Goal: Task Accomplishment & Management: Use online tool/utility

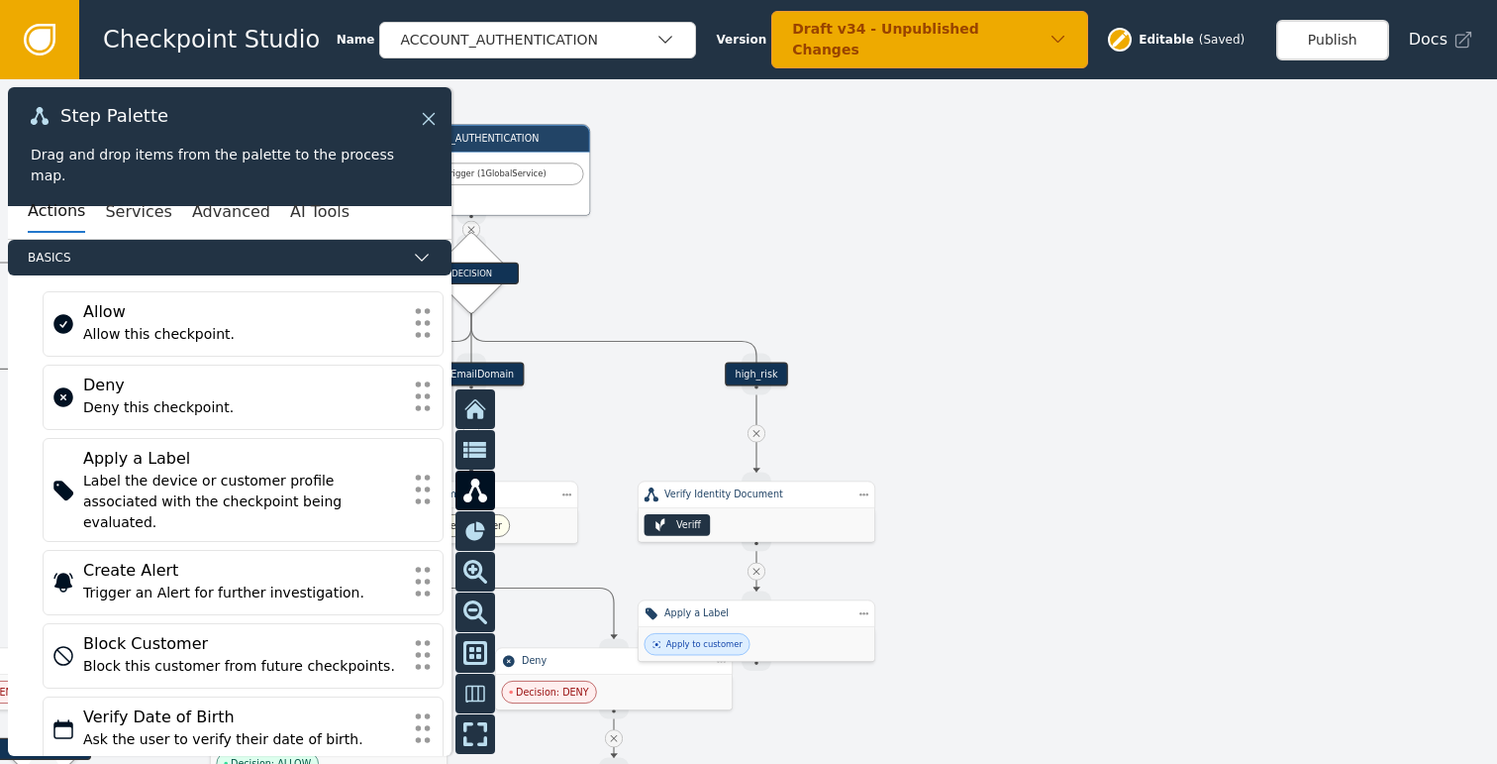
click at [435, 127] on icon at bounding box center [429, 119] width 22 height 22
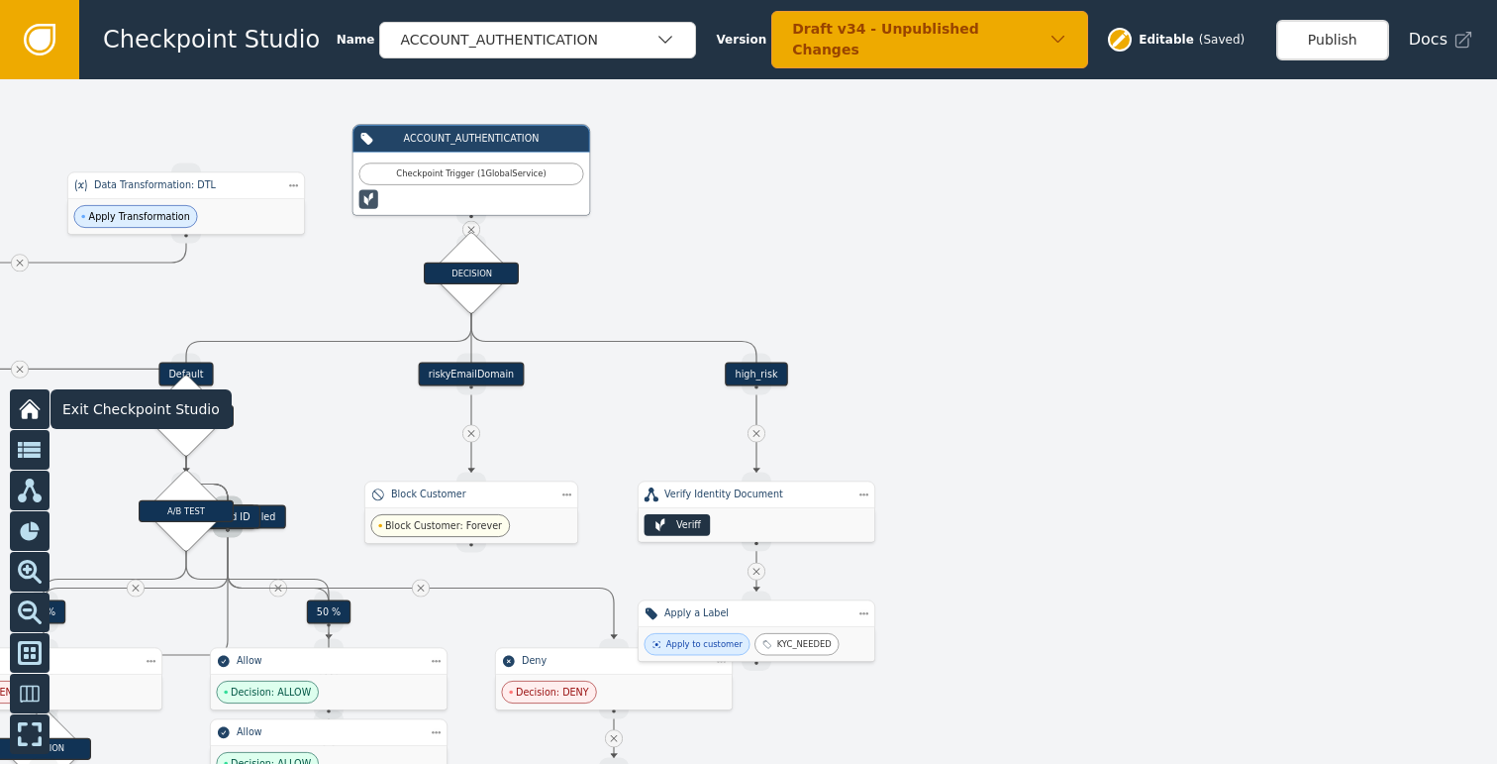
click at [12, 404] on button at bounding box center [30, 409] width 40 height 40
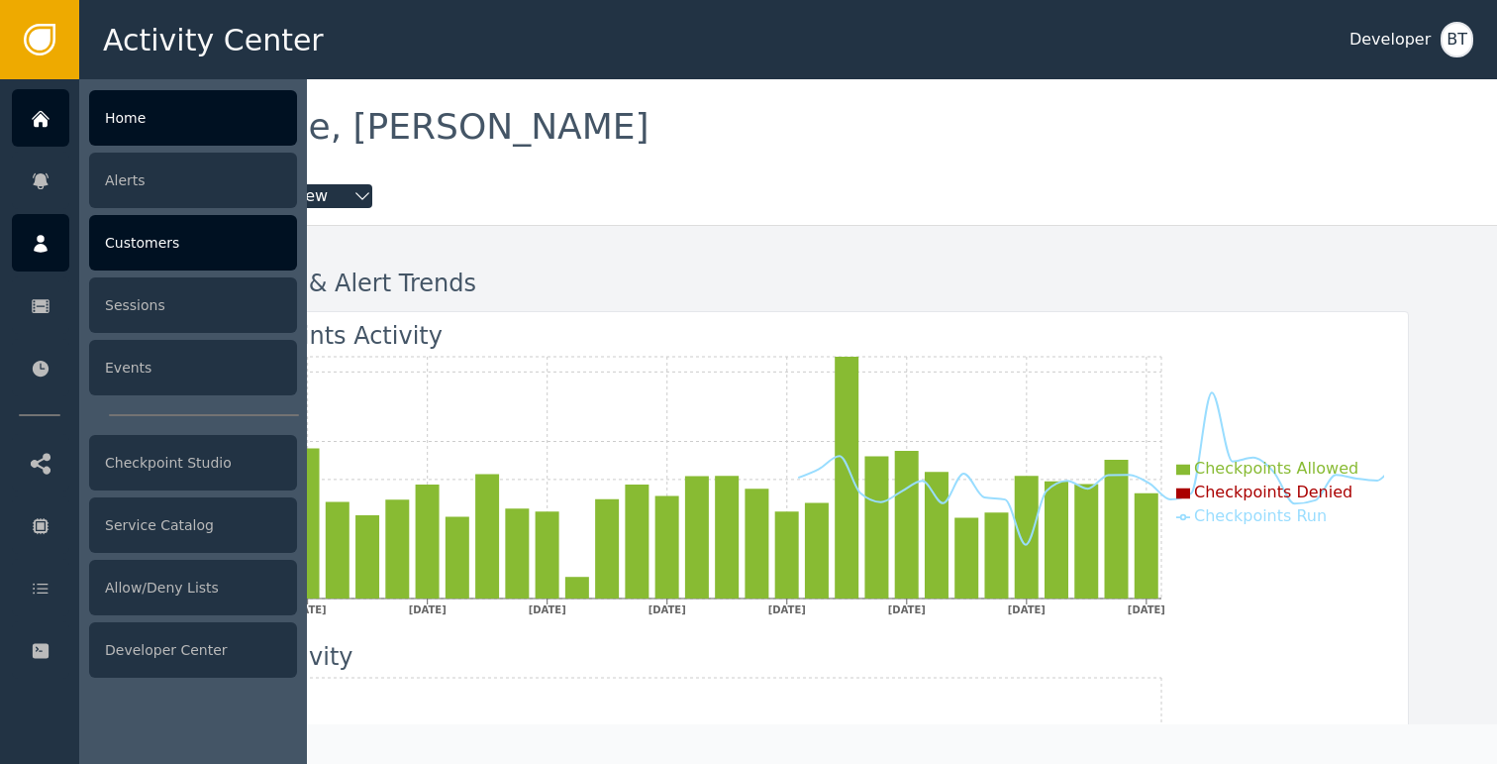
click at [50, 251] on icon at bounding box center [41, 244] width 20 height 22
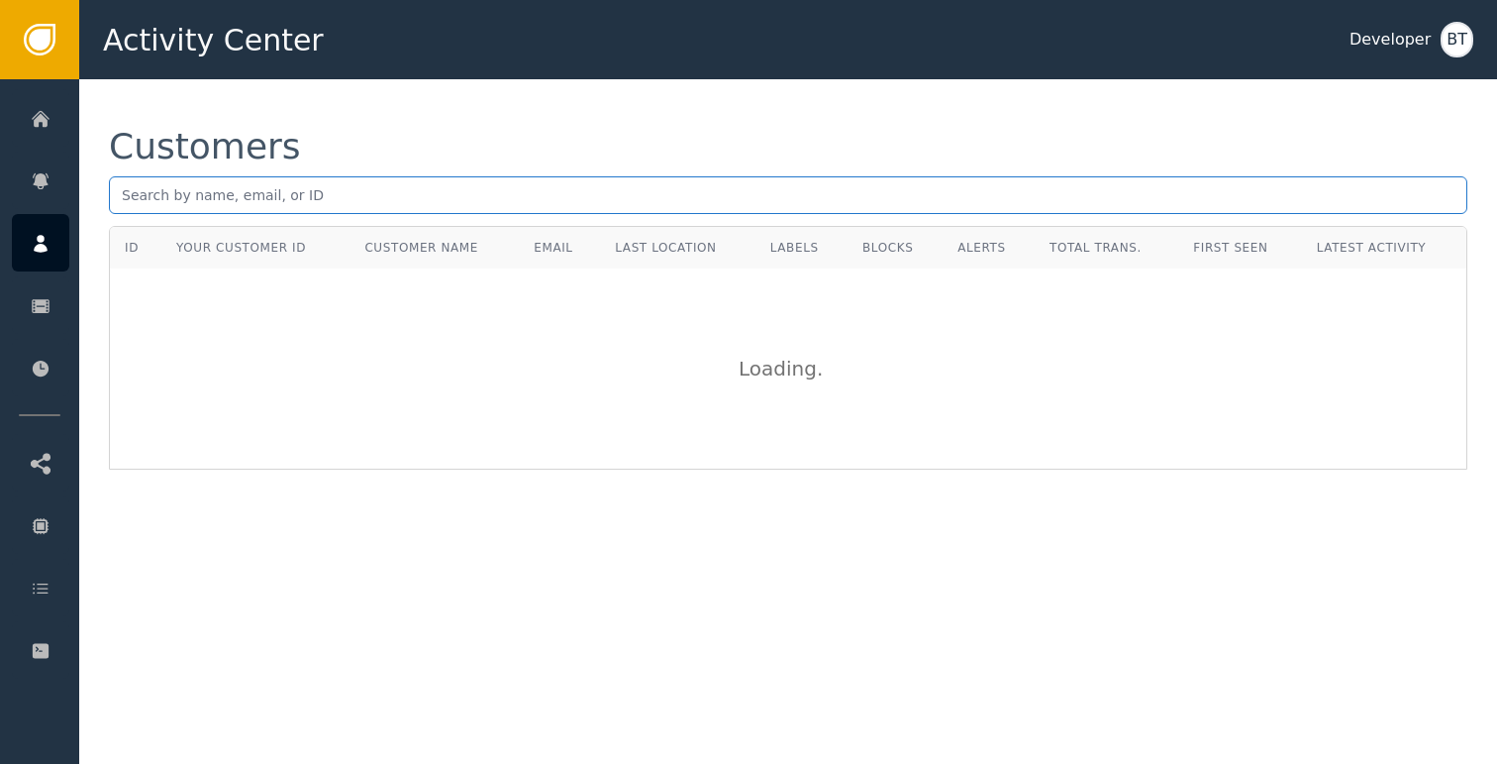
click at [260, 204] on input "text" at bounding box center [788, 195] width 1359 height 38
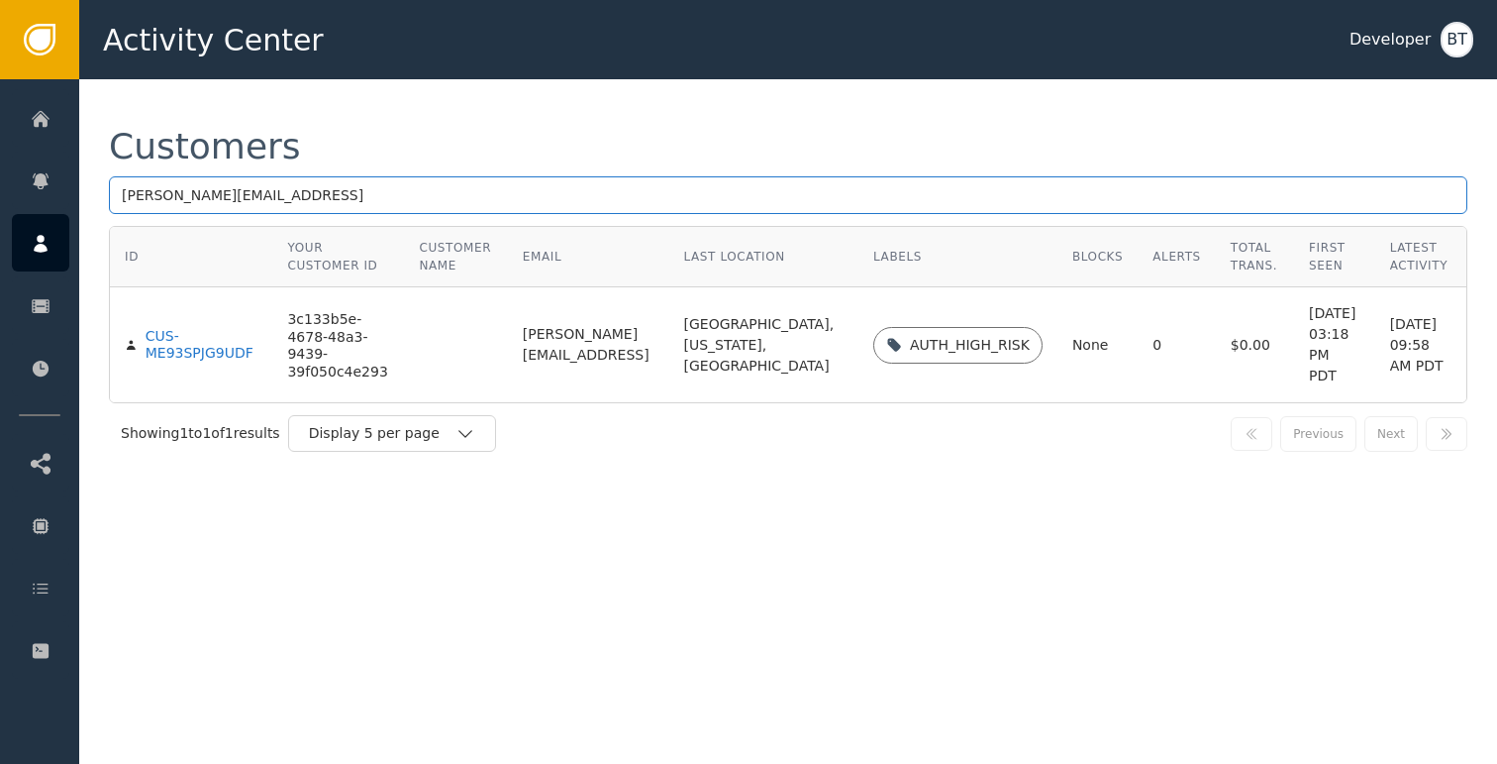
type input "[PERSON_NAME][EMAIL_ADDRESS]"
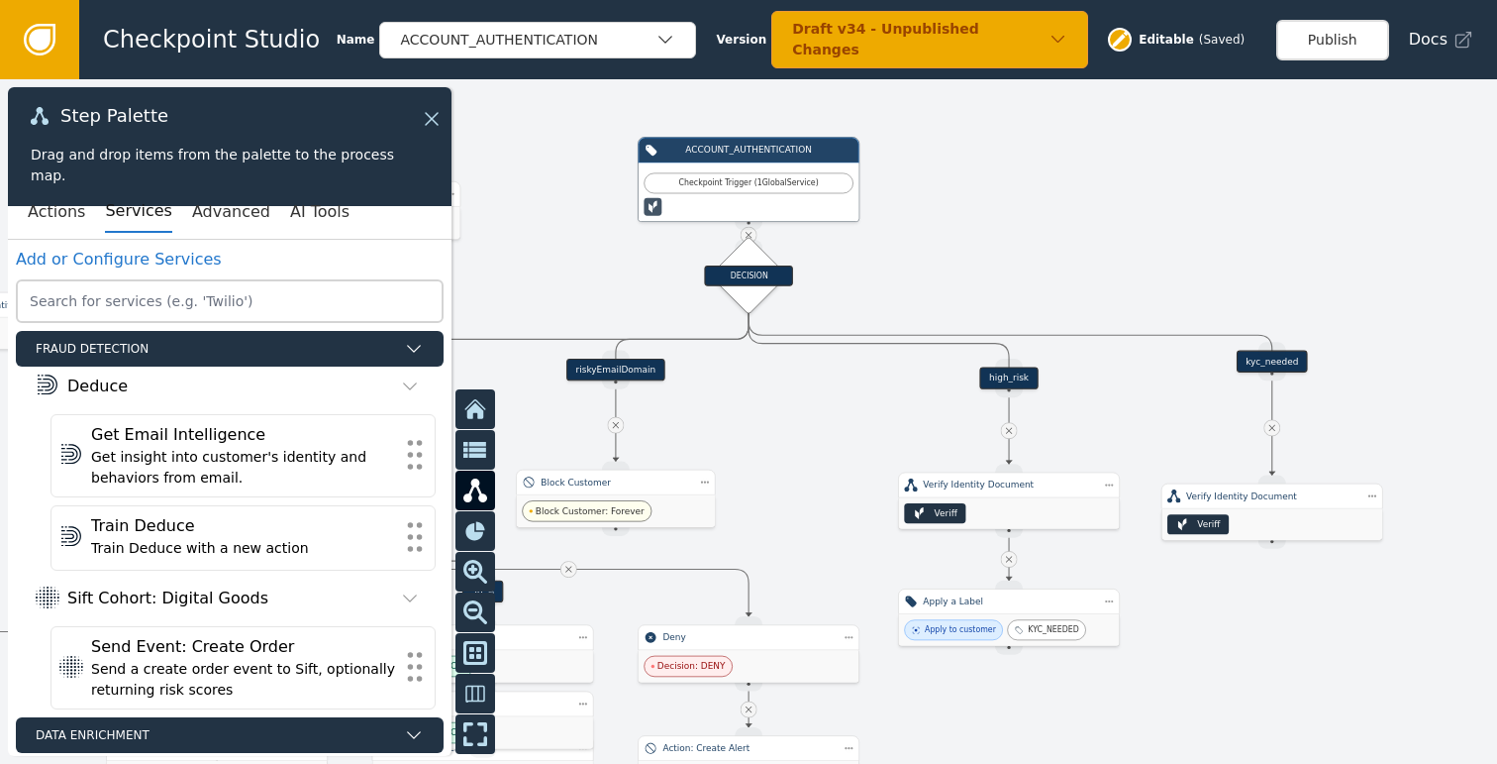
scroll to position [789, 0]
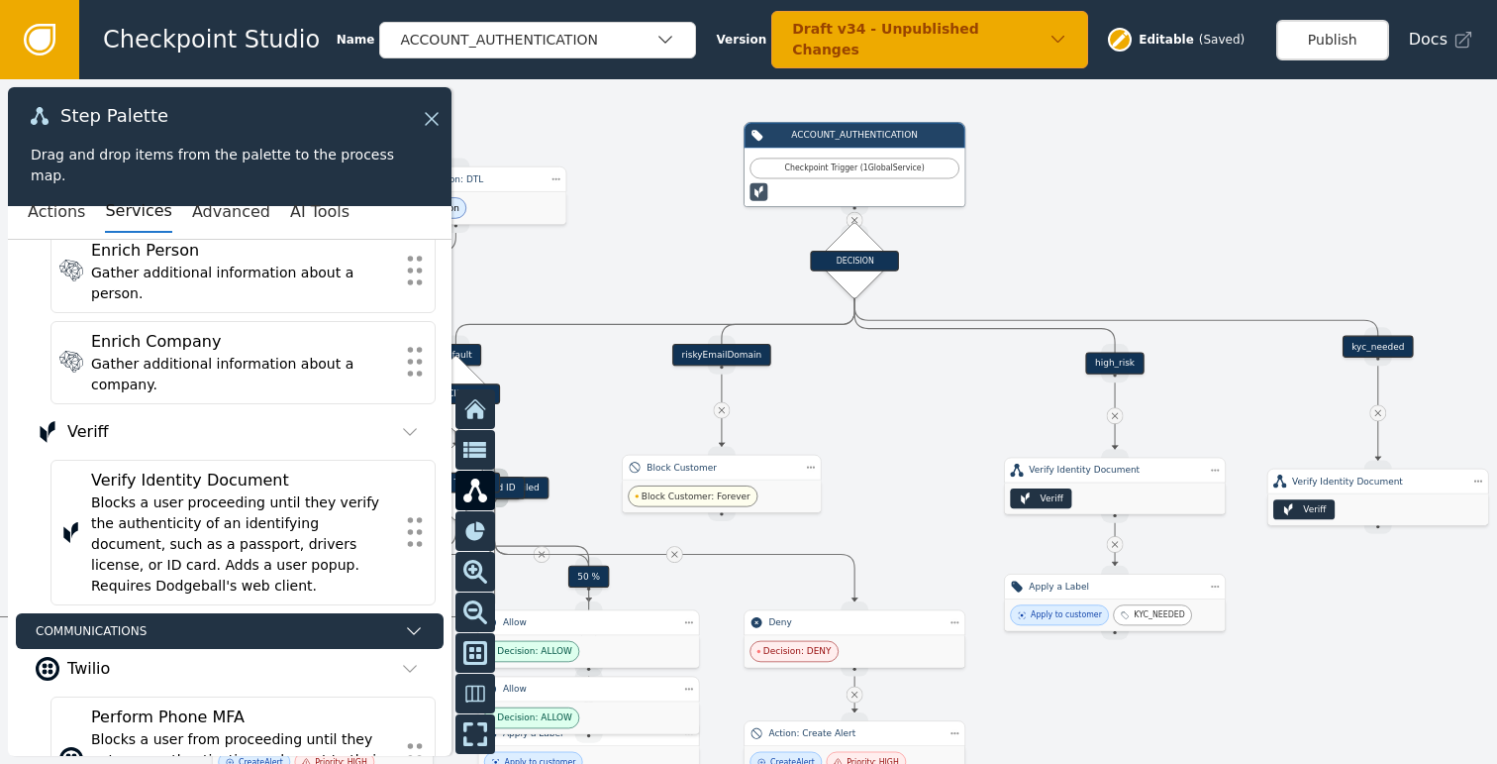
drag, startPoint x: 1001, startPoint y: 269, endPoint x: 1107, endPoint y: 255, distance: 107.0
click at [1107, 255] on div at bounding box center [748, 421] width 1497 height 684
click at [650, 51] on div "ACCOUNT_AUTHENTICATION" at bounding box center [537, 40] width 317 height 37
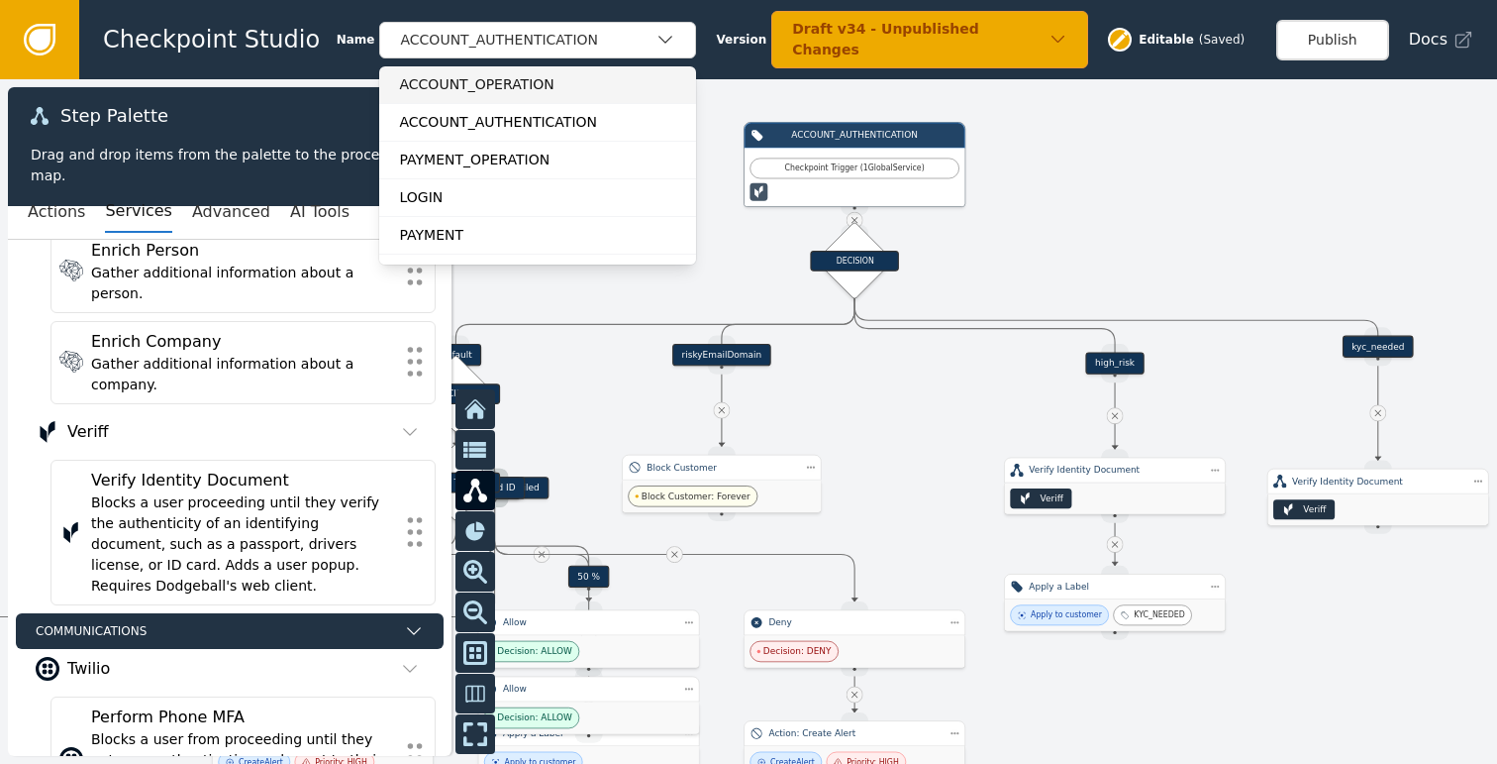
click at [545, 97] on div "ACCOUNT_OPERATION" at bounding box center [537, 84] width 317 height 37
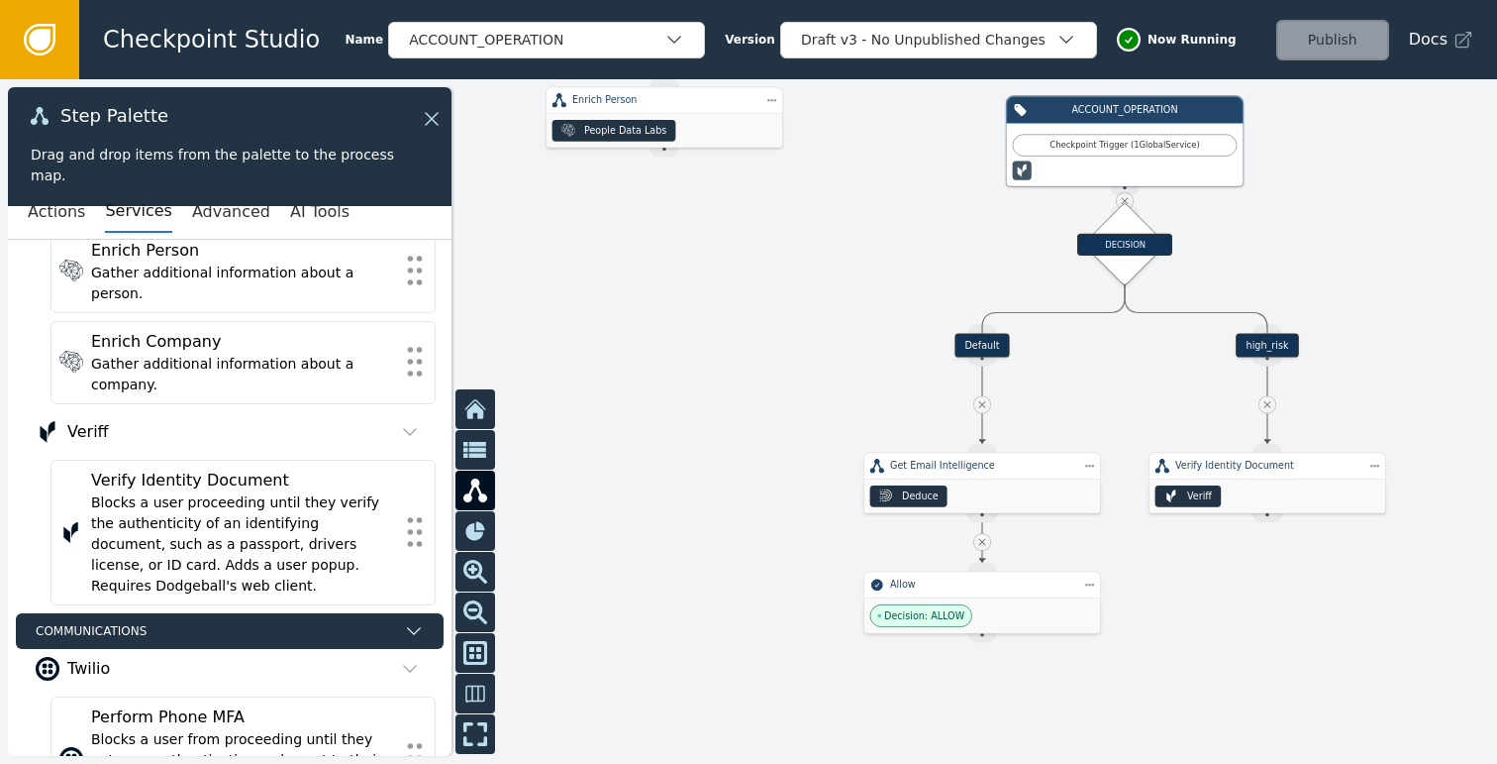
drag, startPoint x: 1084, startPoint y: 302, endPoint x: 1359, endPoint y: 273, distance: 275.8
click at [1359, 273] on div at bounding box center [748, 421] width 1497 height 684
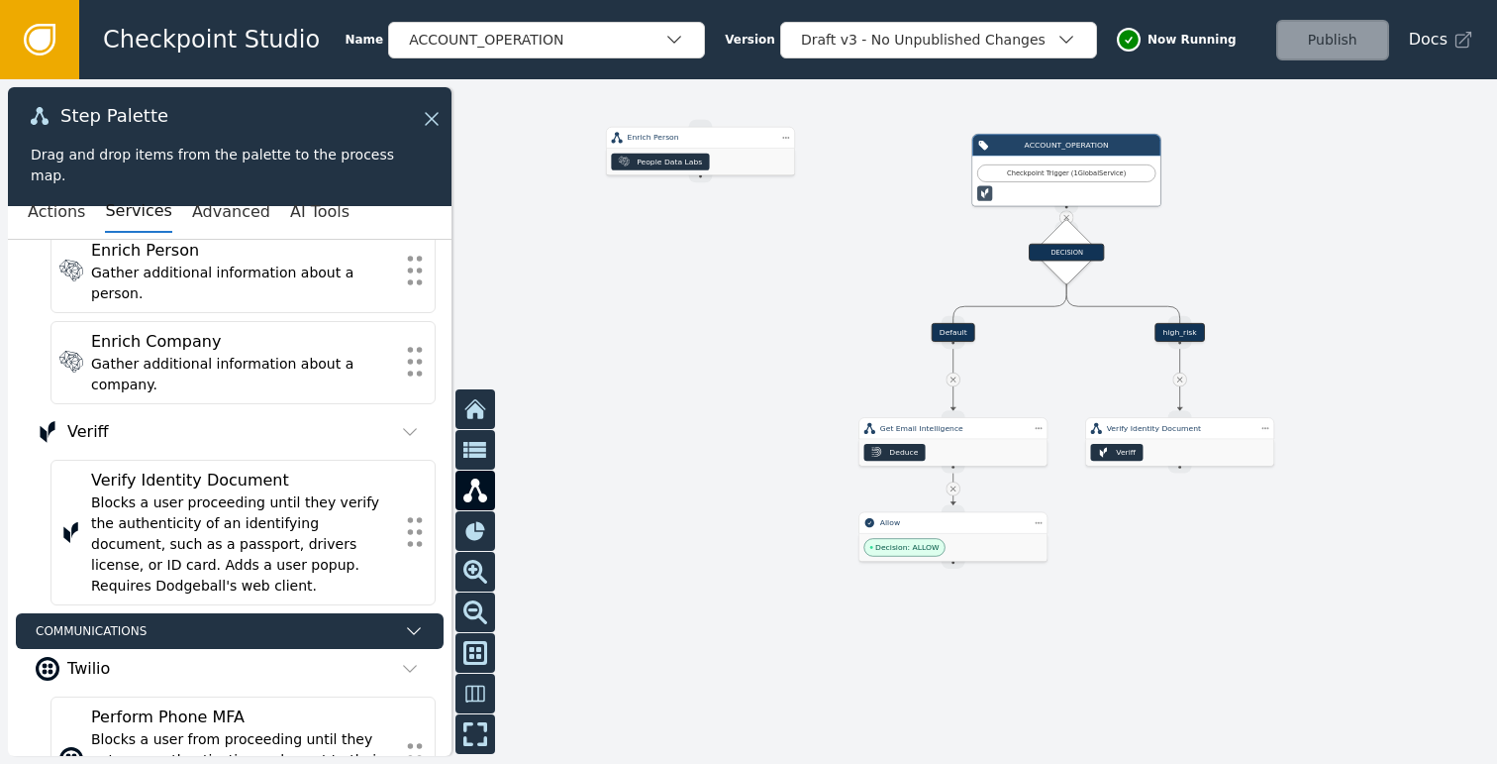
drag, startPoint x: 842, startPoint y: 278, endPoint x: 694, endPoint y: 325, distance: 154.7
click at [698, 323] on div at bounding box center [748, 421] width 1497 height 684
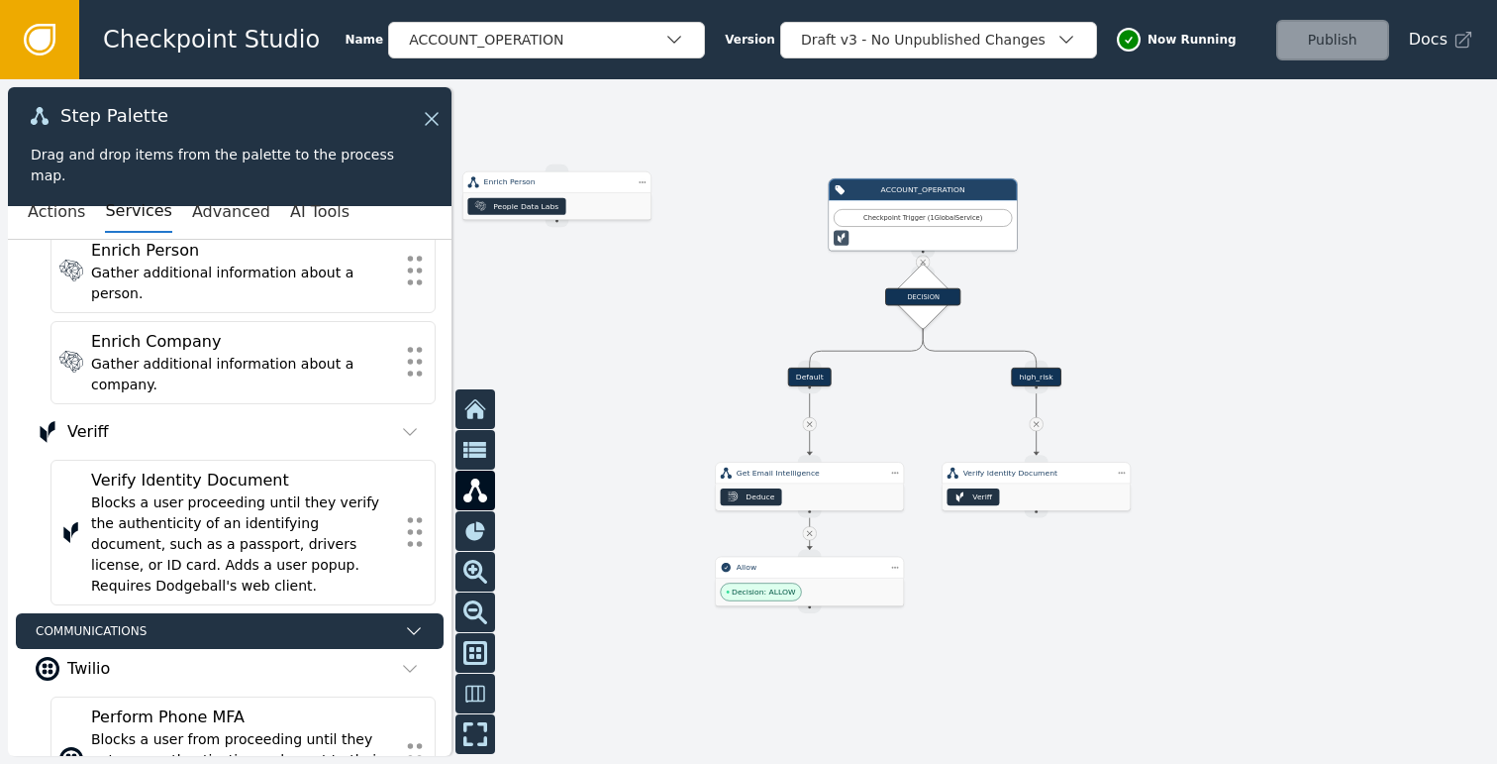
drag, startPoint x: 1174, startPoint y: 373, endPoint x: 1207, endPoint y: 330, distance: 54.5
click at [1206, 330] on div at bounding box center [748, 421] width 1497 height 684
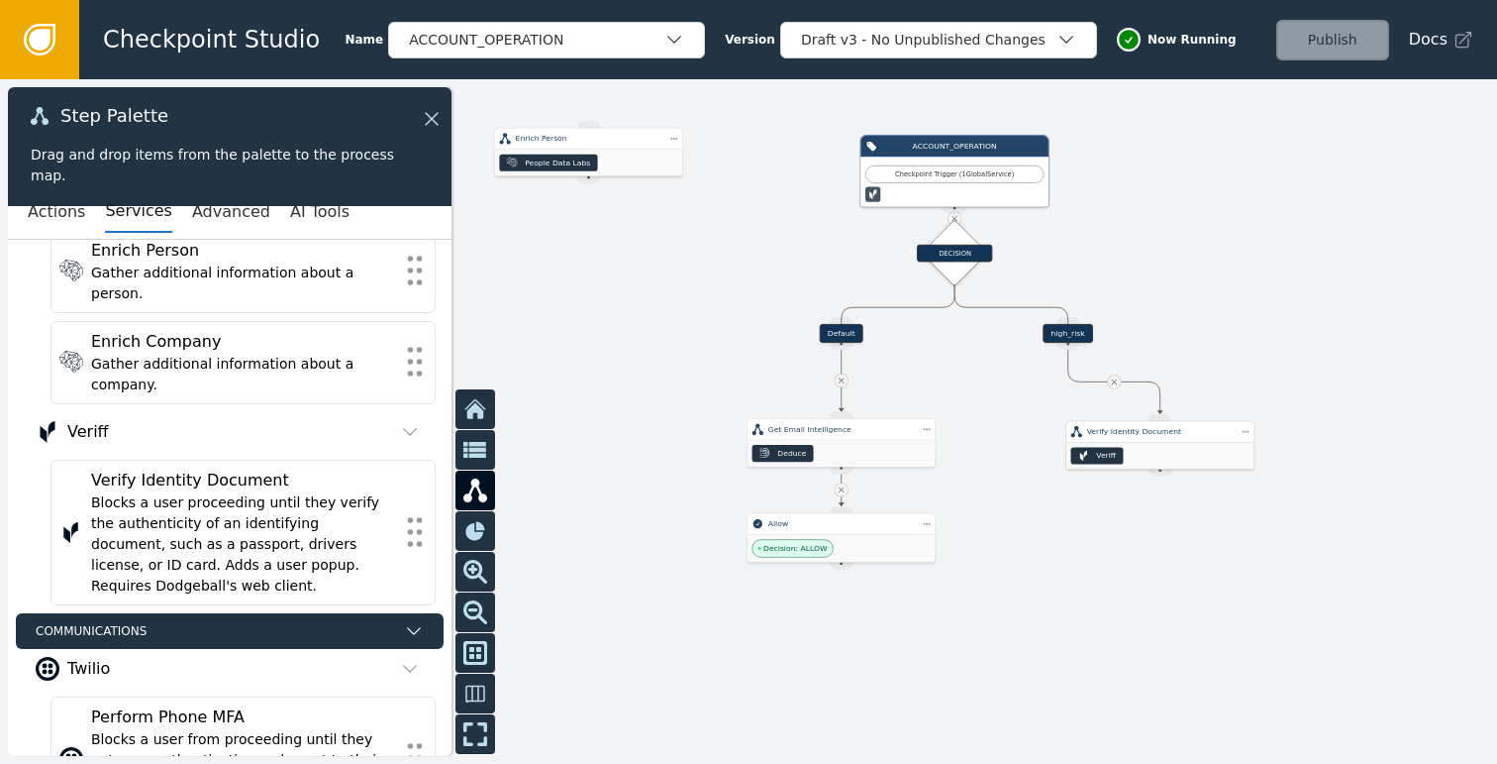
drag, startPoint x: 1048, startPoint y: 449, endPoint x: 1139, endPoint y: 452, distance: 91.2
click at [1139, 452] on div "Veriff" at bounding box center [1161, 456] width 188 height 27
click at [1074, 333] on div "high_risk" at bounding box center [1068, 333] width 50 height 19
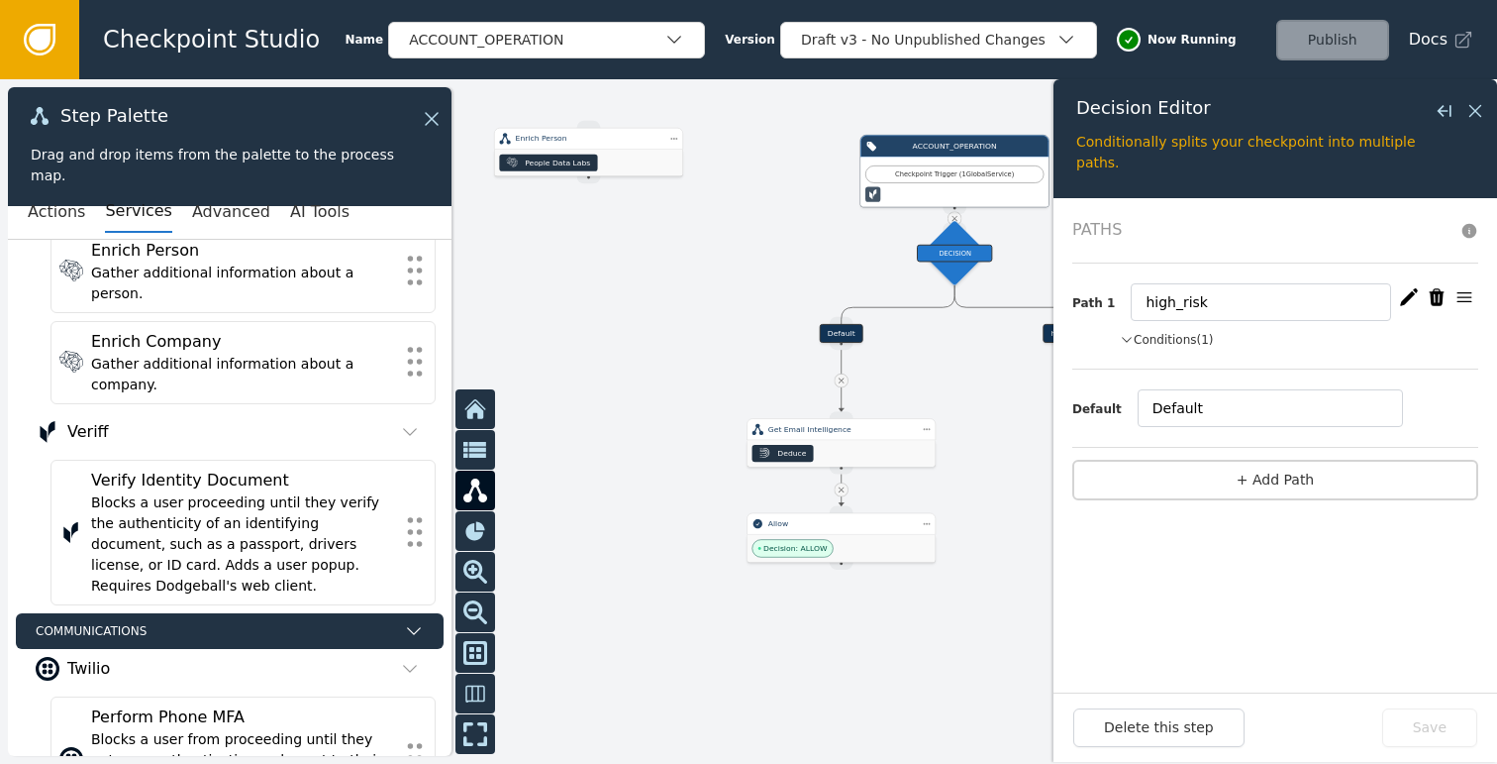
click at [1445, 298] on icon "button" at bounding box center [1437, 297] width 20 height 20
click at [1407, 294] on icon "button" at bounding box center [1409, 296] width 18 height 17
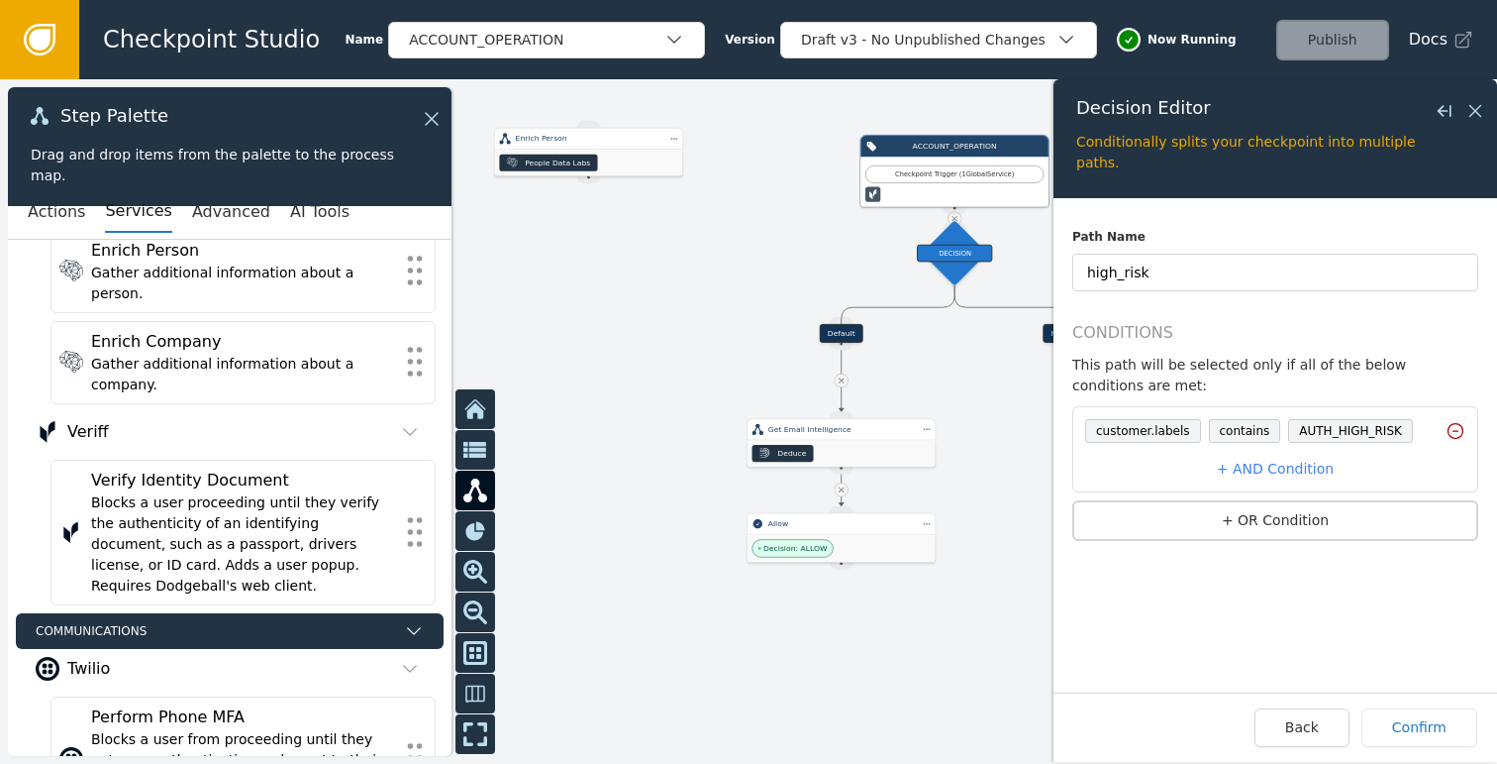
click at [1459, 424] on icon at bounding box center [1456, 431] width 15 height 15
click at [1337, 418] on button "+ Condition" at bounding box center [1275, 426] width 406 height 41
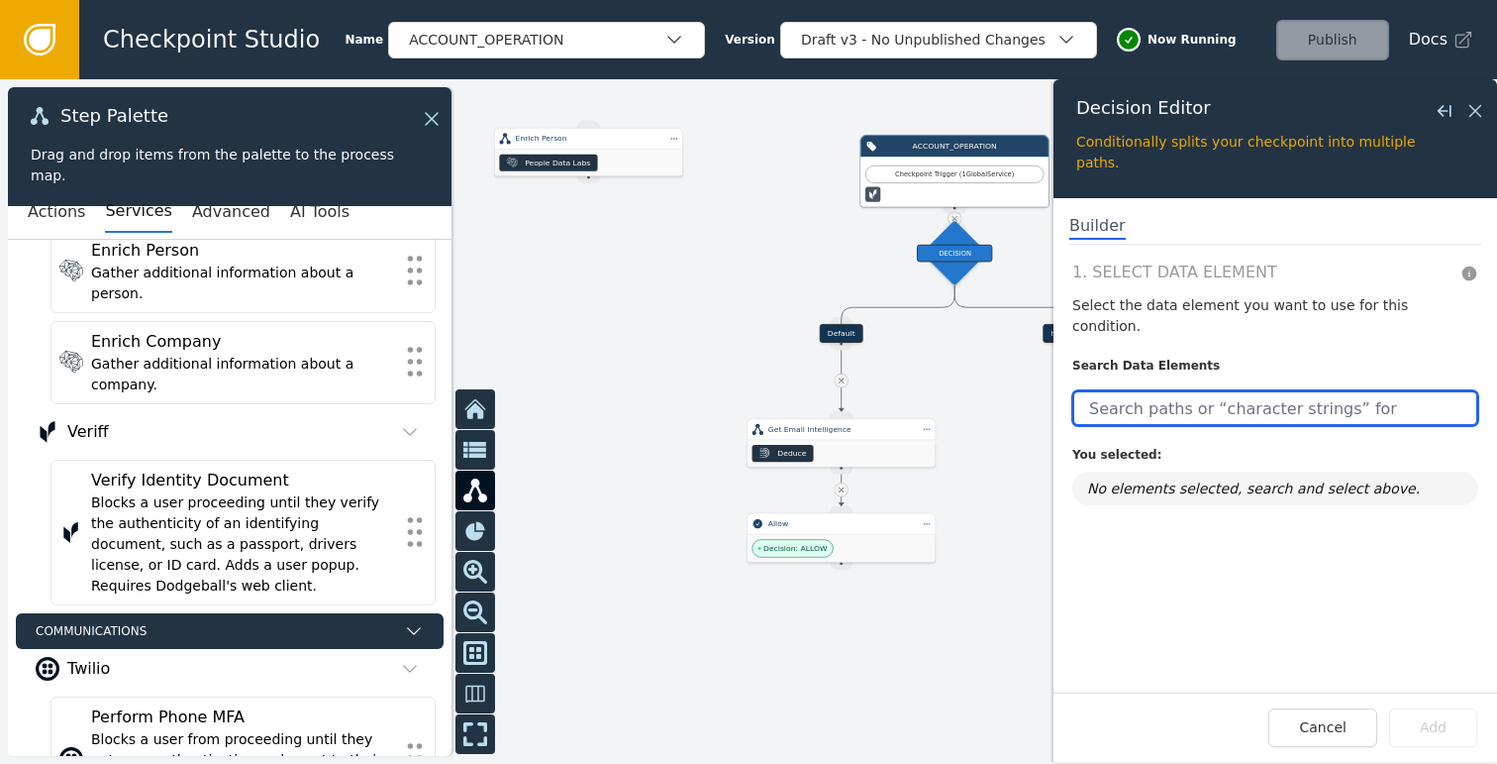
click at [1271, 390] on input "text" at bounding box center [1275, 408] width 406 height 36
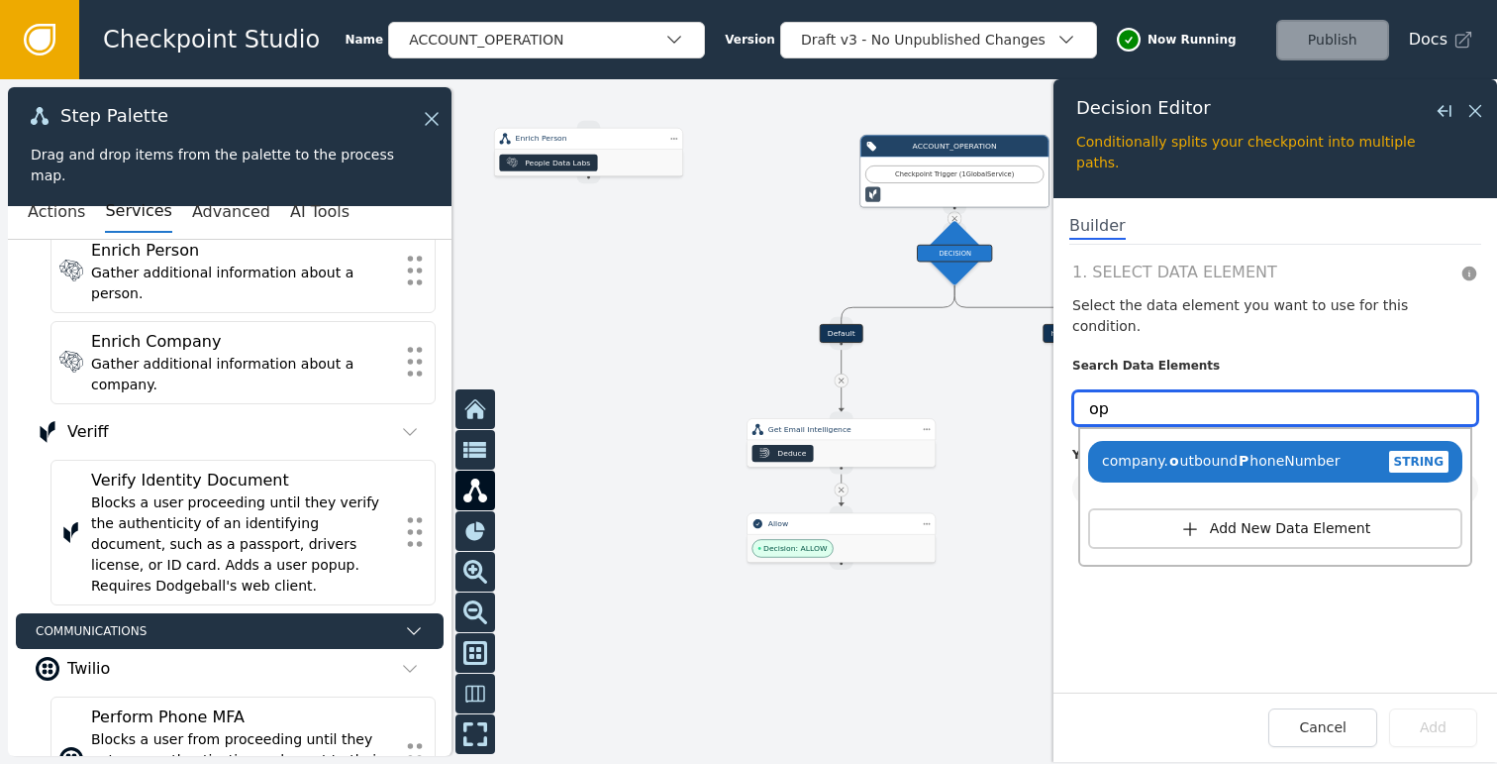
type input "o"
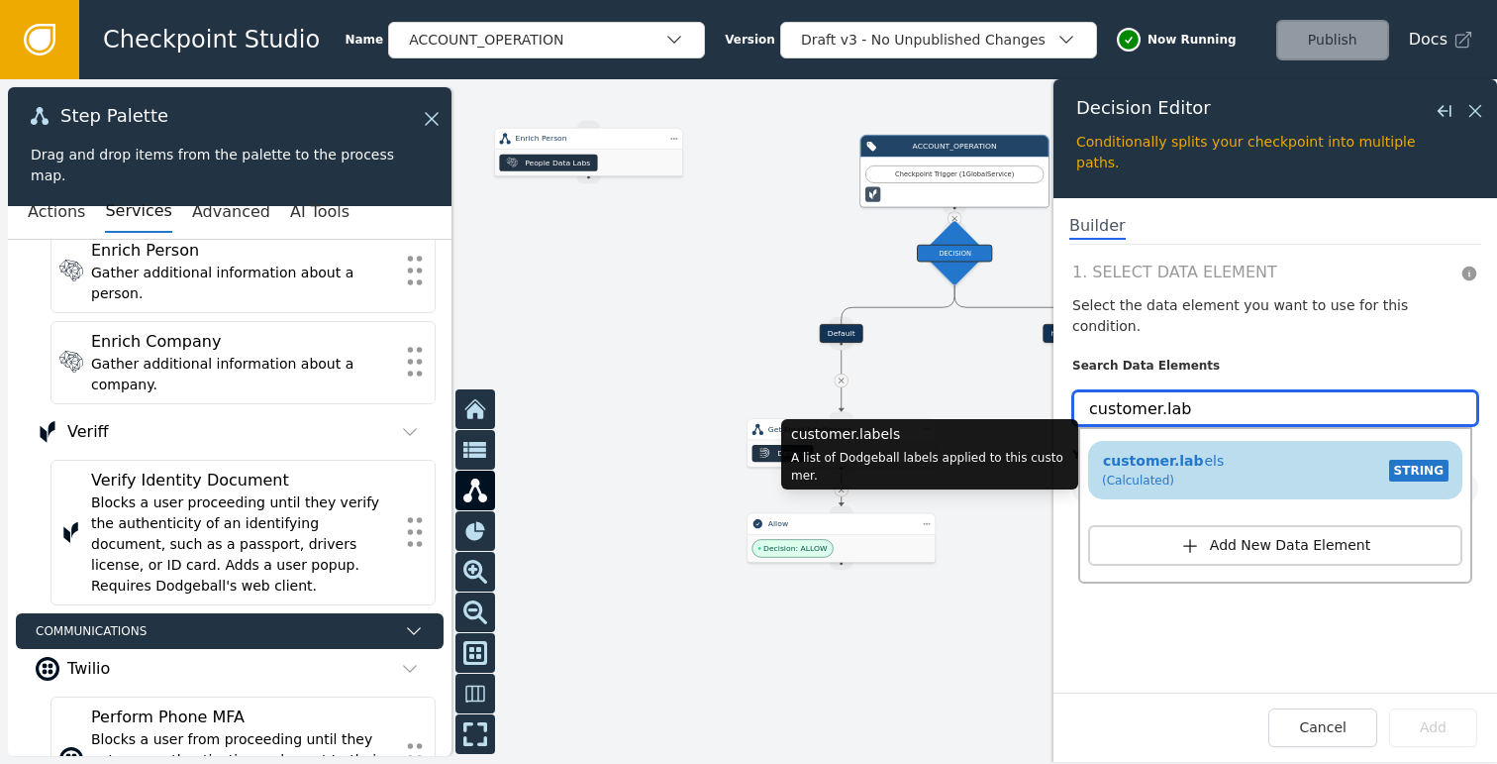
type input "customer.lab"
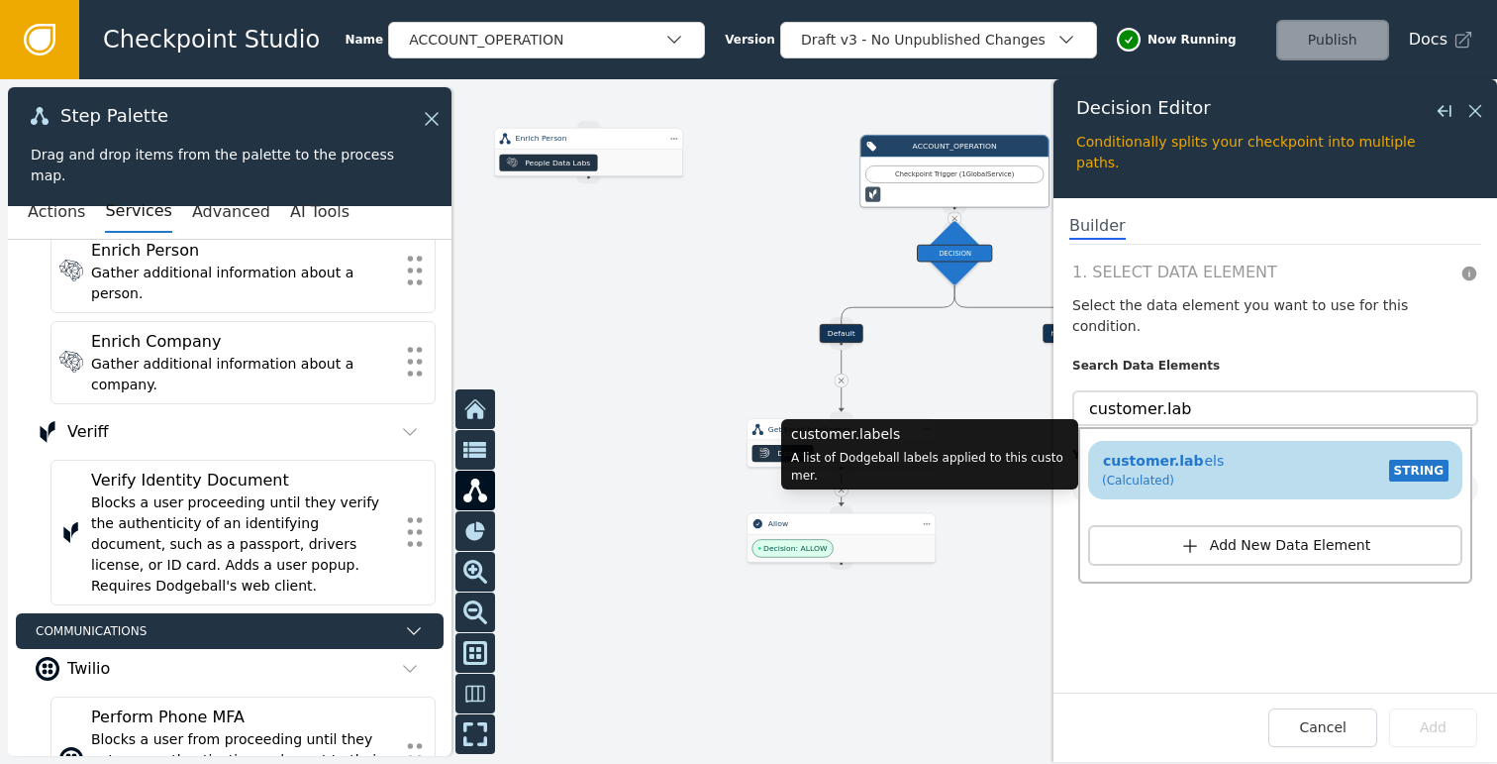
click at [1358, 447] on div "customer.lab els (Calculated) STRING" at bounding box center [1275, 470] width 355 height 47
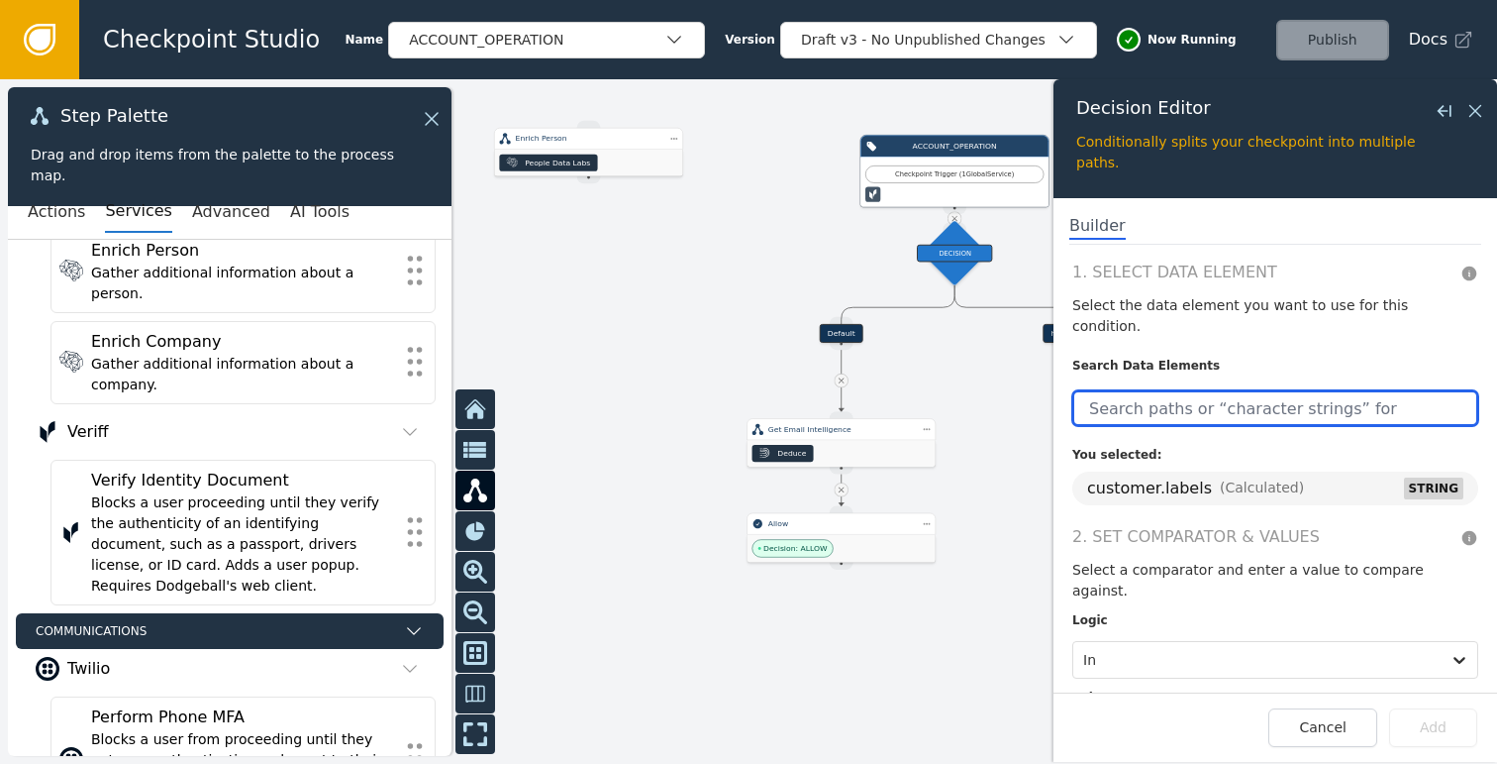
click at [1273, 395] on input "text" at bounding box center [1275, 408] width 406 height 36
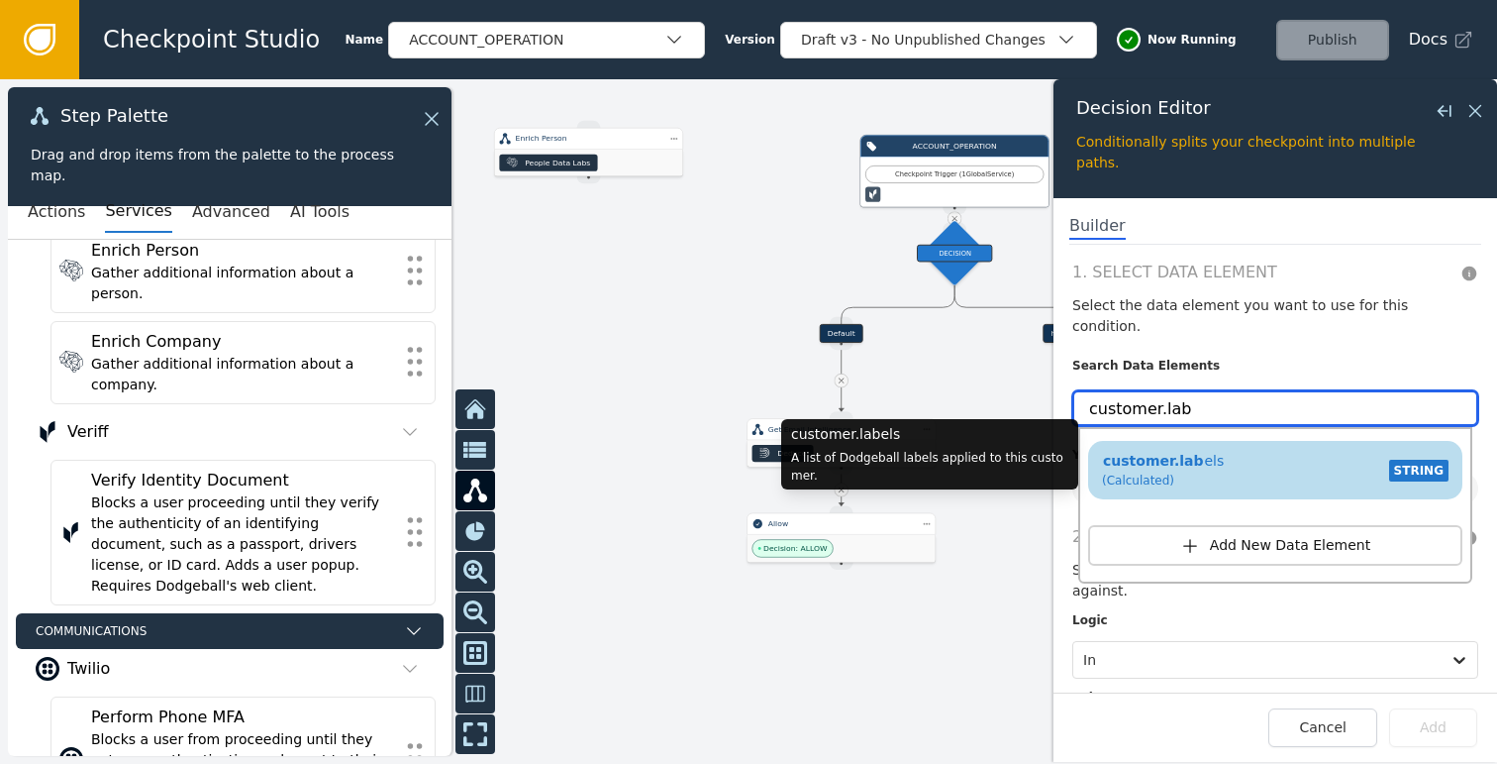
type input "customer.lab"
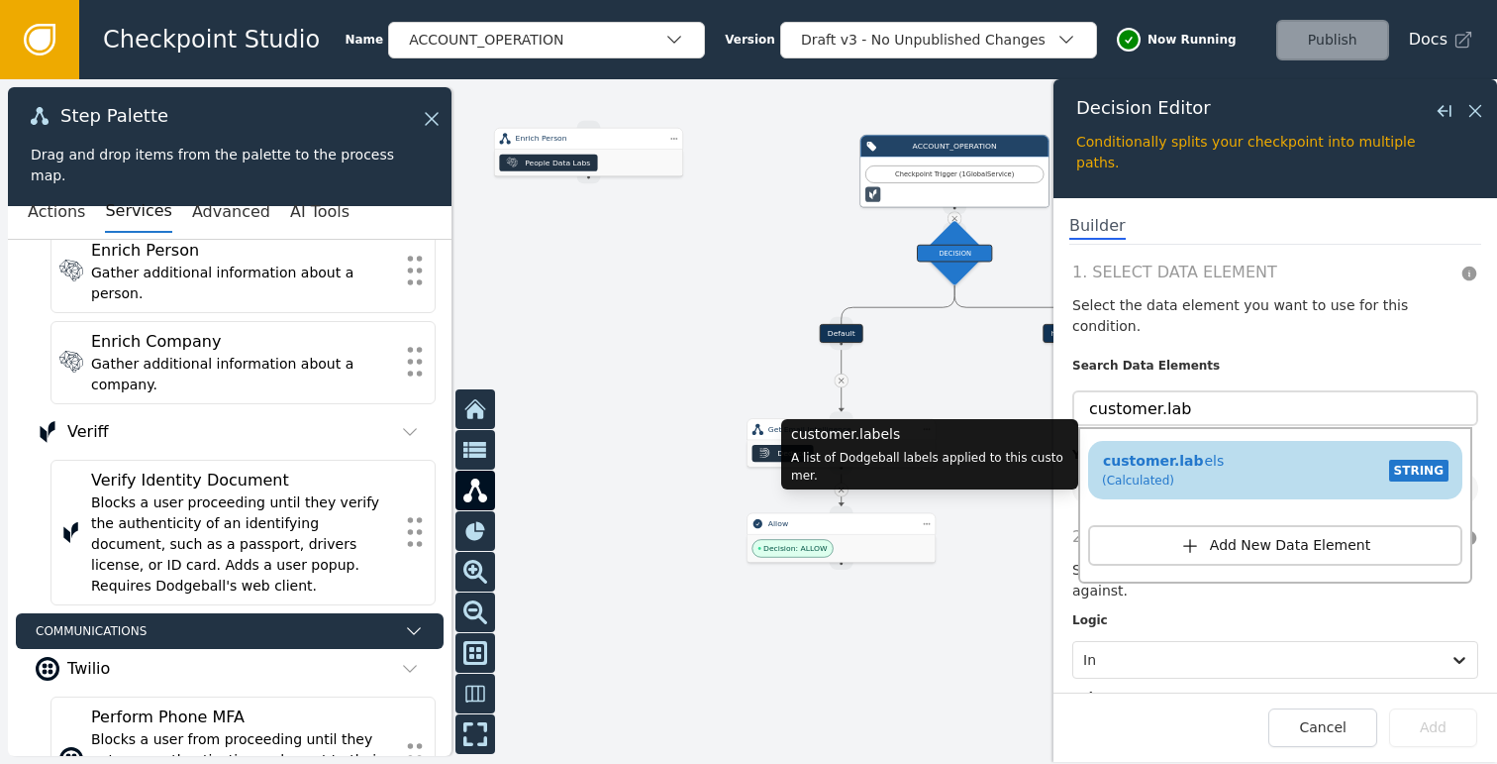
click at [1319, 447] on div "customer.lab els (Calculated) STRING" at bounding box center [1275, 470] width 355 height 47
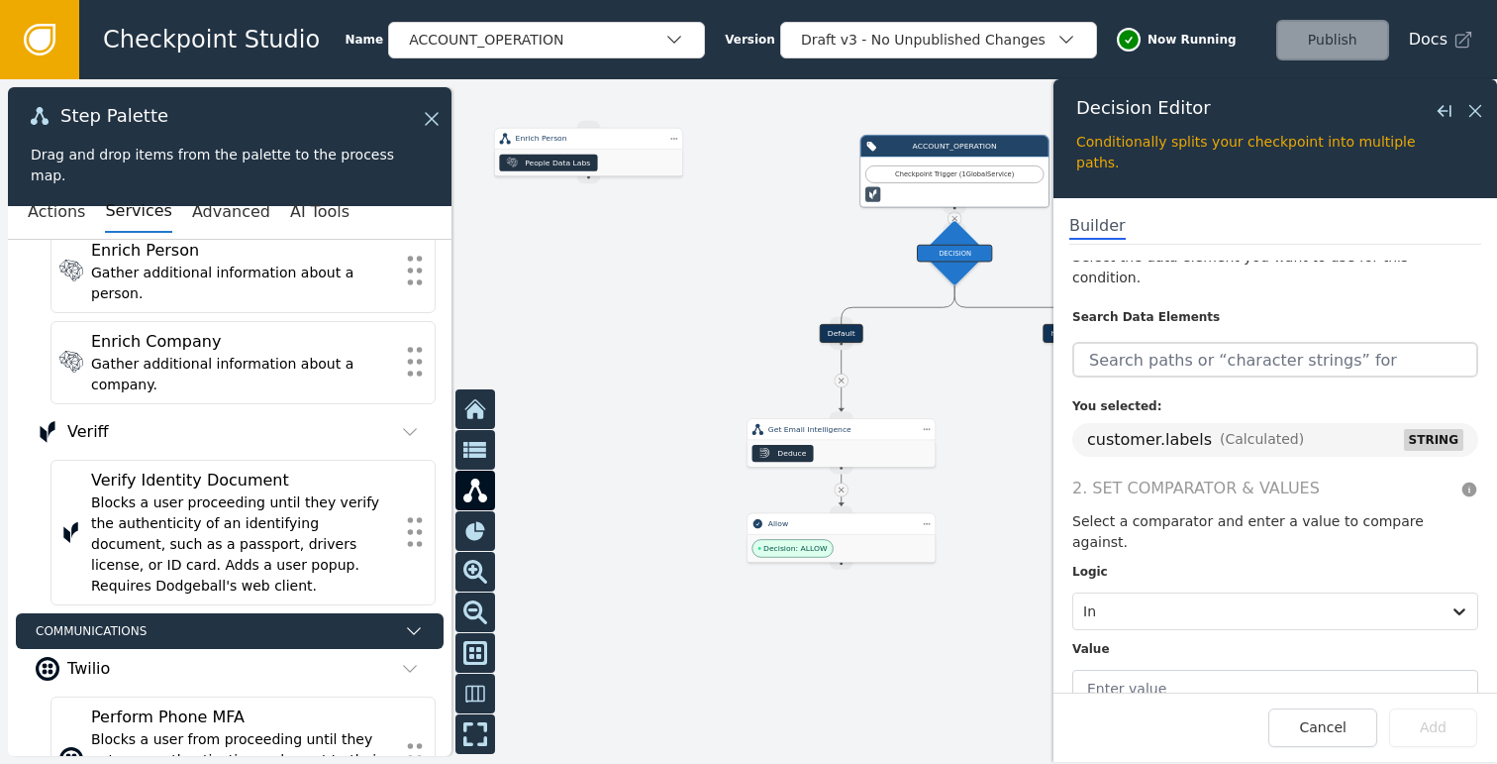
scroll to position [50, 0]
click at [1157, 596] on div at bounding box center [1257, 610] width 348 height 28
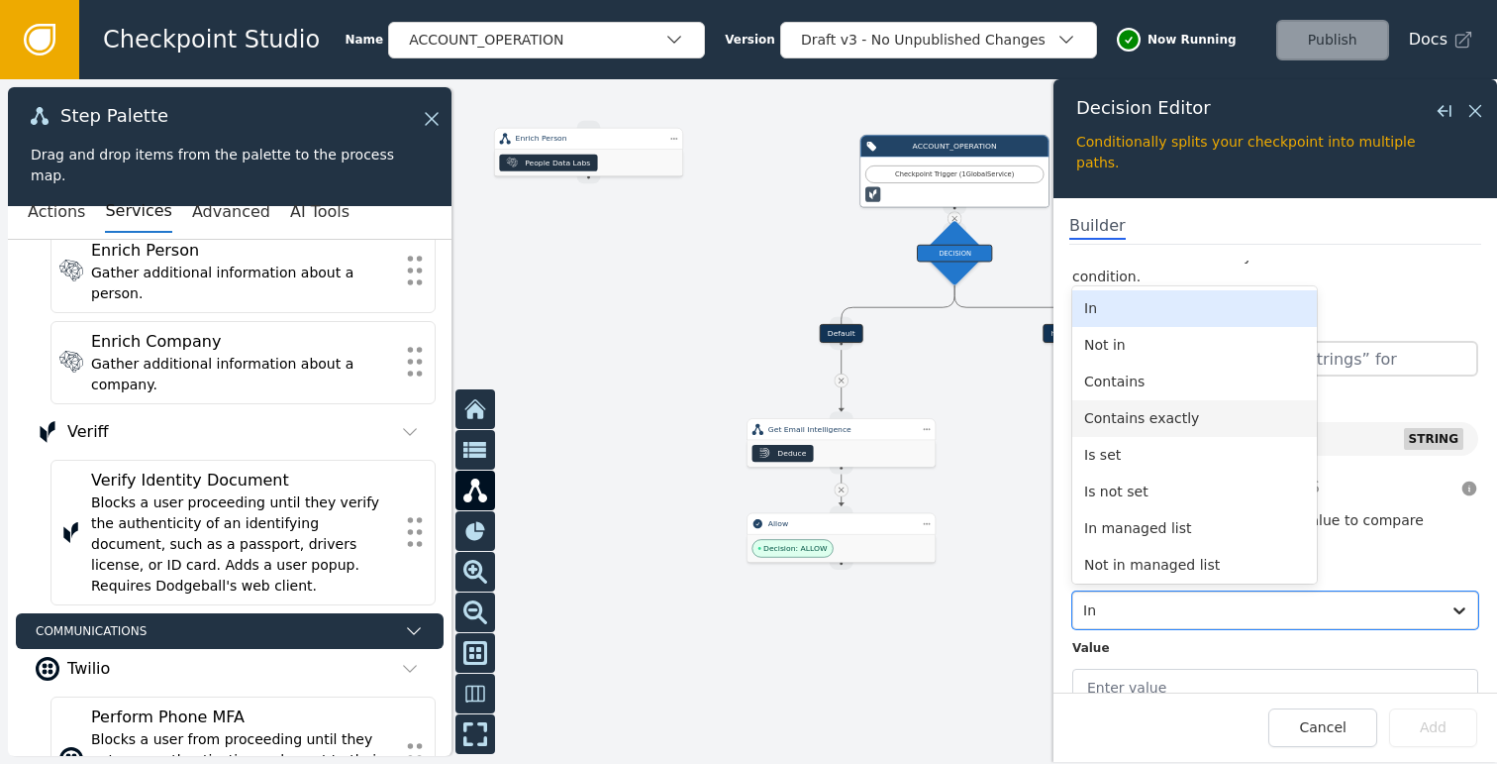
click at [1162, 400] on div "Contains exactly" at bounding box center [1194, 418] width 245 height 37
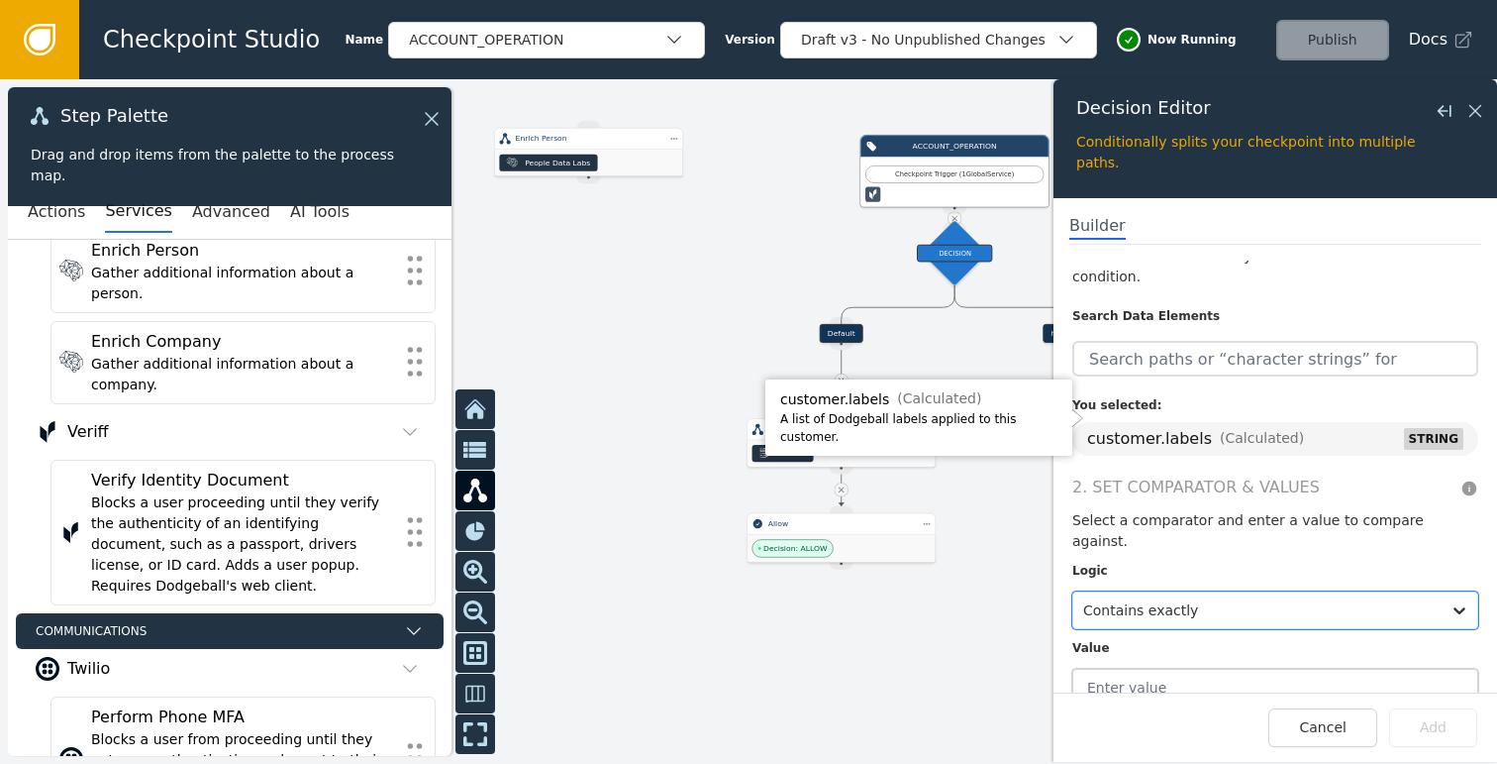
click at [1205, 668] on input "text" at bounding box center [1275, 687] width 406 height 38
paste input "OUTBOUND_CALL_CREATE"
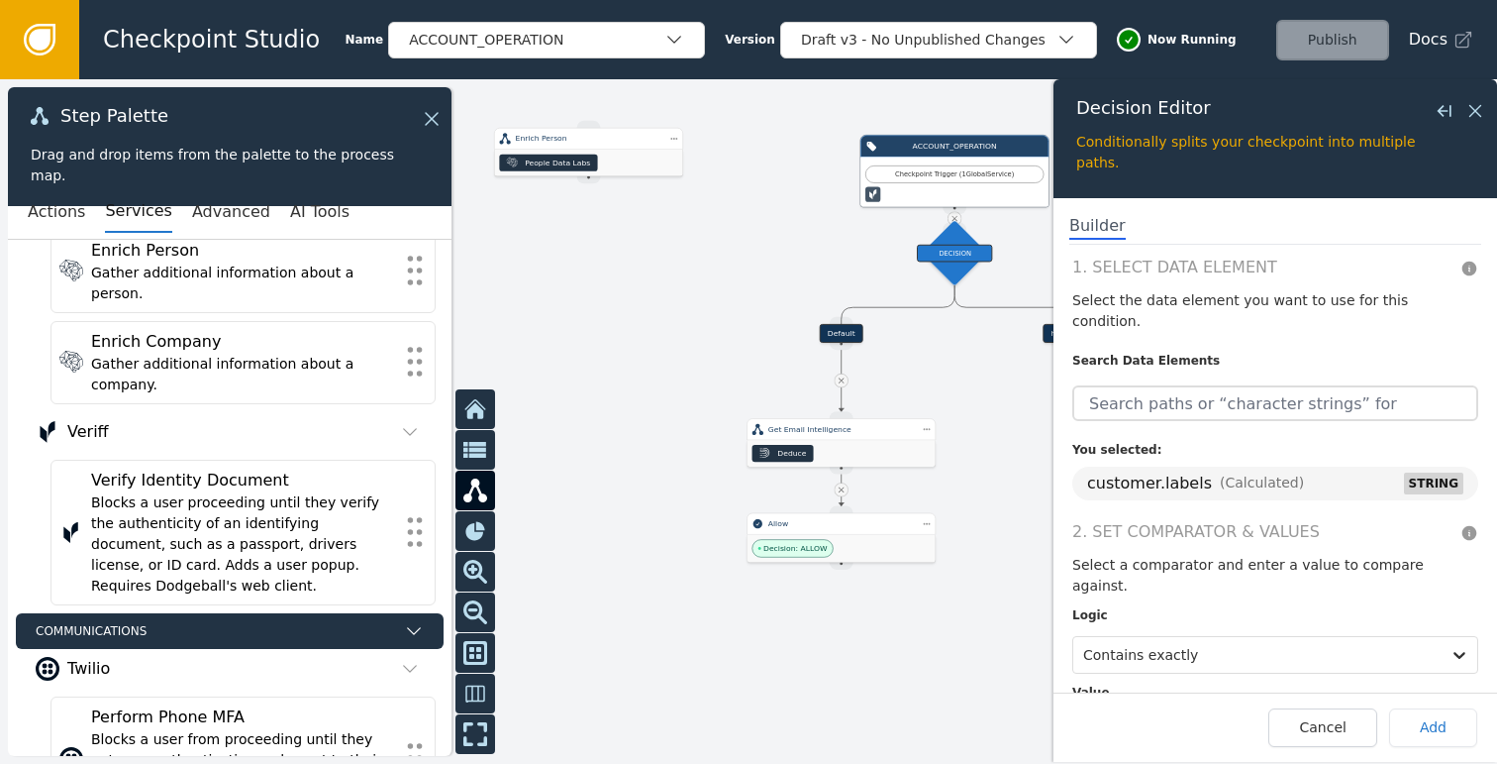
scroll to position [0, 0]
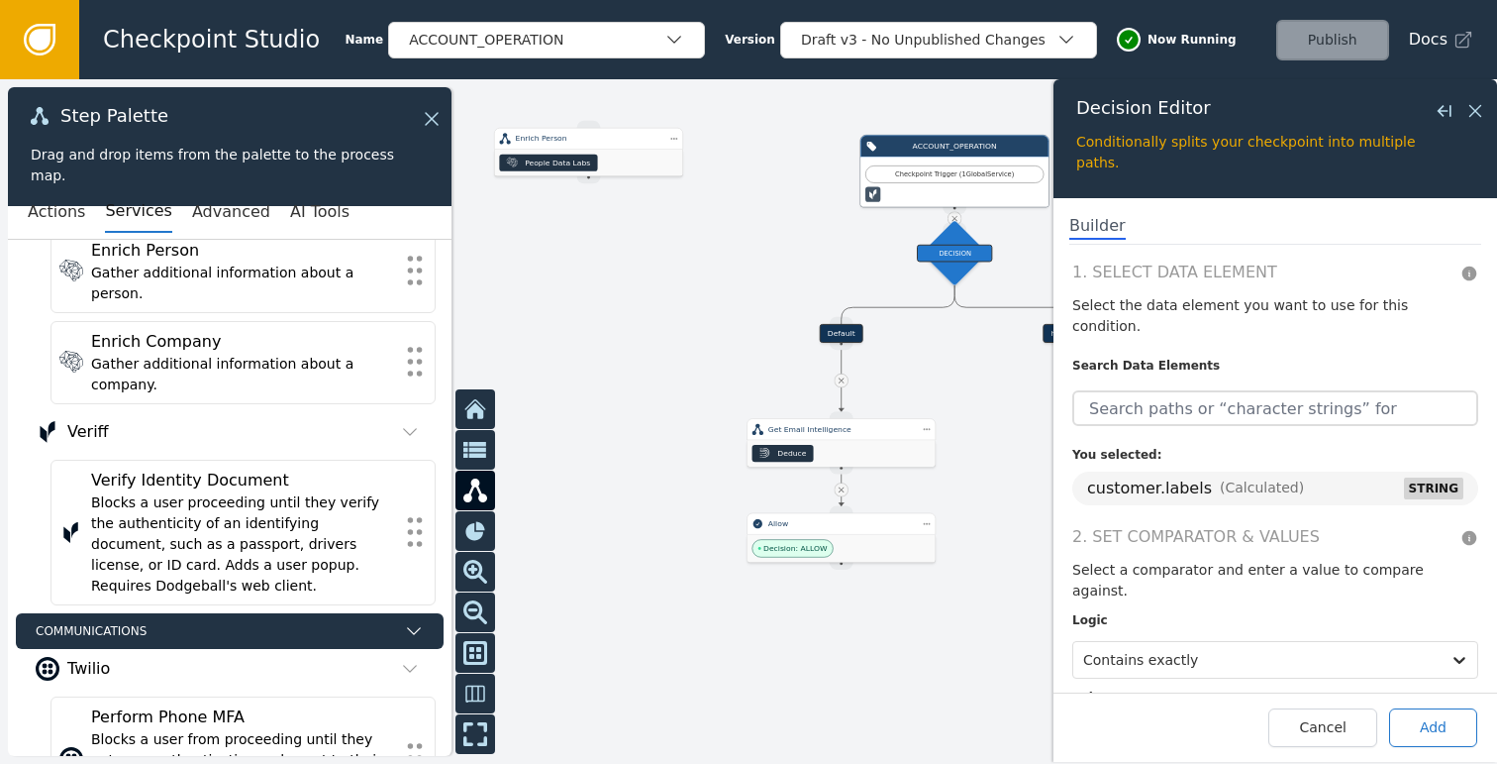
type input "OUTBOUND_CALL_CREATE"
click at [1431, 726] on button "Add" at bounding box center [1433, 727] width 88 height 39
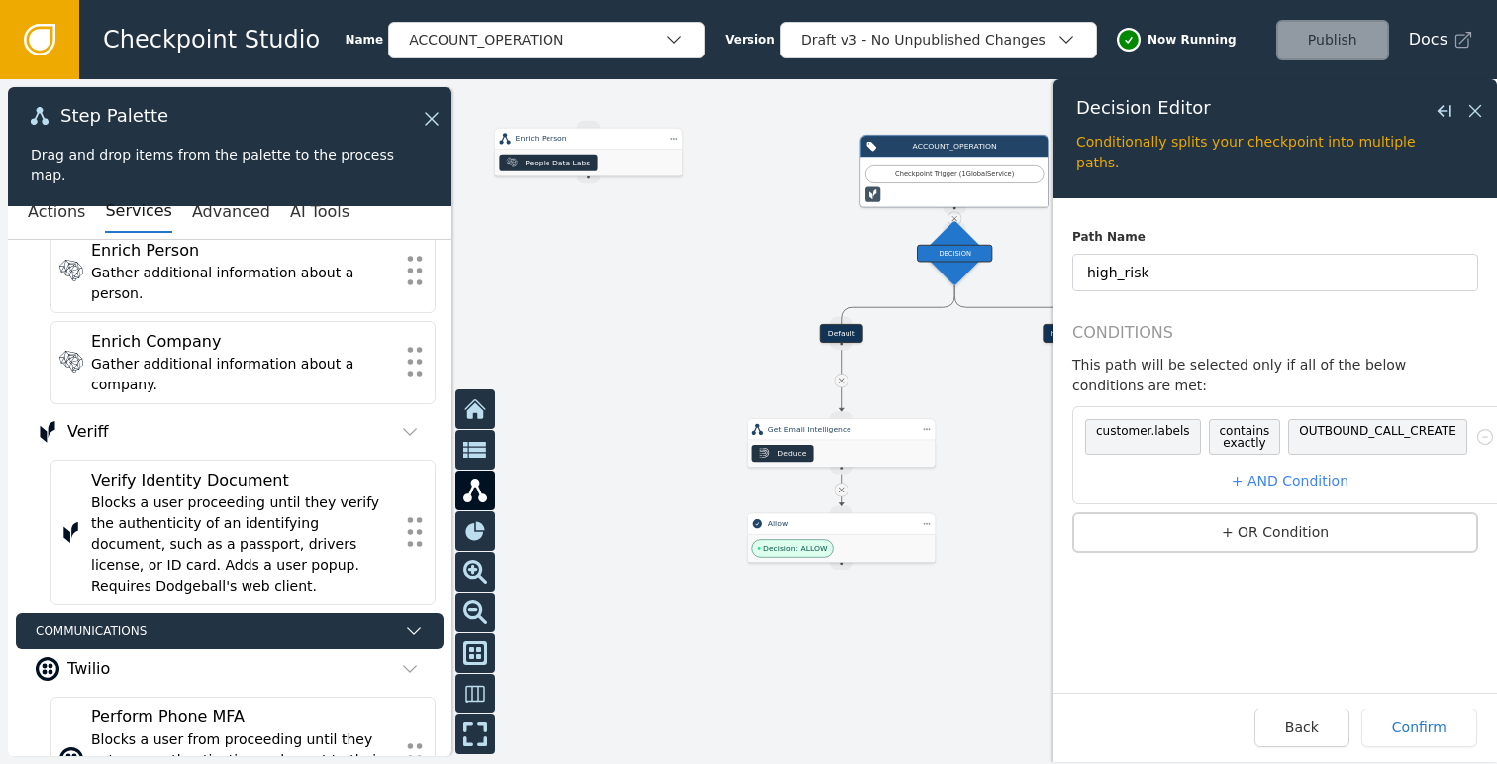
click at [1174, 1] on body "Checkpoint Studio Name ACCOUNT_OPERATION Version Draft v3 - No Unpublished Chan…" at bounding box center [748, 0] width 1497 height 1
click at [1171, 438] on span "customer.labels" at bounding box center [1143, 437] width 116 height 36
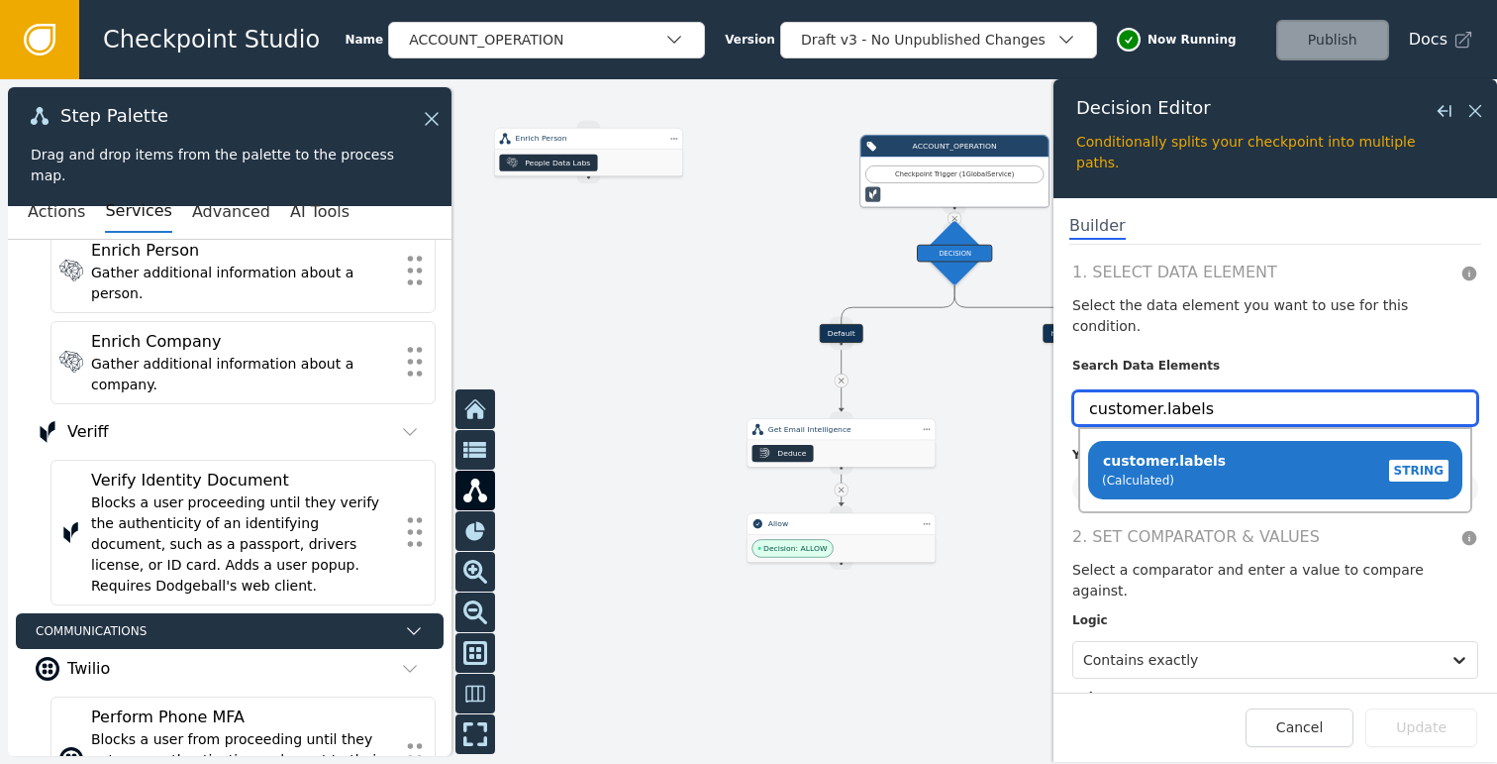
click at [1203, 390] on input "customer.labels" at bounding box center [1275, 408] width 406 height 36
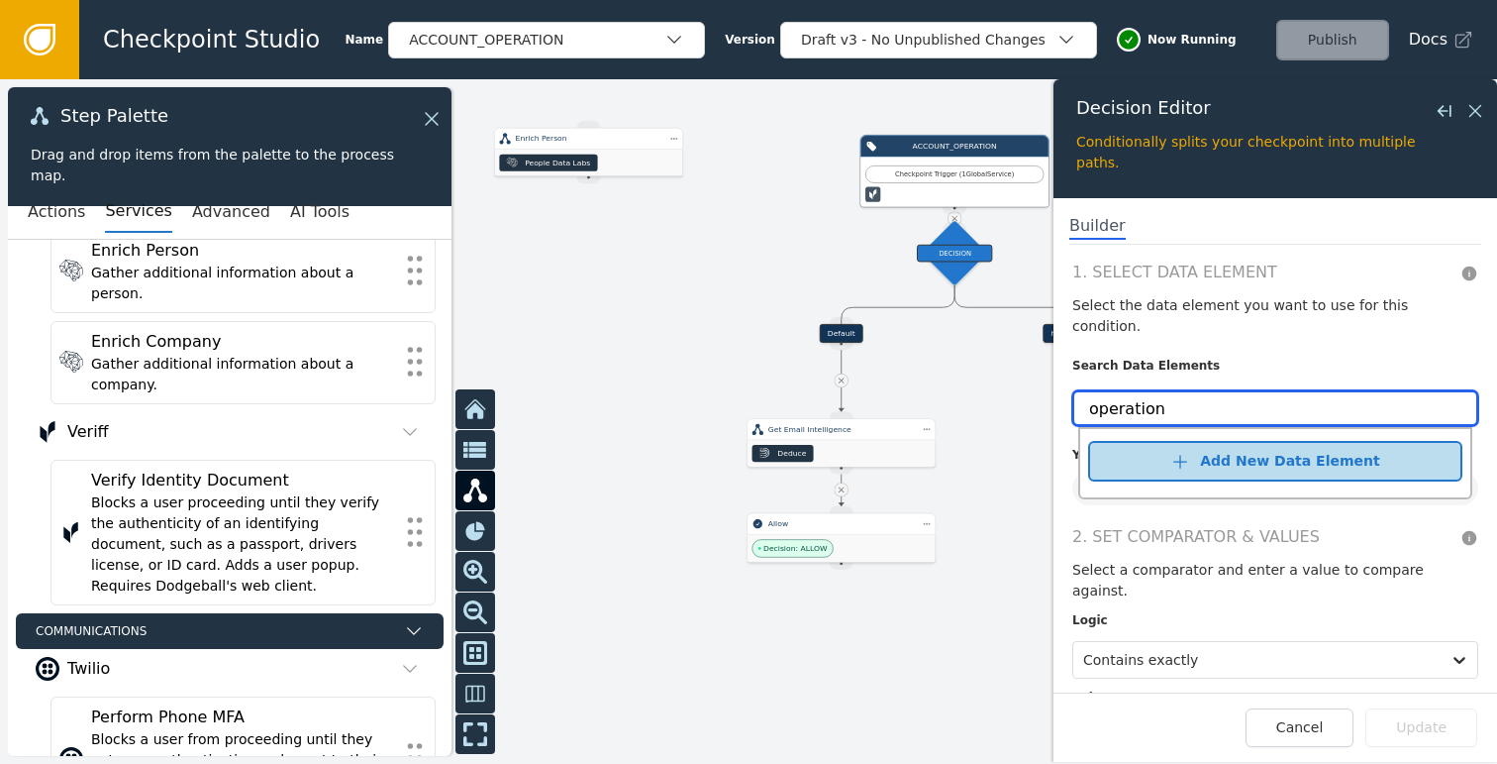
type input "operation"
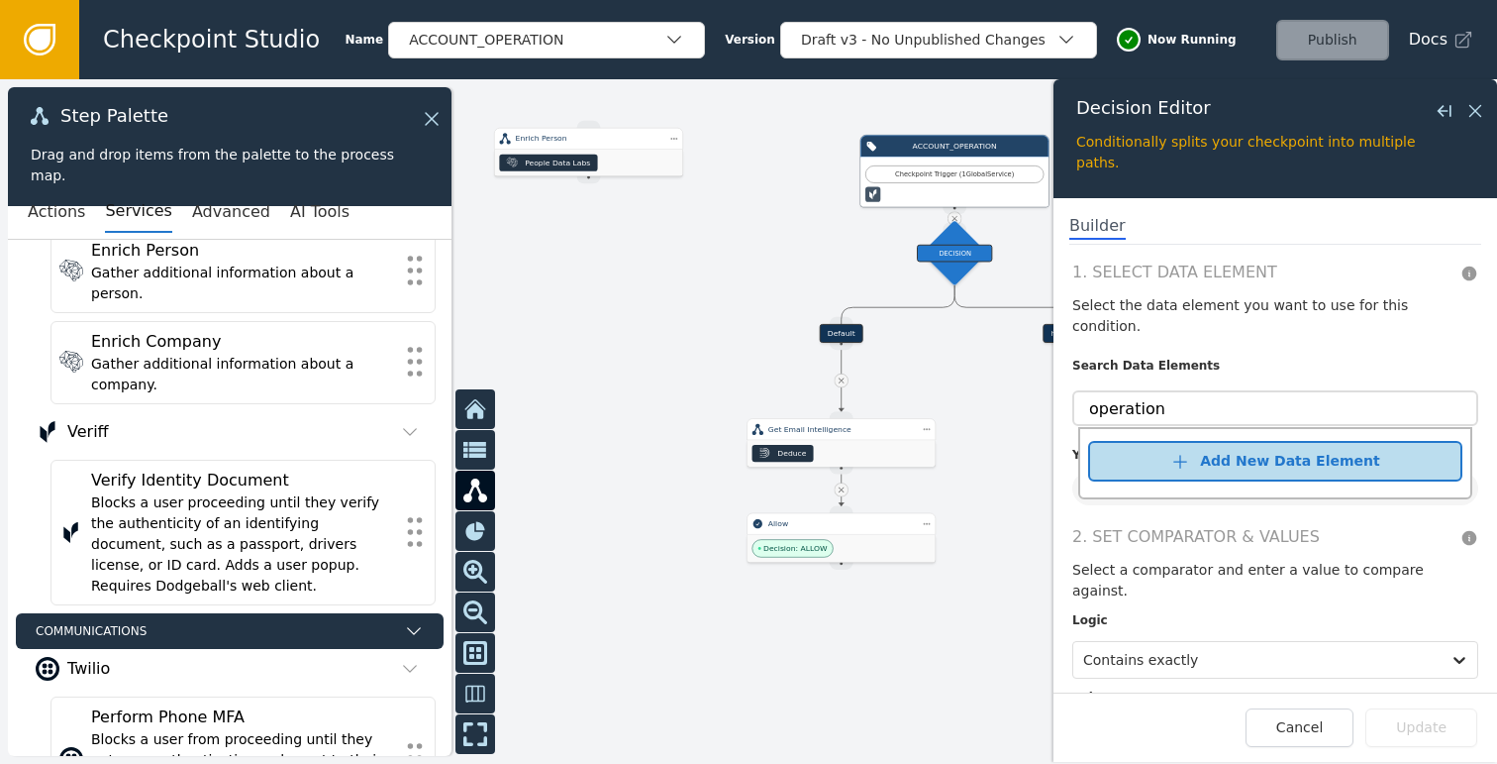
click at [1273, 451] on div "Add New Data Element" at bounding box center [1289, 461] width 179 height 21
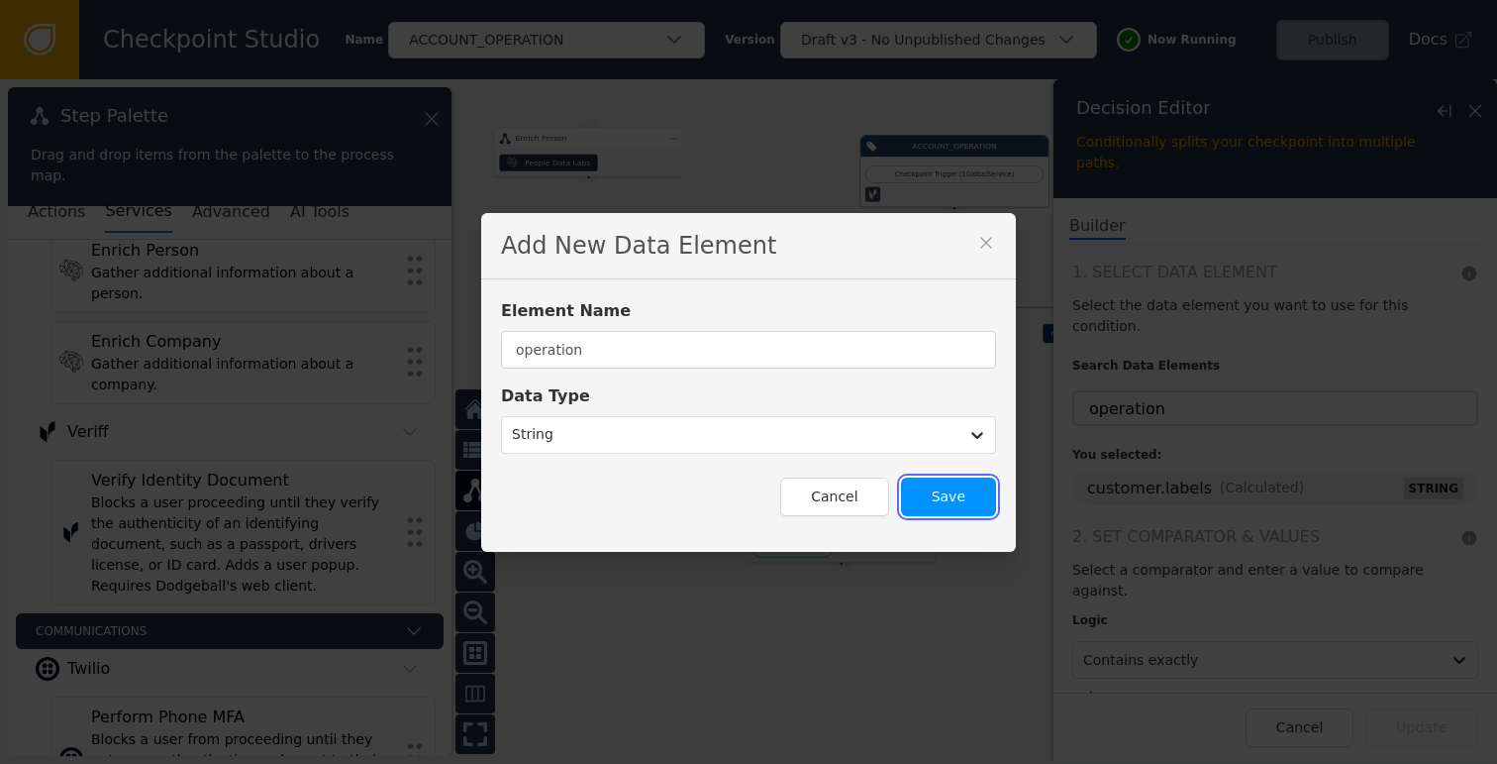
click at [920, 503] on button "Save" at bounding box center [948, 496] width 95 height 39
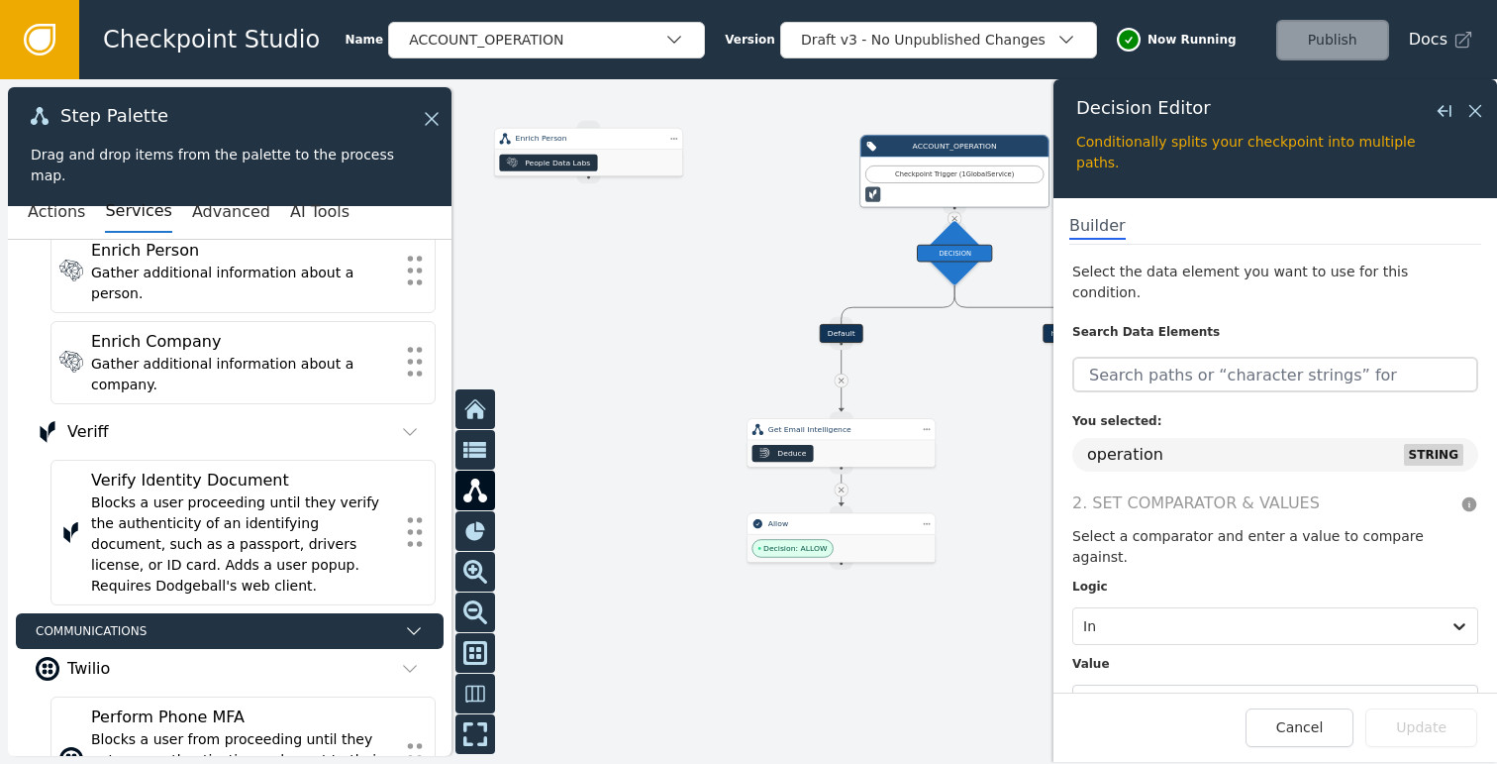
scroll to position [50, 0]
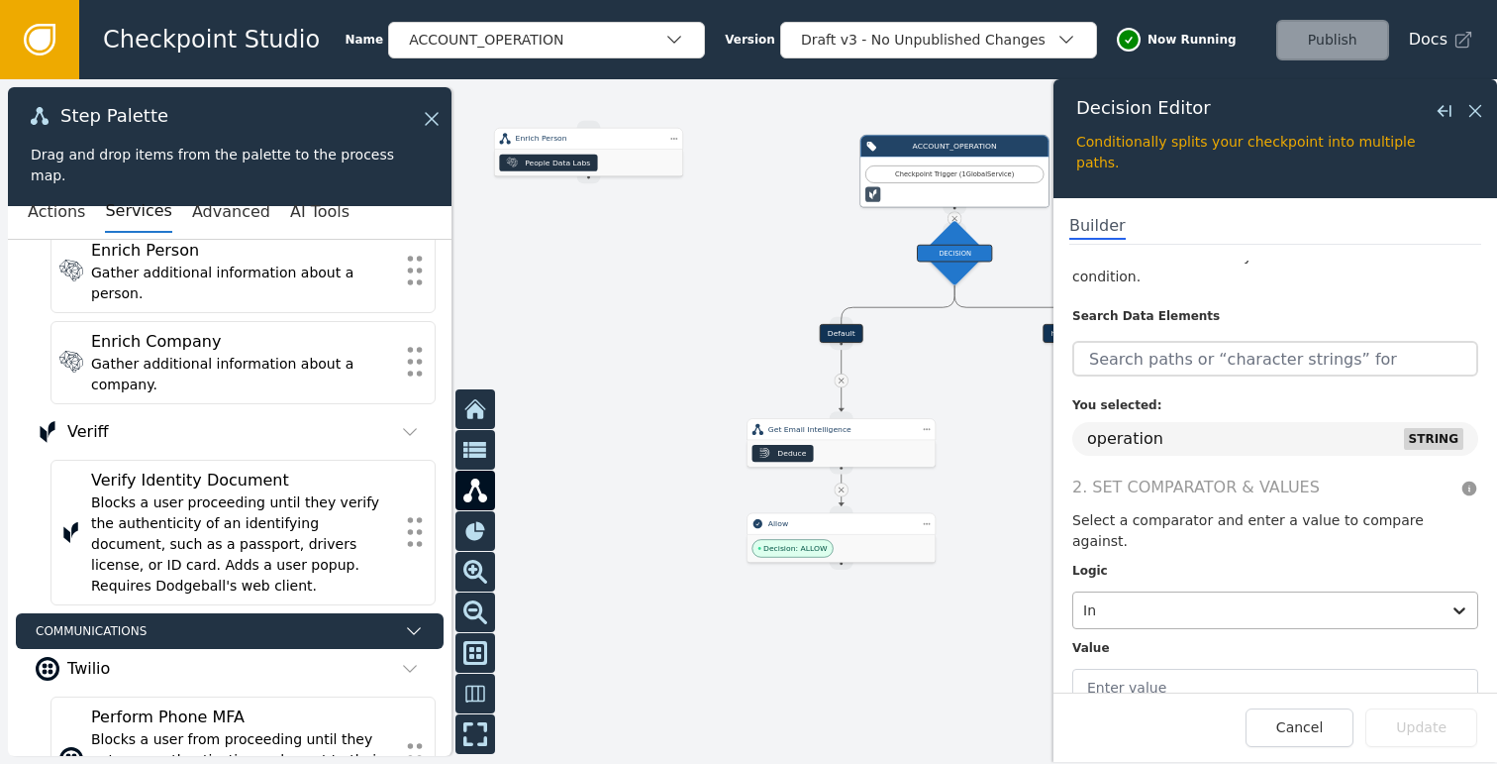
click at [1210, 596] on div at bounding box center [1257, 610] width 348 height 28
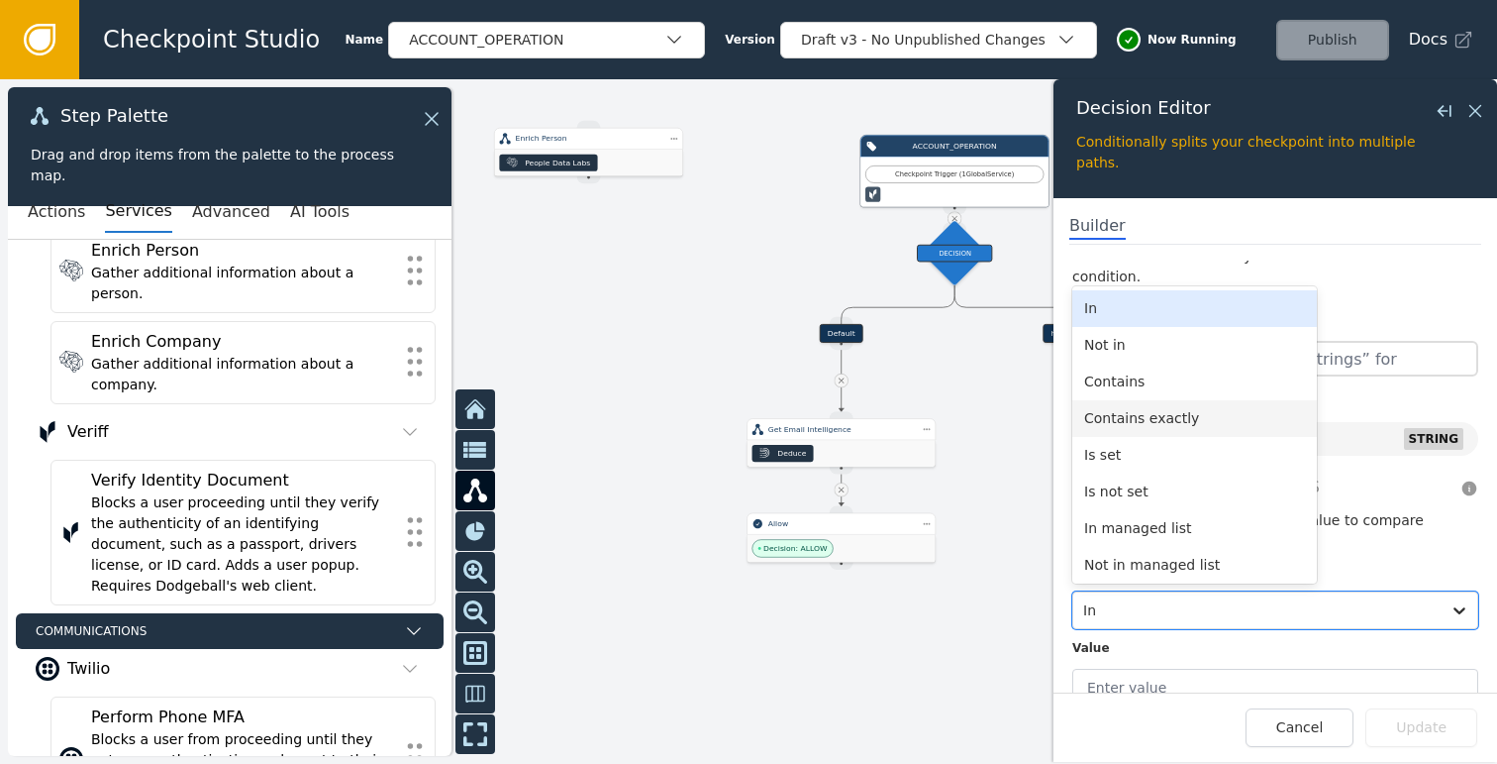
click at [1142, 400] on div "Contains exactly" at bounding box center [1194, 418] width 245 height 37
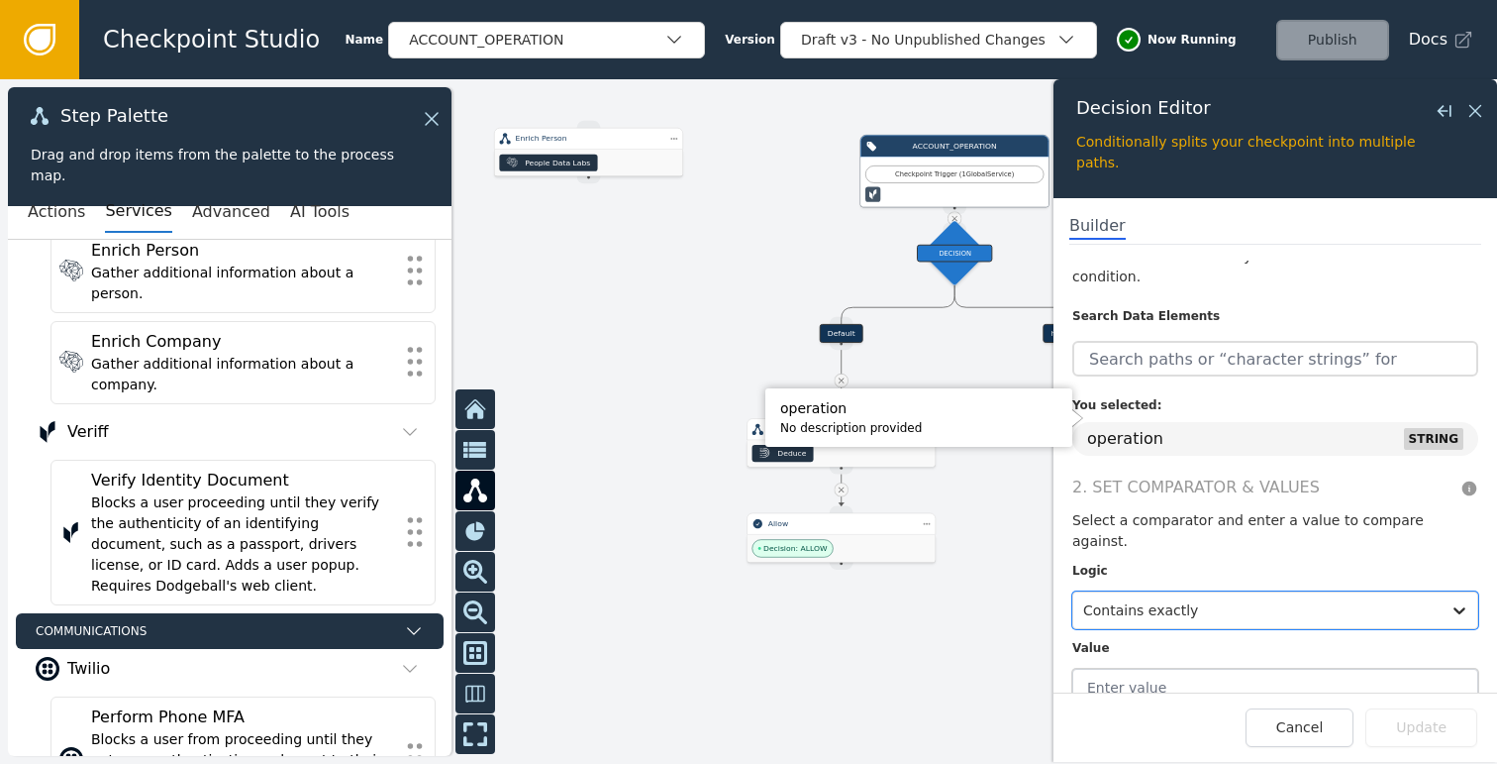
click at [1131, 668] on input "text" at bounding box center [1275, 687] width 406 height 38
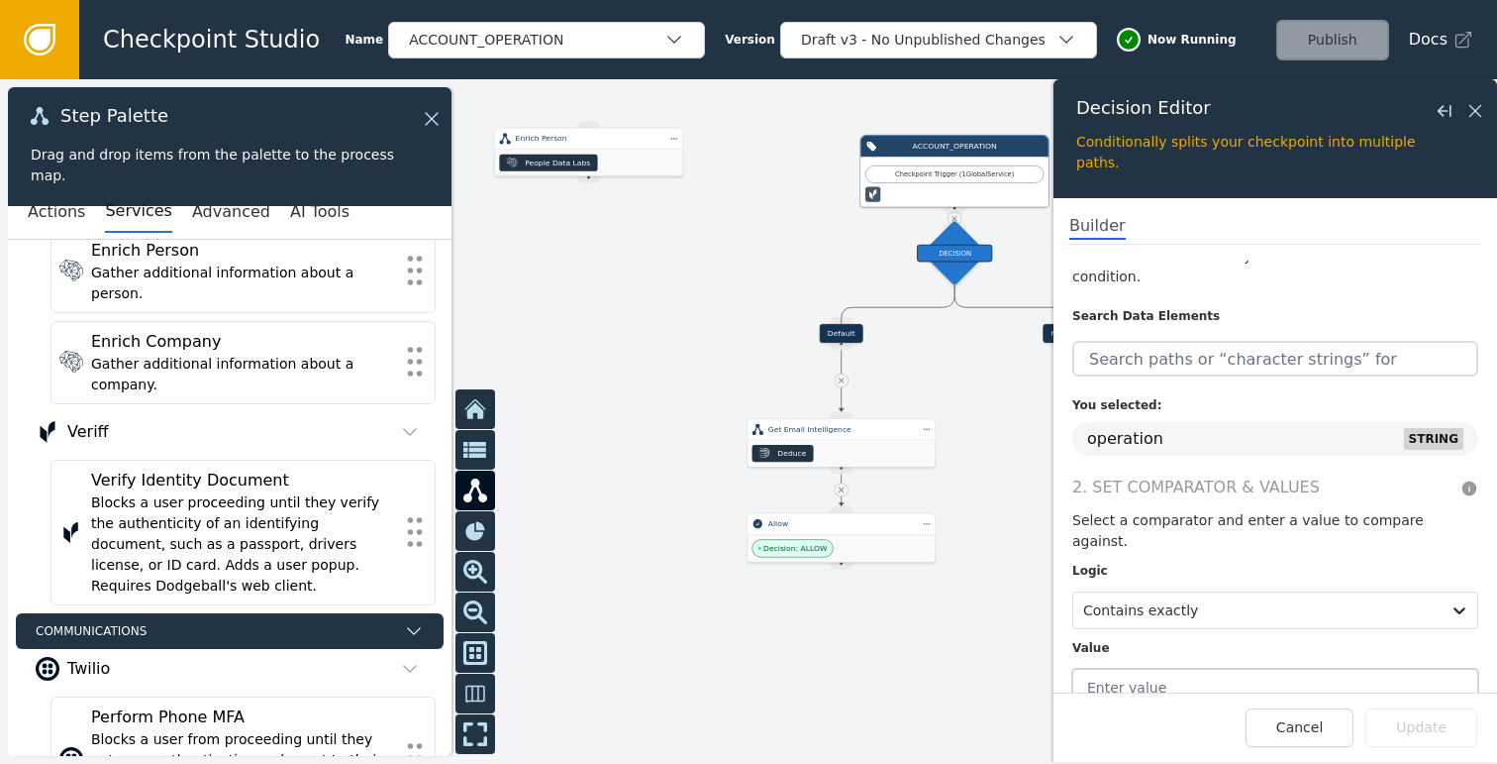
paste input "OUTBOUND_CALL_CREATE"
type input "OUTBOUND_CALL_CREATE"
click at [969, 378] on div at bounding box center [748, 421] width 1497 height 684
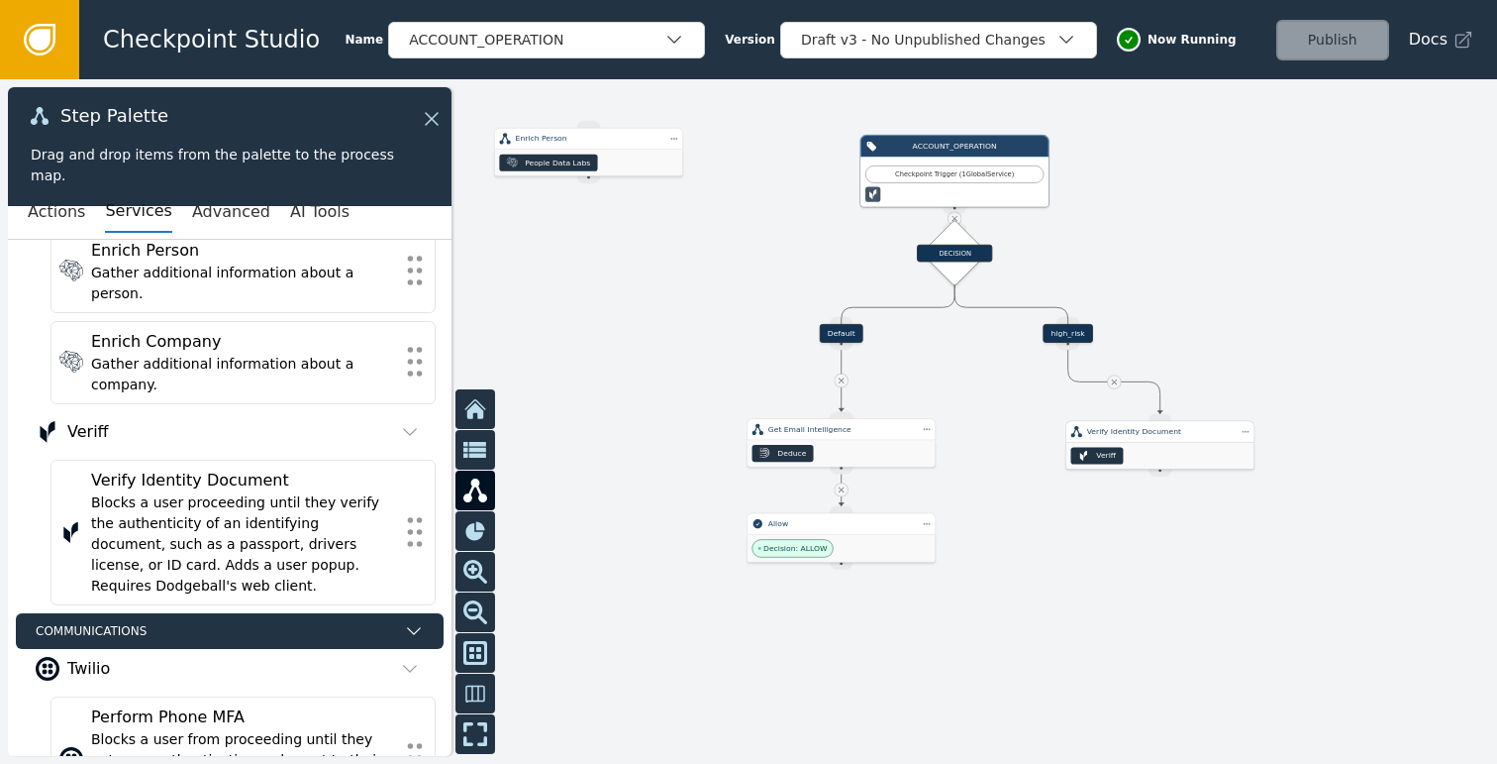
click at [1154, 451] on div "Veriff" at bounding box center [1161, 456] width 188 height 27
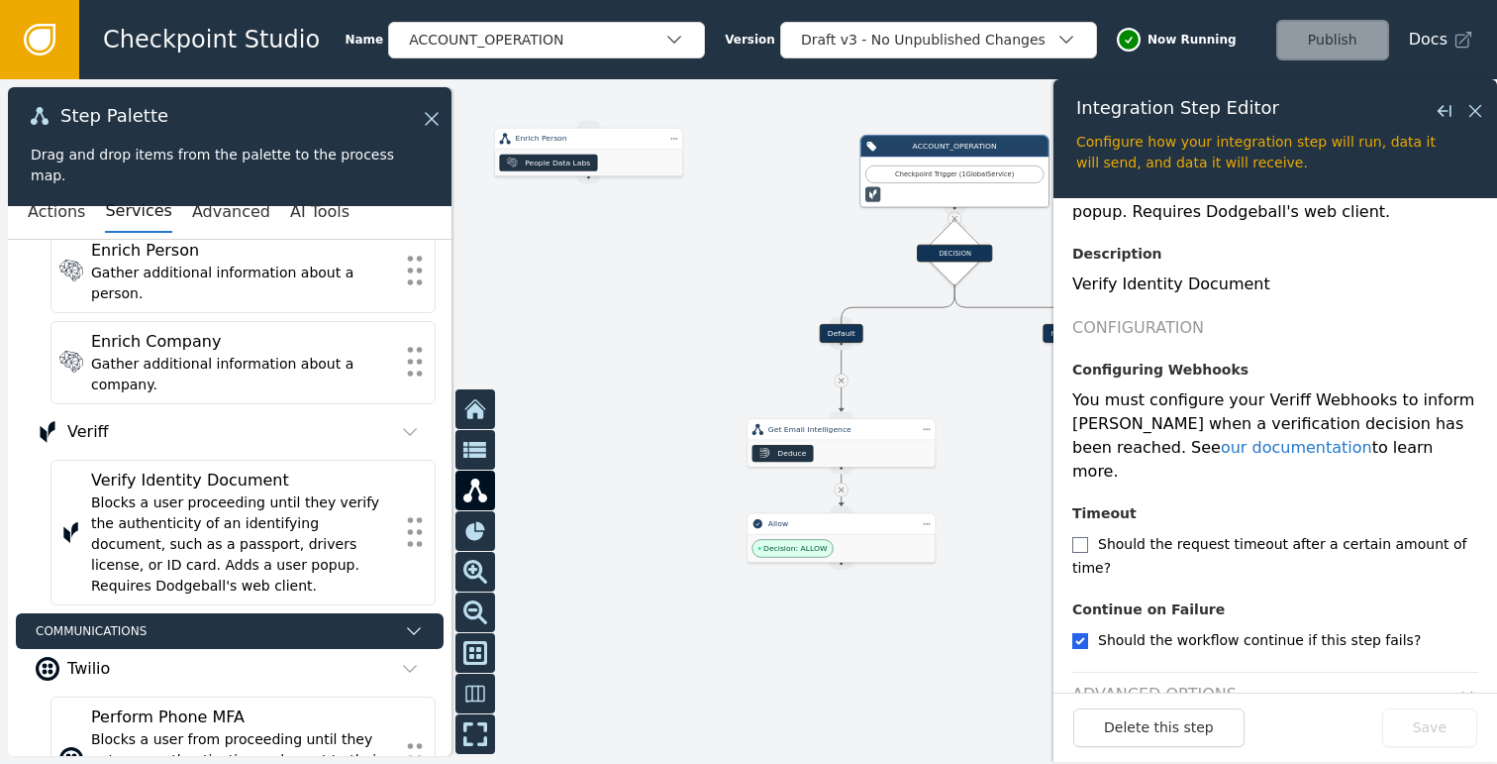
scroll to position [291, 0]
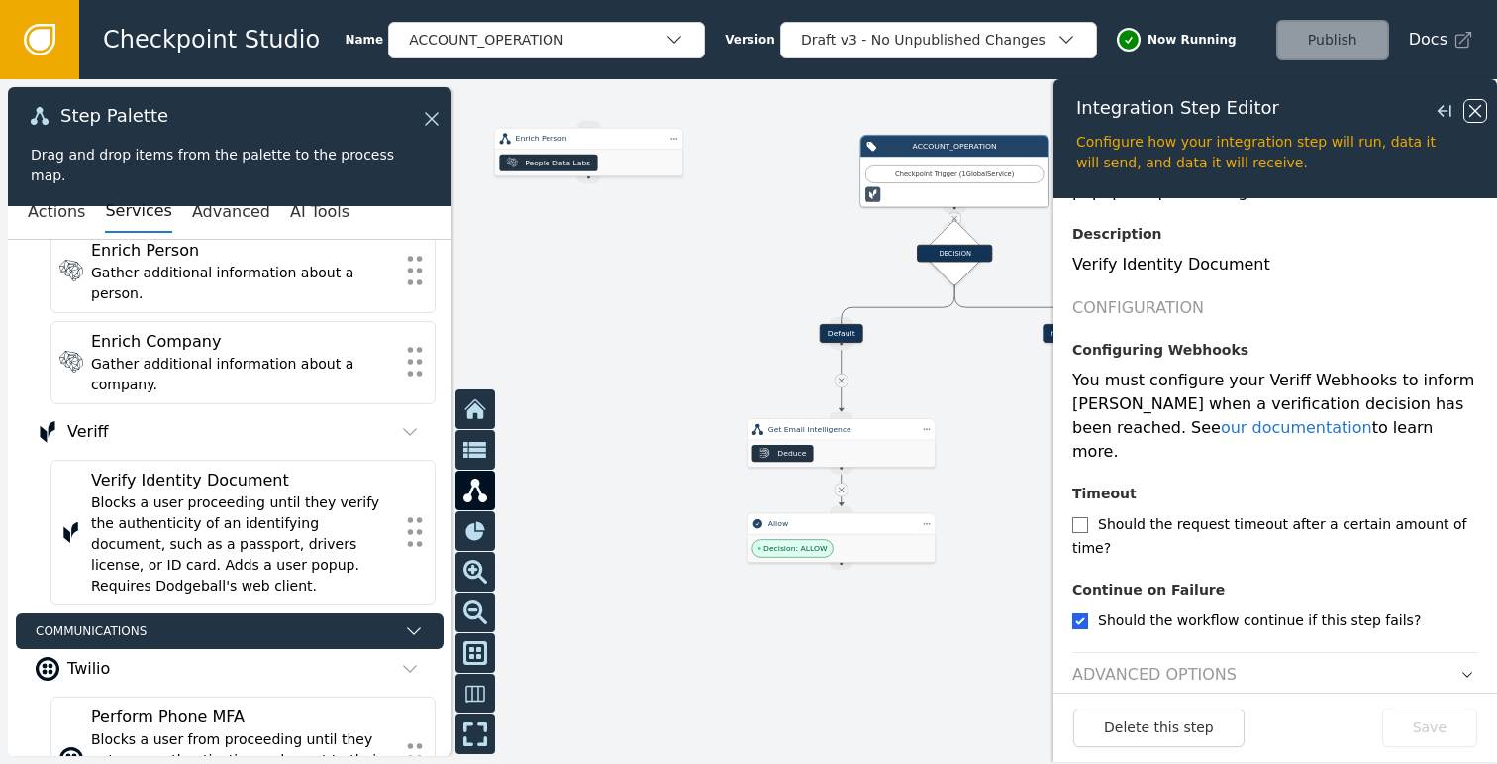
click at [1469, 113] on icon at bounding box center [1476, 111] width 22 height 22
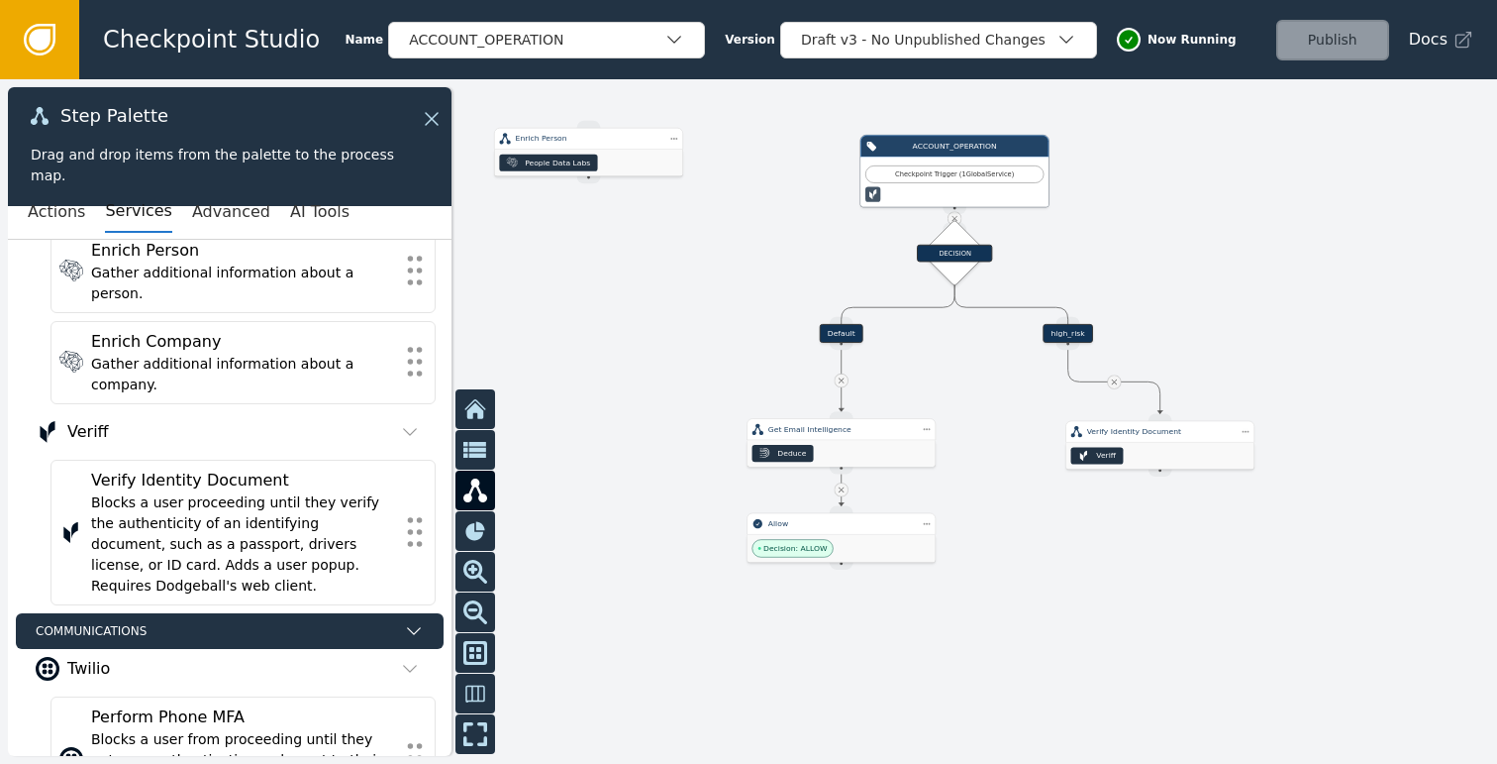
click at [1069, 332] on div "high_risk" at bounding box center [1068, 333] width 50 height 19
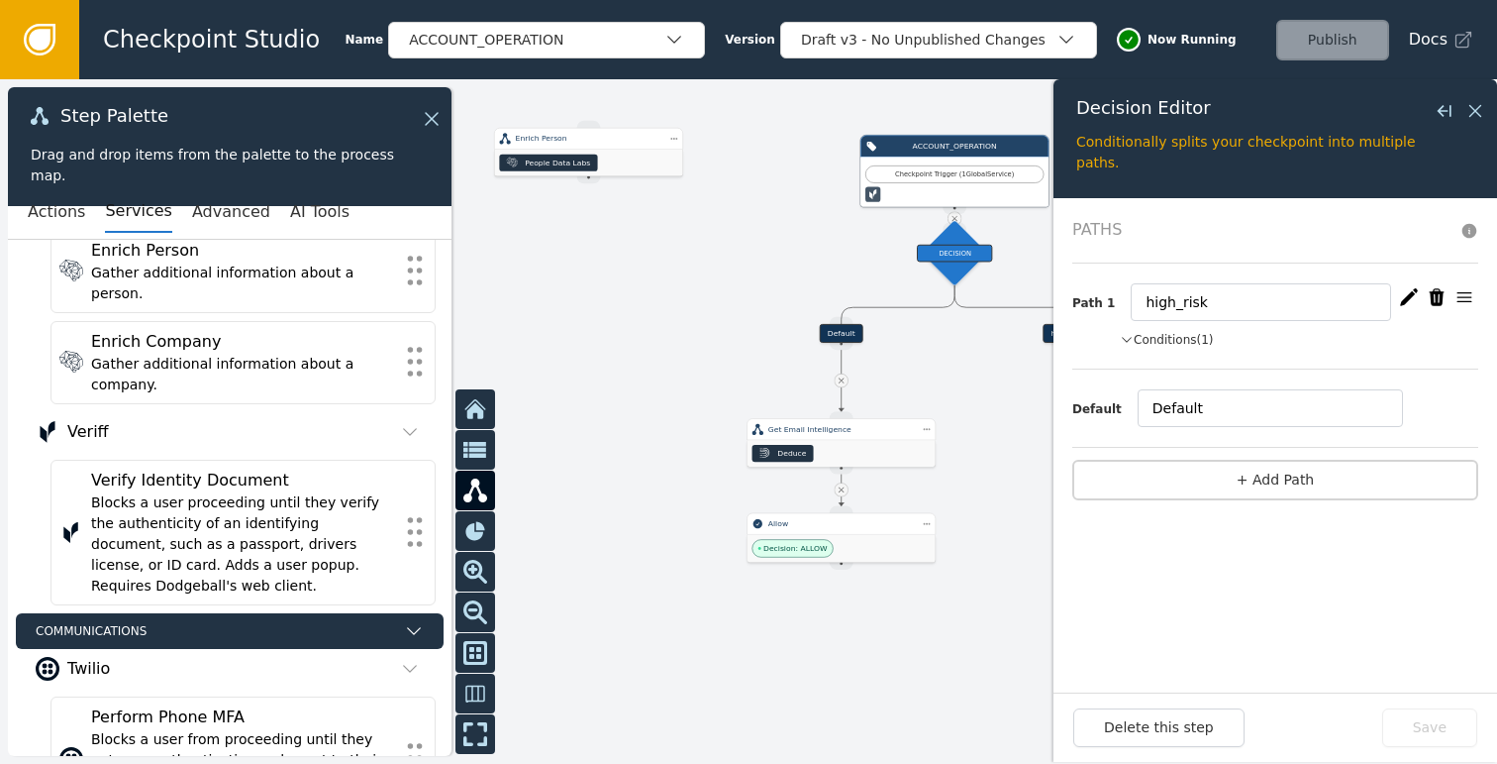
click at [1149, 331] on button "Conditions (1)" at bounding box center [1167, 340] width 94 height 18
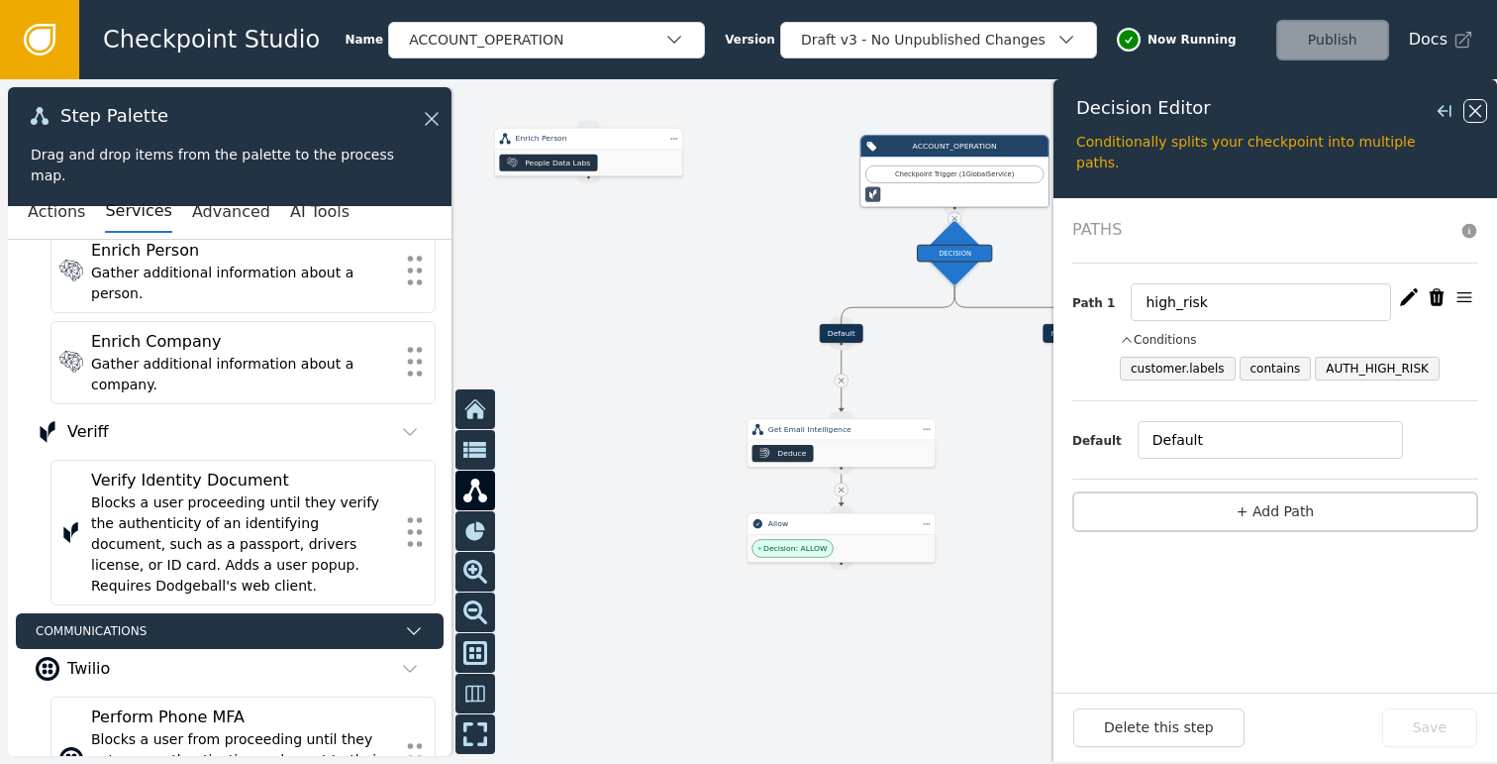
click at [1473, 106] on icon at bounding box center [1476, 111] width 22 height 22
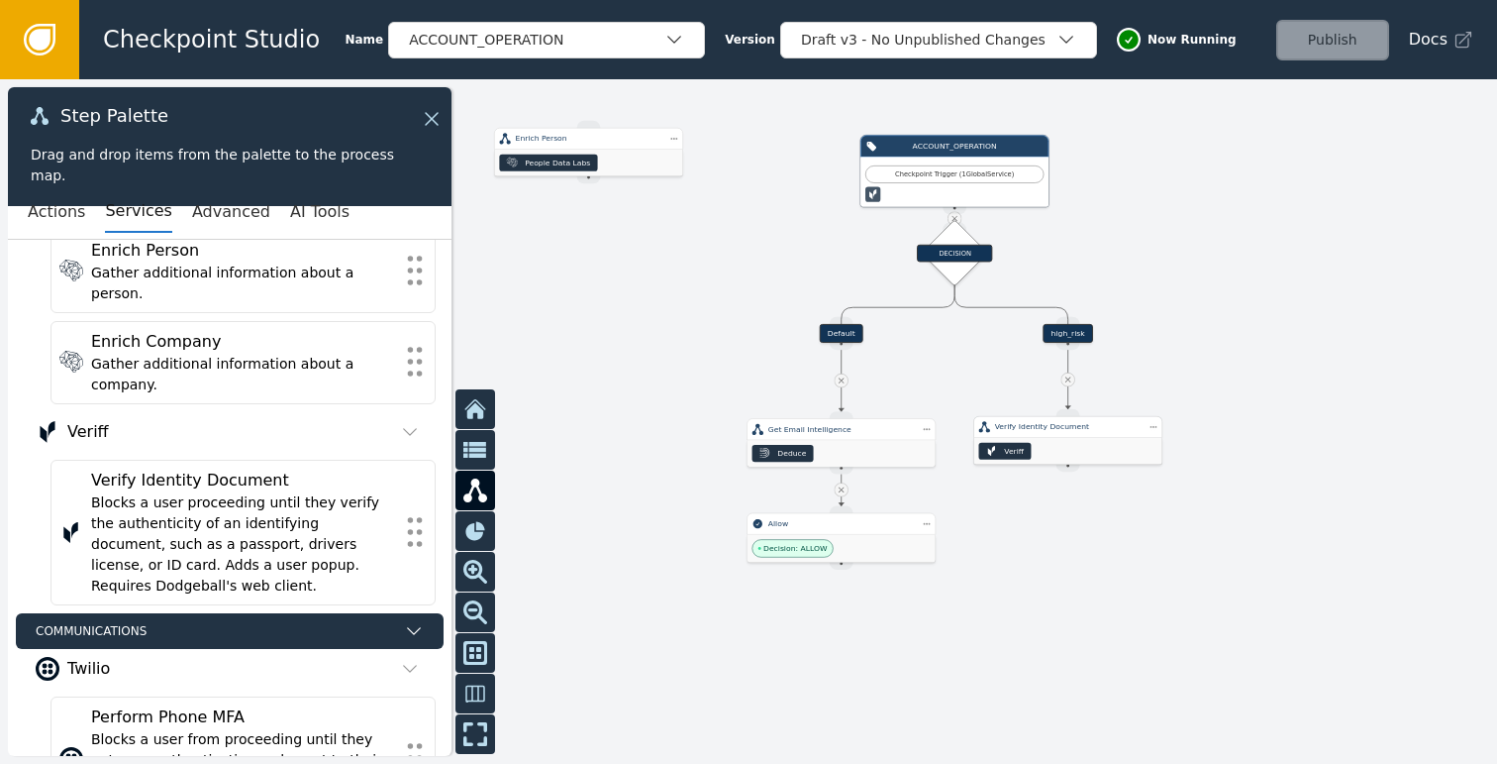
drag, startPoint x: 1156, startPoint y: 443, endPoint x: 1065, endPoint y: 438, distance: 91.2
click at [1065, 438] on div "Veriff" at bounding box center [1068, 451] width 188 height 27
click at [65, 214] on button "Actions" at bounding box center [56, 212] width 57 height 42
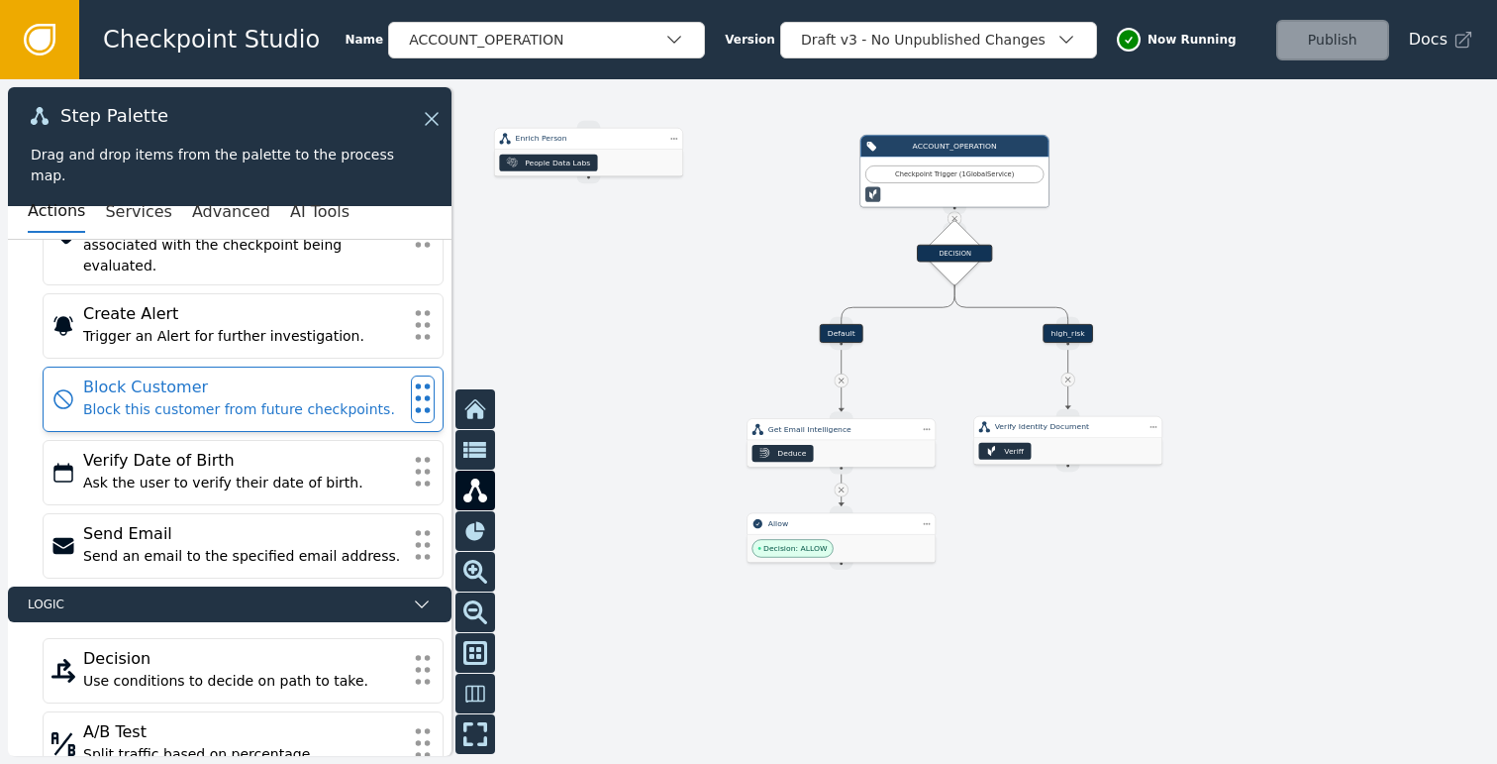
scroll to position [0, 0]
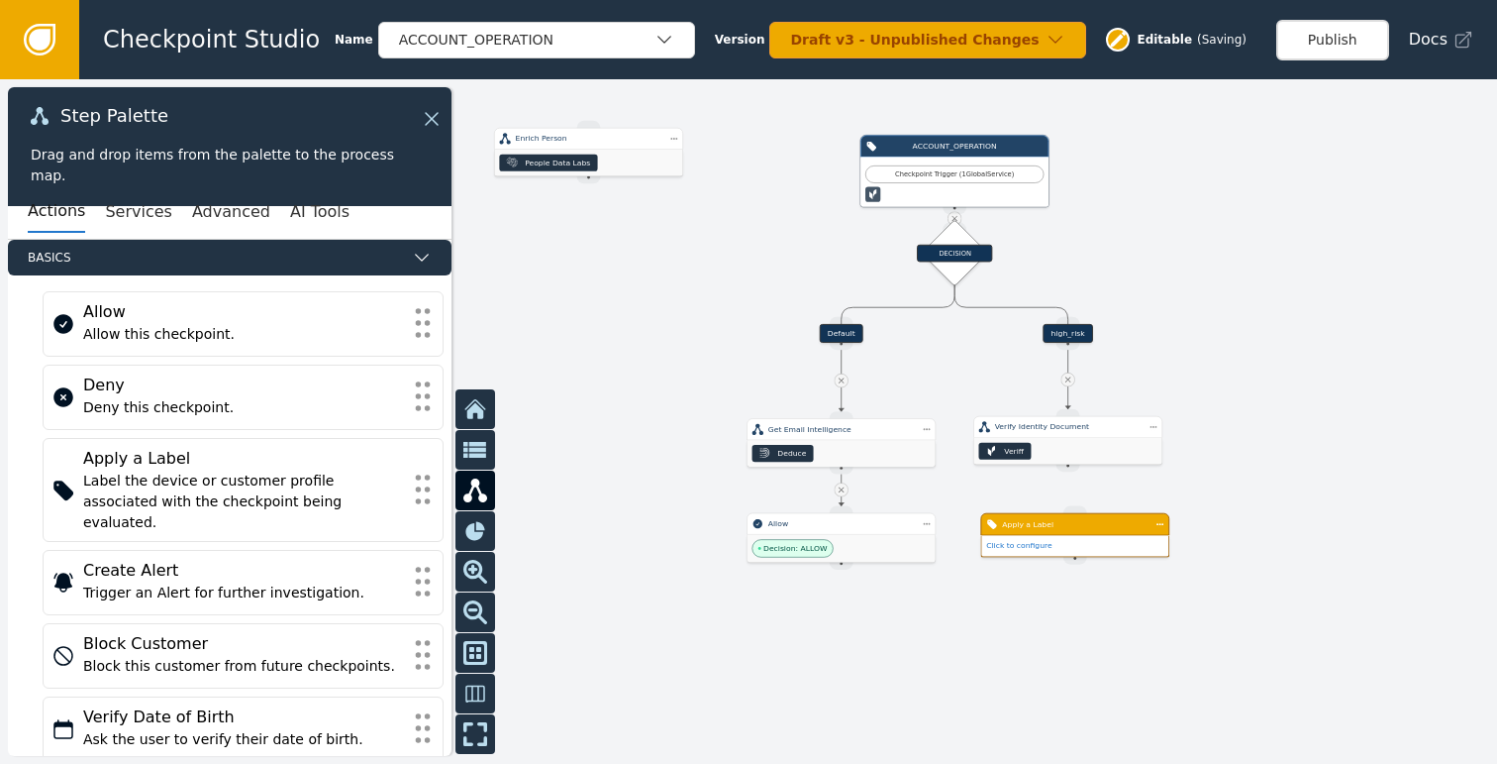
drag, startPoint x: 1069, startPoint y: 554, endPoint x: 1060, endPoint y: 510, distance: 44.7
click at [1061, 534] on div "Apply a Label Click to configure" at bounding box center [1074, 535] width 189 height 45
drag, startPoint x: 1068, startPoint y: 470, endPoint x: 1065, endPoint y: 509, distance: 38.7
click at [1065, 461] on div "Target Handle for step Default Source Handle for step Target Handle for step hi…" at bounding box center [1199, 298] width 714 height 327
click at [1029, 546] on link "Click to configure" at bounding box center [1012, 545] width 66 height 9
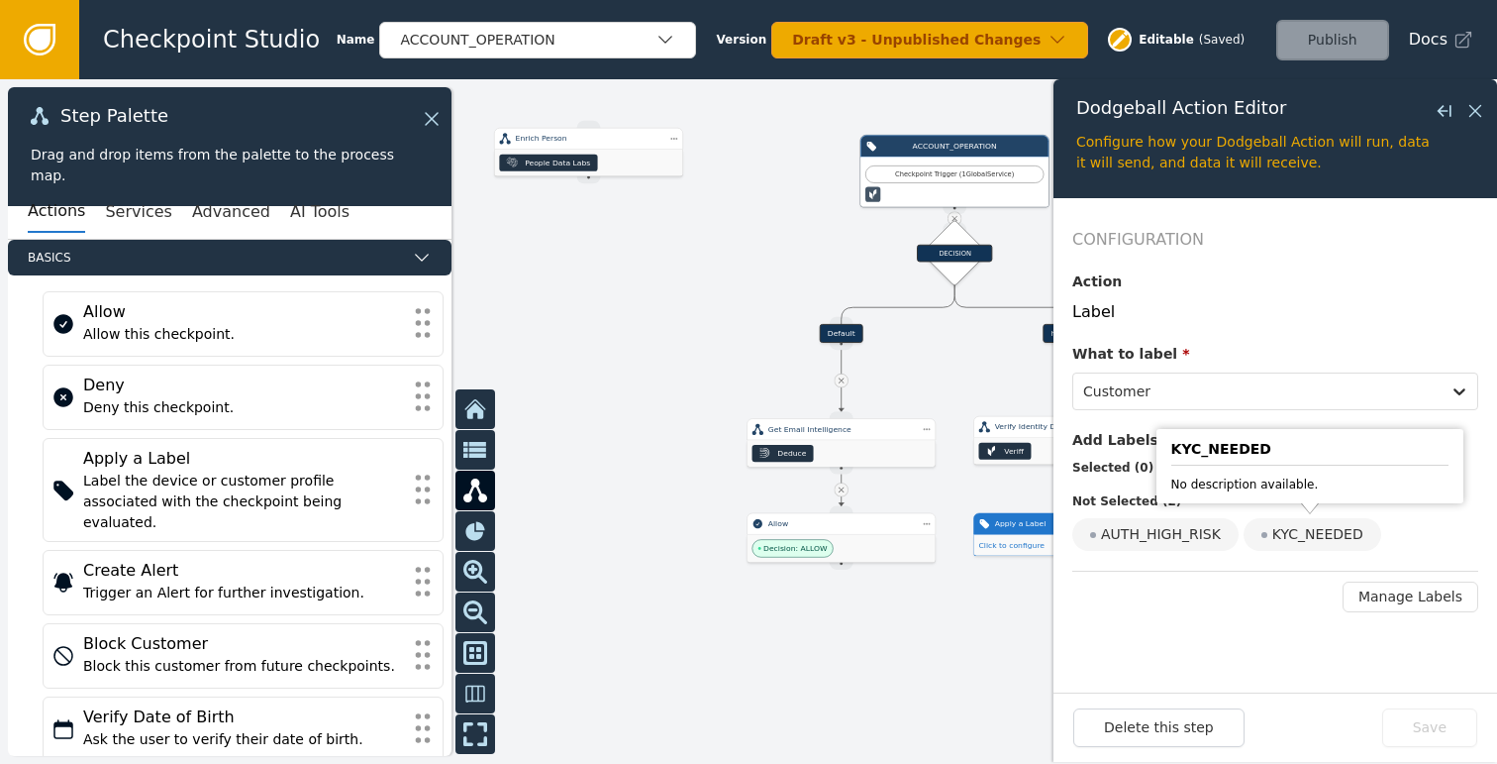
click at [1273, 534] on div "KYC_NEEDED" at bounding box center [1313, 534] width 138 height 33
click at [0, 0] on input "KYC_NEEDED" at bounding box center [0, 0] width 0 height 0
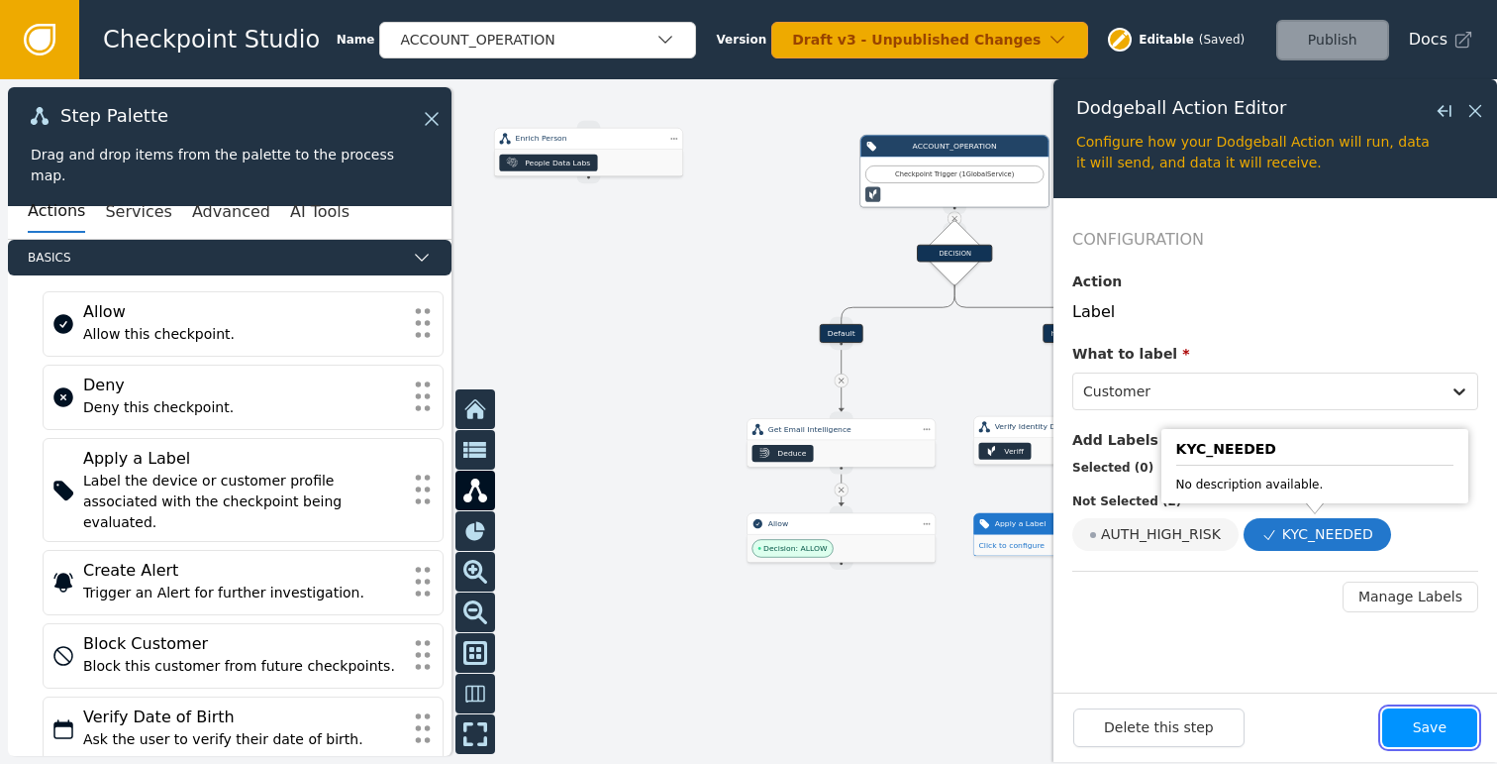
click at [1419, 714] on button "Save" at bounding box center [1429, 727] width 95 height 39
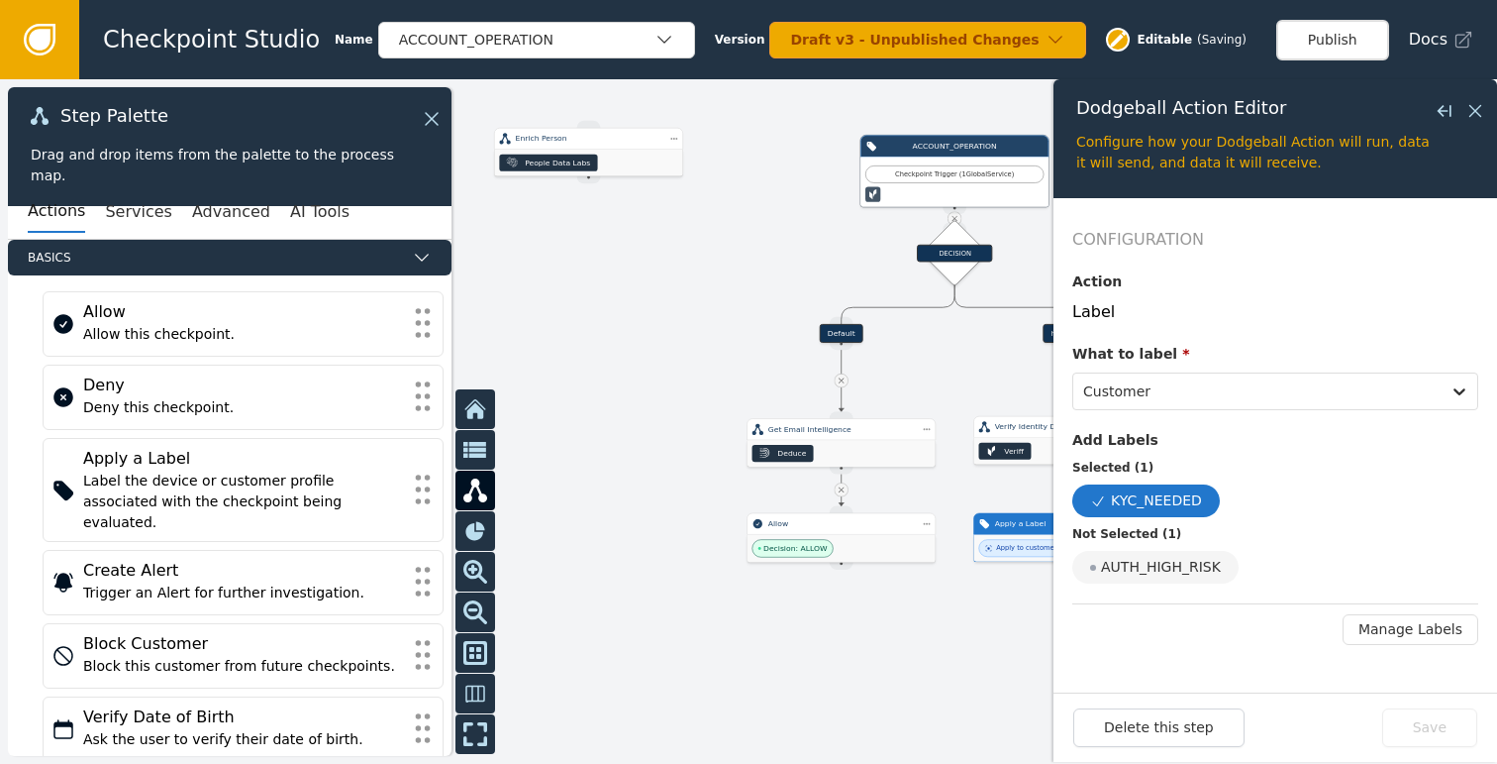
click at [1020, 648] on div at bounding box center [748, 421] width 1497 height 684
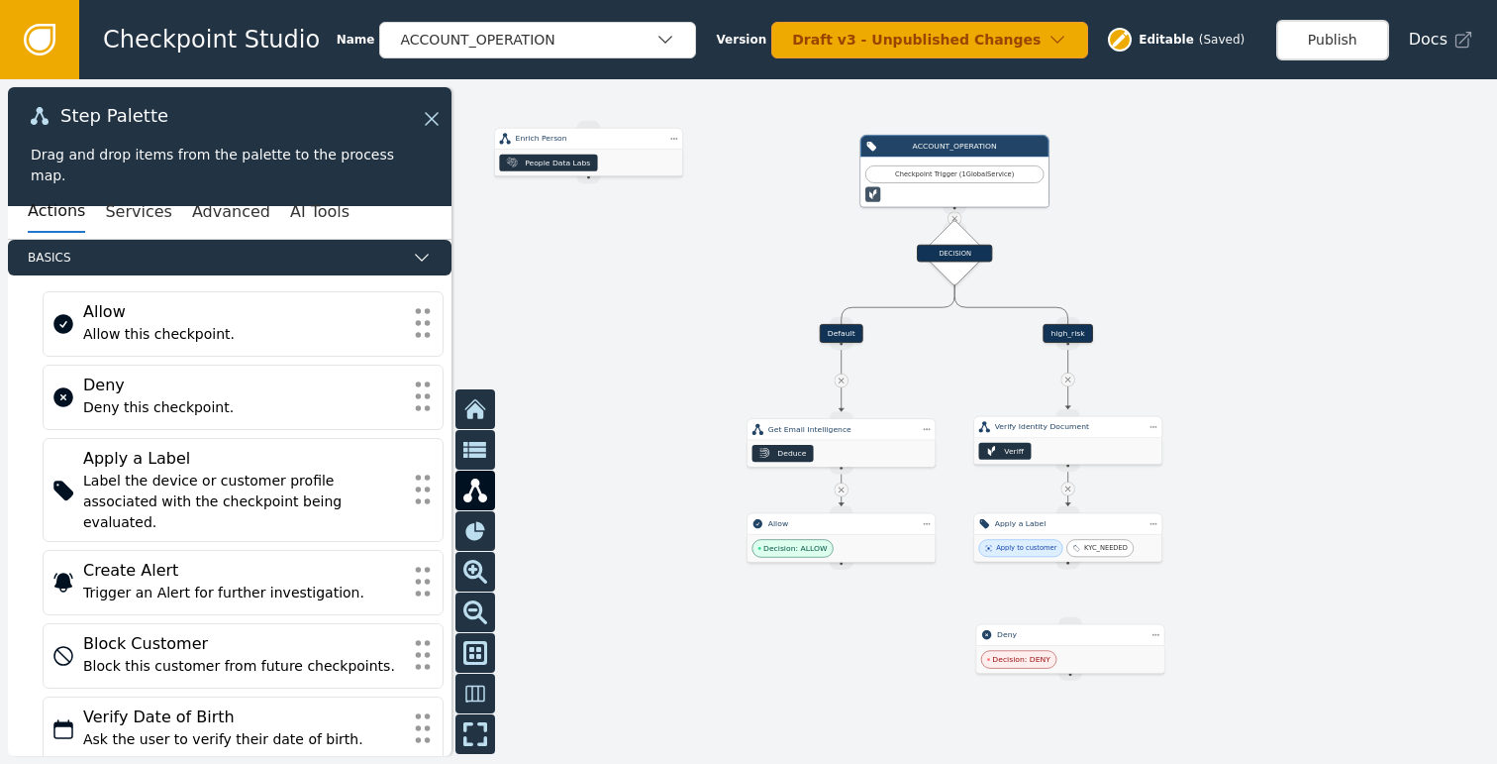
drag, startPoint x: 1068, startPoint y: 563, endPoint x: 1068, endPoint y: 620, distance: 56.4
click at [1068, 620] on div "Target Handle for step Default Source Handle for step Target Handle for step hi…" at bounding box center [748, 421] width 1497 height 684
drag, startPoint x: 1067, startPoint y: 563, endPoint x: 1068, endPoint y: 623, distance: 59.4
click at [1068, 461] on div "Target Handle for step Default Source Handle for step Target Handle for step hi…" at bounding box center [1199, 298] width 714 height 327
drag, startPoint x: 1068, startPoint y: 563, endPoint x: 1068, endPoint y: 608, distance: 44.6
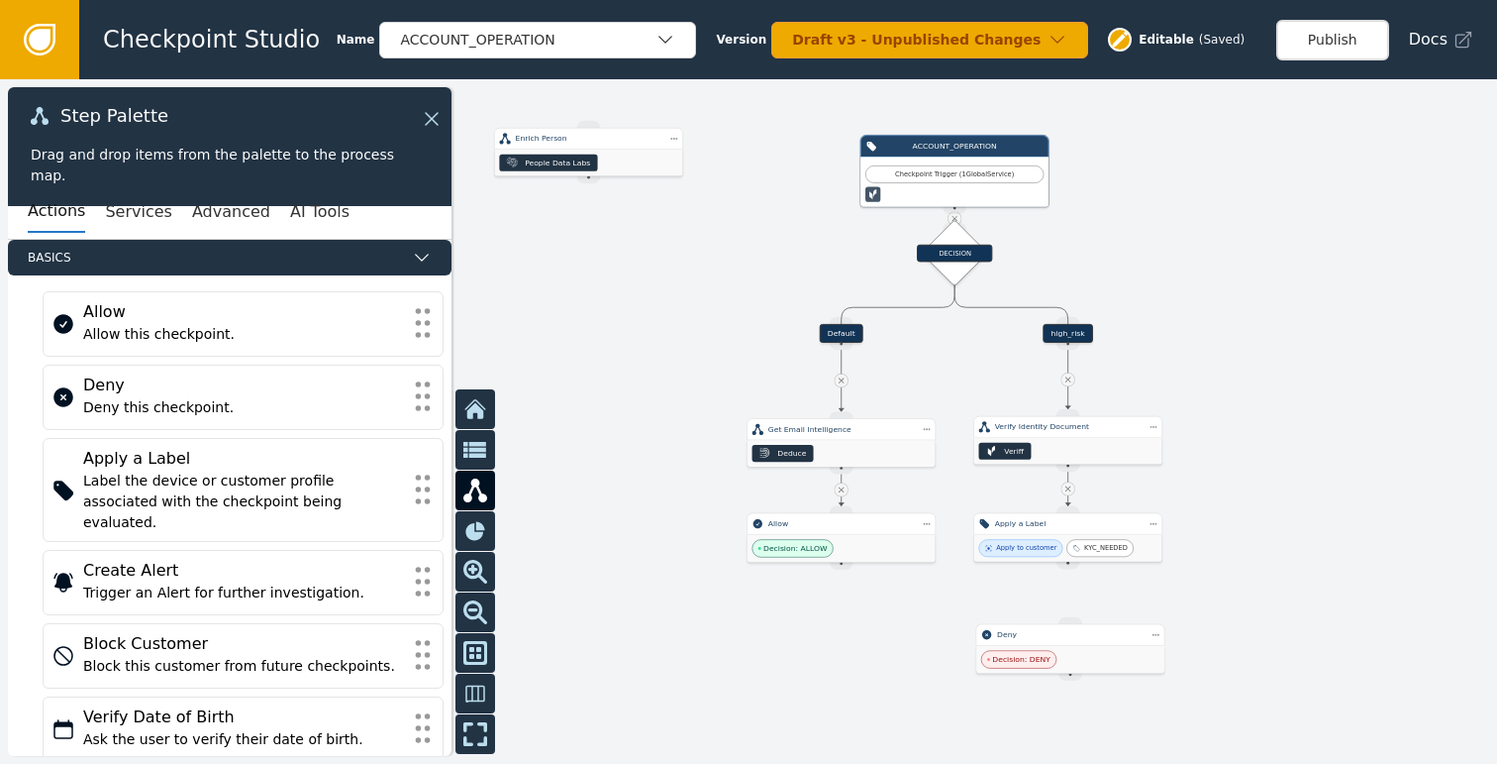
click at [1068, 608] on div "Target Handle for step Default Source Handle for step Target Handle for step hi…" at bounding box center [748, 421] width 1497 height 684
drag, startPoint x: 1071, startPoint y: 560, endPoint x: 1068, endPoint y: 616, distance: 55.6
click at [1068, 461] on div "Target Handle for step Default Source Handle for step Target Handle for step hi…" at bounding box center [1199, 298] width 714 height 327
drag, startPoint x: 1069, startPoint y: 560, endPoint x: 1069, endPoint y: 623, distance: 62.4
click at [1069, 461] on div "Target Handle for step Default Source Handle for step Target Handle for step hi…" at bounding box center [1199, 298] width 714 height 327
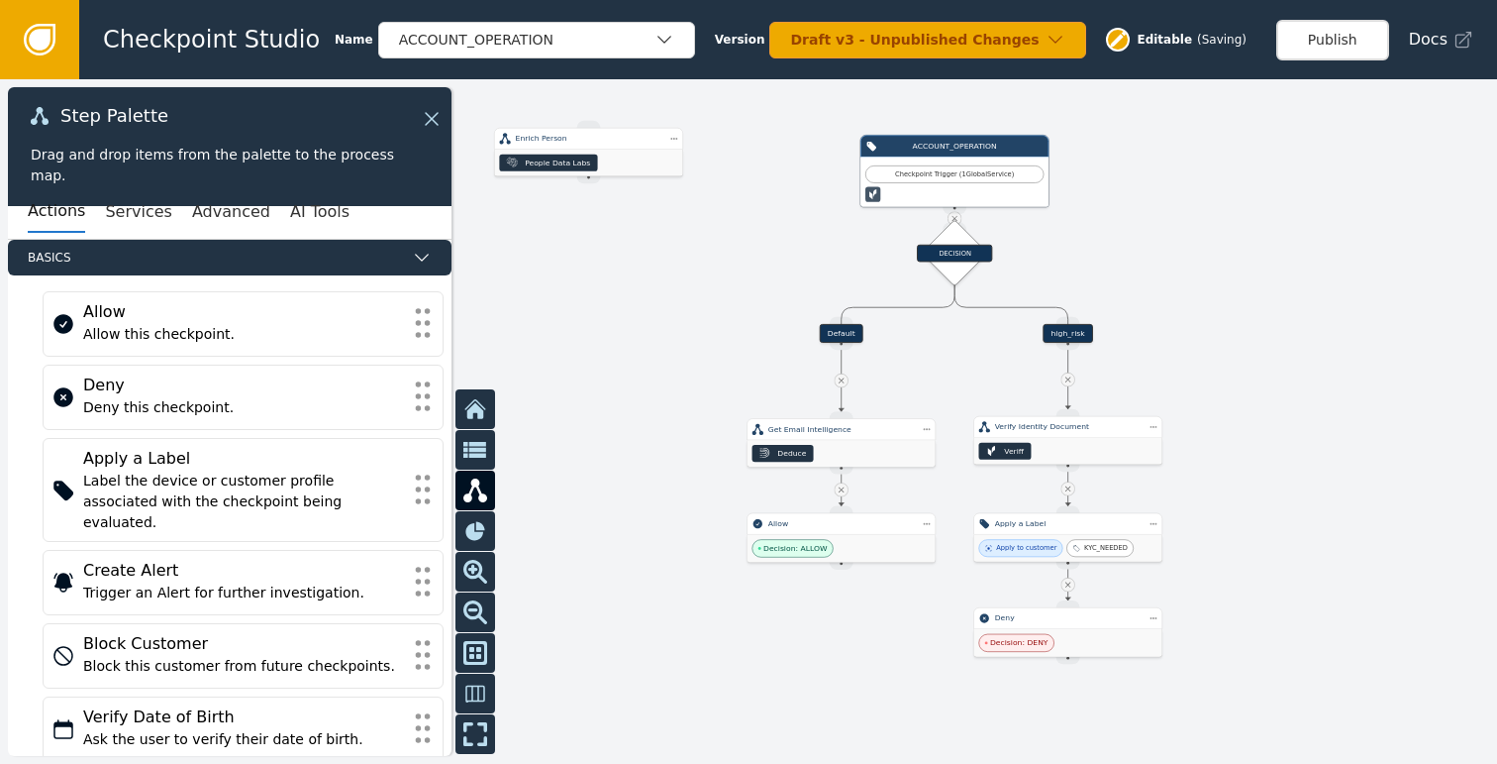
click at [1271, 538] on div at bounding box center [748, 421] width 1497 height 684
click at [1070, 487] on icon at bounding box center [1069, 489] width 10 height 10
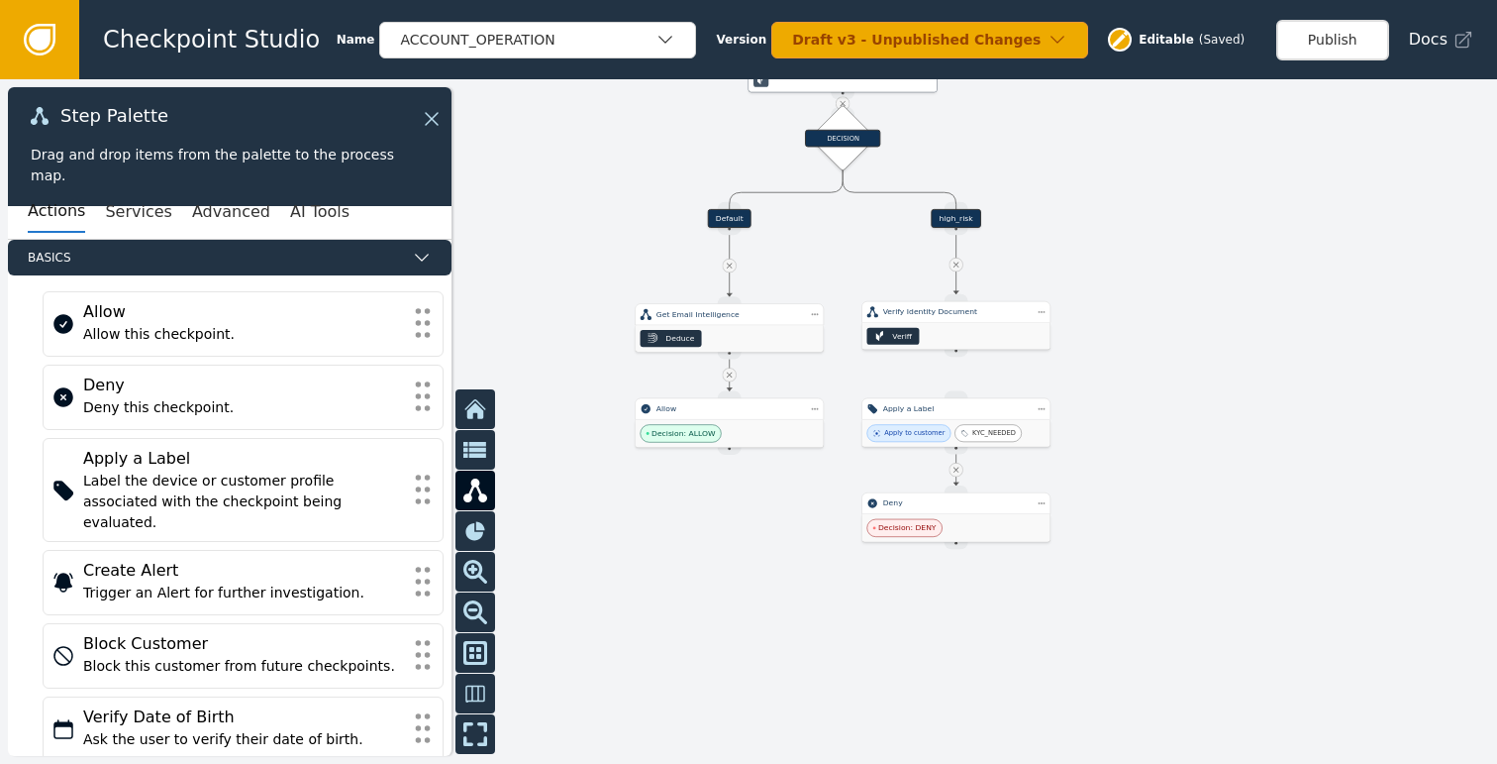
drag, startPoint x: 1304, startPoint y: 484, endPoint x: 1179, endPoint y: 356, distance: 179.3
click at [1179, 356] on div at bounding box center [748, 421] width 1497 height 684
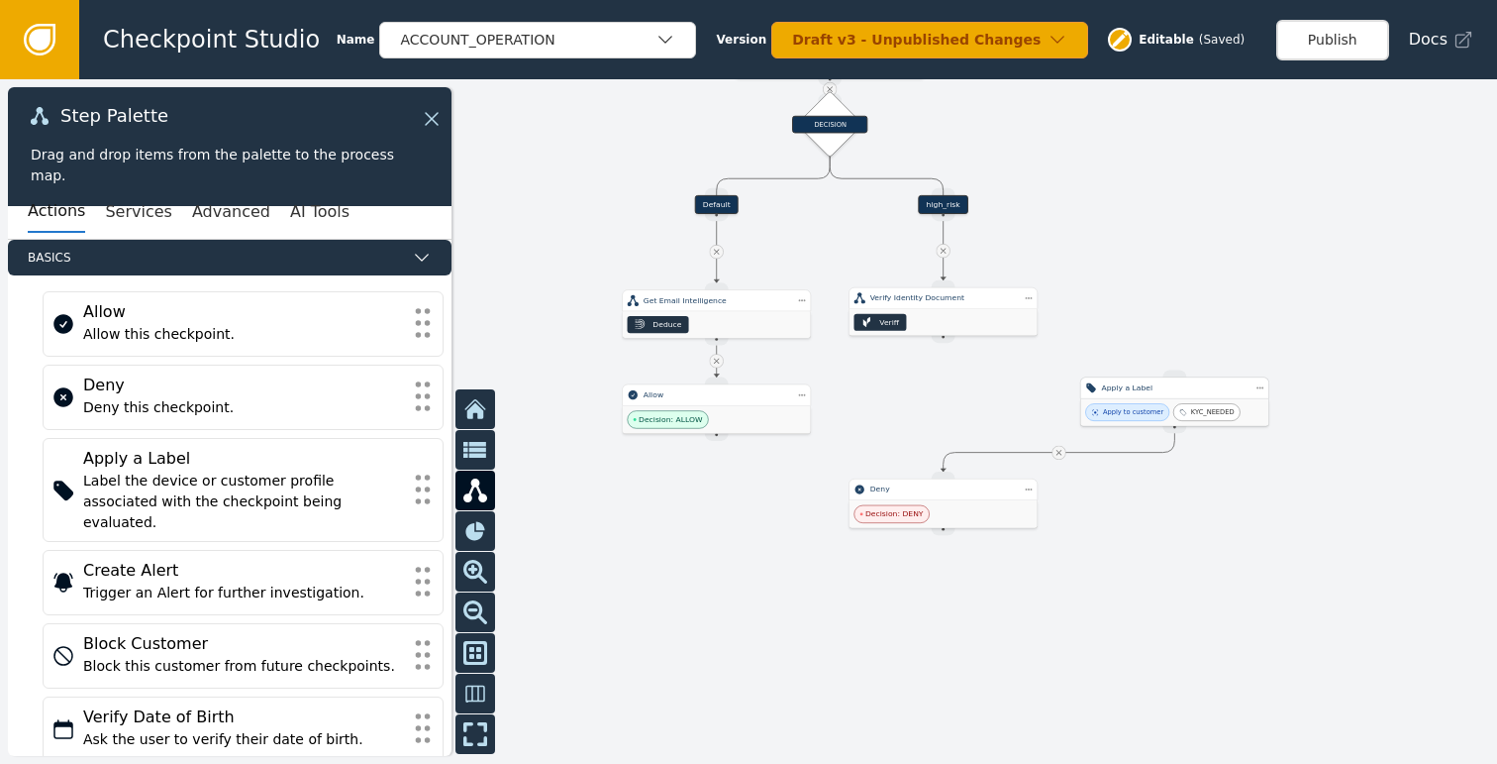
drag, startPoint x: 941, startPoint y: 415, endPoint x: 1167, endPoint y: 406, distance: 226.0
click at [1173, 406] on div "KYC_NEEDED" at bounding box center [1206, 412] width 67 height 18
drag, startPoint x: 952, startPoint y: 510, endPoint x: 1177, endPoint y: 503, distance: 225.9
click at [1177, 503] on div "Decision: DENY" at bounding box center [1170, 507] width 188 height 28
click at [862, 550] on div at bounding box center [748, 421] width 1497 height 684
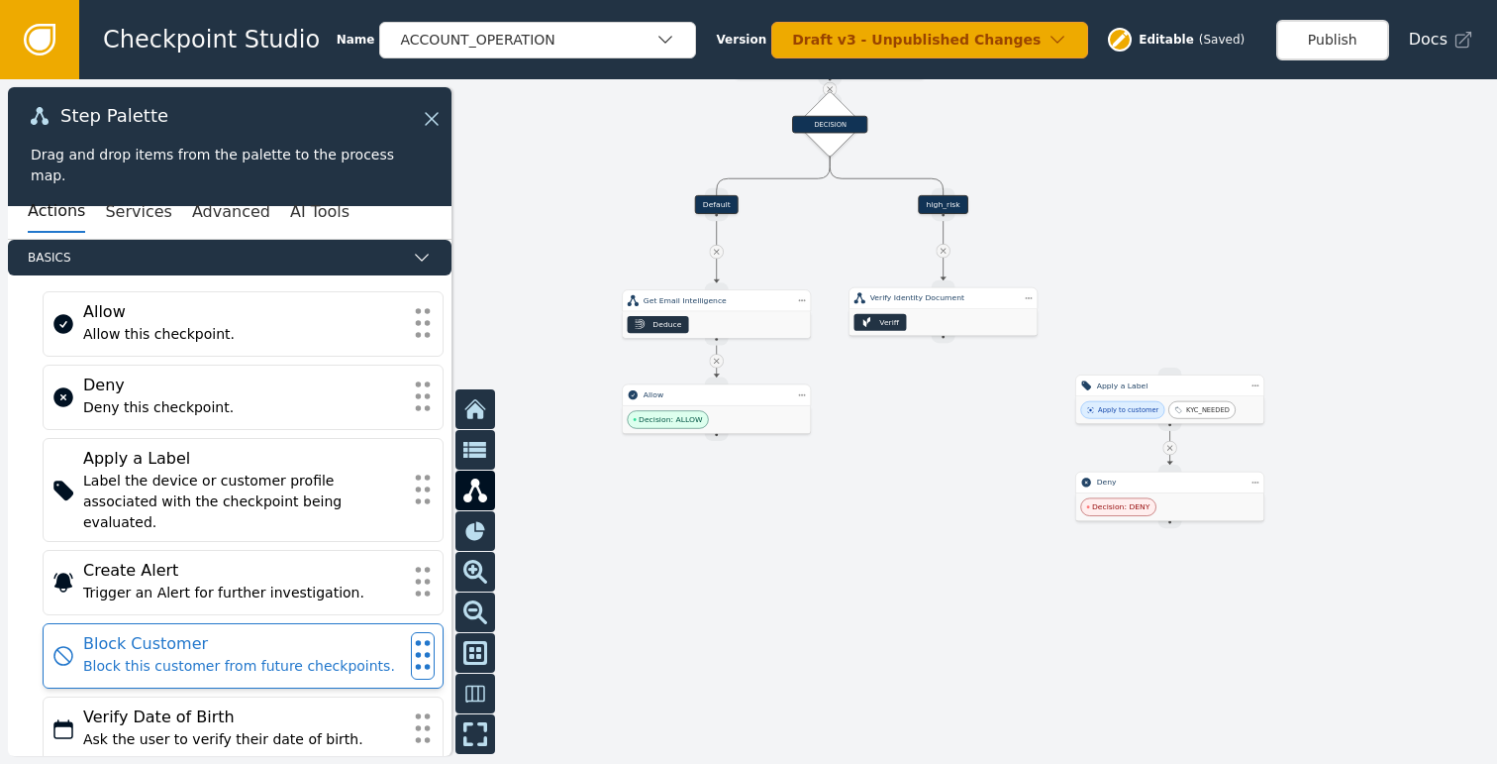
scroll to position [256, 0]
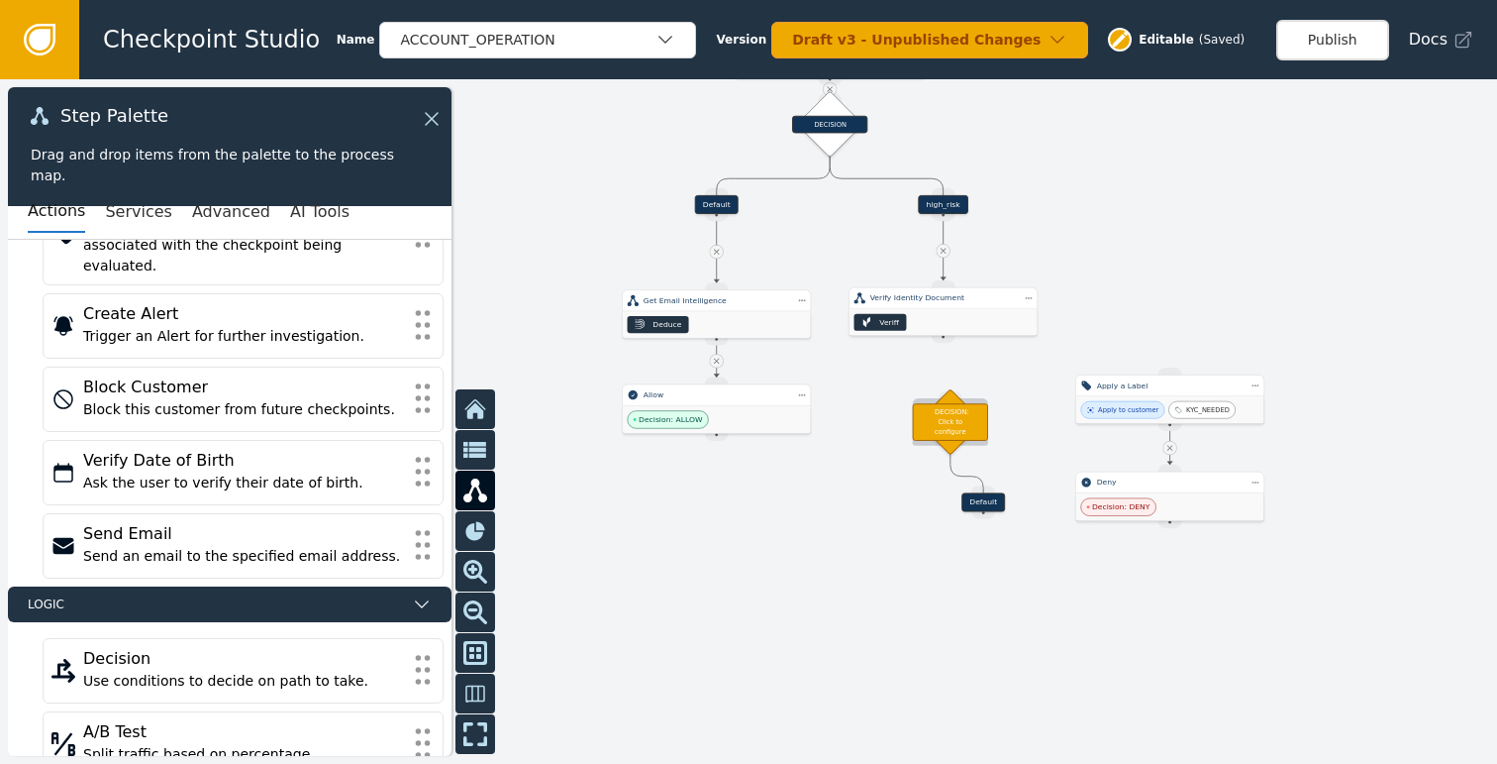
click at [951, 424] on div "DECISION: Click to configure" at bounding box center [950, 422] width 75 height 38
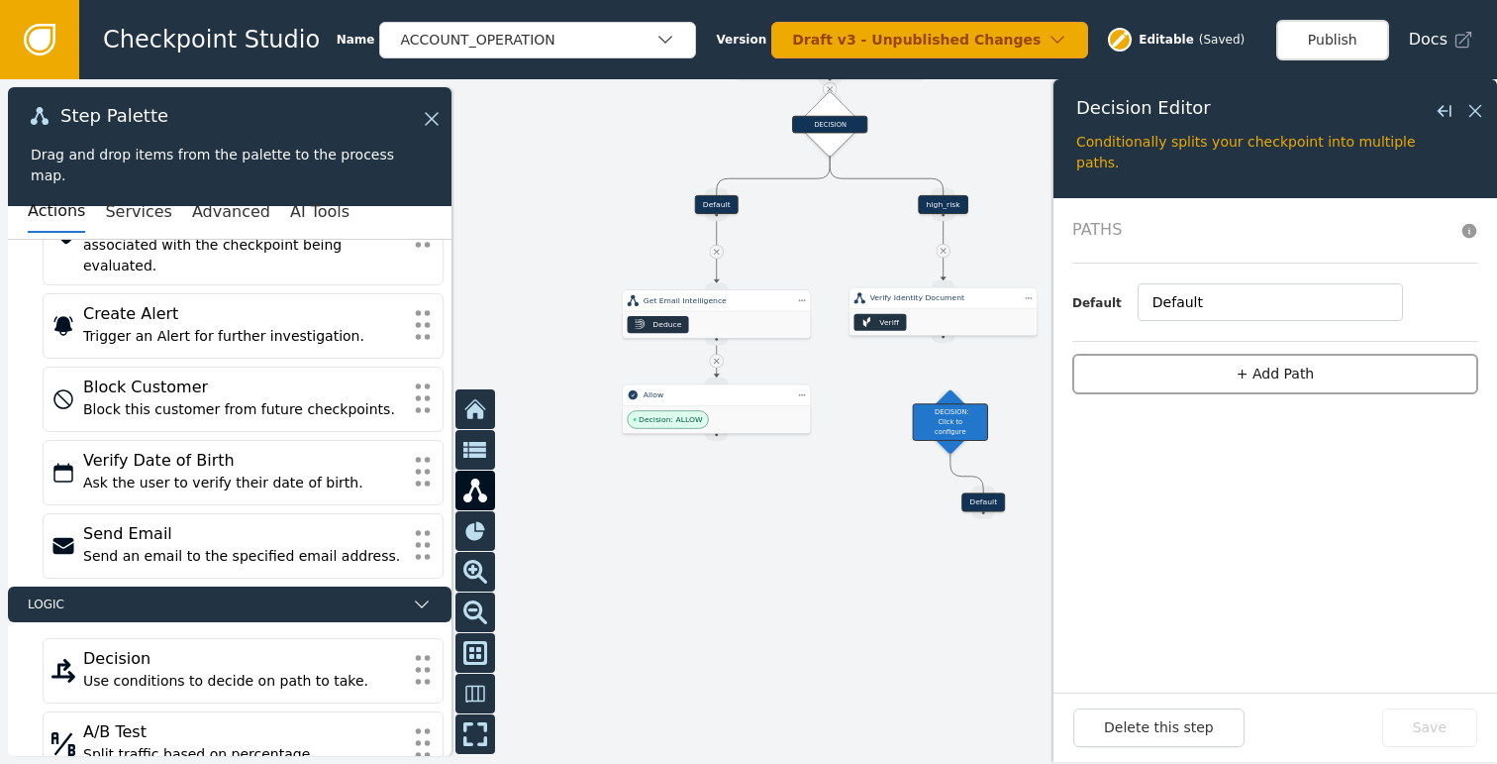
click at [1203, 375] on button "+ Add Path" at bounding box center [1275, 374] width 406 height 41
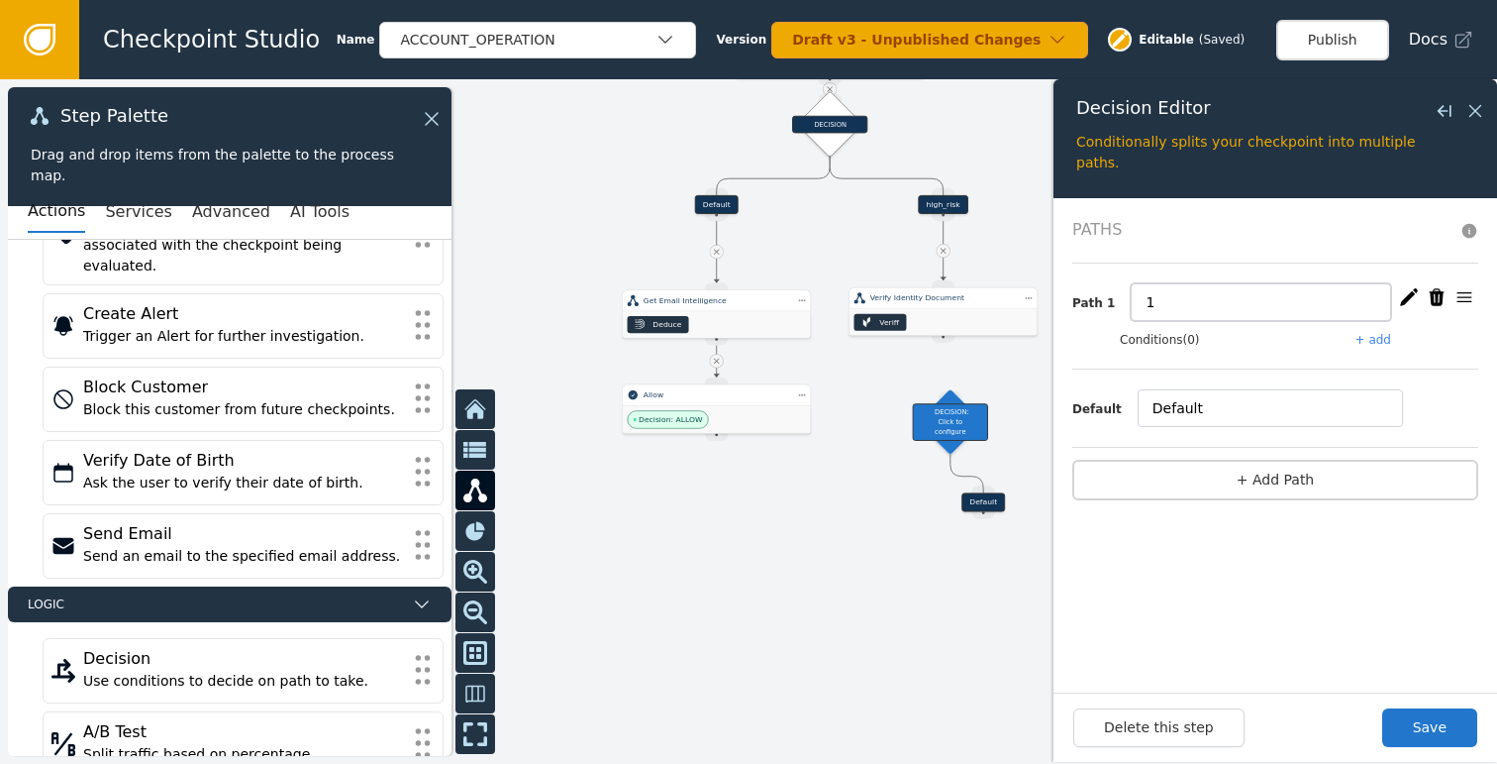
click at [1167, 296] on input "1" at bounding box center [1261, 302] width 260 height 38
type input "Is Failed"
click at [1373, 340] on button "+ add" at bounding box center [1374, 340] width 36 height 18
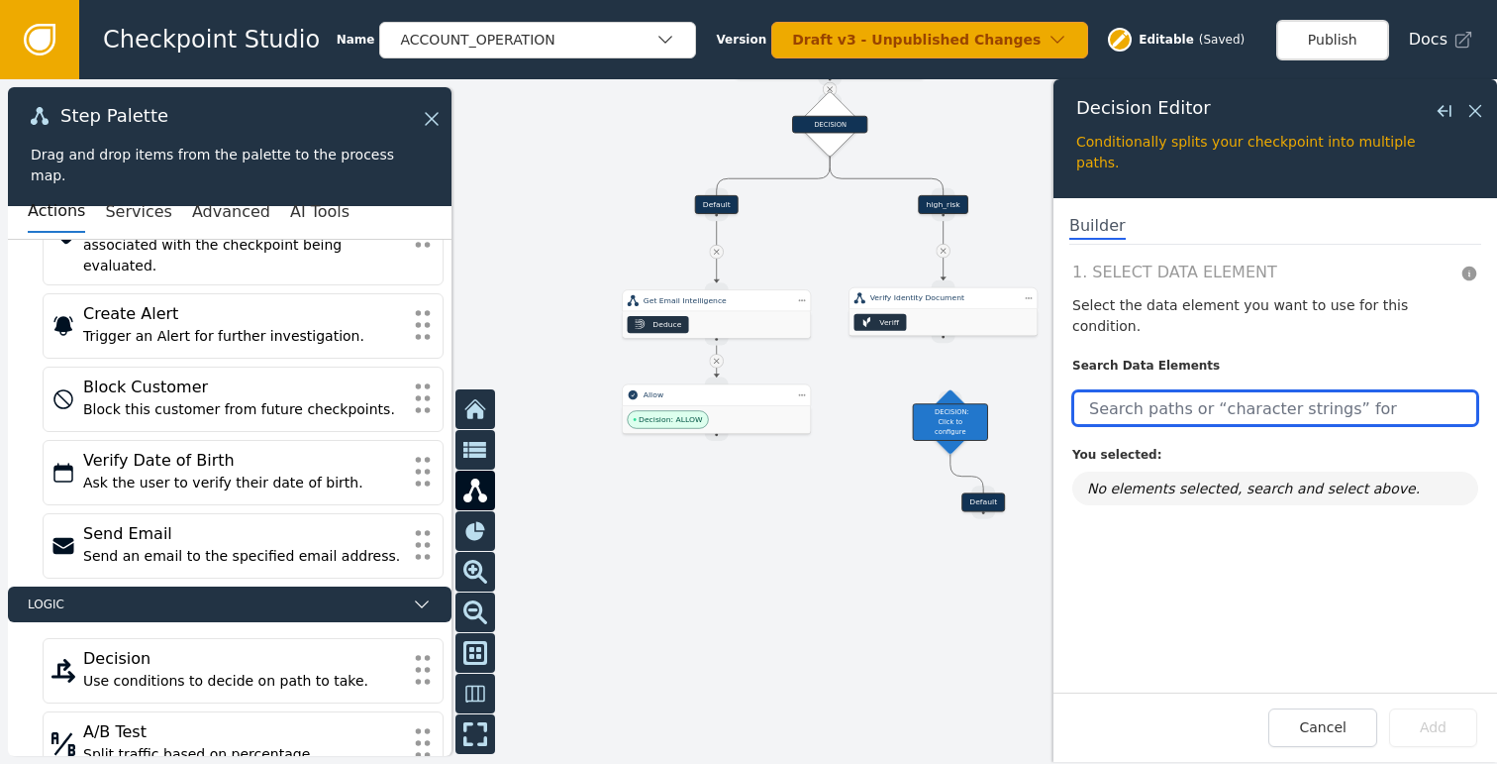
click at [1274, 400] on input "text" at bounding box center [1275, 408] width 406 height 36
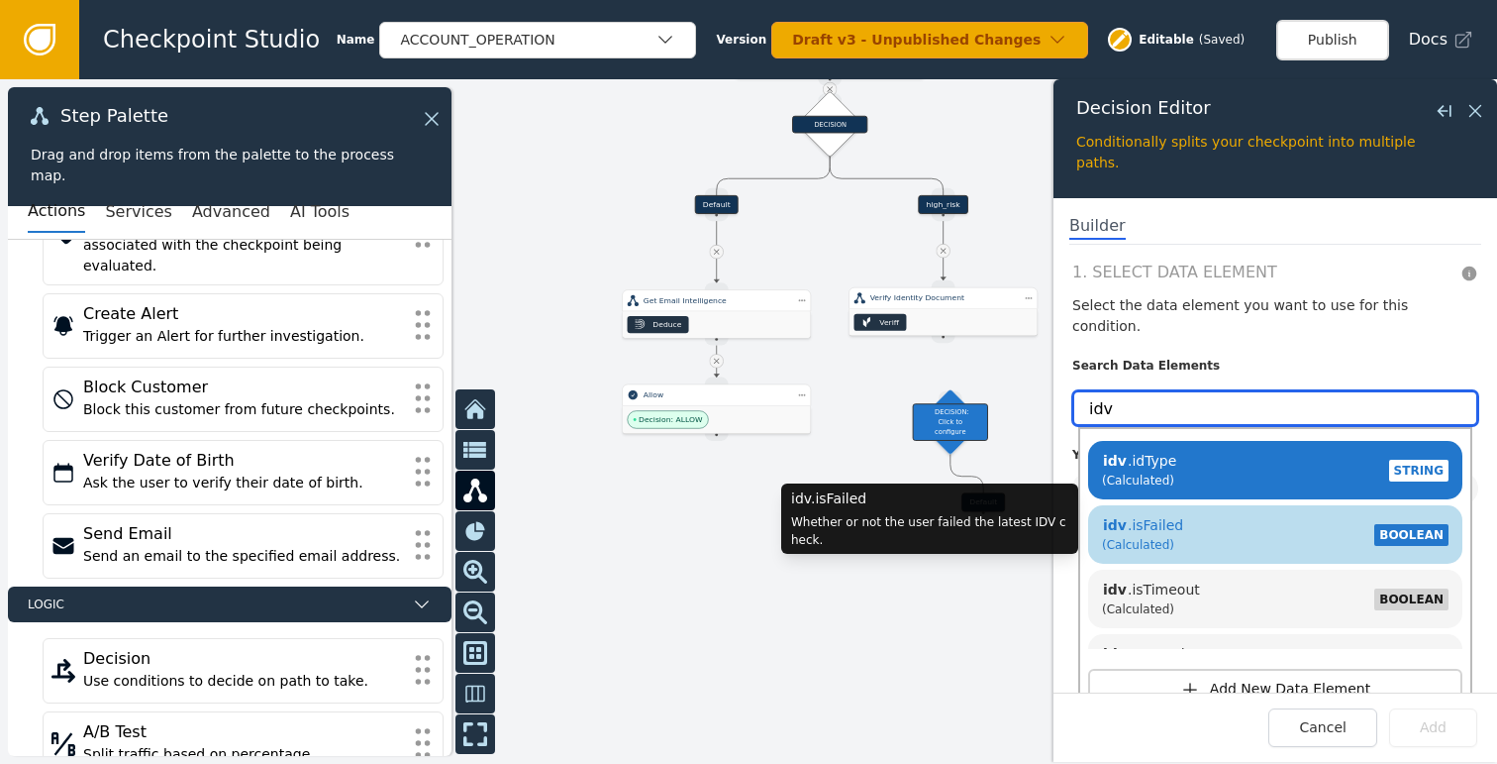
type input "idv"
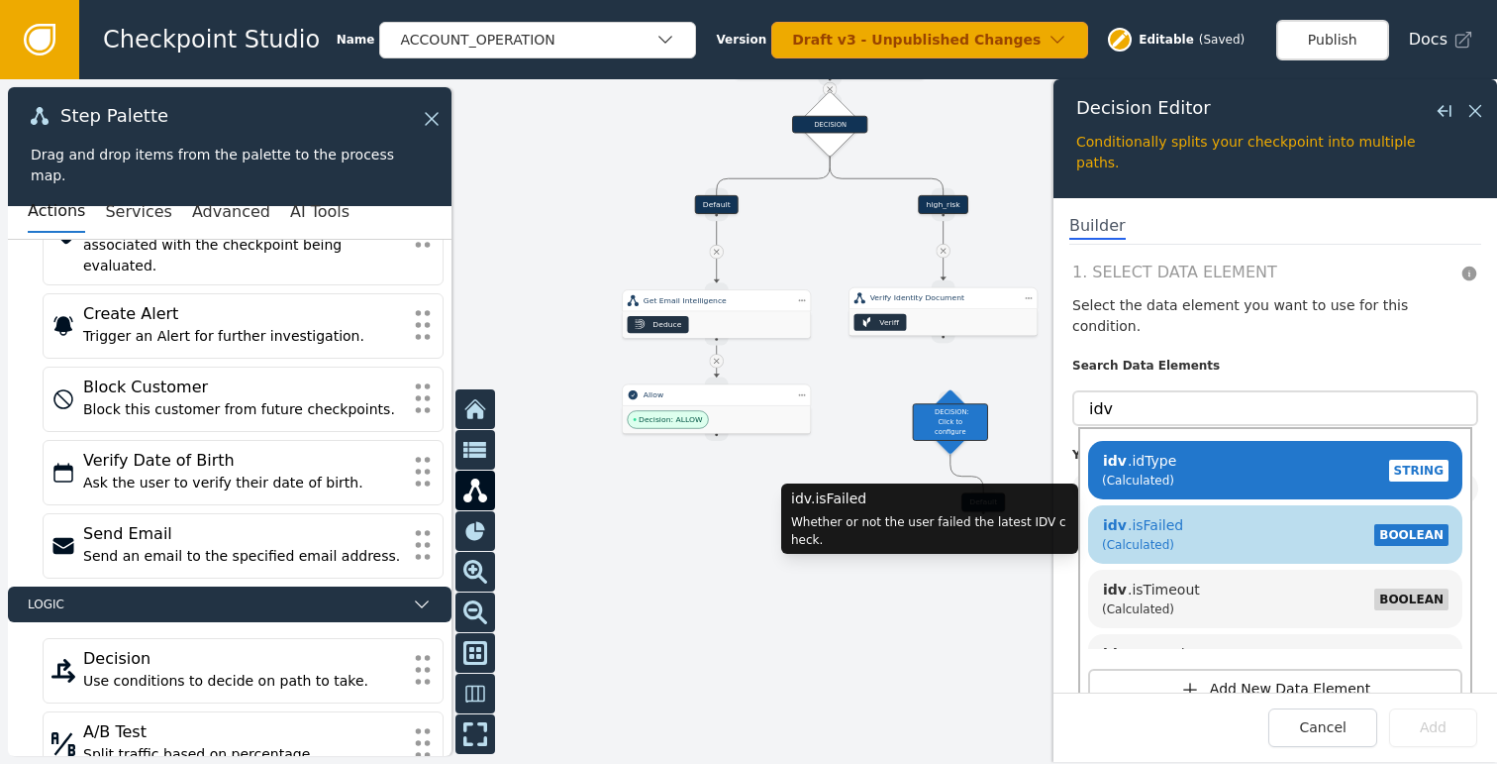
click at [1249, 520] on div "idv .isFailed (Calculated) BOOLEAN" at bounding box center [1275, 534] width 355 height 47
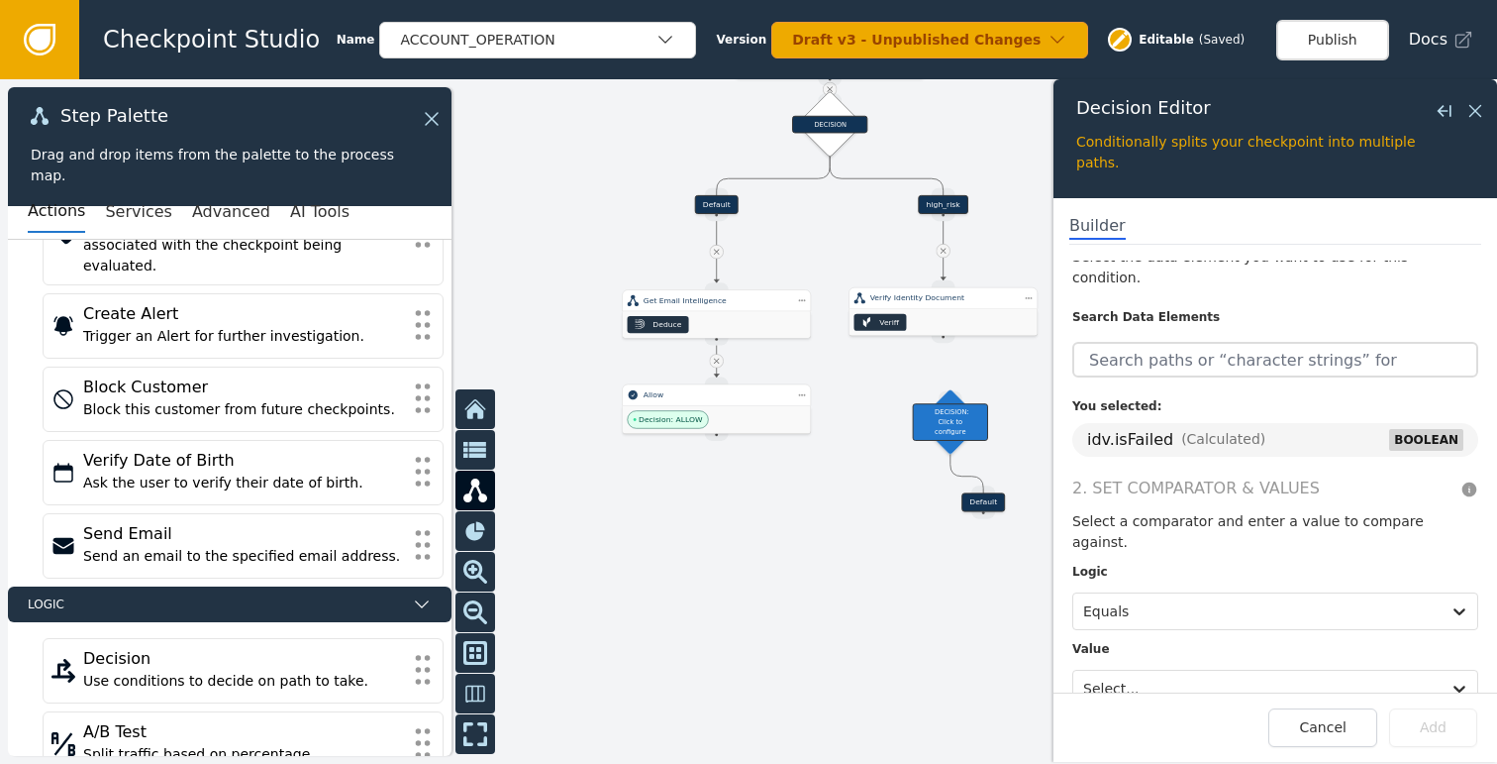
scroll to position [50, 0]
click at [1157, 673] on div at bounding box center [1257, 687] width 348 height 28
click at [1148, 583] on div "True" at bounding box center [1194, 601] width 245 height 37
click at [1434, 716] on button "Add" at bounding box center [1433, 727] width 88 height 39
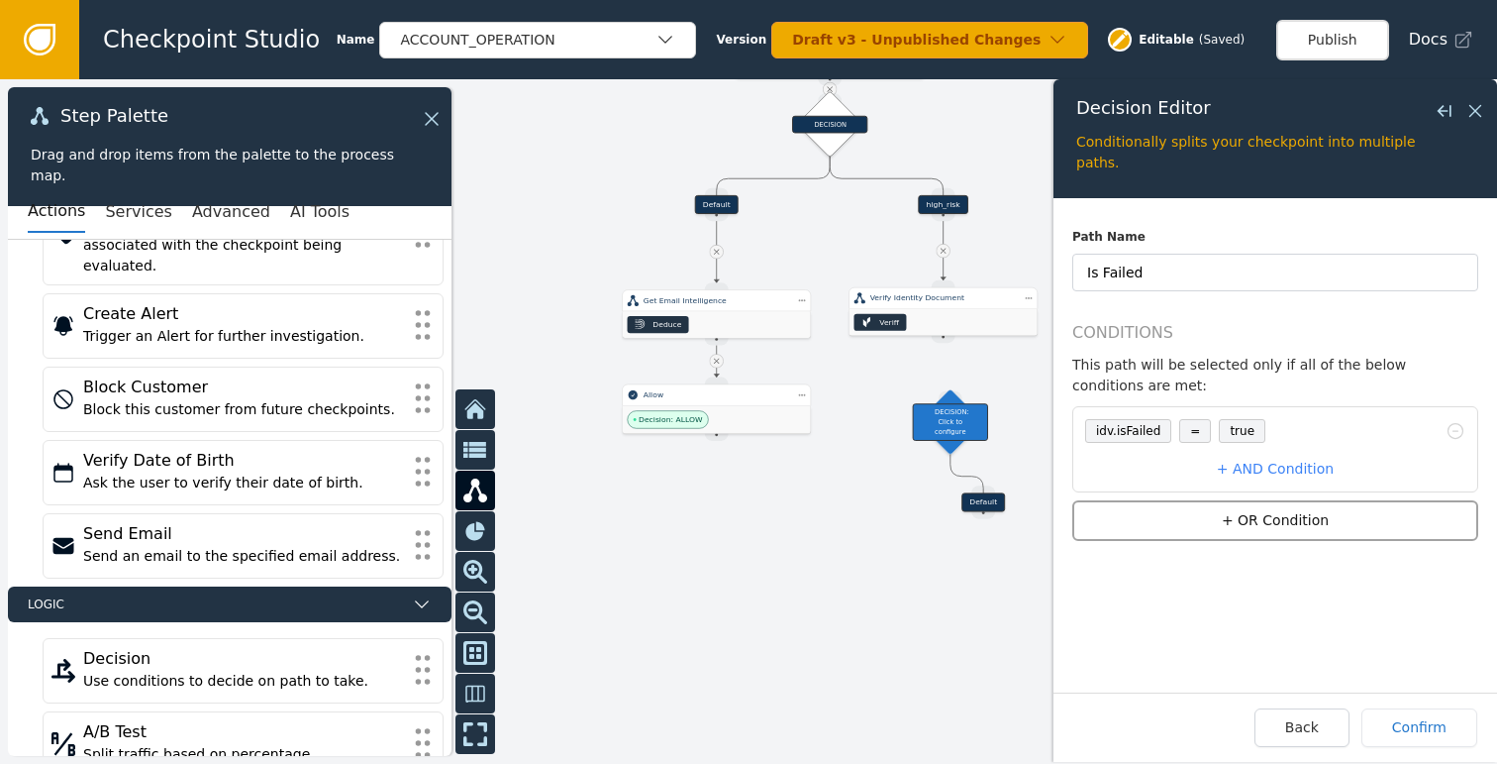
click at [1250, 515] on button "+ OR Condition" at bounding box center [1275, 520] width 406 height 41
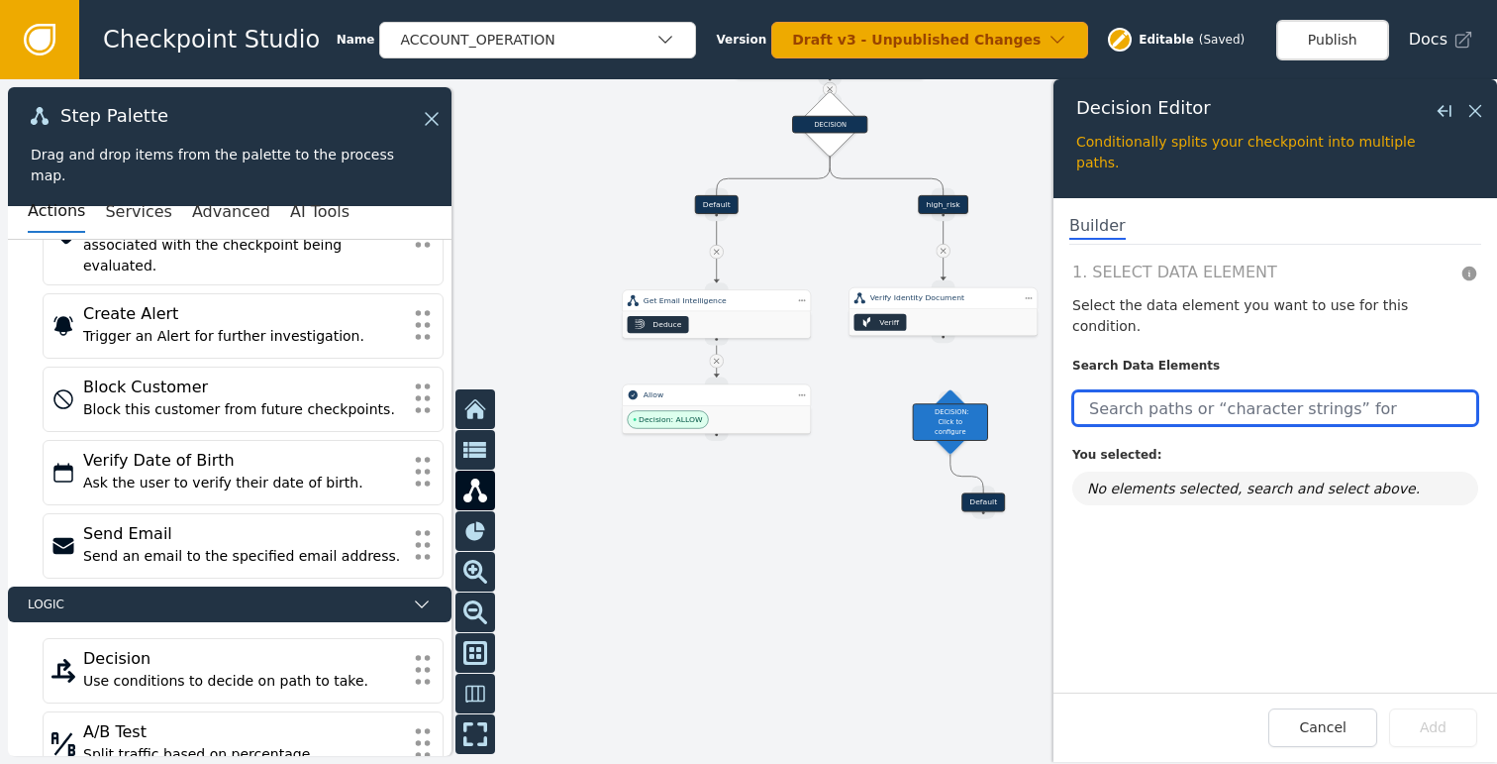
click at [1136, 397] on input "text" at bounding box center [1275, 408] width 406 height 36
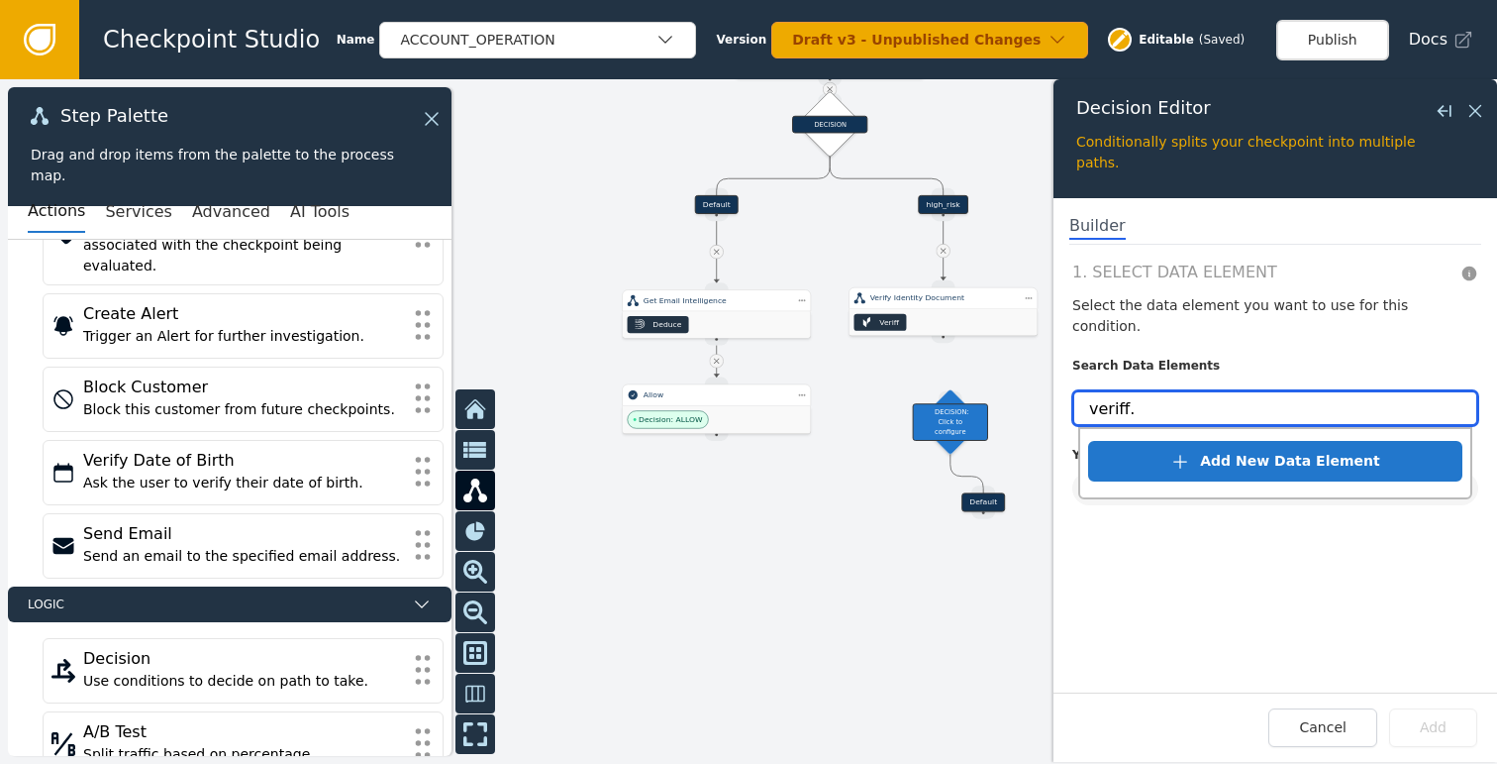
click at [1199, 390] on input "veriff." at bounding box center [1275, 408] width 406 height 36
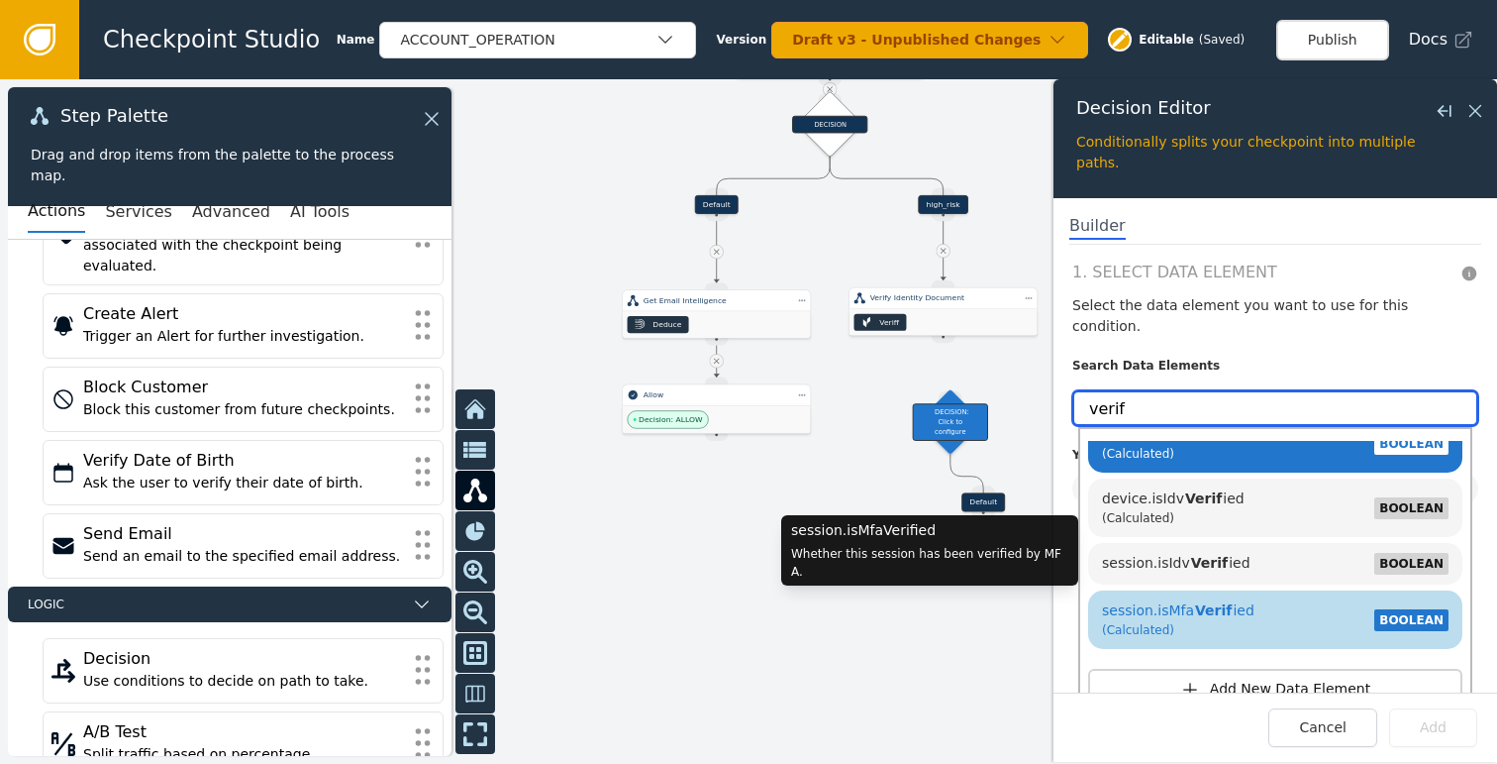
scroll to position [0, 0]
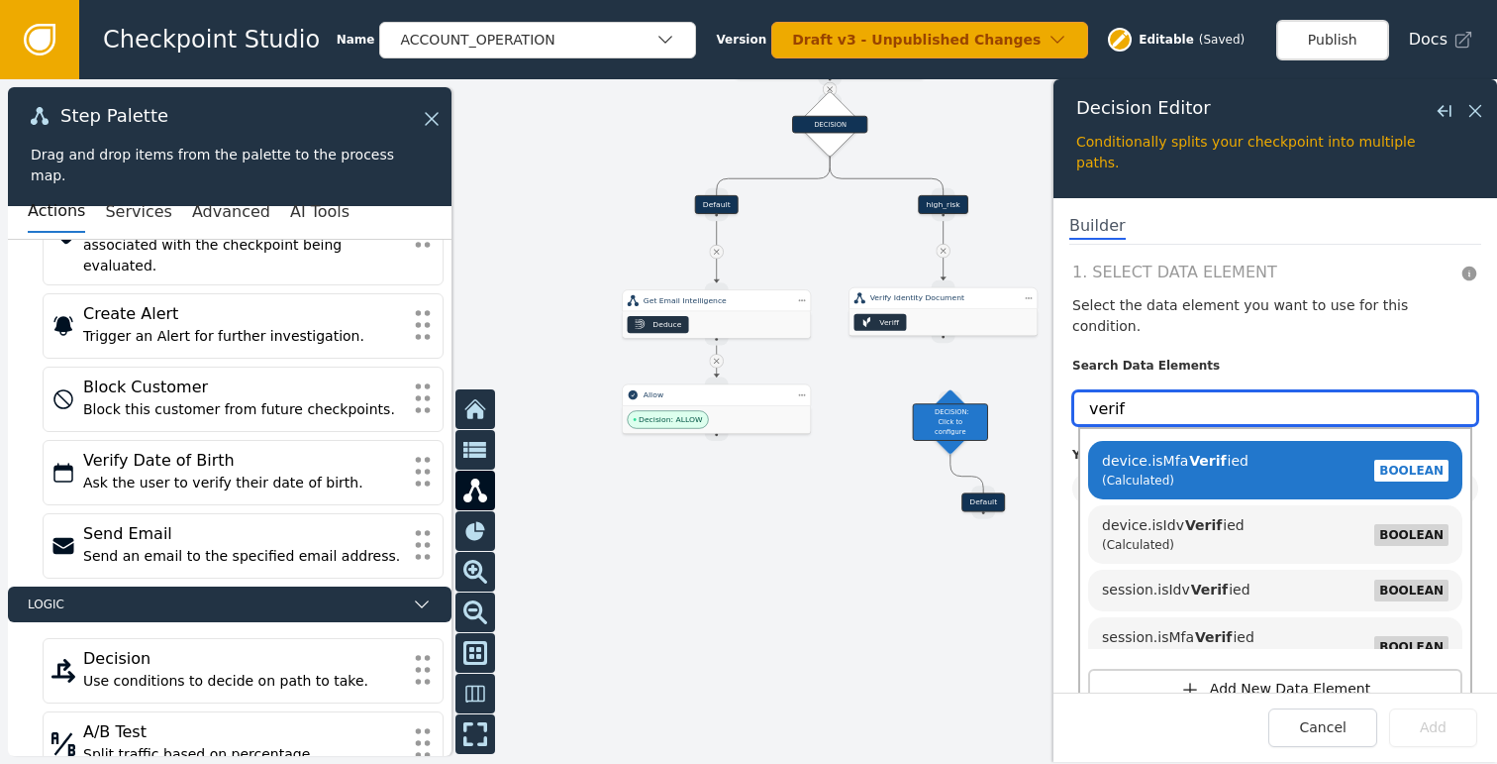
type input "verif"
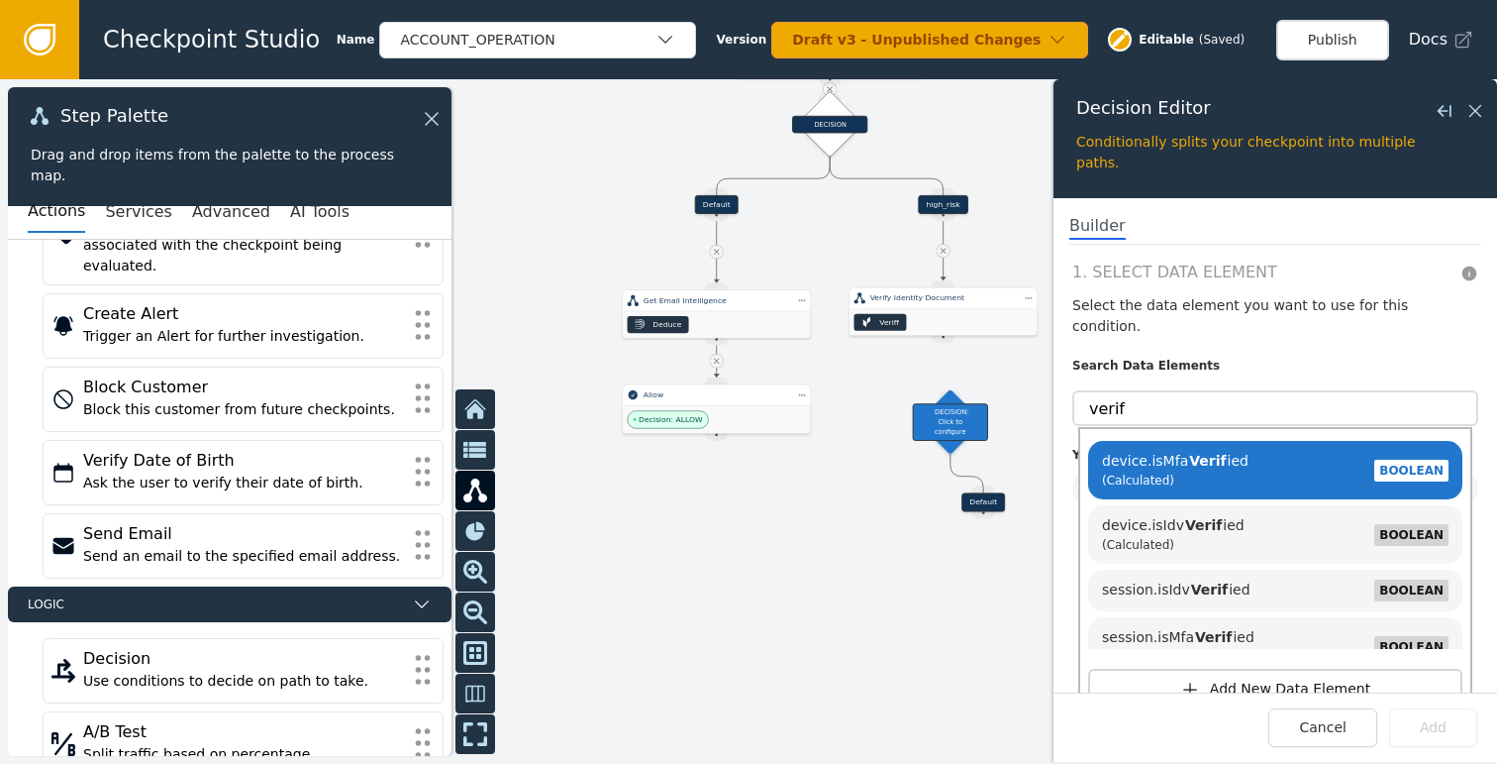
click at [1340, 704] on div "Cancel Add" at bounding box center [1276, 726] width 444 height 69
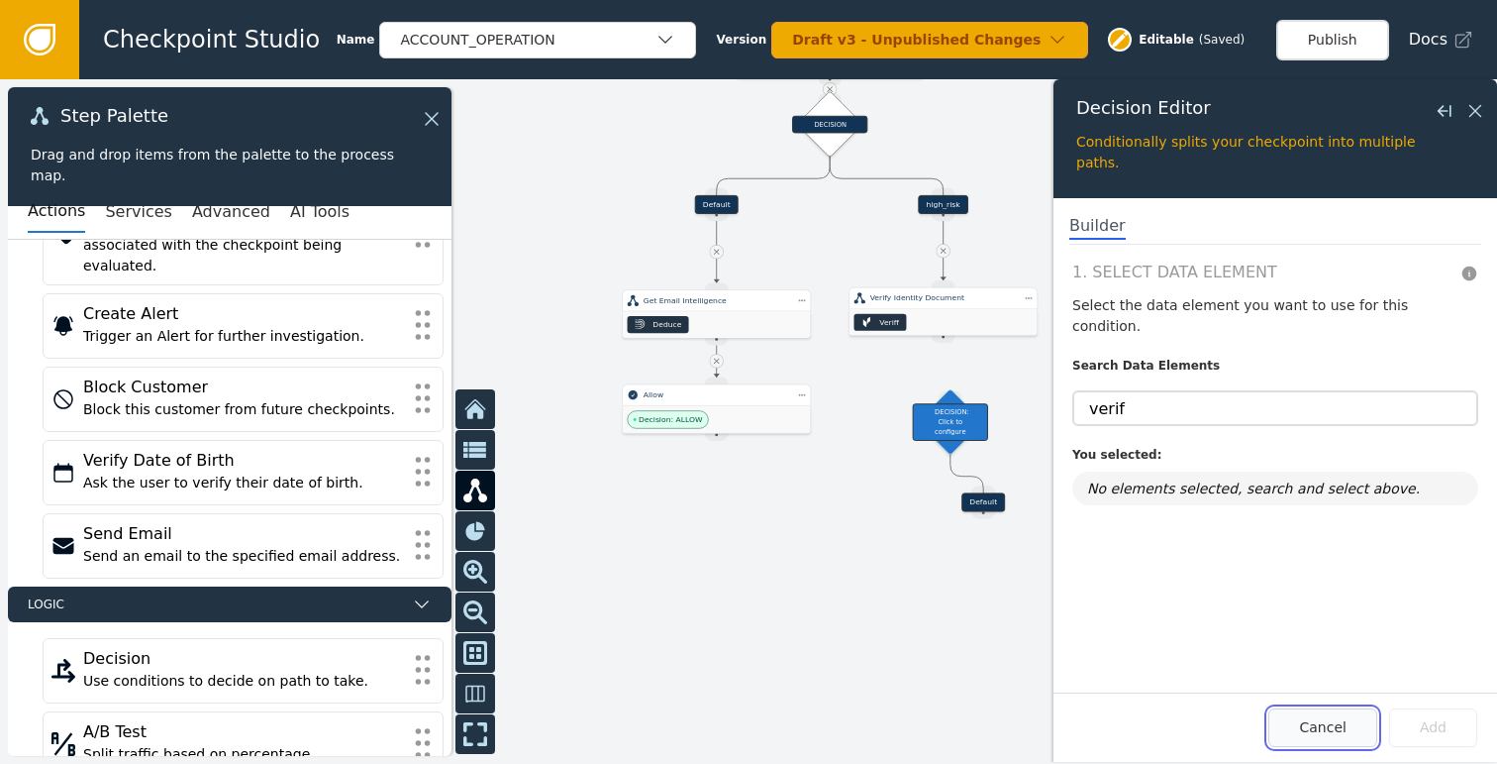
click at [1332, 714] on button "Cancel" at bounding box center [1323, 727] width 108 height 39
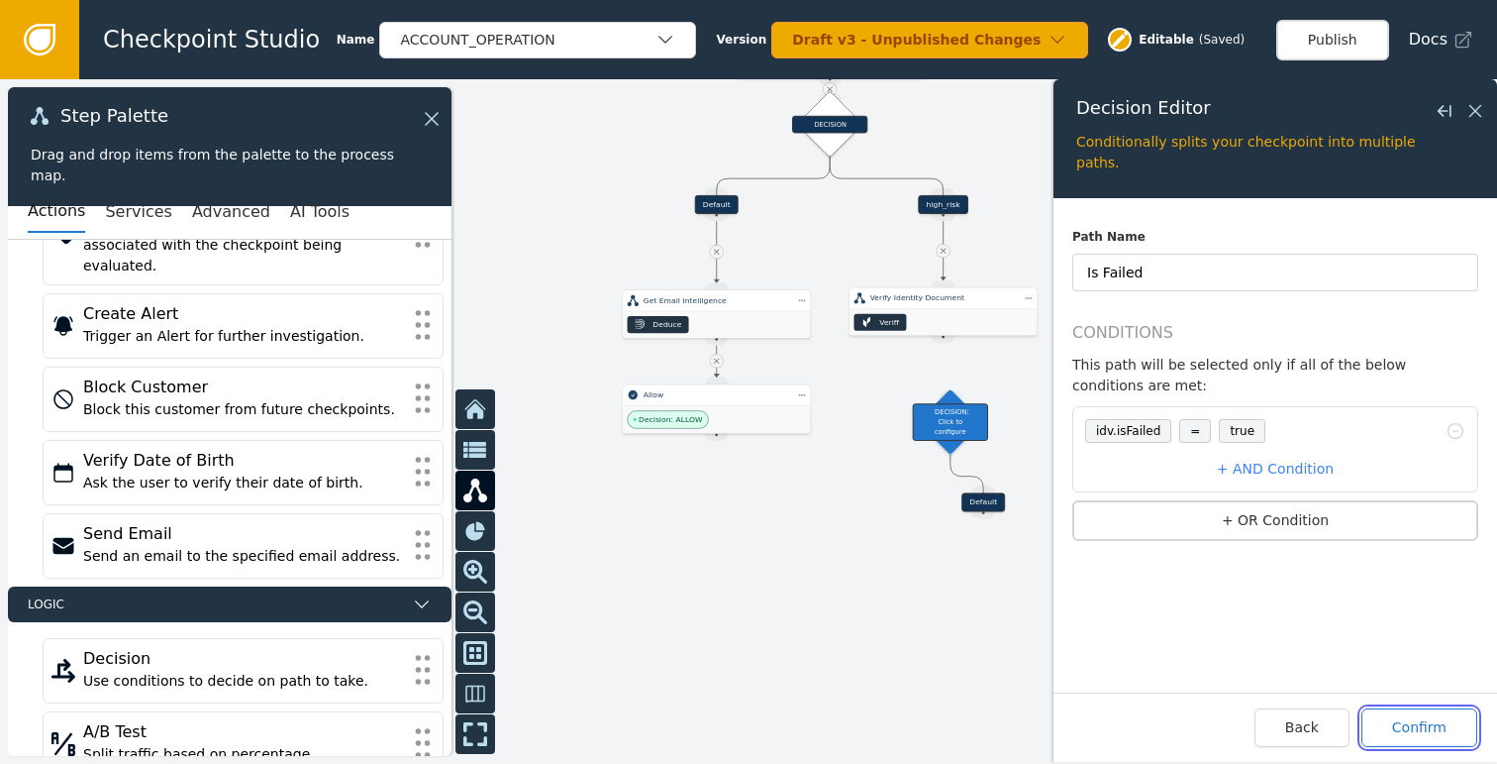
click at [1418, 731] on button "Confirm" at bounding box center [1420, 727] width 116 height 39
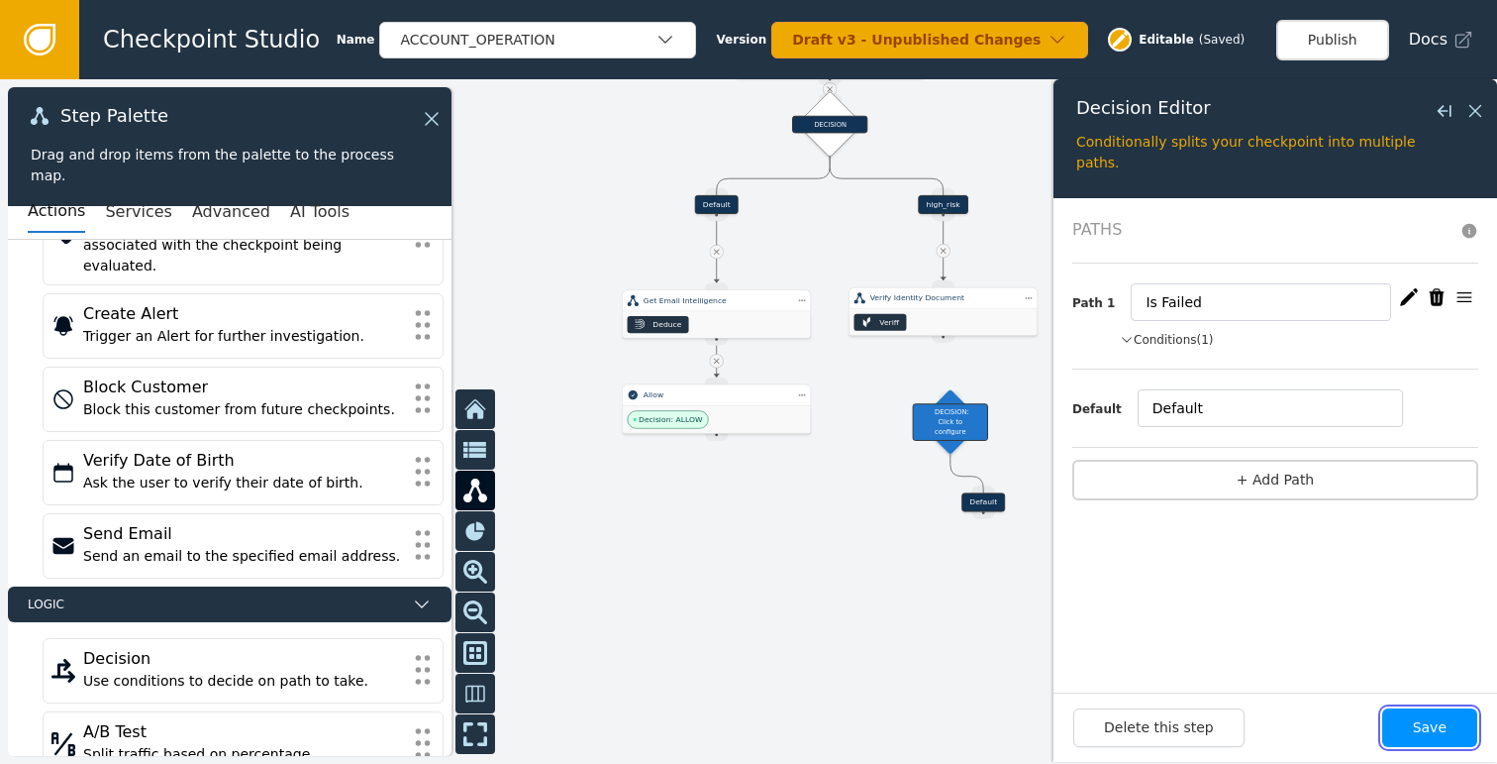
click at [1429, 729] on button "Save" at bounding box center [1429, 727] width 95 height 39
click at [888, 545] on div at bounding box center [748, 421] width 1497 height 684
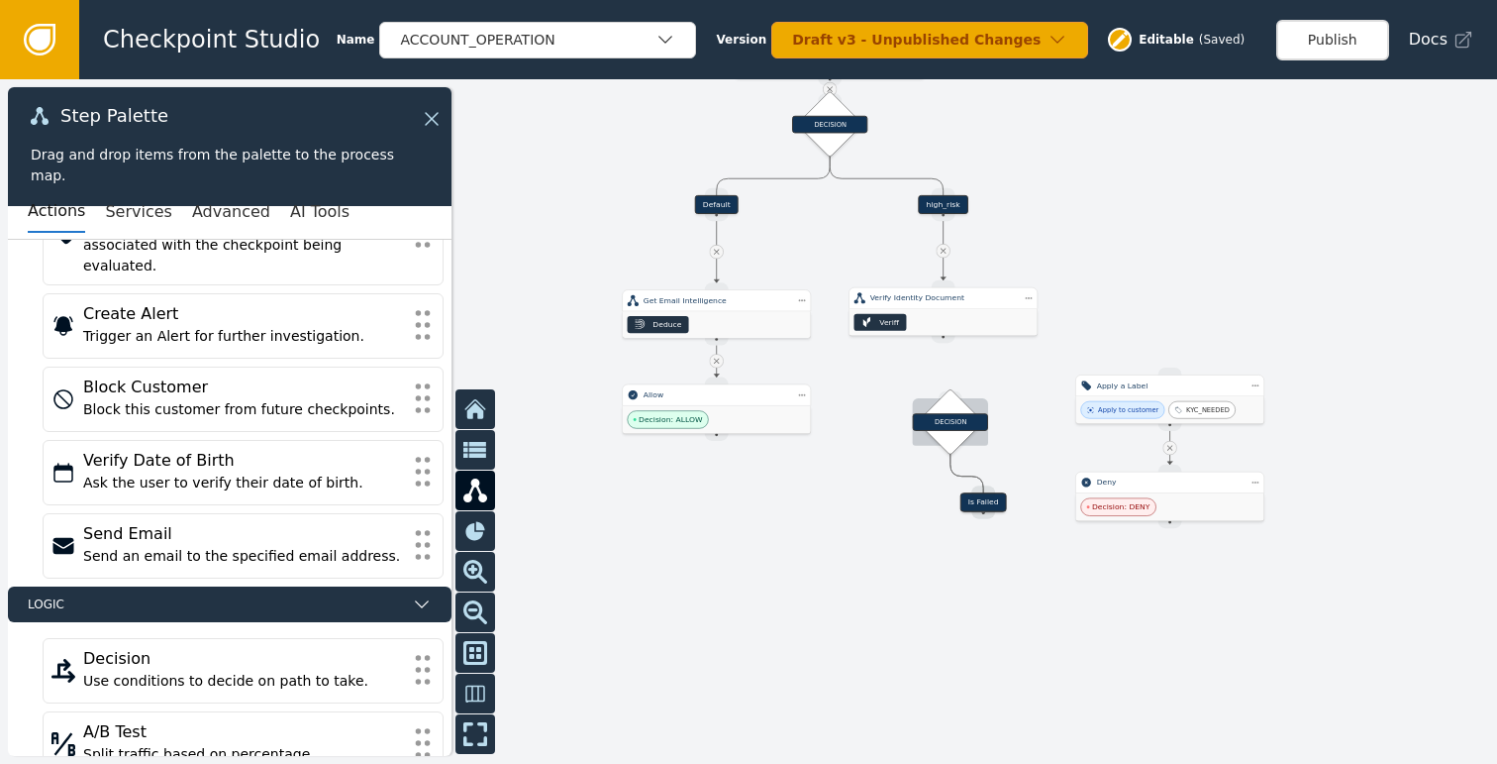
click at [950, 424] on div "DECISION" at bounding box center [950, 422] width 75 height 18
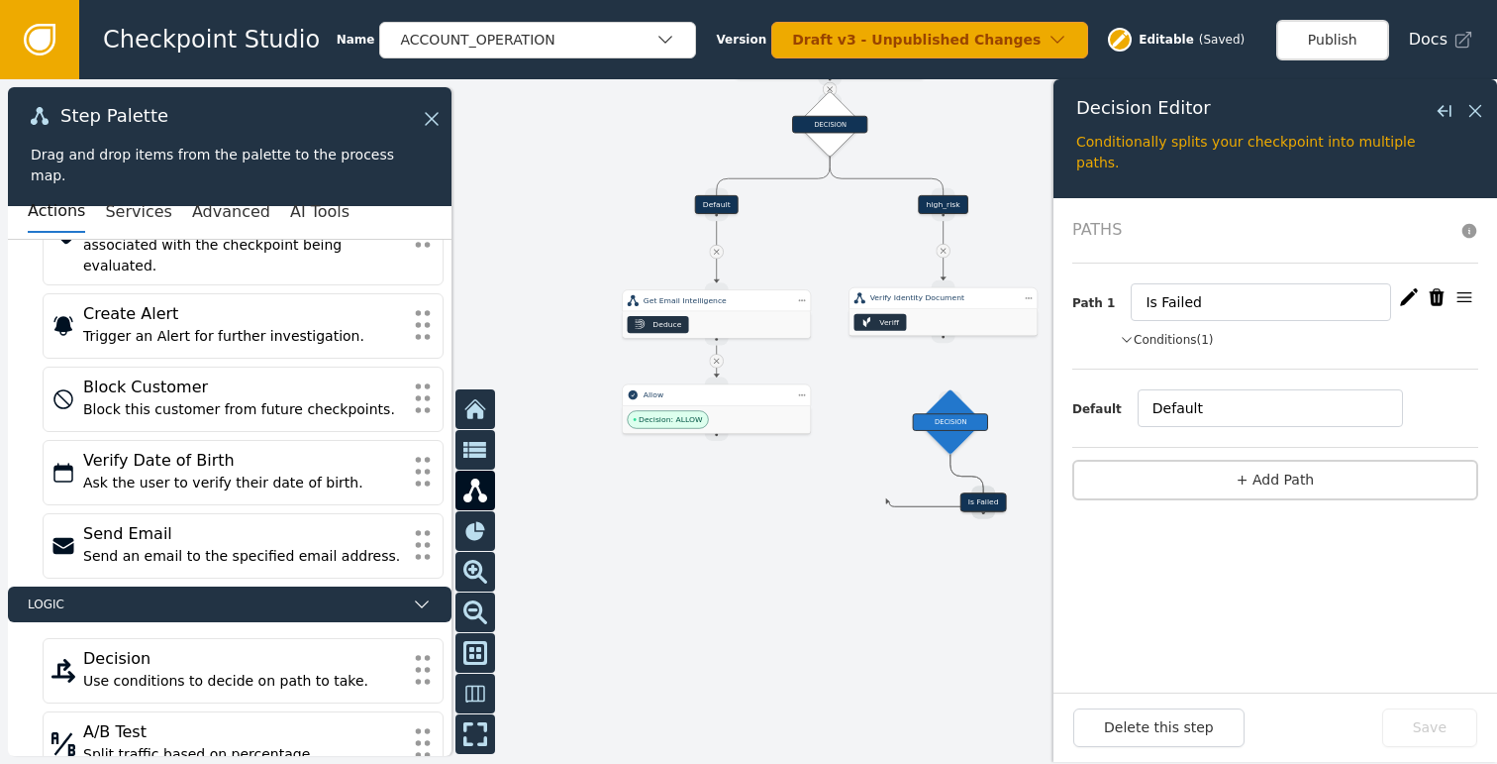
drag, startPoint x: 982, startPoint y: 503, endPoint x: 889, endPoint y: 501, distance: 93.1
click at [889, 501] on div "Target Handle for step Default Source Handle for step Target Handle for step hi…" at bounding box center [748, 421] width 1497 height 684
click at [978, 658] on div at bounding box center [748, 421] width 1497 height 684
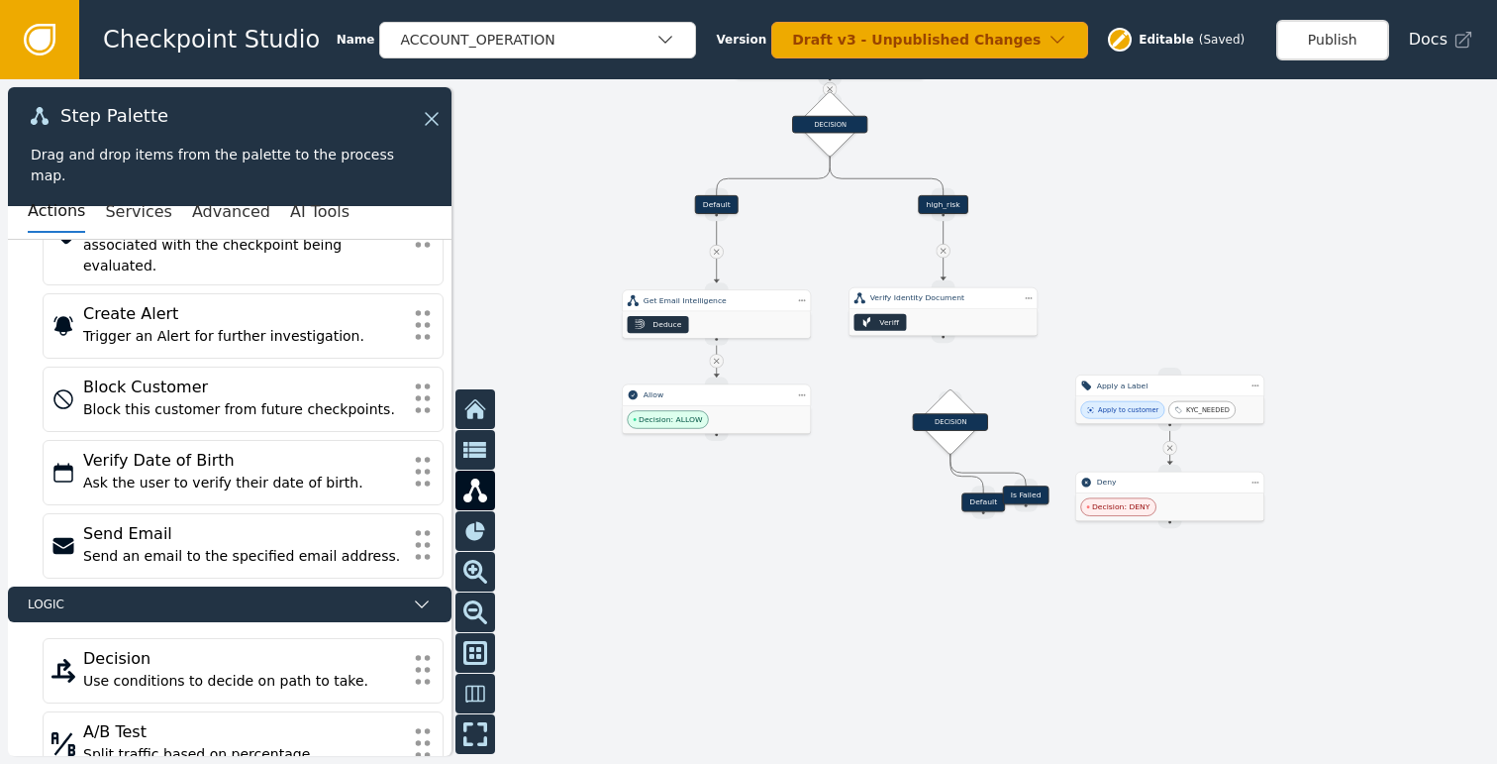
drag, startPoint x: 983, startPoint y: 501, endPoint x: 1045, endPoint y: 495, distance: 61.7
click at [1045, 495] on div "Is Failed" at bounding box center [1026, 494] width 47 height 19
drag, startPoint x: 988, startPoint y: 507, endPoint x: 872, endPoint y: 501, distance: 116.0
click at [872, 501] on div "Default" at bounding box center [861, 494] width 44 height 19
drag, startPoint x: 943, startPoint y: 331, endPoint x: 948, endPoint y: 390, distance: 59.6
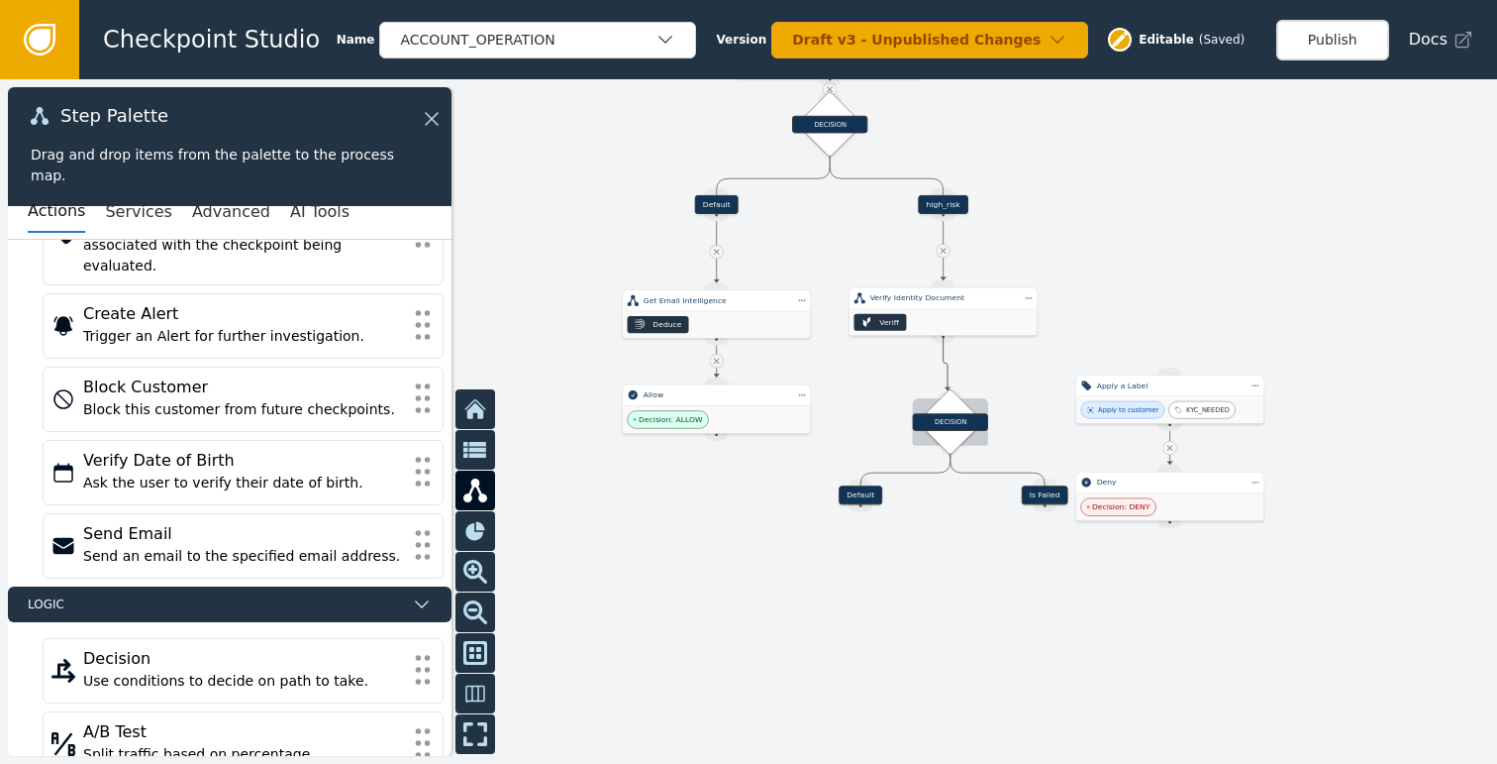
click at [948, 333] on div "Target Handle for step Default Source Handle for step Target Handle for step hi…" at bounding box center [1074, 169] width 714 height 327
click at [951, 420] on div "DECISION" at bounding box center [942, 422] width 75 height 18
drag, startPoint x: 941, startPoint y: 340, endPoint x: 942, endPoint y: 413, distance: 73.3
click at [942, 333] on div "Target Handle for step Default Source Handle for step Target Handle for step hi…" at bounding box center [1074, 169] width 714 height 327
drag, startPoint x: 943, startPoint y: 423, endPoint x: 950, endPoint y: 394, distance: 29.5
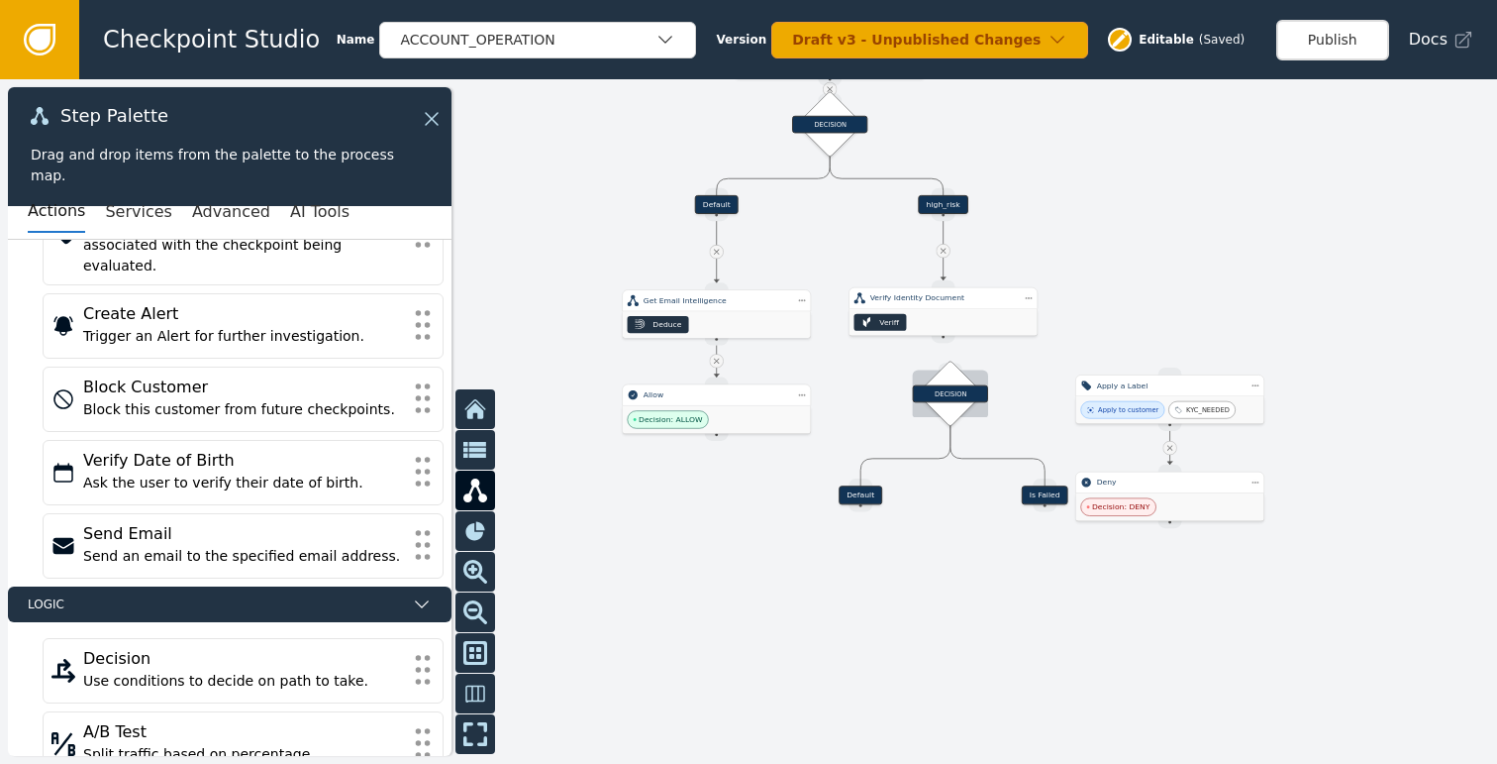
click at [950, 394] on div "DECISION" at bounding box center [950, 393] width 75 height 18
drag, startPoint x: 945, startPoint y: 340, endPoint x: 949, endPoint y: 367, distance: 28.0
click at [949, 333] on div "Target Handle for step Default Source Handle for step Target Handle for step hi…" at bounding box center [1074, 169] width 714 height 327
drag, startPoint x: 1161, startPoint y: 399, endPoint x: 1058, endPoint y: 555, distance: 186.5
click at [1058, 555] on div "Apply to customer KYC_NEEDED" at bounding box center [1066, 566] width 188 height 27
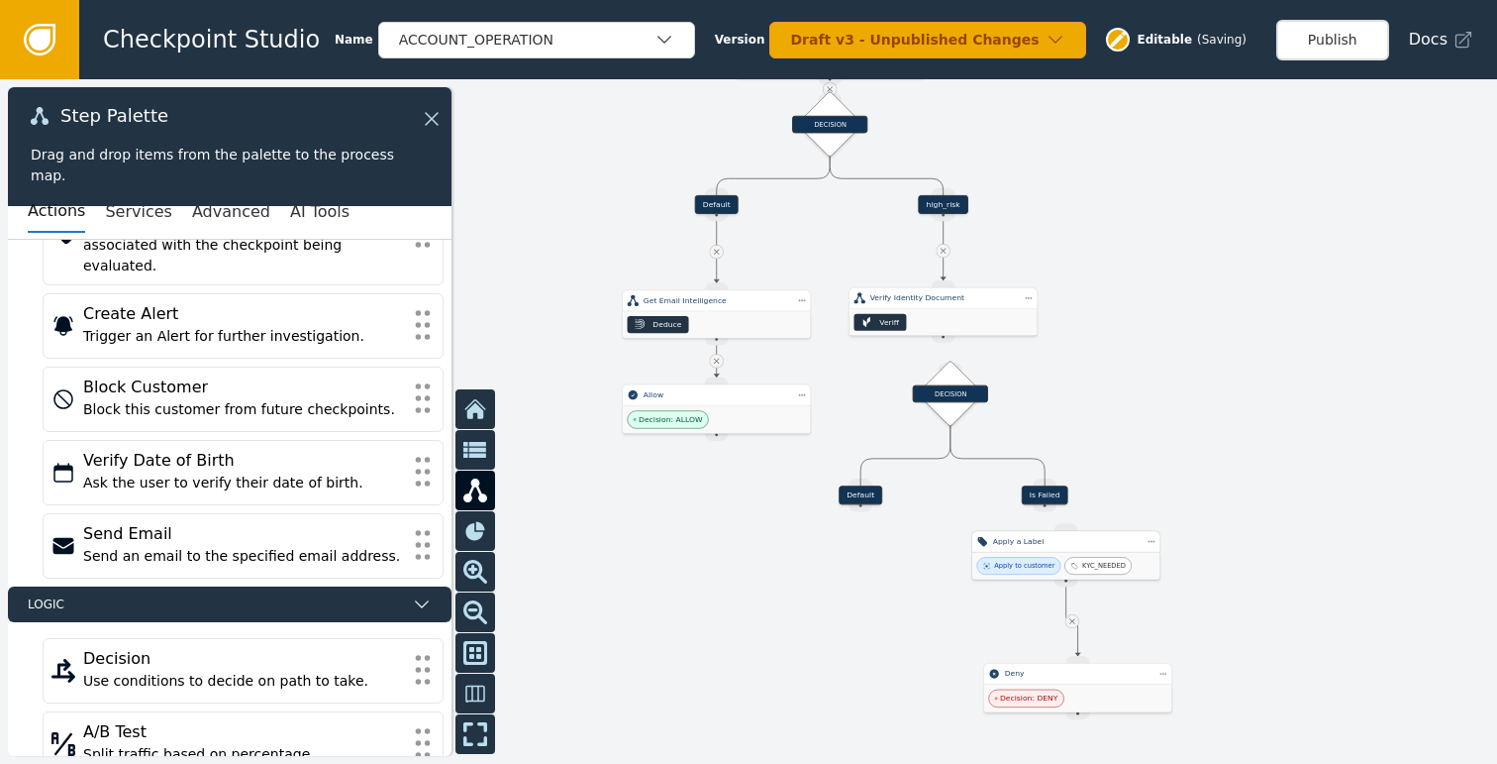
drag, startPoint x: 1166, startPoint y: 498, endPoint x: 1052, endPoint y: 568, distance: 133.8
click at [1070, 686] on div "Decision: DENY" at bounding box center [1078, 698] width 188 height 28
drag, startPoint x: 1048, startPoint y: 508, endPoint x: 1070, endPoint y: 530, distance: 31.5
click at [1070, 333] on div "Target Handle for step Default Source Handle for step Target Handle for step hi…" at bounding box center [1074, 169] width 714 height 327
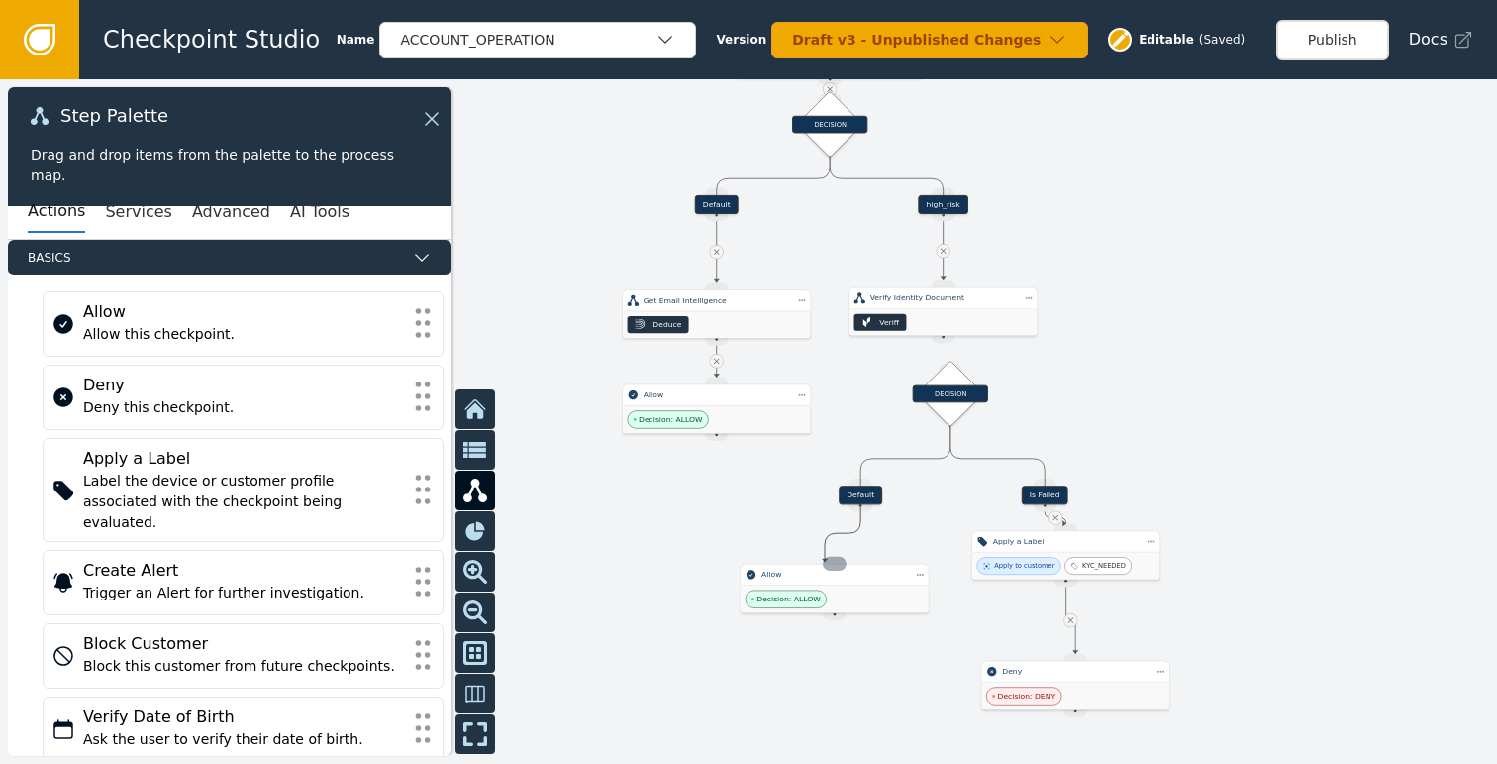
drag, startPoint x: 863, startPoint y: 508, endPoint x: 825, endPoint y: 561, distance: 65.4
click at [825, 333] on div "Target Handle for step Default Source Handle for step Target Handle for step hi…" at bounding box center [1074, 169] width 714 height 327
drag, startPoint x: 945, startPoint y: 342, endPoint x: 954, endPoint y: 414, distance: 72.8
click at [954, 333] on div "Target Handle for step Default Source Handle for step Target Handle for step hi…" at bounding box center [1074, 169] width 714 height 327
drag, startPoint x: 949, startPoint y: 393, endPoint x: 940, endPoint y: 374, distance: 20.8
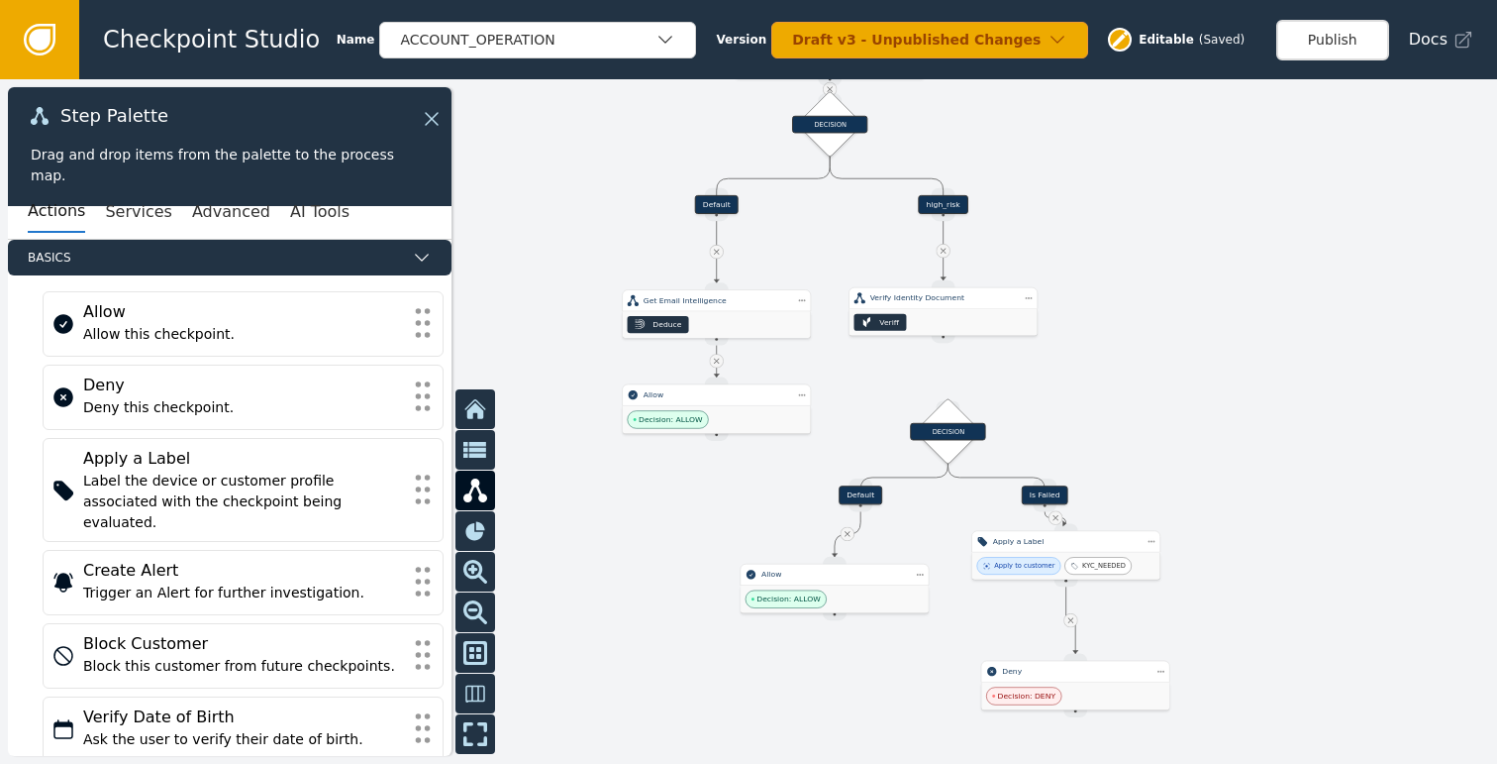
click at [946, 430] on div "DECISION" at bounding box center [947, 432] width 75 height 18
drag, startPoint x: 945, startPoint y: 335, endPoint x: 947, endPoint y: 403, distance: 68.4
click at [947, 333] on div "Target Handle for step Default Source Handle for step Target Handle for step hi…" at bounding box center [1074, 169] width 714 height 327
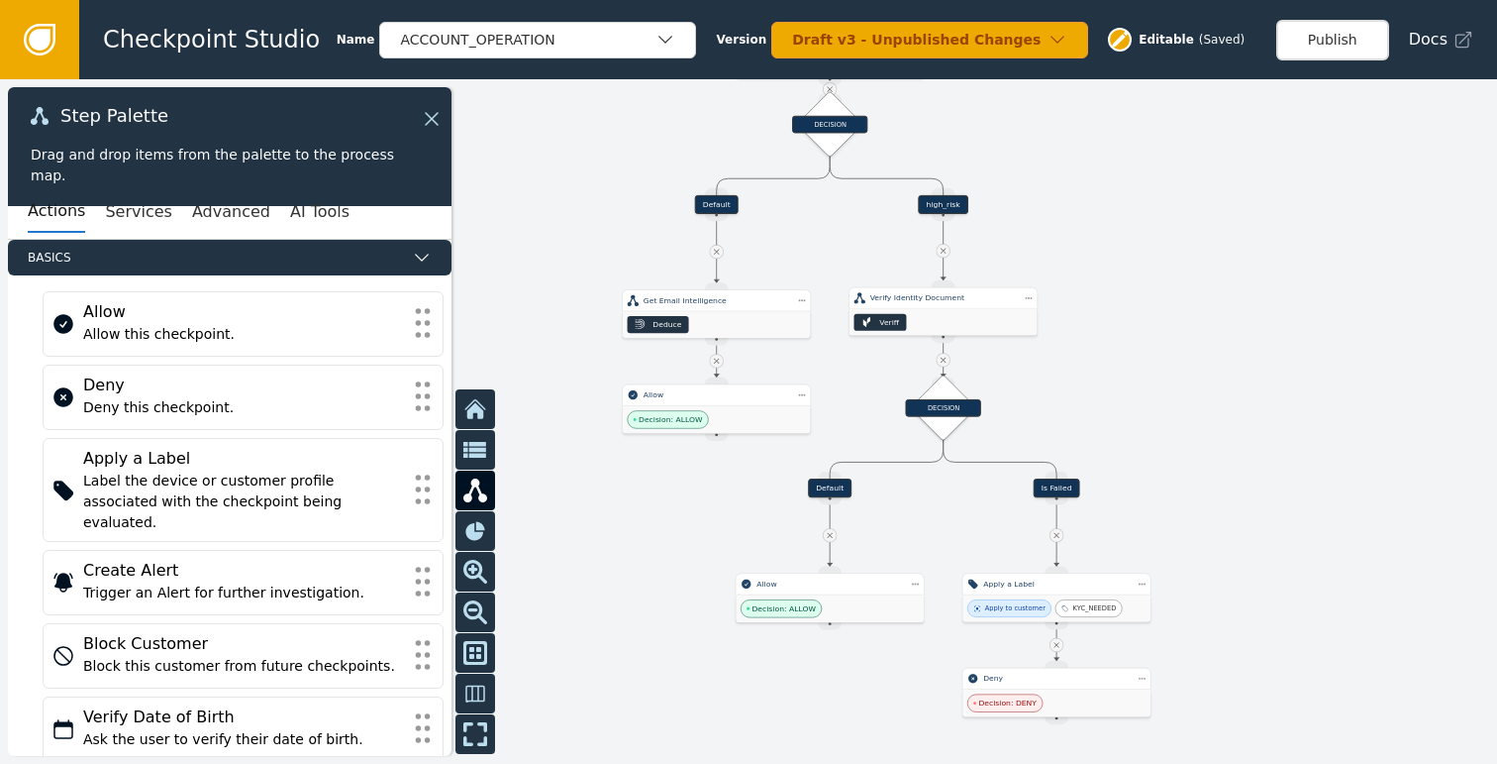
click at [1223, 359] on div at bounding box center [748, 421] width 1497 height 684
click at [1328, 39] on button "Publish" at bounding box center [1332, 40] width 113 height 41
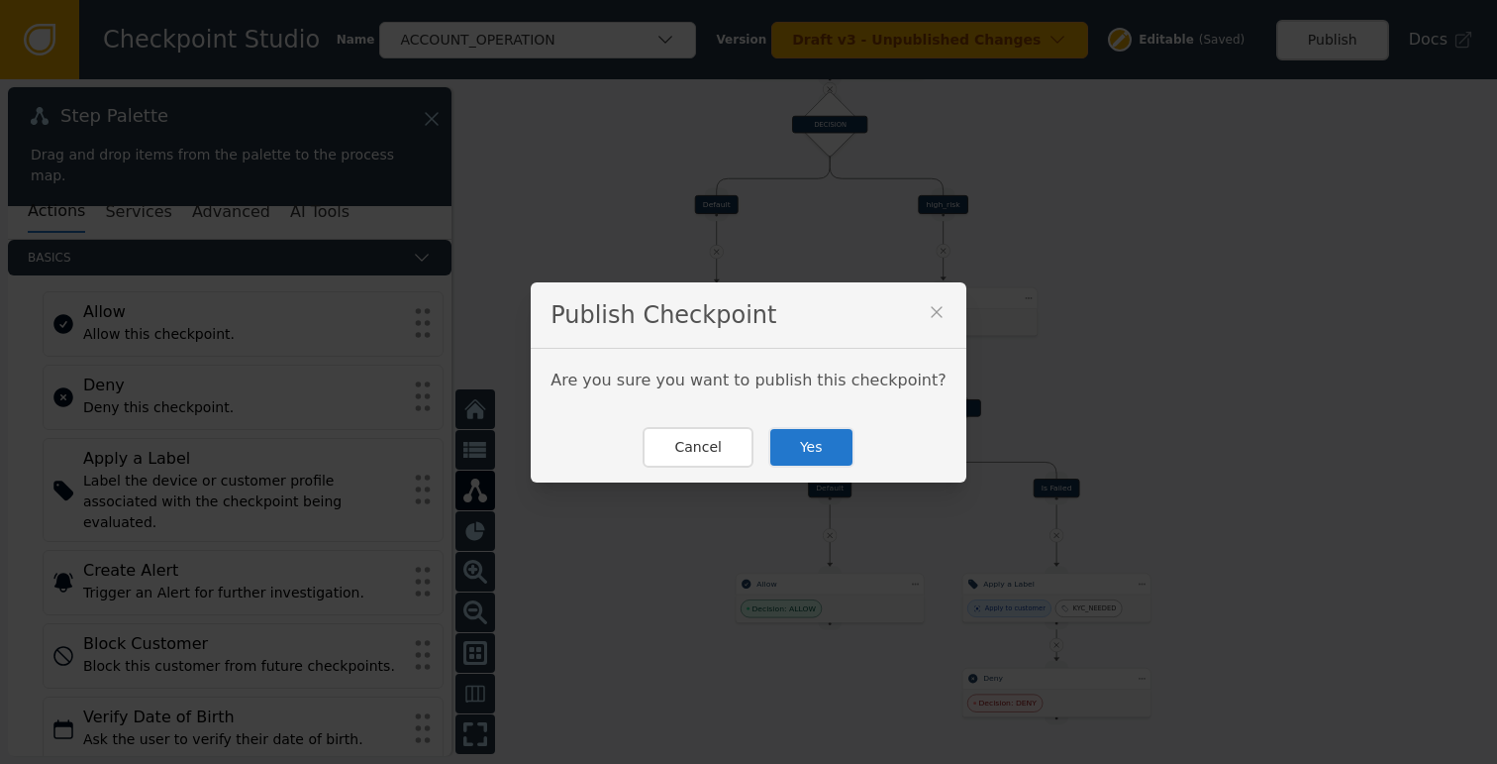
click at [806, 440] on button "Yes" at bounding box center [811, 447] width 86 height 41
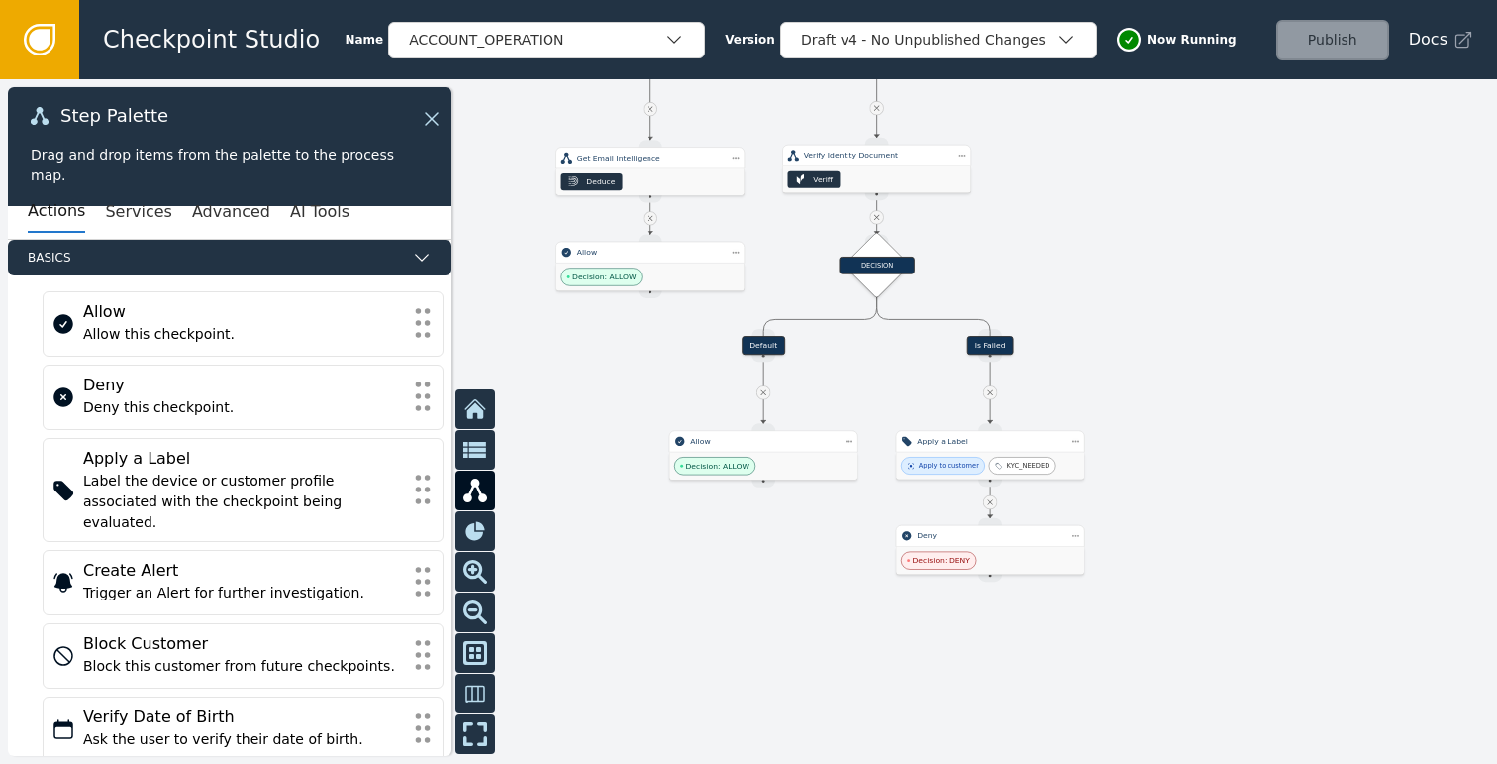
drag, startPoint x: 1162, startPoint y: 393, endPoint x: 1090, endPoint y: 252, distance: 158.5
click at [1090, 252] on div at bounding box center [748, 421] width 1497 height 684
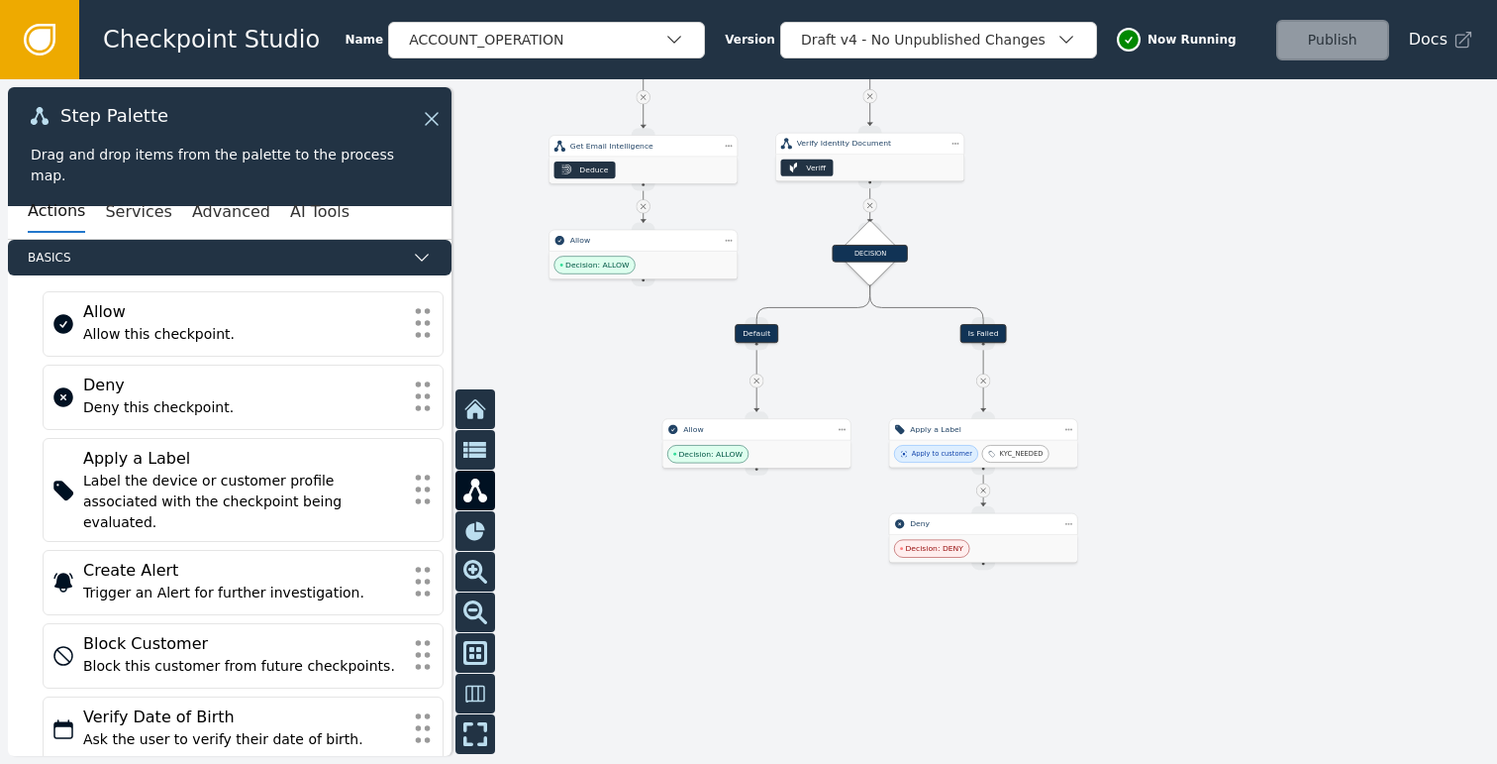
click at [991, 335] on div "Is Failed" at bounding box center [984, 333] width 47 height 19
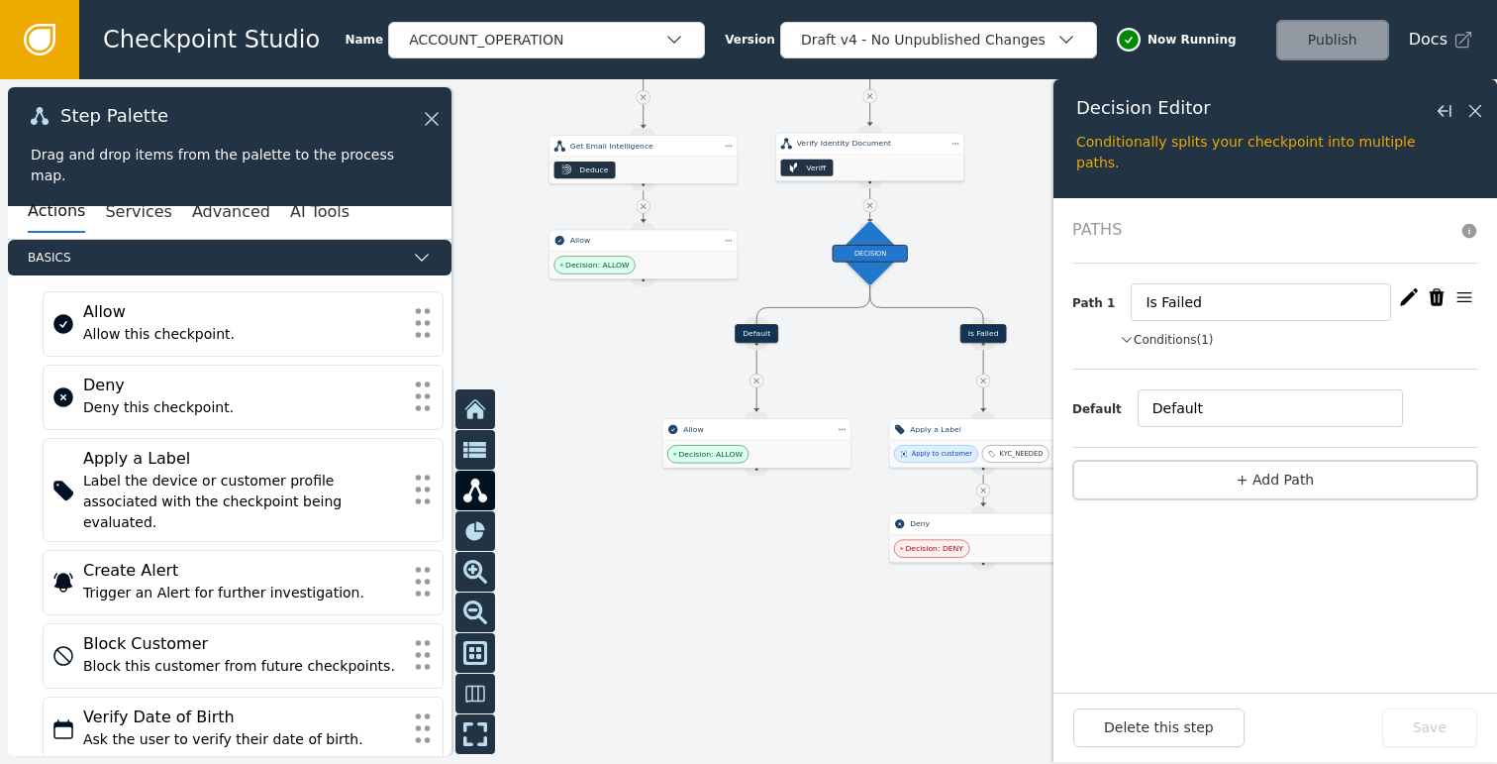
click at [1186, 345] on button "Conditions (1)" at bounding box center [1167, 340] width 94 height 18
click at [1410, 300] on icon "button" at bounding box center [1409, 297] width 20 height 20
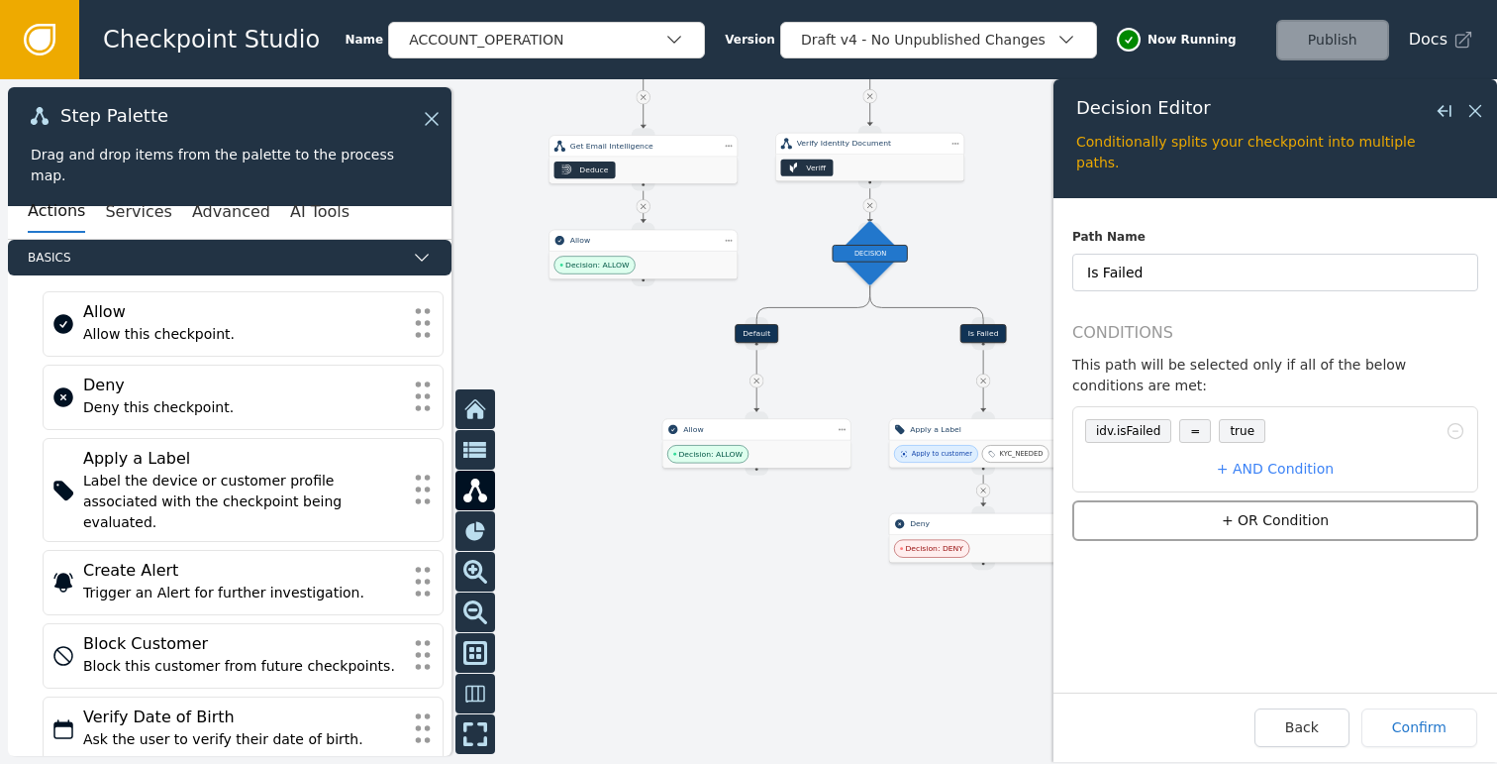
click at [1242, 511] on button "+ OR Condition" at bounding box center [1275, 520] width 406 height 41
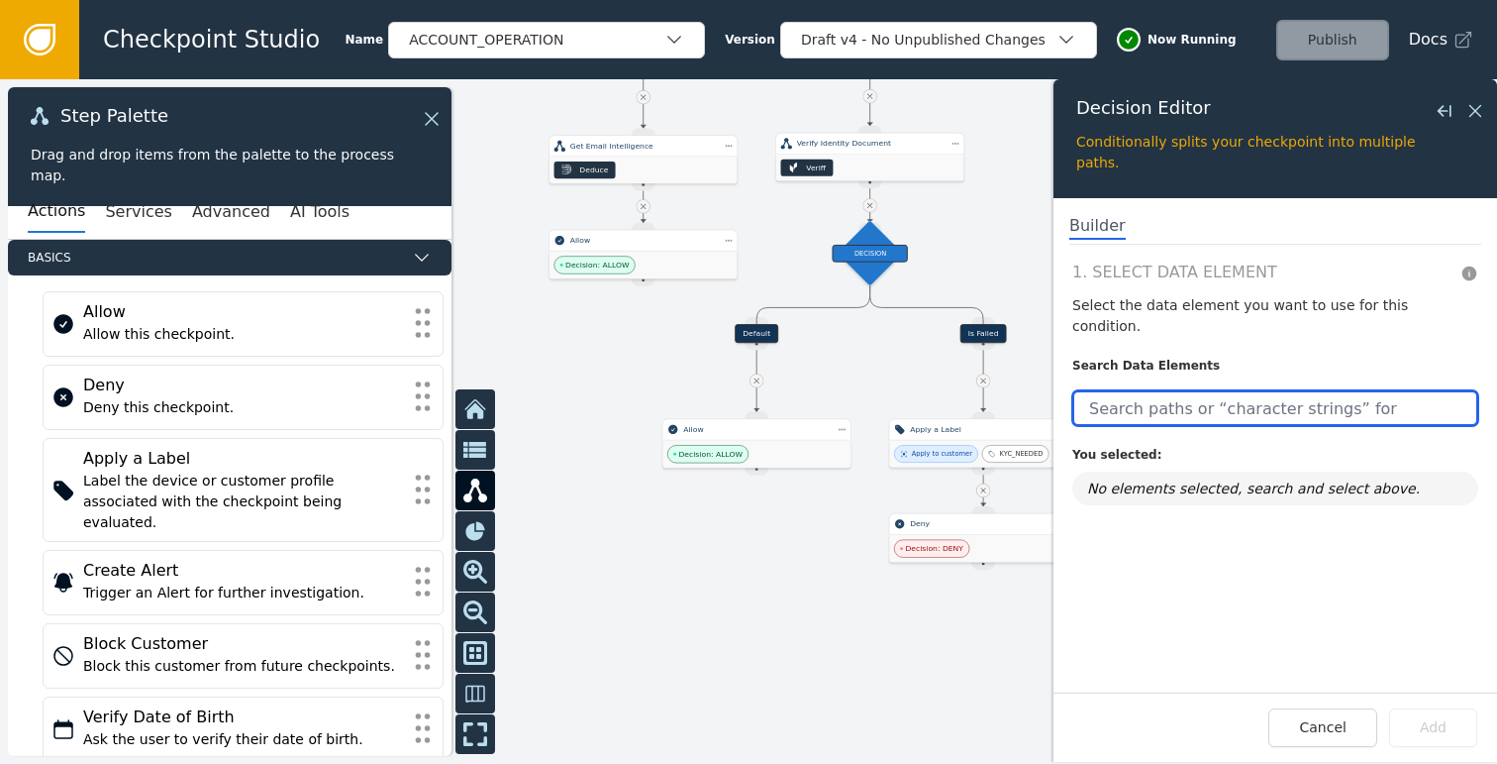
click at [1174, 398] on input "text" at bounding box center [1275, 408] width 406 height 36
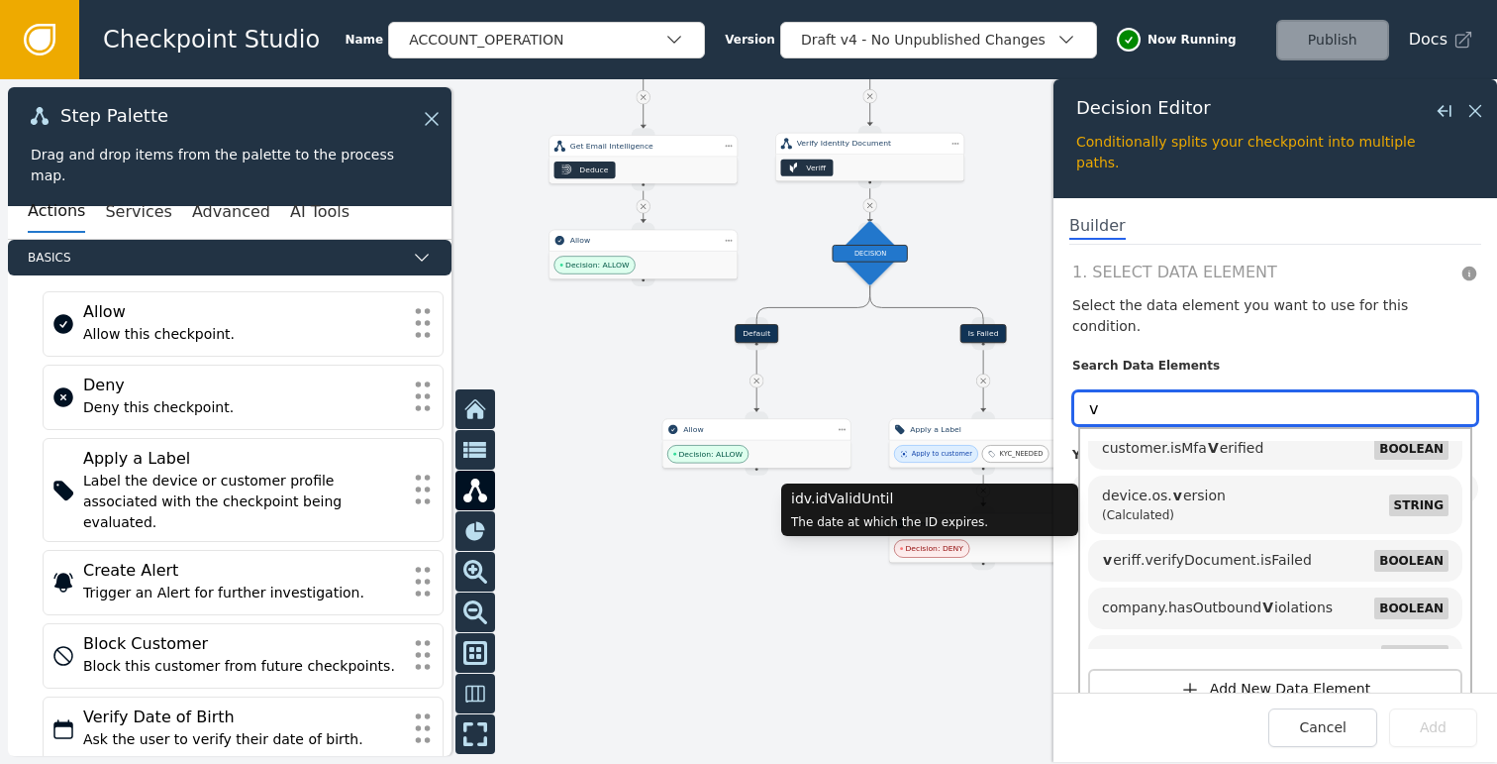
scroll to position [245, 0]
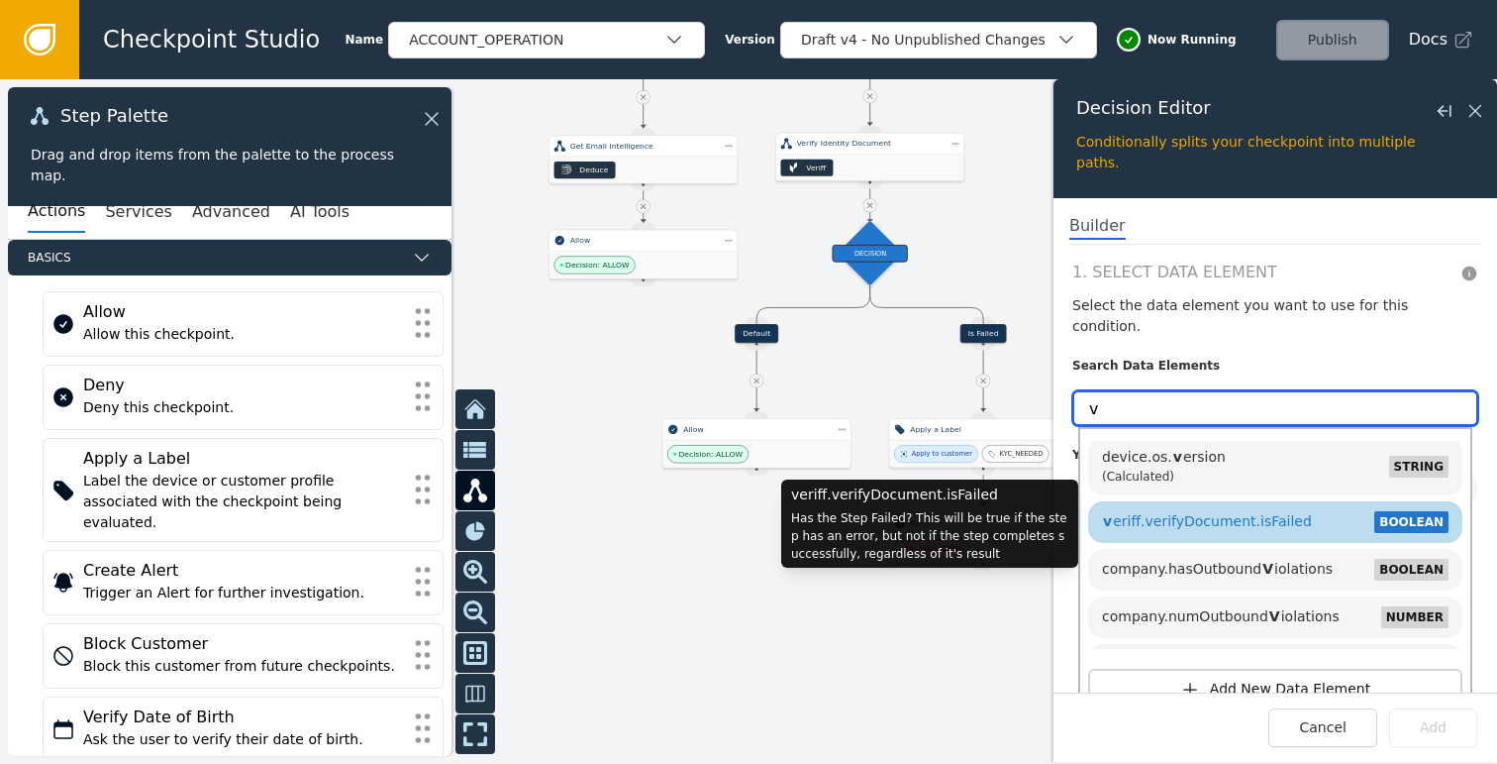
type input "v"
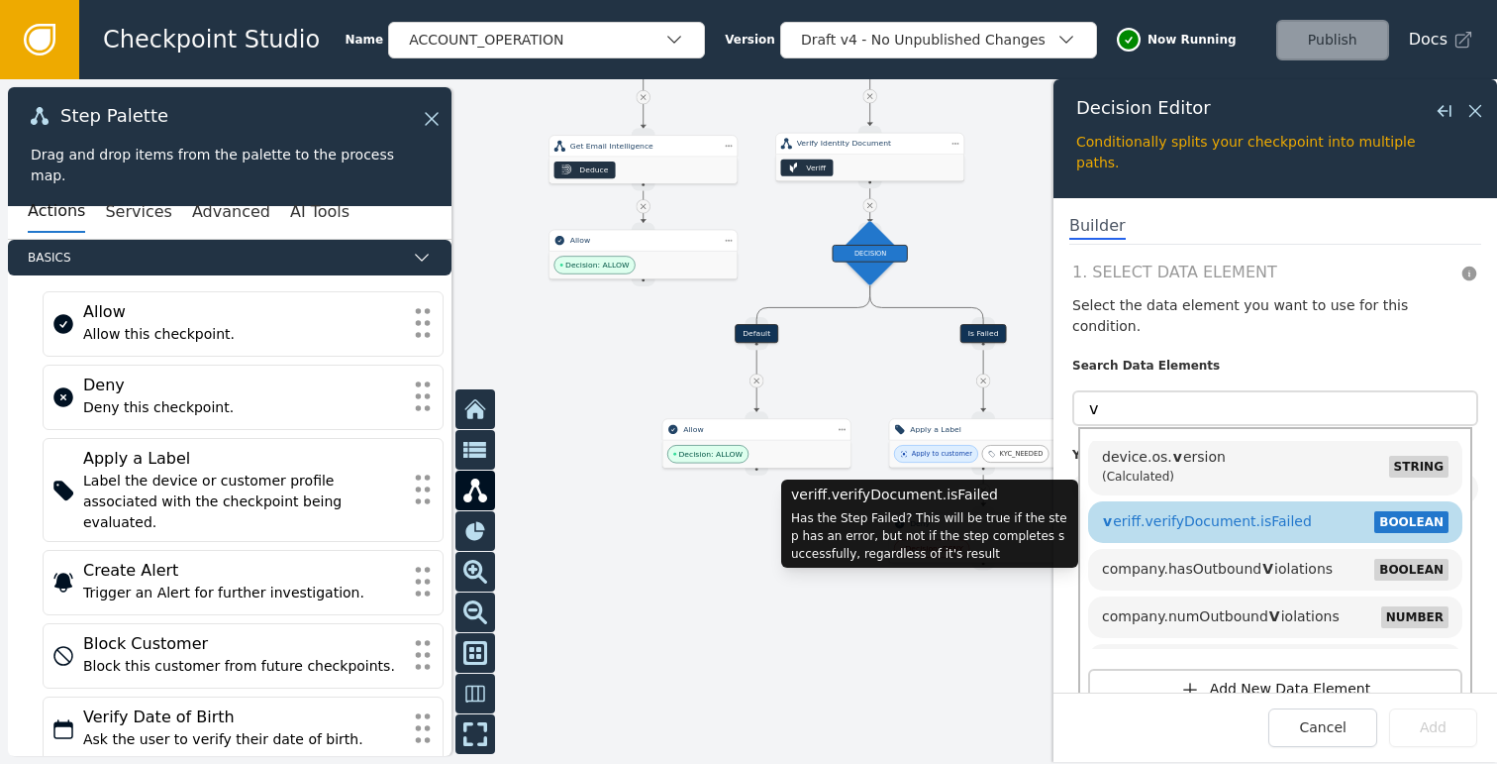
click at [1243, 513] on span "v eriff.verifyDocument.isFailed" at bounding box center [1207, 521] width 210 height 16
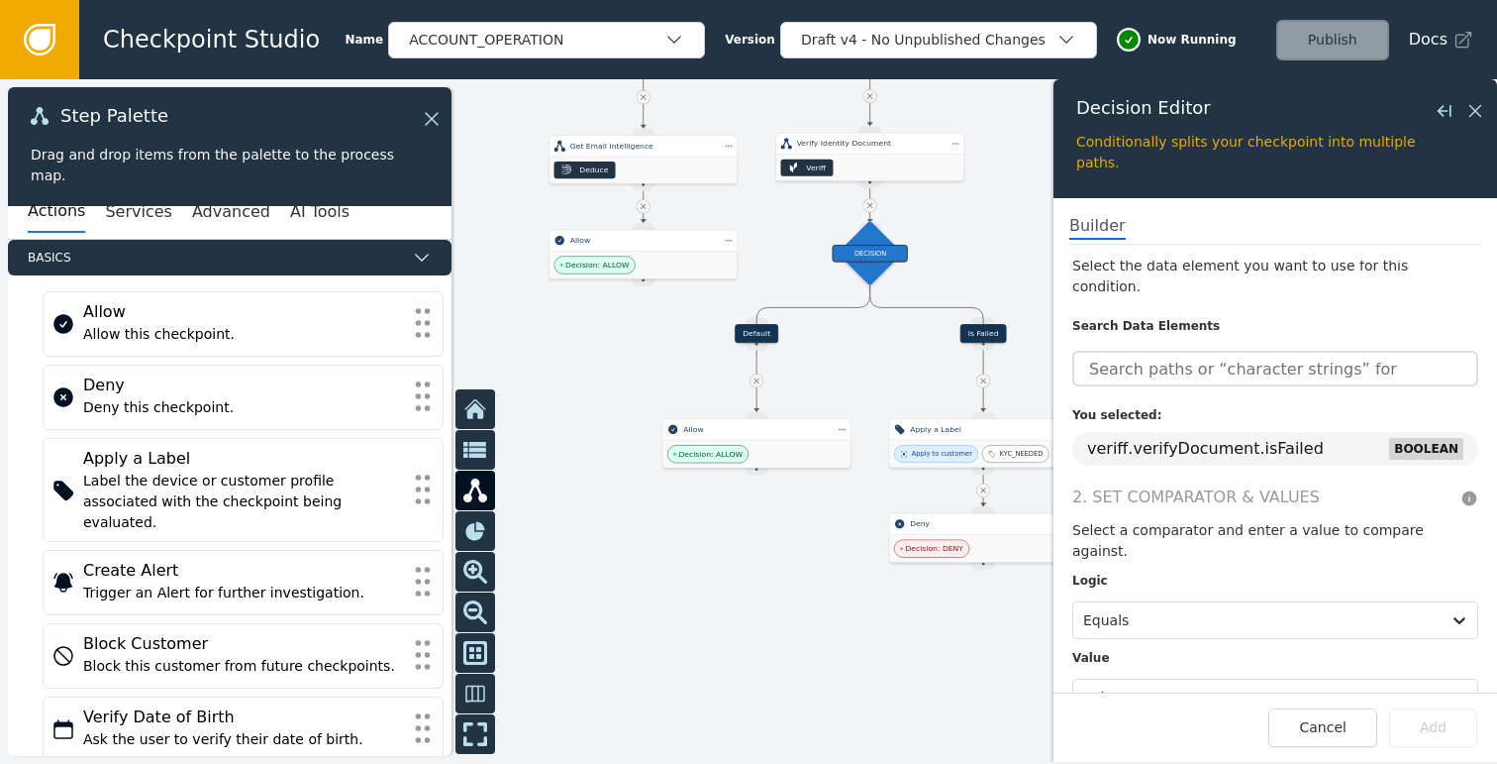
scroll to position [50, 0]
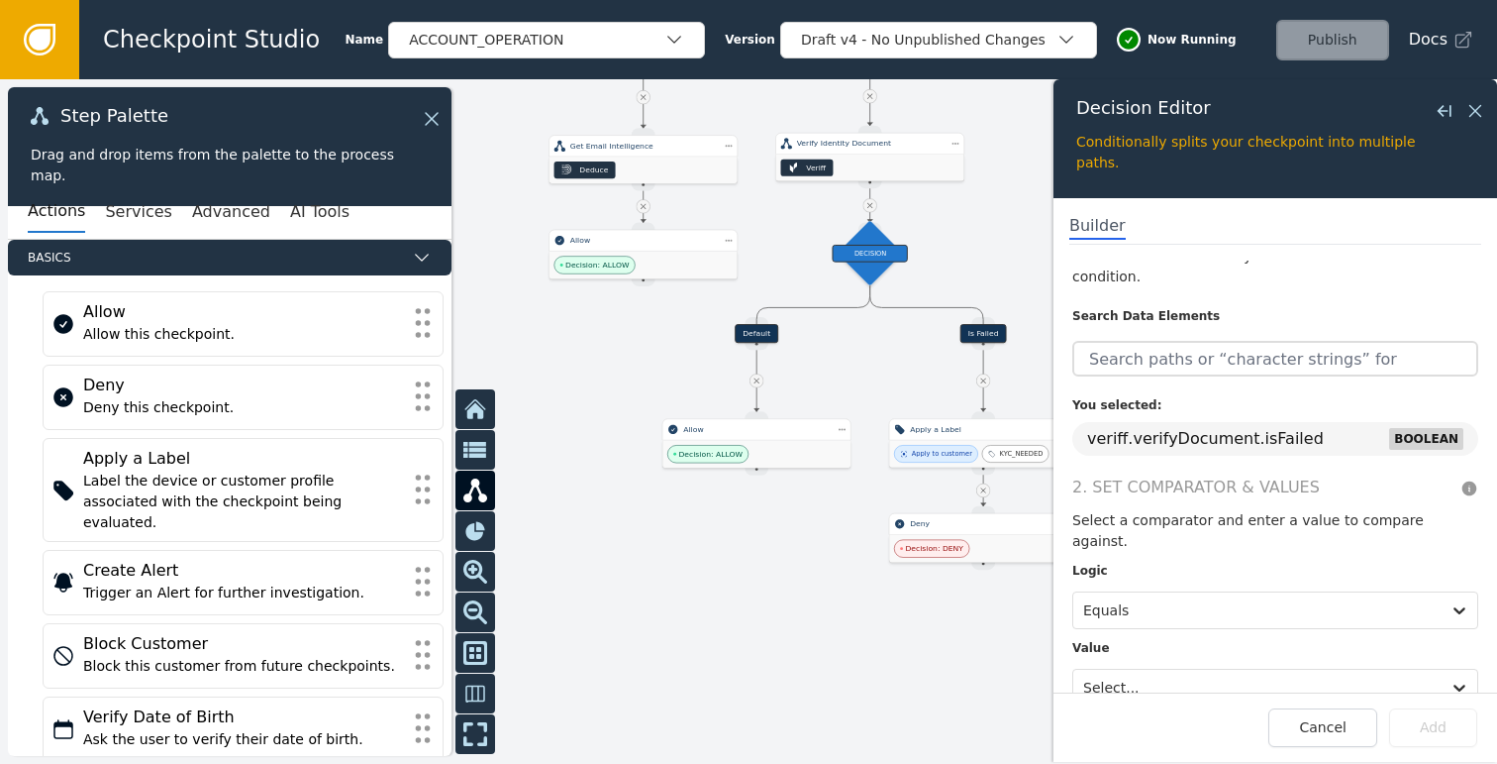
click at [1159, 673] on div at bounding box center [1257, 687] width 348 height 28
click at [1143, 583] on div "True" at bounding box center [1194, 601] width 245 height 37
click at [1420, 723] on button "Add" at bounding box center [1433, 727] width 88 height 39
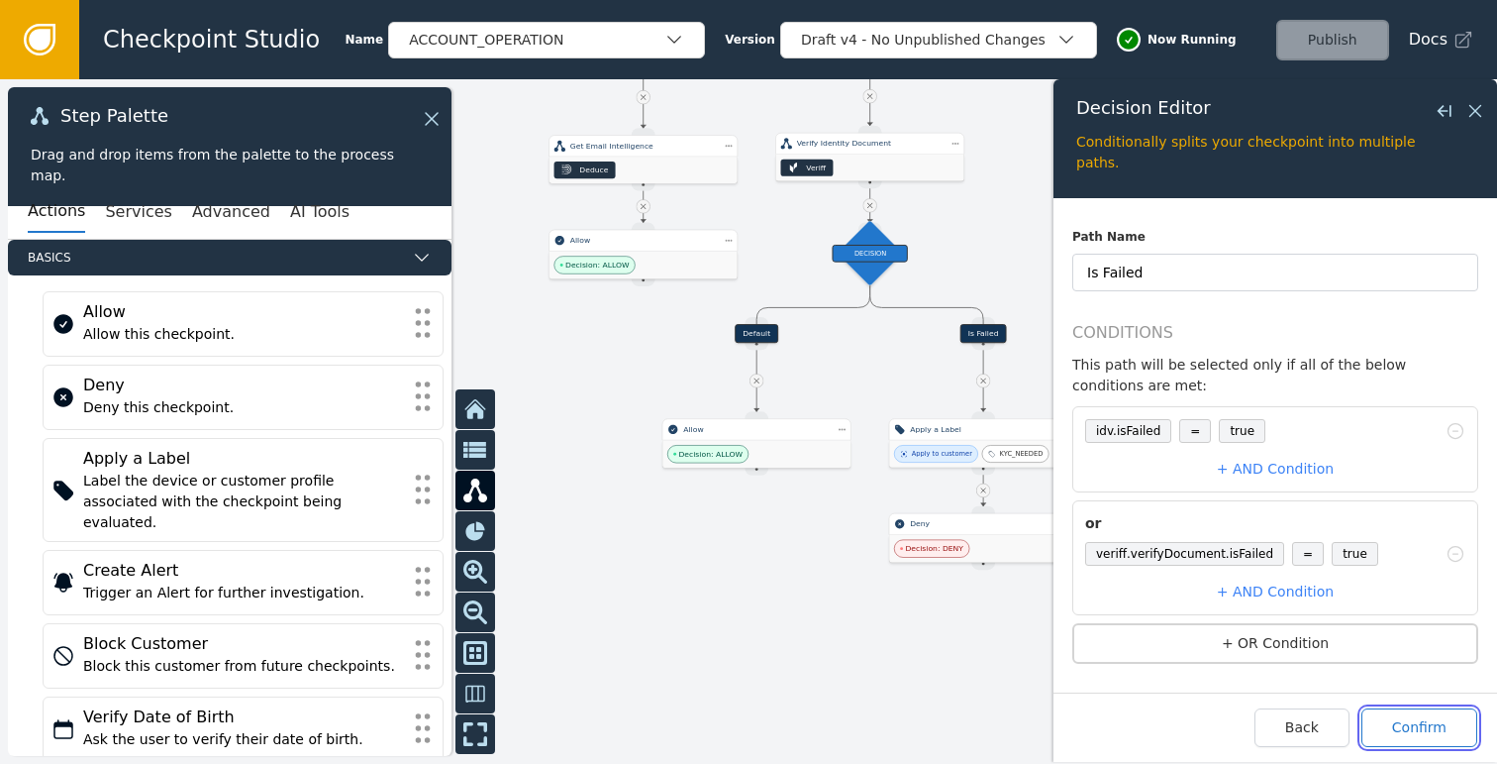
click at [1404, 721] on button "Confirm" at bounding box center [1420, 727] width 116 height 39
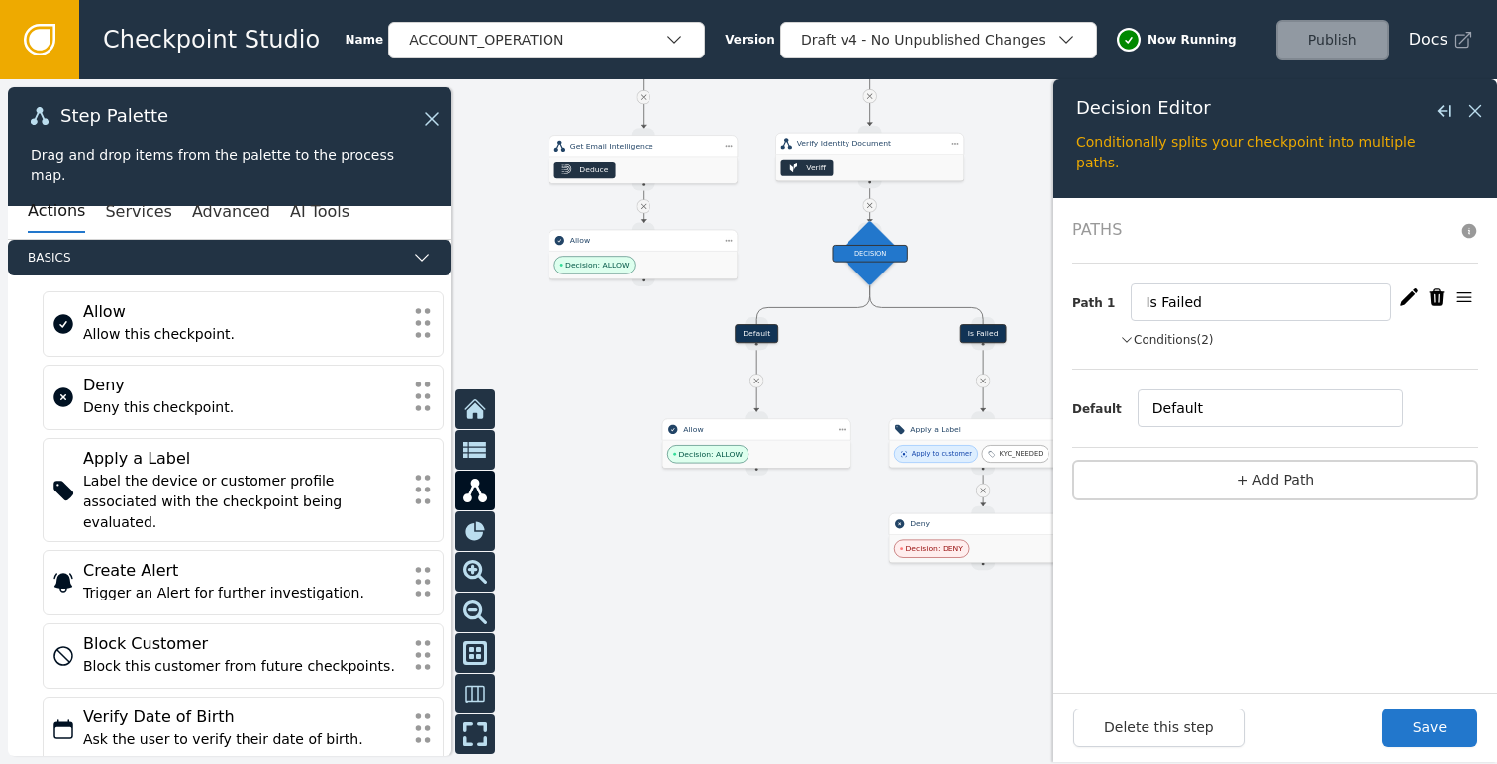
click at [1197, 349] on div "Path 1 Is Failed Conditions (2) idv.isFailed = true or veriff.verifyDocument.is…" at bounding box center [1275, 316] width 406 height 106
click at [1197, 341] on button "Conditions (2)" at bounding box center [1167, 340] width 94 height 18
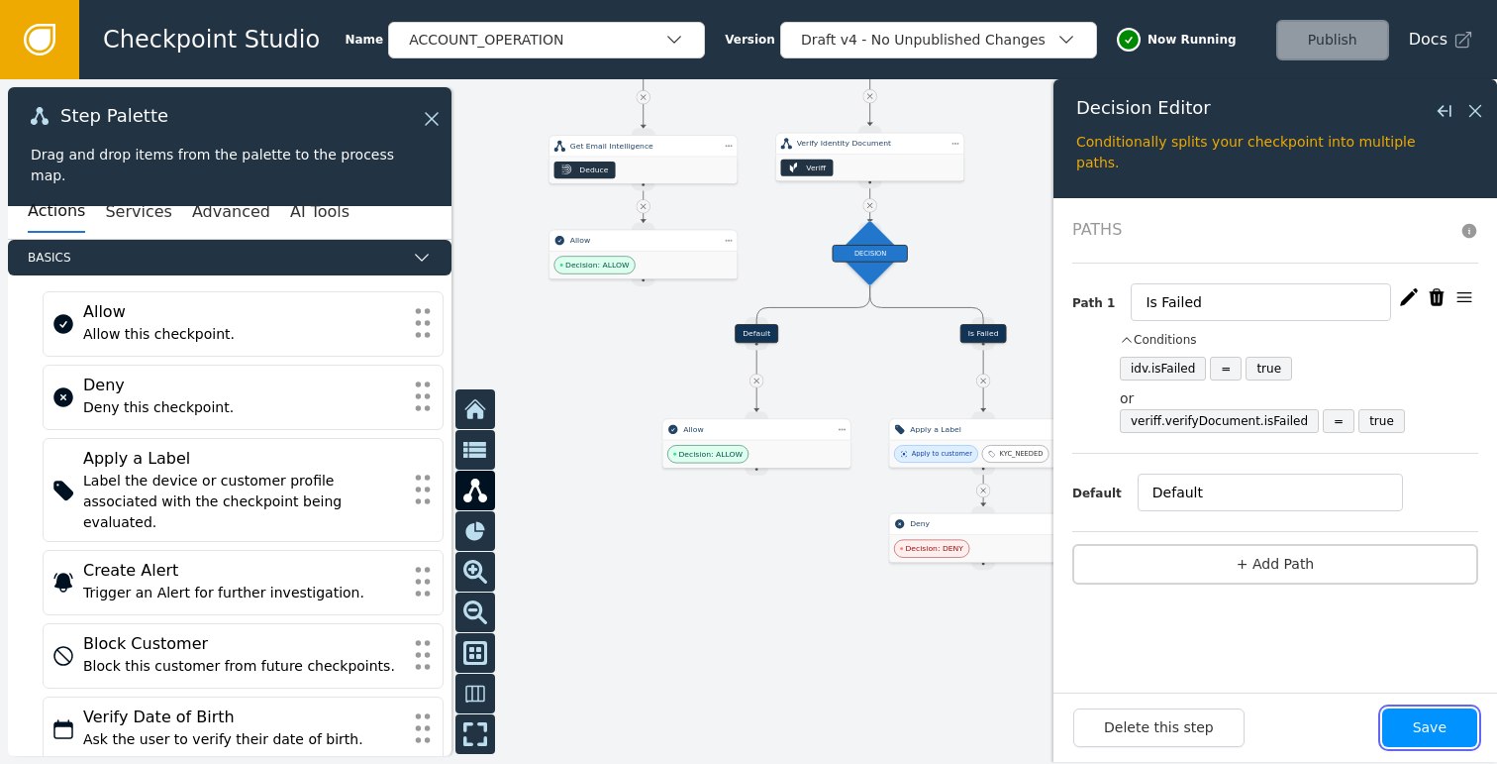
click at [1436, 718] on button "Save" at bounding box center [1429, 727] width 95 height 39
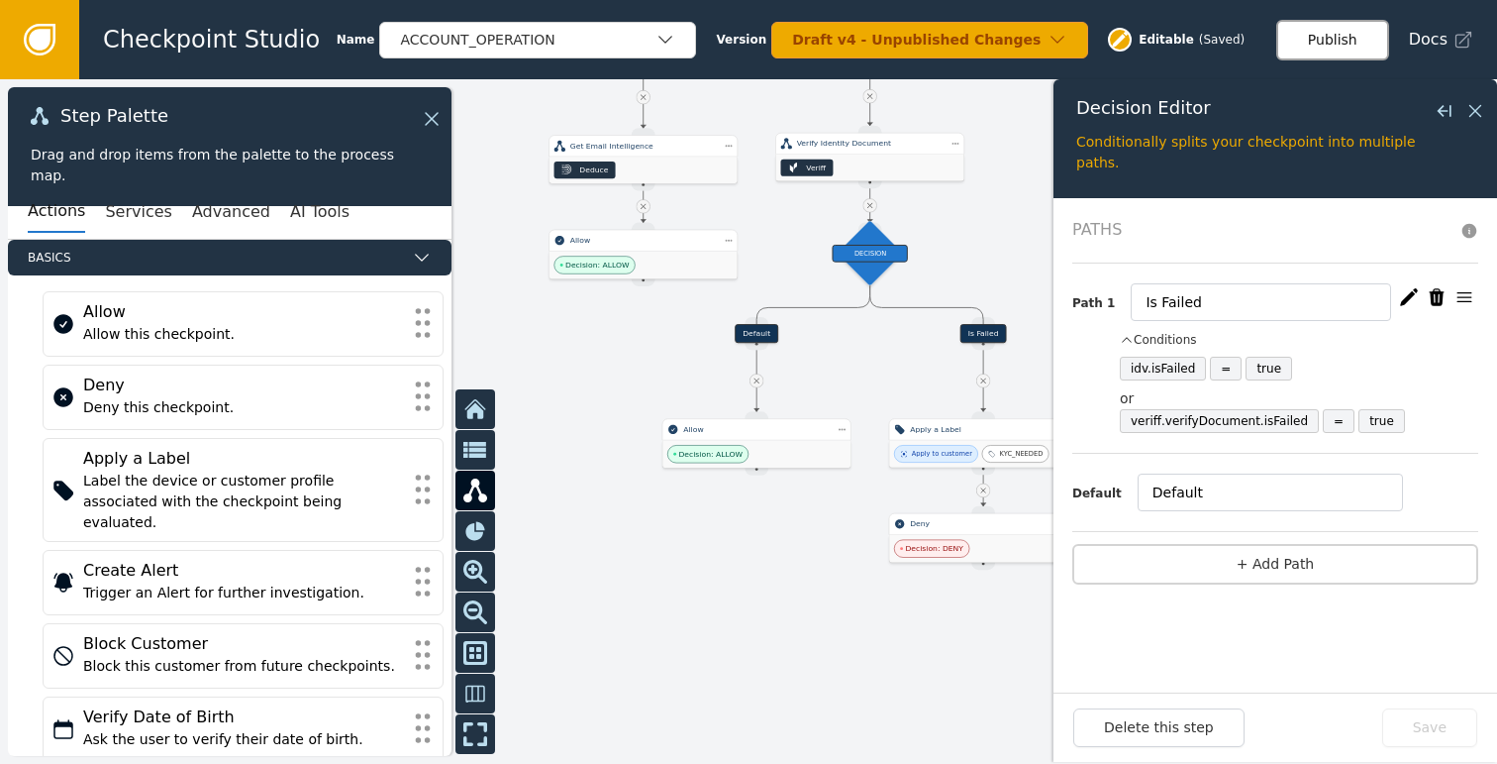
click at [1326, 43] on button "Publish" at bounding box center [1332, 40] width 113 height 41
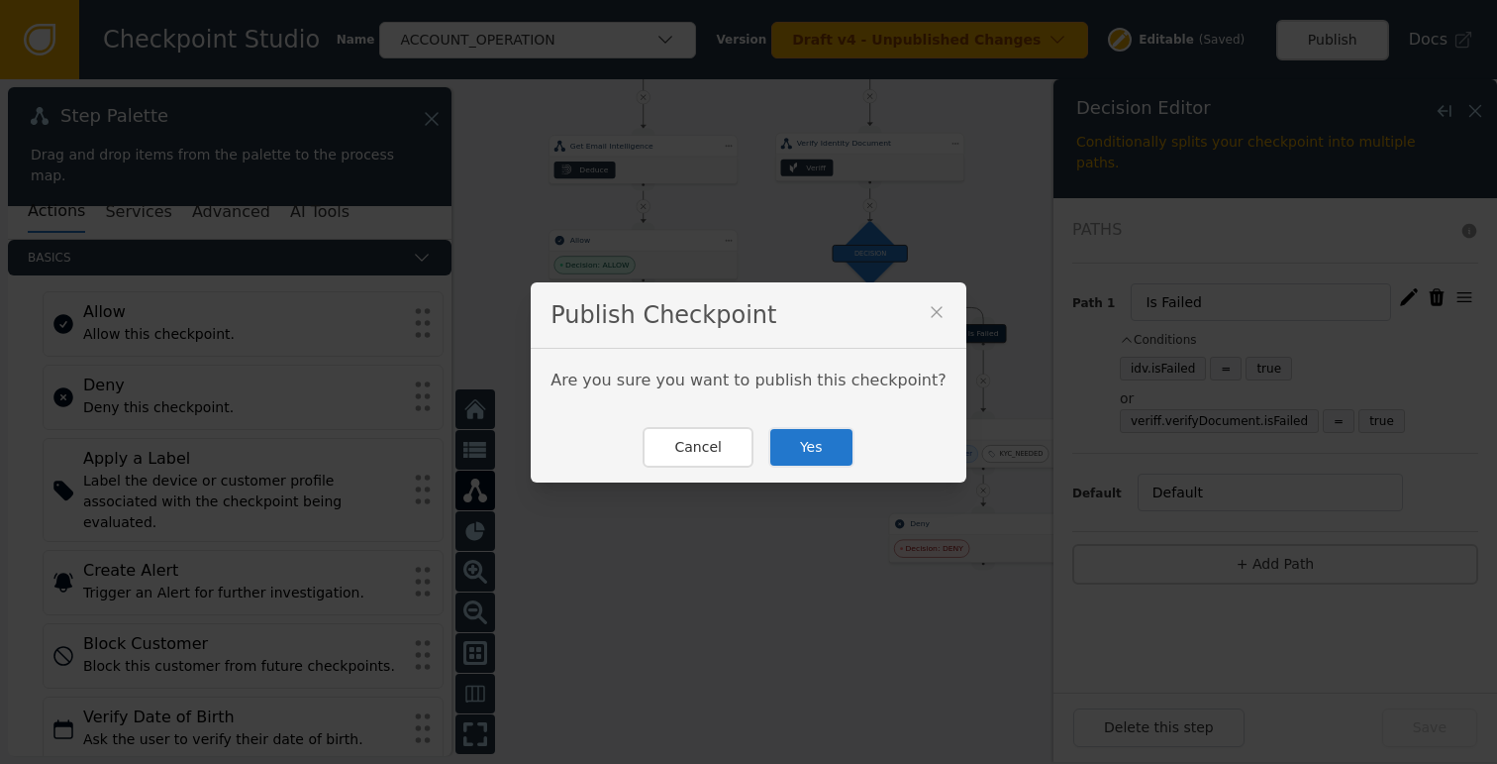
click at [825, 449] on button "Yes" at bounding box center [811, 447] width 86 height 41
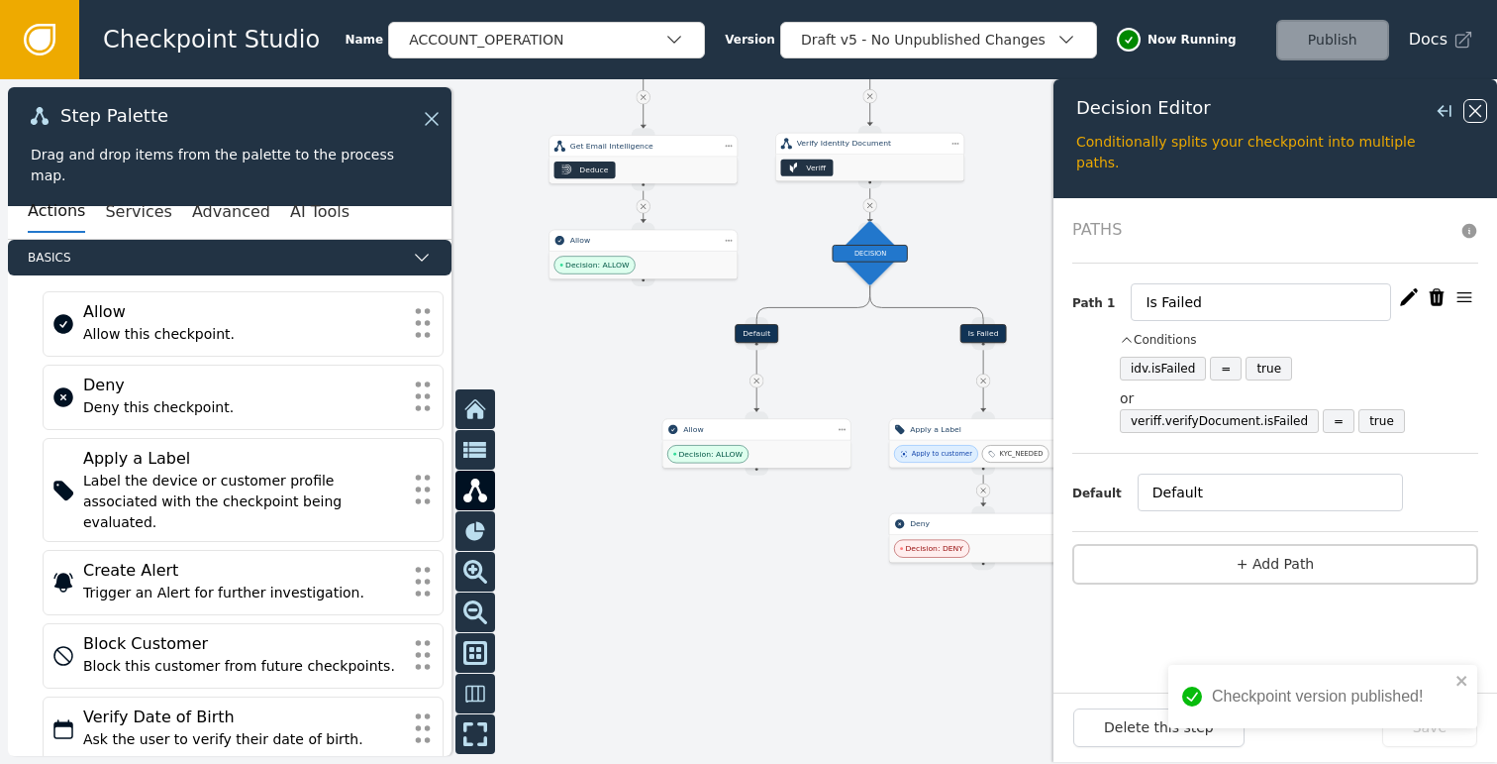
click at [1473, 115] on icon at bounding box center [1476, 111] width 22 height 22
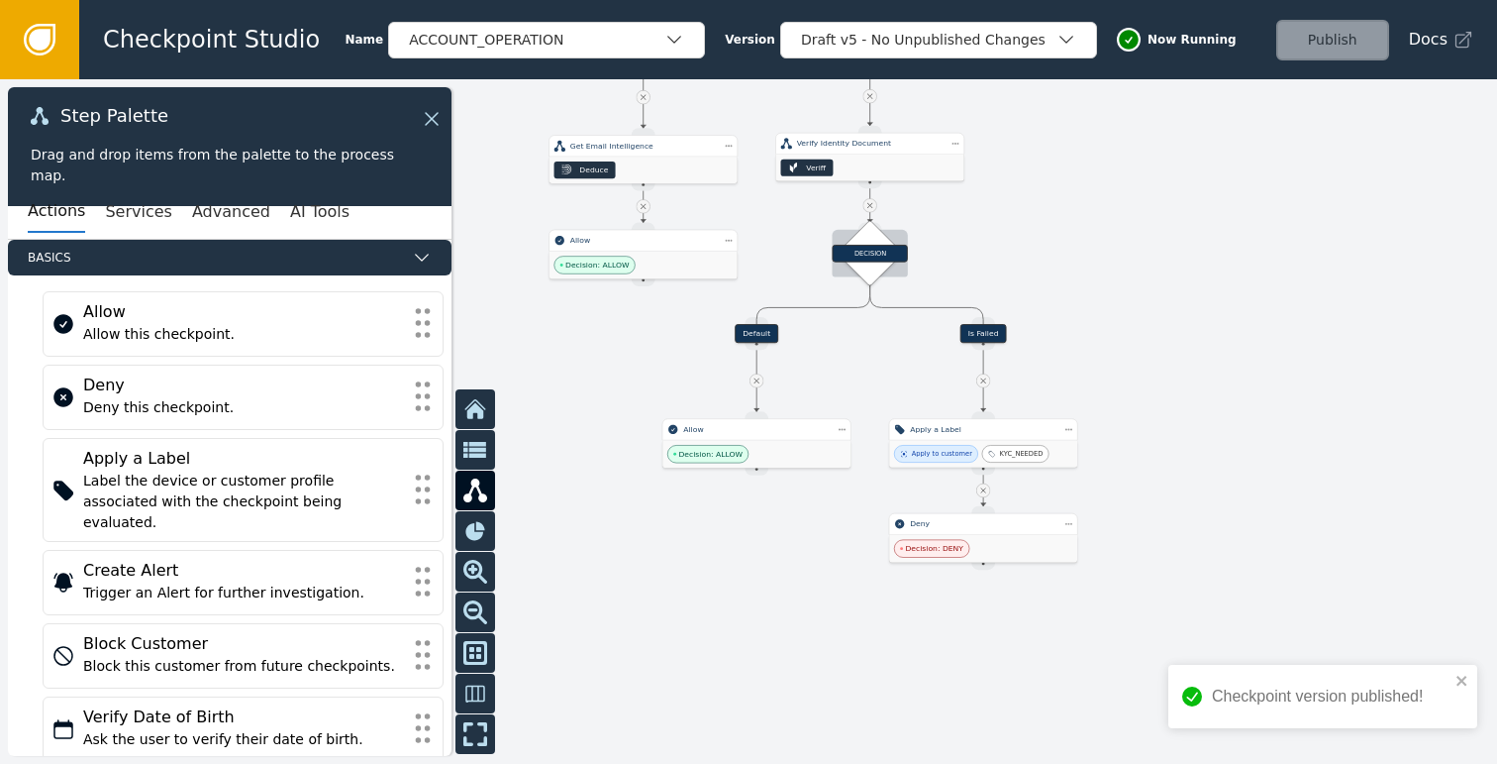
click at [862, 256] on div "DECISION" at bounding box center [869, 254] width 75 height 18
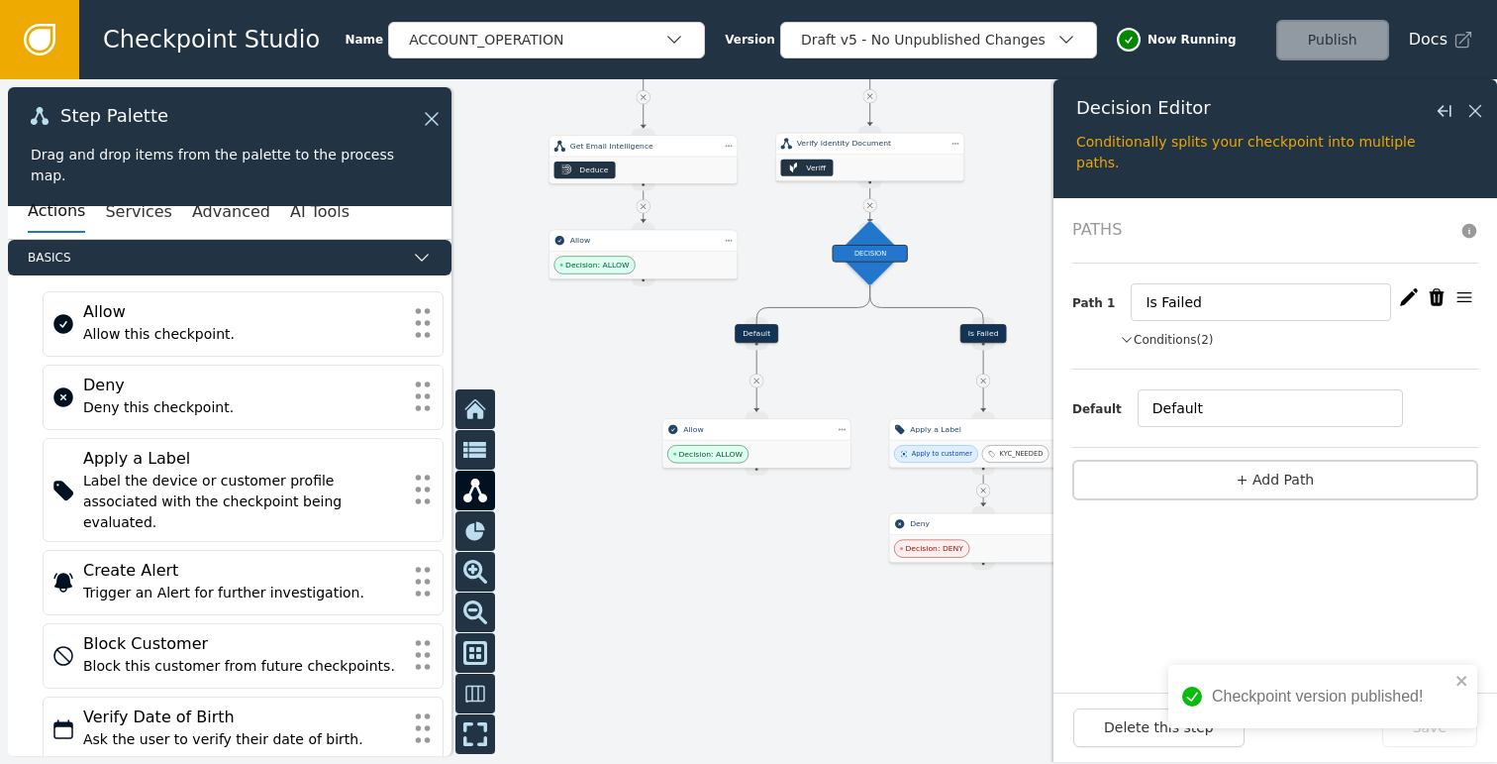
click at [1166, 339] on button "Conditions (2)" at bounding box center [1167, 340] width 94 height 18
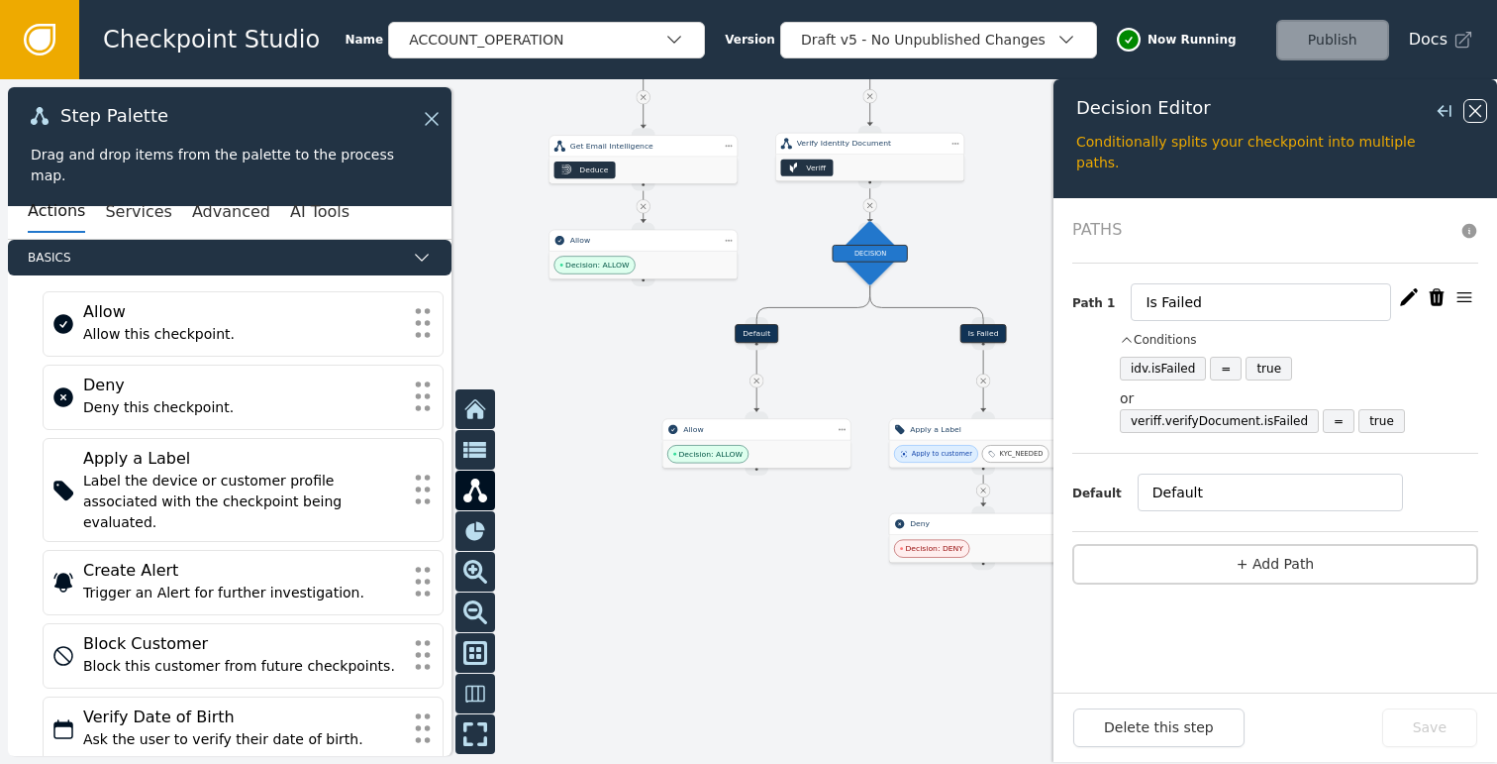
click at [1474, 105] on icon at bounding box center [1476, 111] width 22 height 22
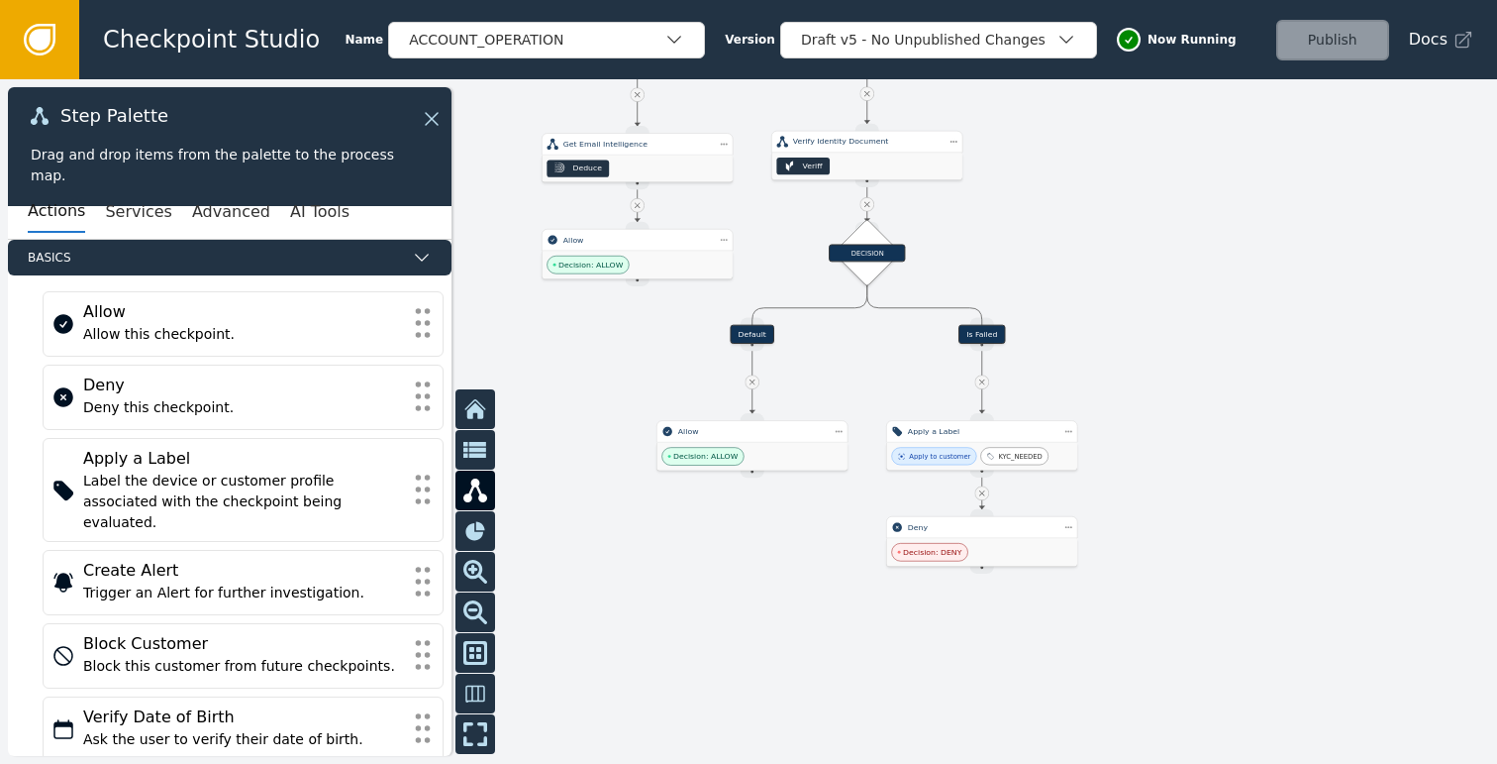
drag, startPoint x: 1160, startPoint y: 245, endPoint x: 1173, endPoint y: 498, distance: 253.9
click at [1176, 479] on div at bounding box center [748, 421] width 1497 height 684
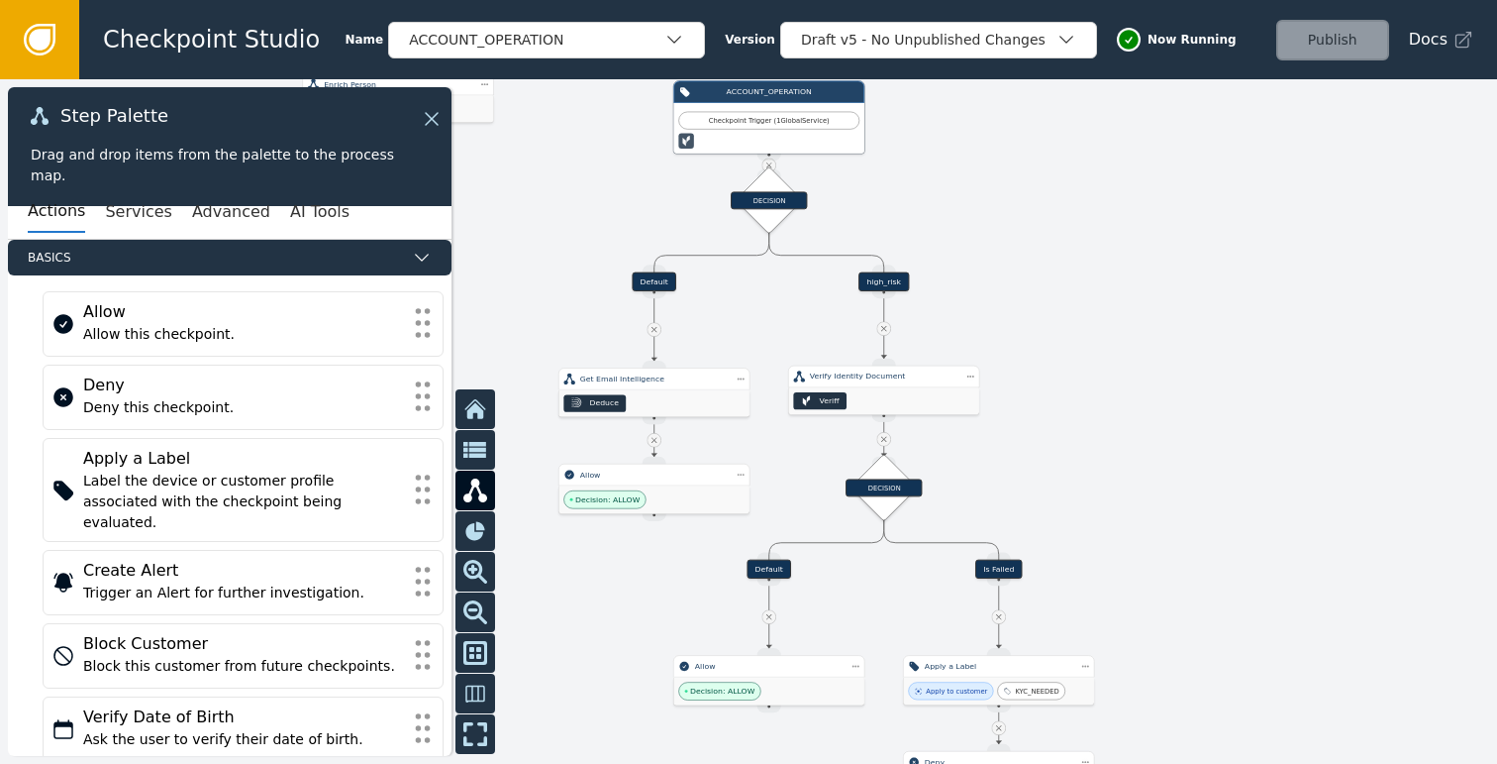
drag, startPoint x: 1123, startPoint y: 278, endPoint x: 1106, endPoint y: 417, distance: 139.7
click at [1109, 399] on div at bounding box center [748, 421] width 1497 height 684
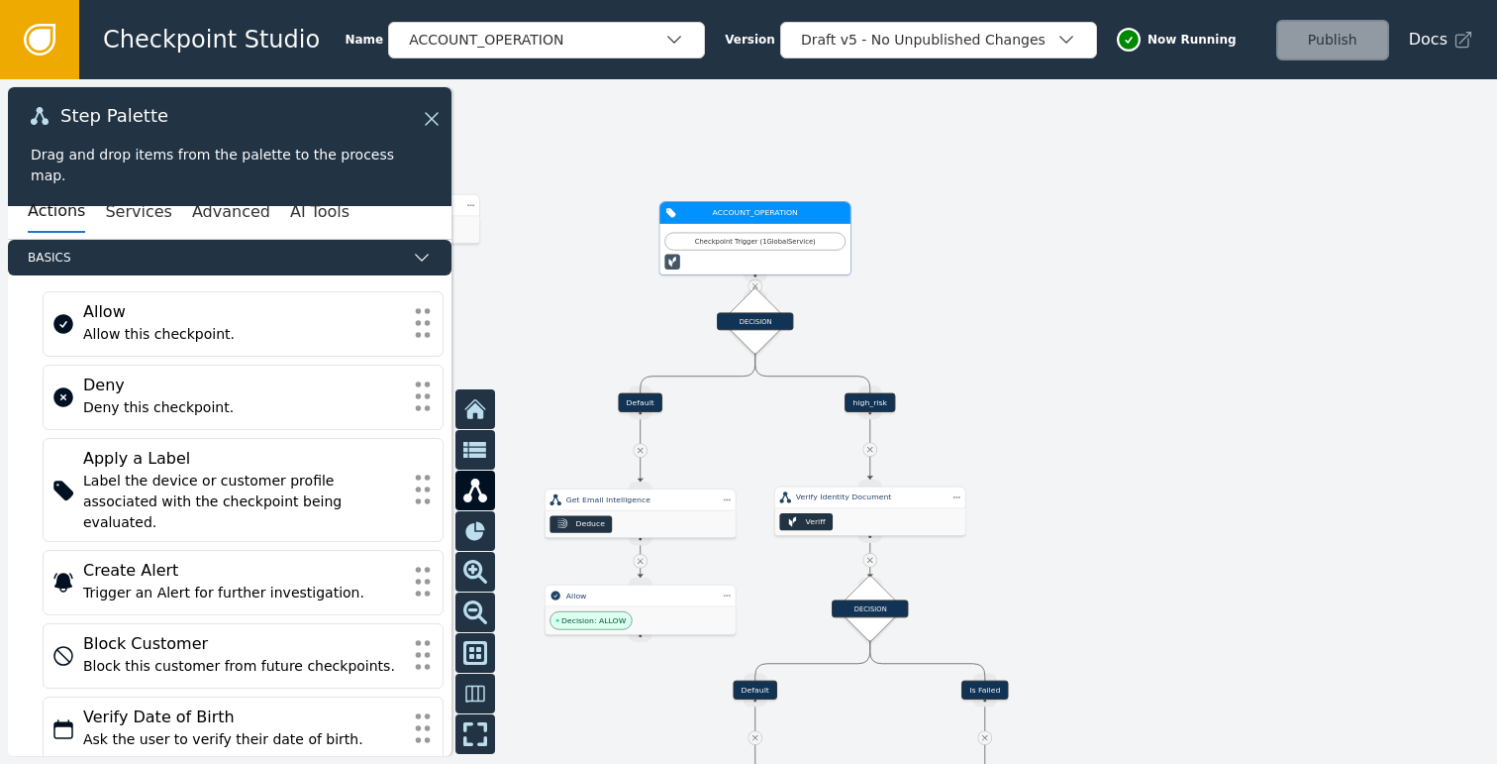
click at [758, 244] on div "Checkpoint Trigger ( 1 Global Service )" at bounding box center [755, 242] width 168 height 10
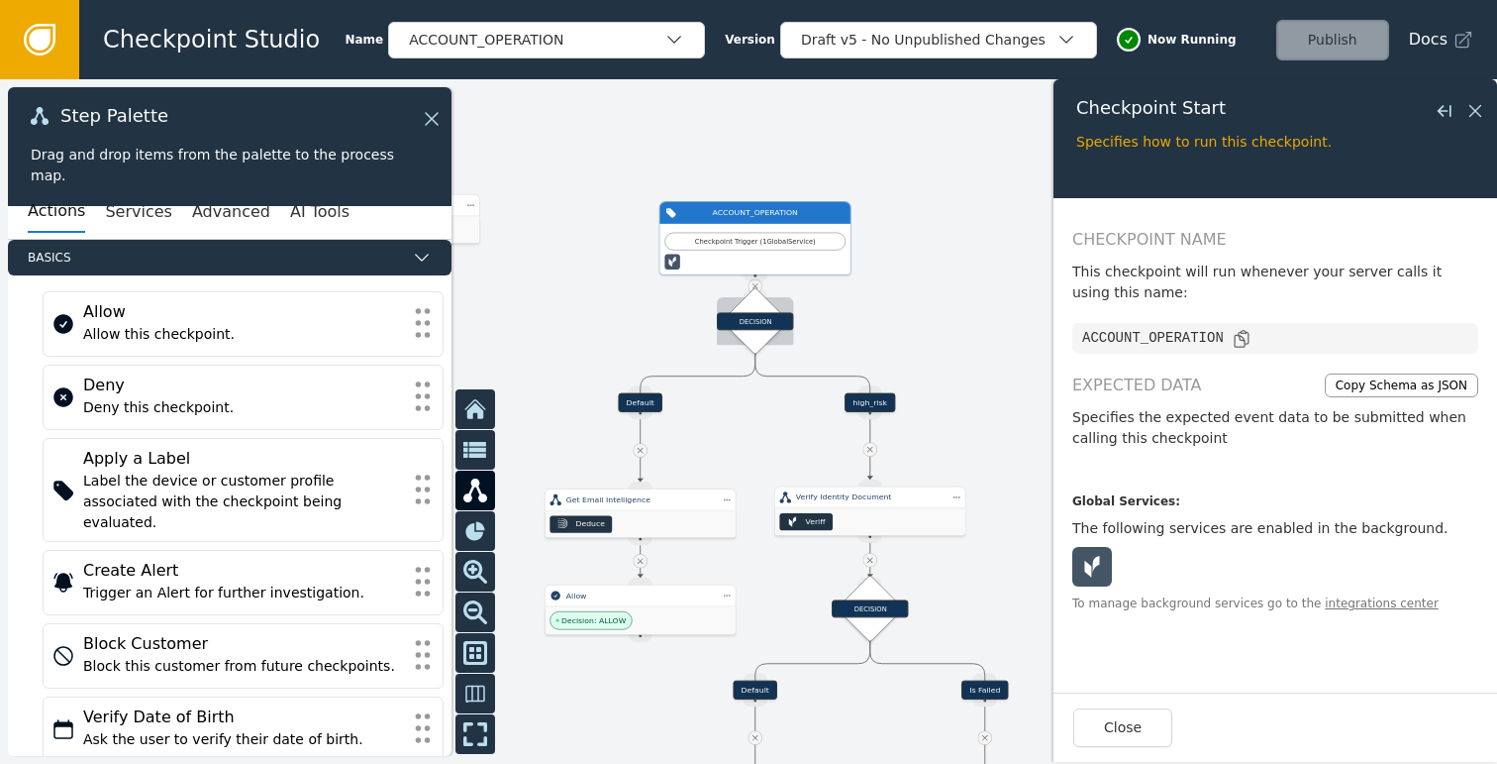
click at [756, 321] on div "DECISION" at bounding box center [755, 321] width 76 height 18
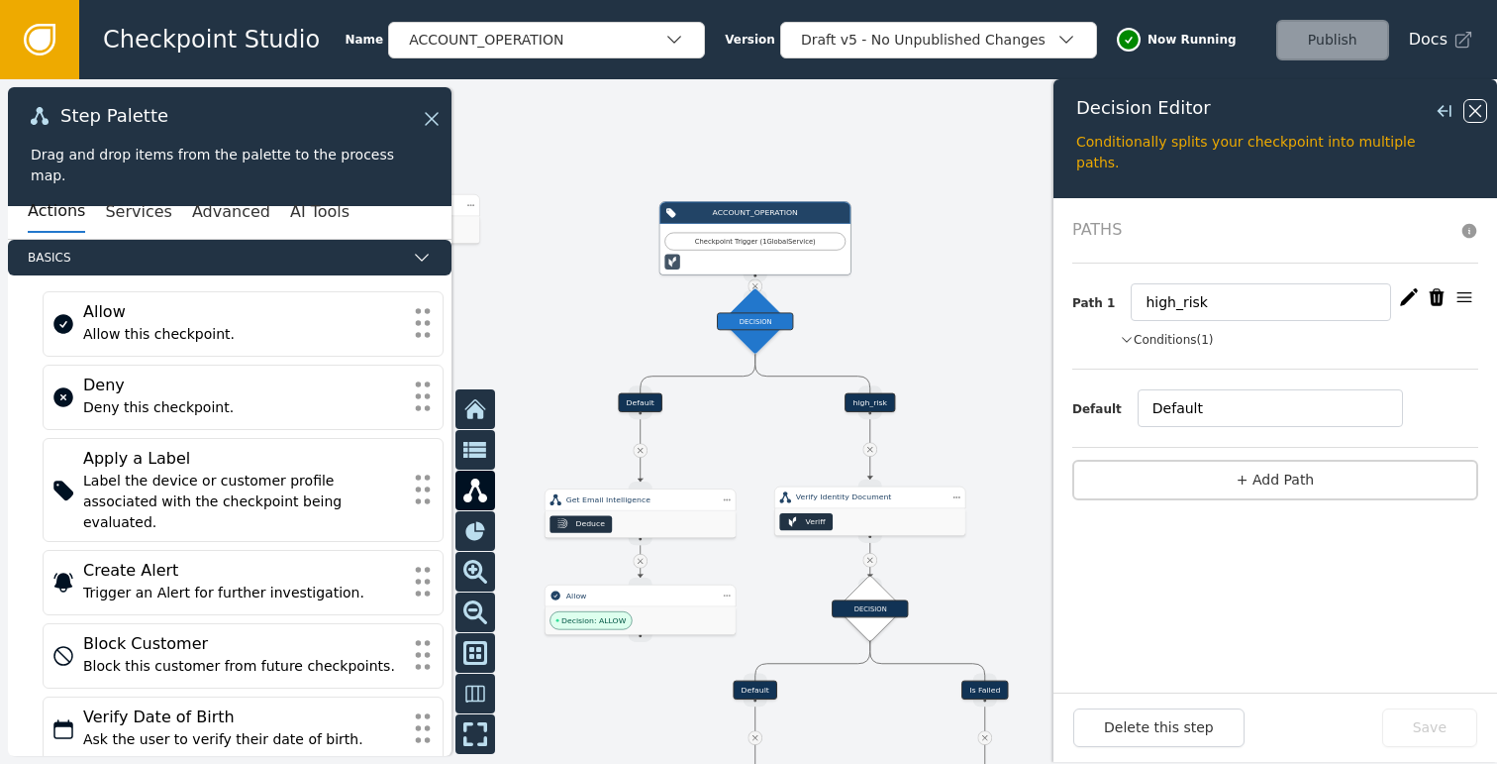
click at [1484, 107] on icon at bounding box center [1476, 111] width 22 height 22
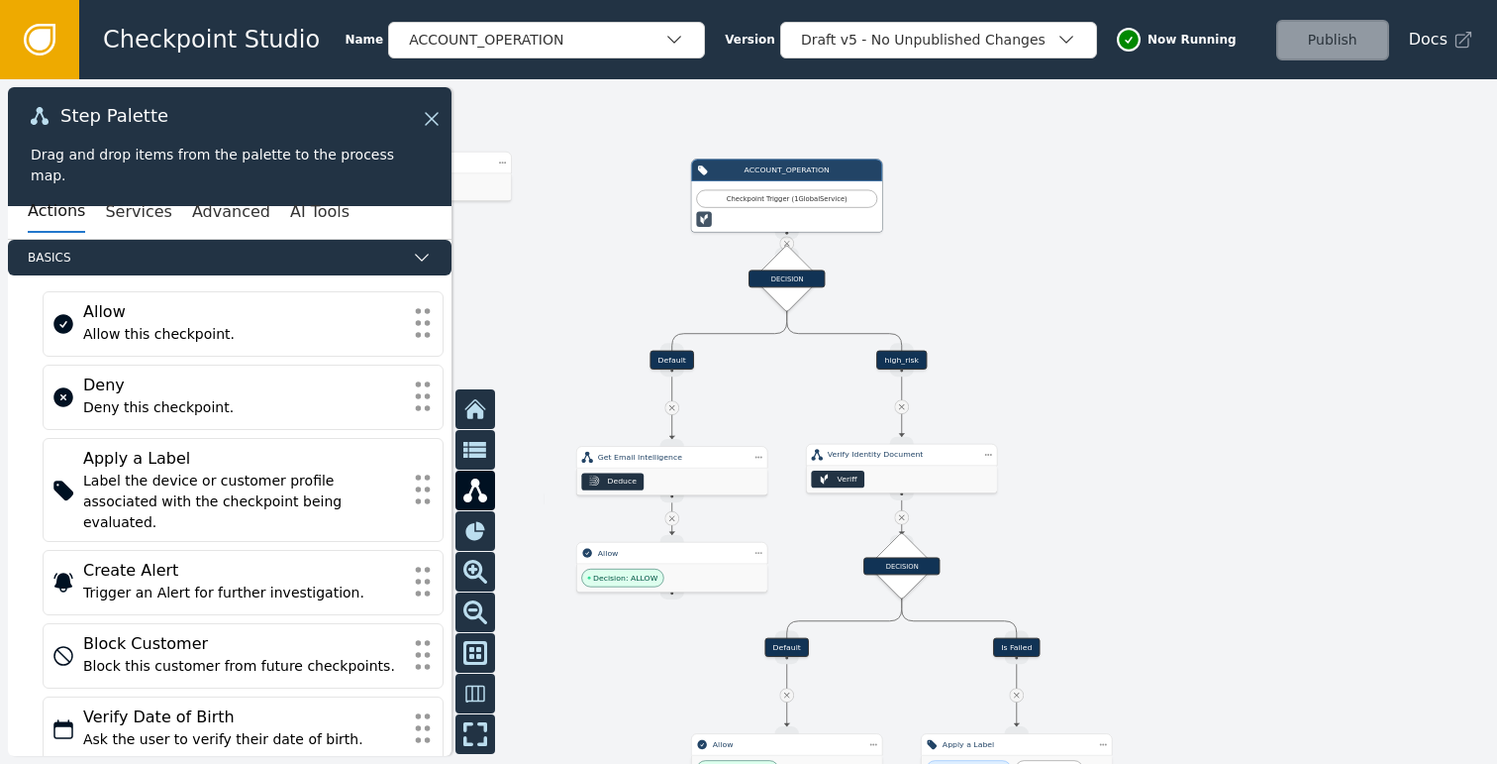
drag, startPoint x: 1120, startPoint y: 300, endPoint x: 1175, endPoint y: 229, distance: 90.3
click at [1175, 229] on div at bounding box center [748, 421] width 1497 height 684
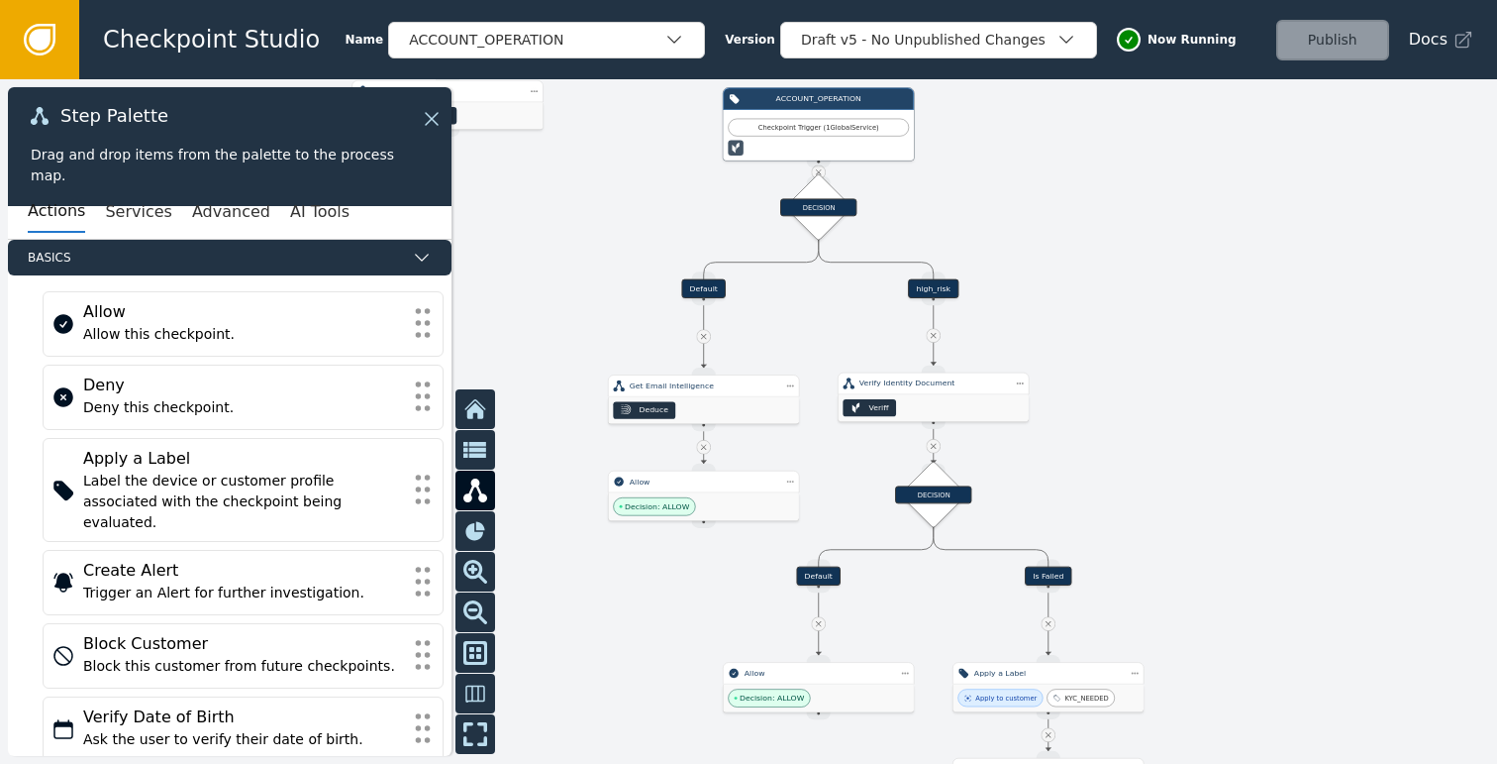
drag, startPoint x: 1122, startPoint y: 347, endPoint x: 1121, endPoint y: 316, distance: 30.7
click at [1121, 316] on div at bounding box center [748, 421] width 1497 height 684
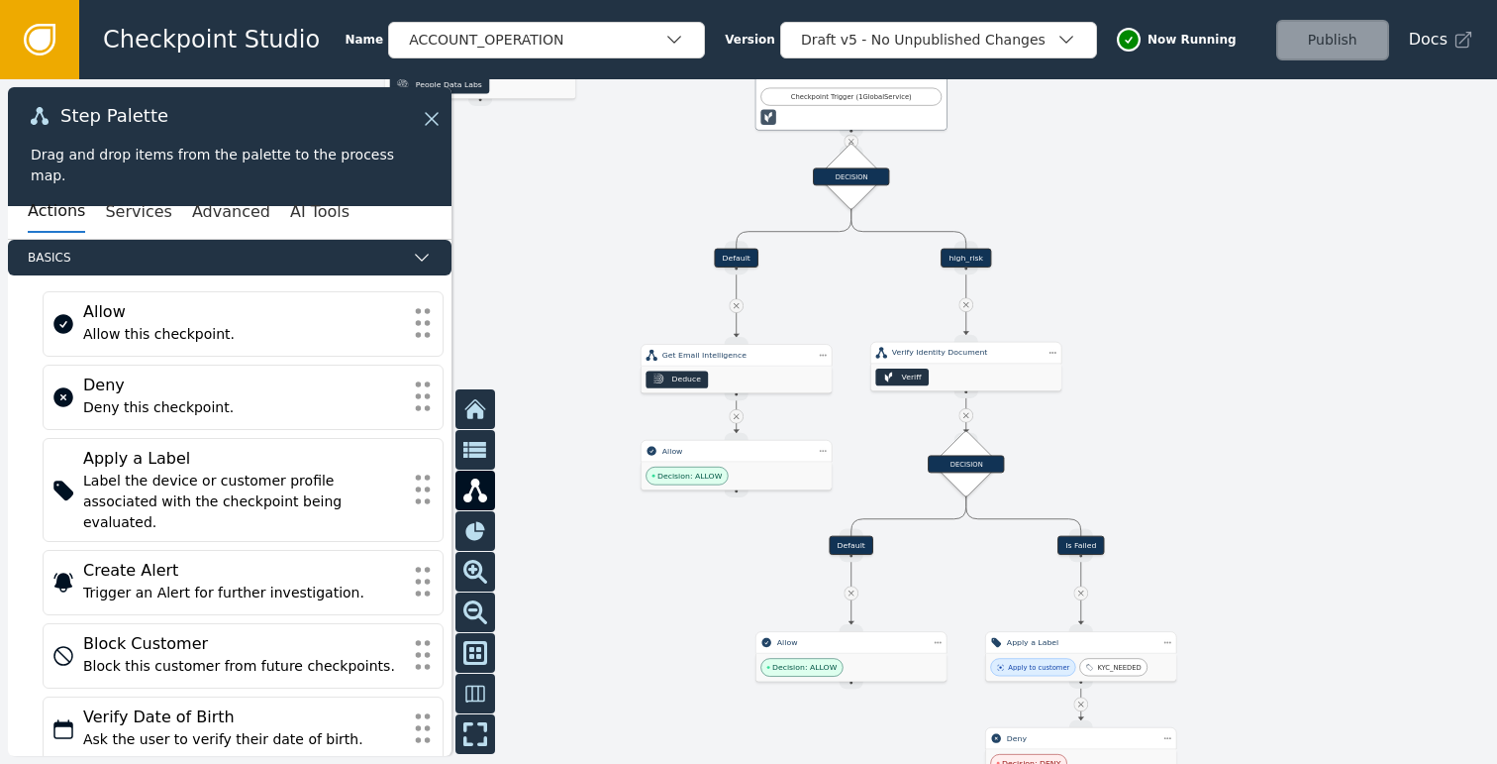
drag, startPoint x: 1063, startPoint y: 317, endPoint x: 1098, endPoint y: 283, distance: 49.0
click at [1098, 283] on div at bounding box center [748, 421] width 1497 height 684
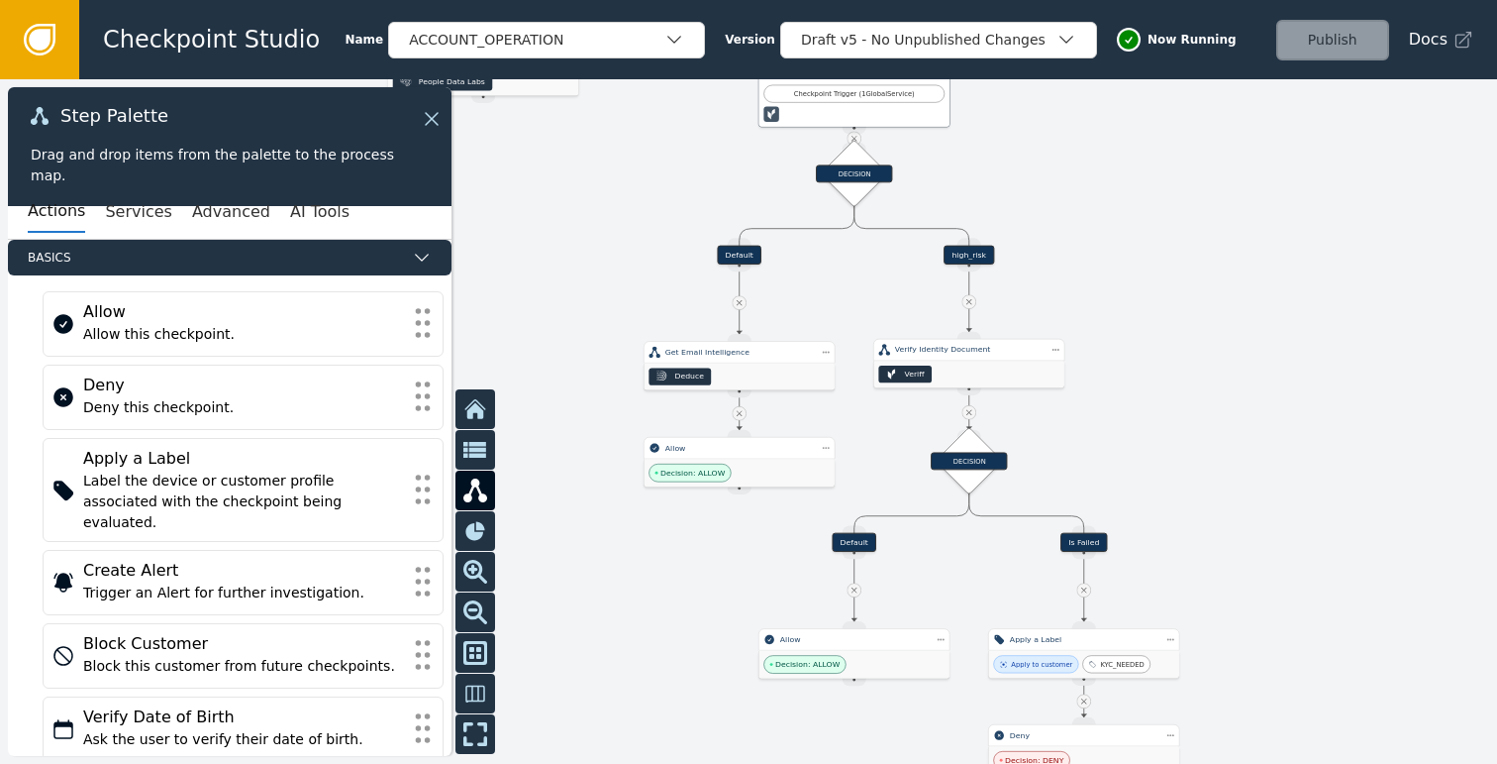
click at [974, 256] on div "high_risk" at bounding box center [969, 255] width 51 height 19
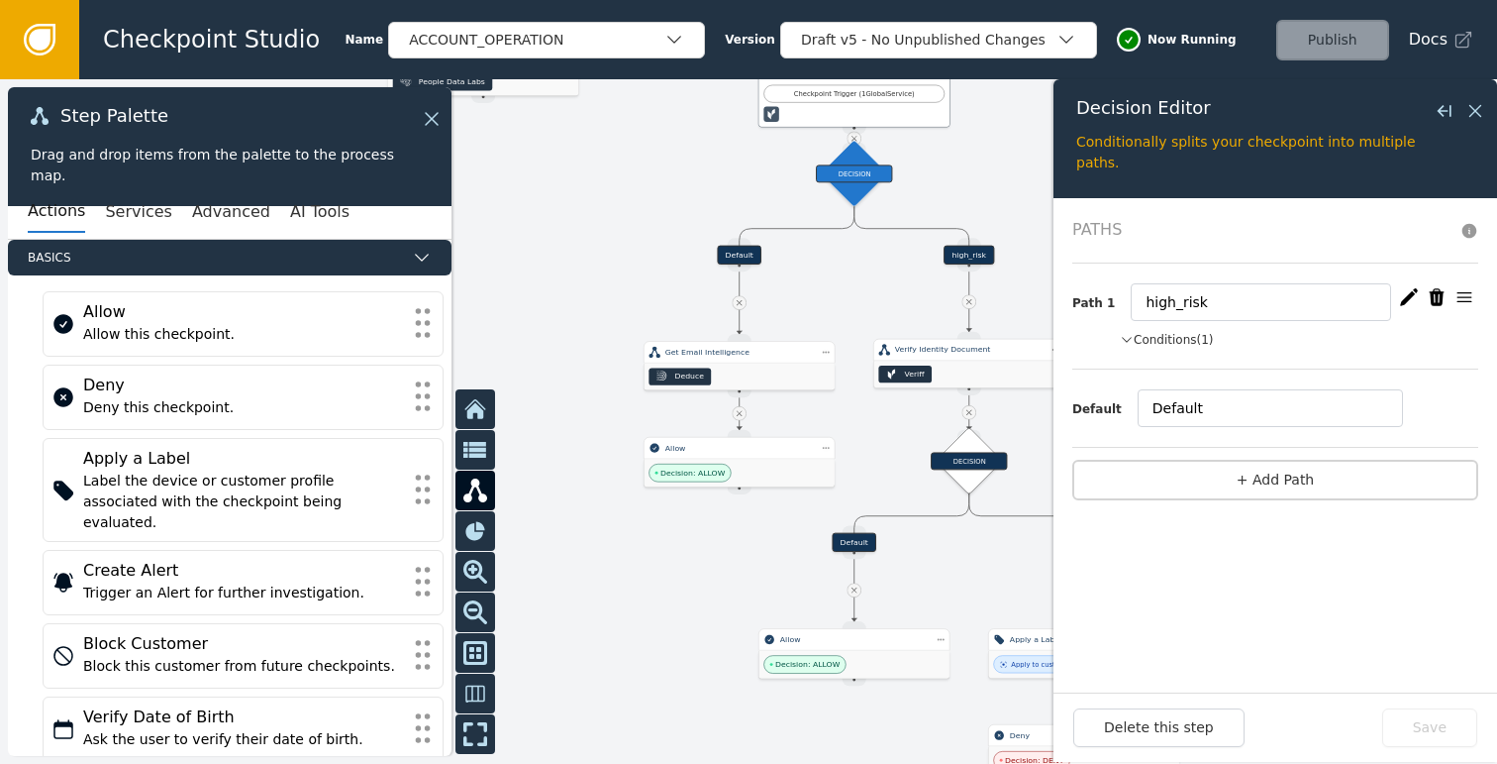
click at [1187, 341] on button "Conditions (1)" at bounding box center [1167, 340] width 94 height 18
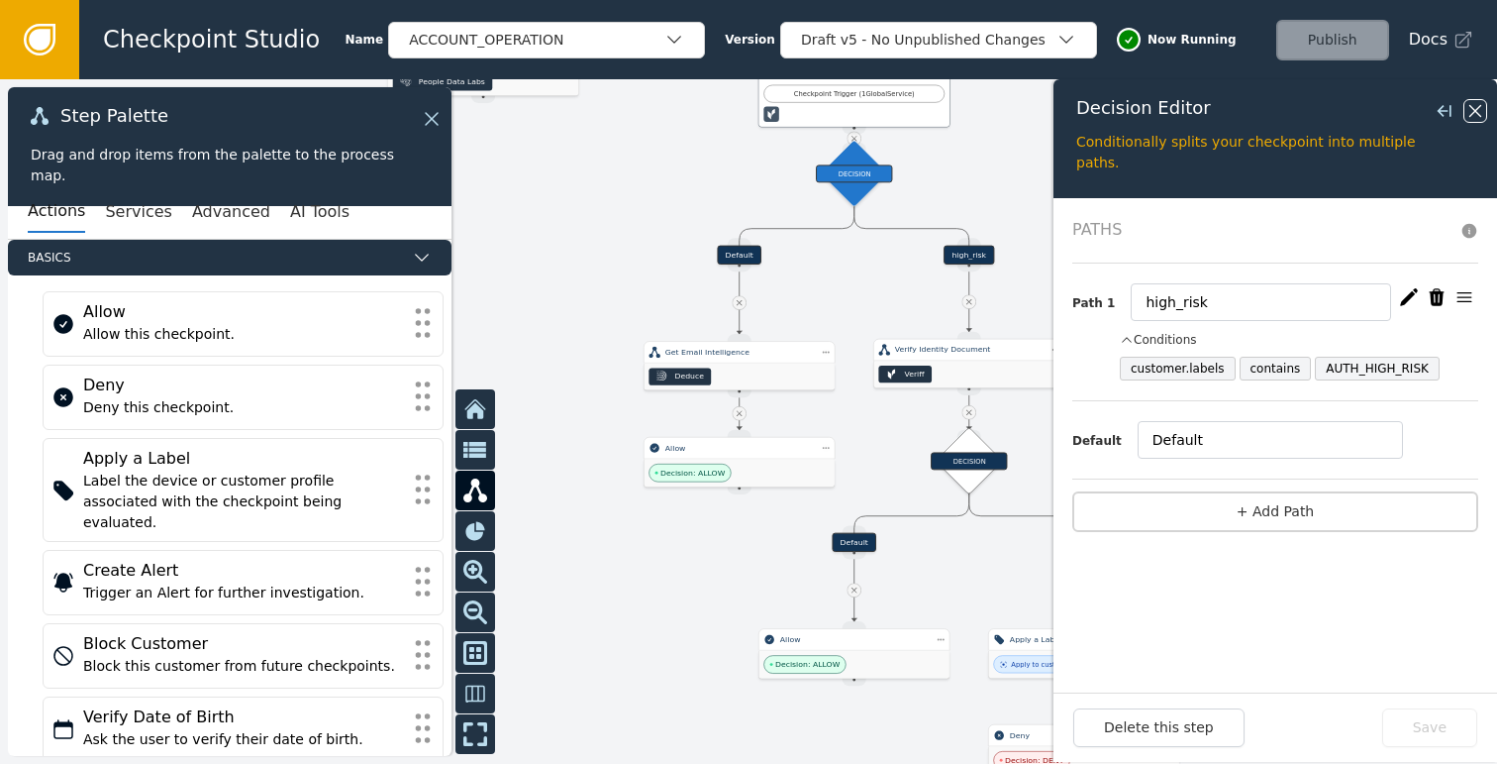
click at [1473, 108] on icon at bounding box center [1476, 111] width 12 height 12
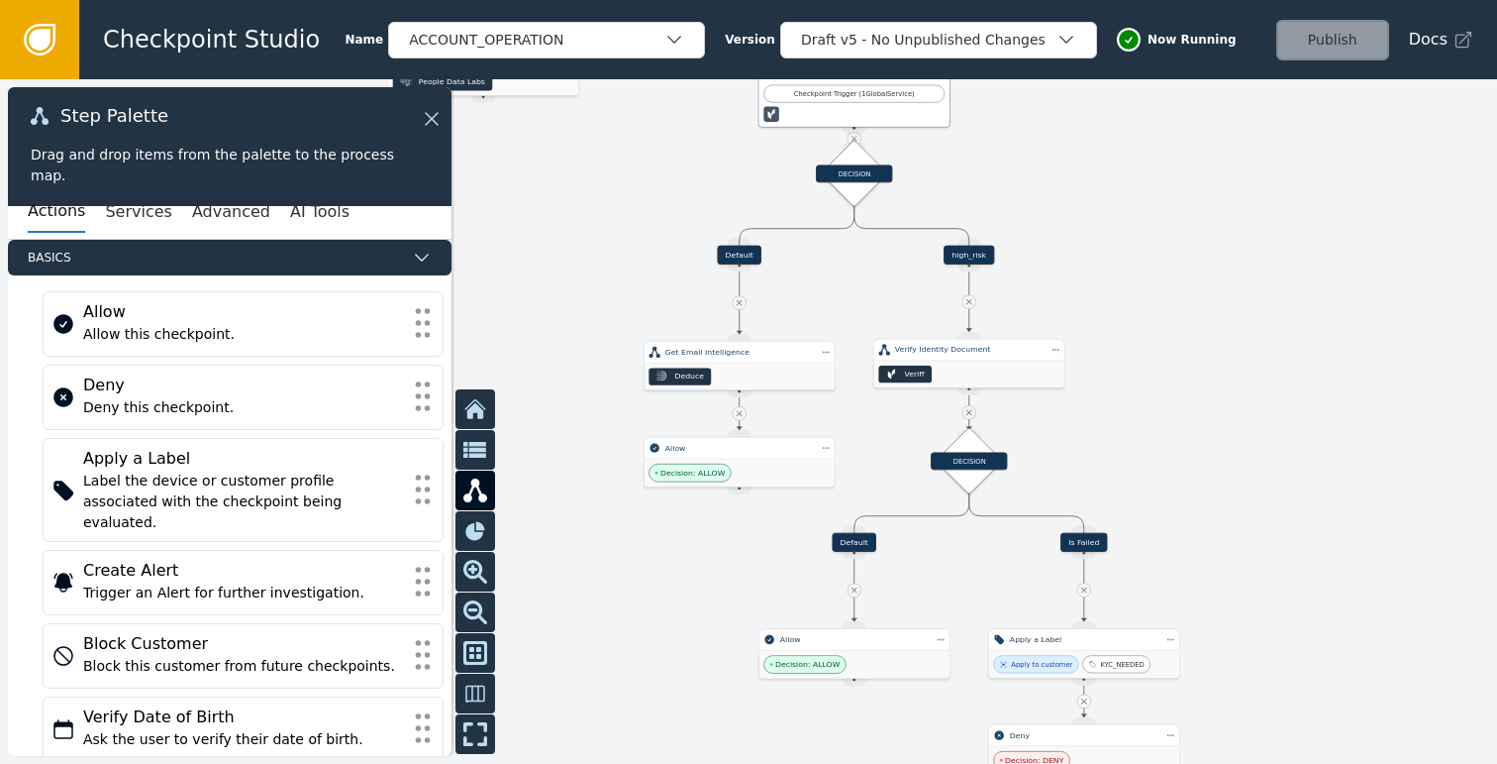
click at [970, 253] on div "high_risk" at bounding box center [969, 255] width 51 height 19
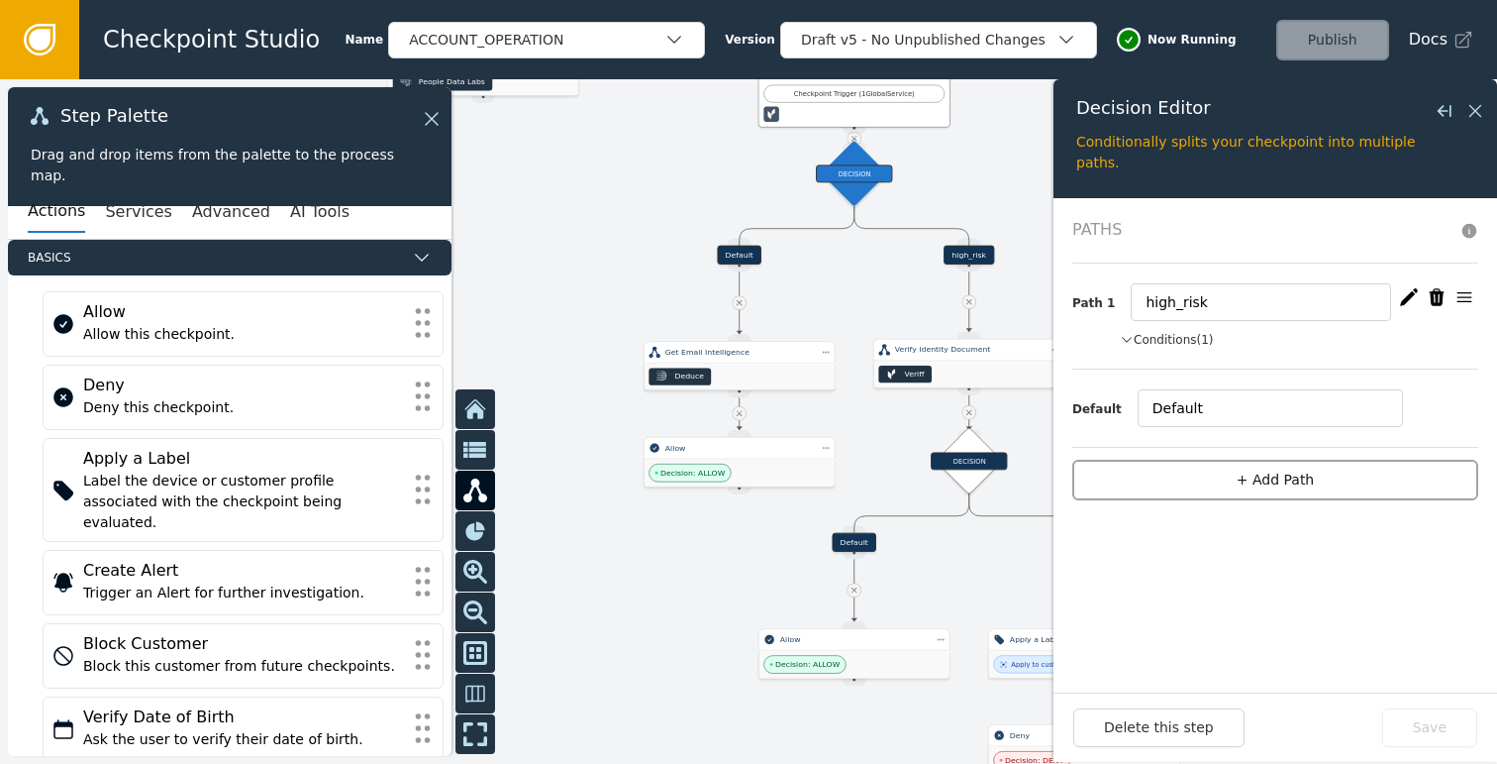
click at [1262, 473] on button "+ Add Path" at bounding box center [1275, 479] width 406 height 41
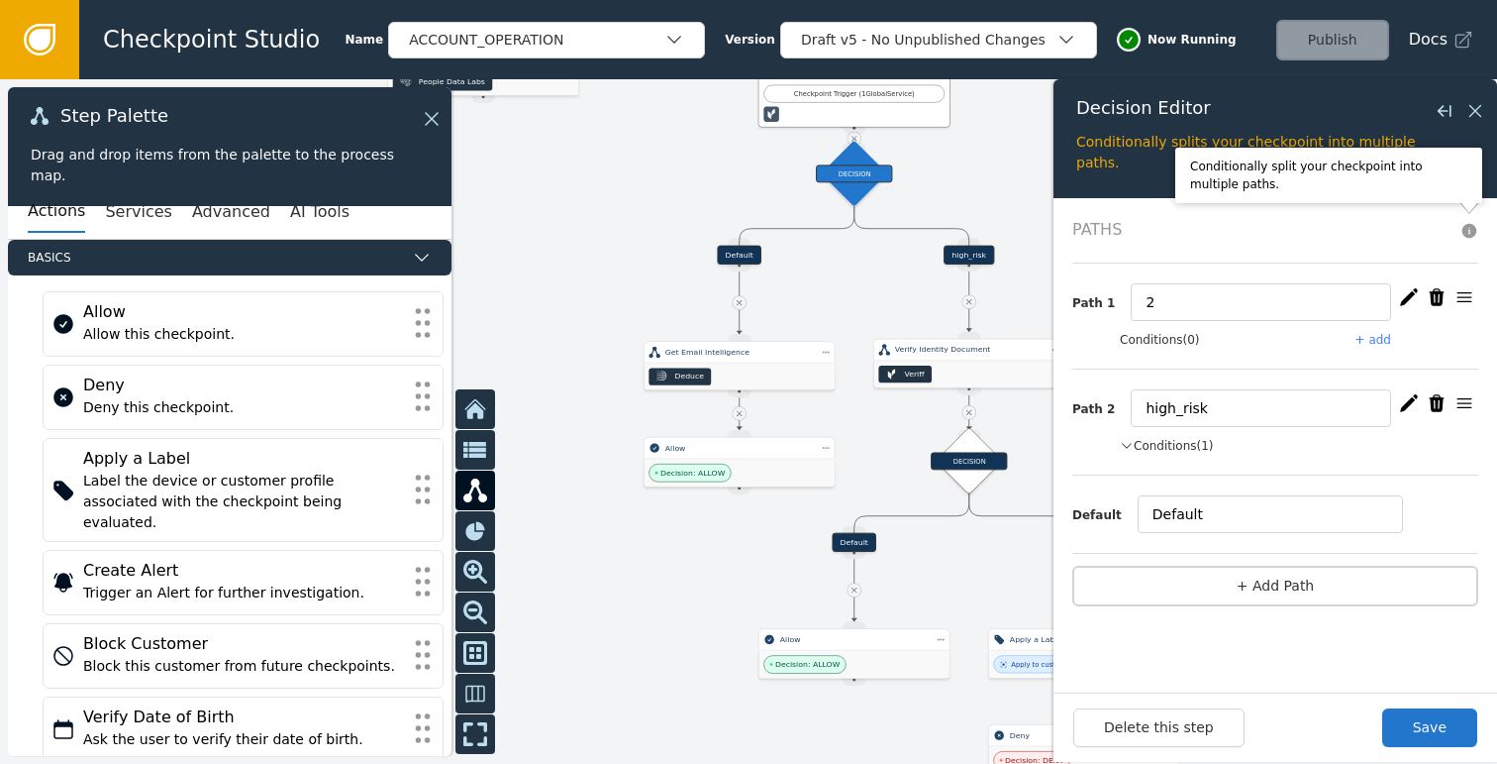
click at [1437, 296] on icon "button" at bounding box center [1437, 296] width 15 height 17
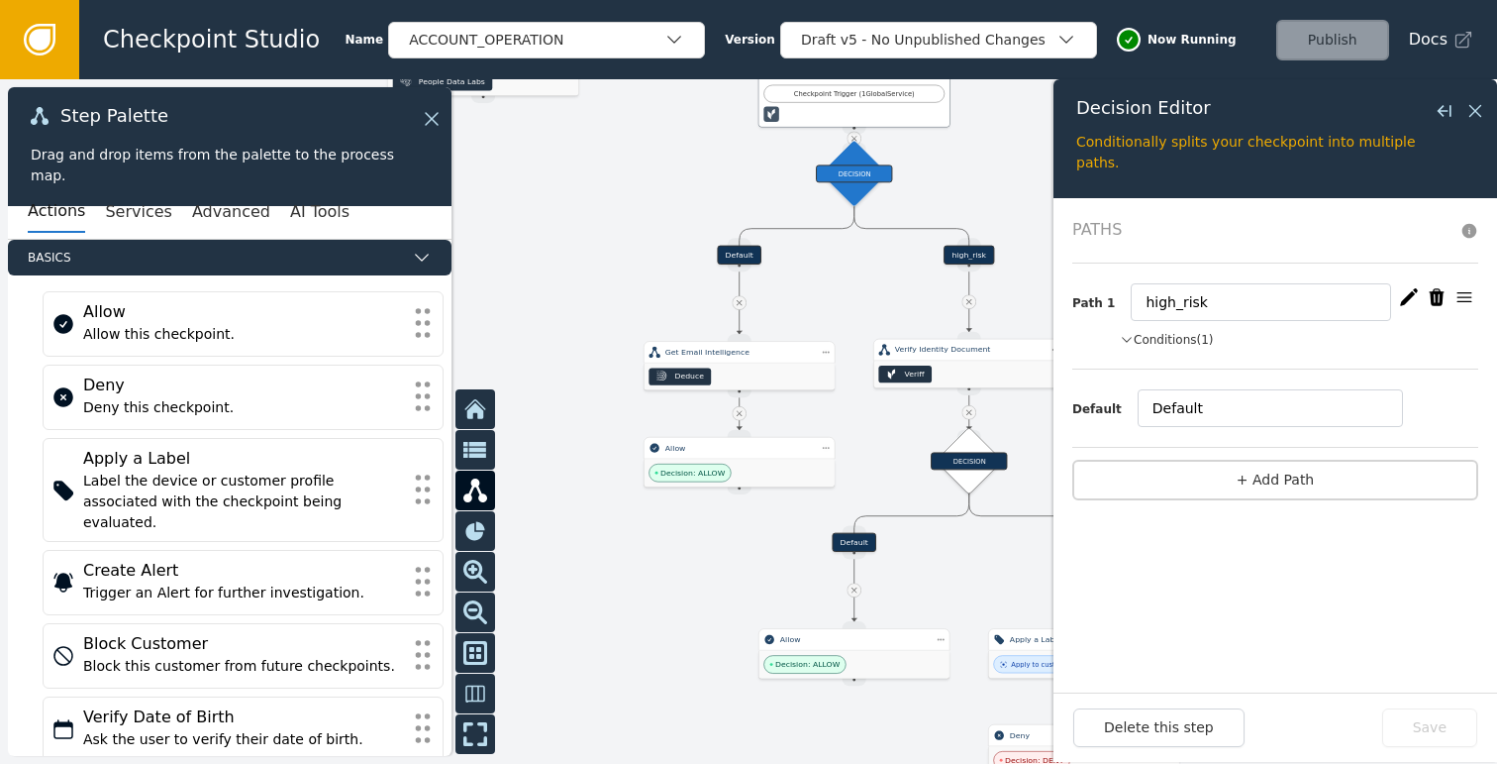
click at [1411, 297] on icon "button" at bounding box center [1409, 297] width 20 height 20
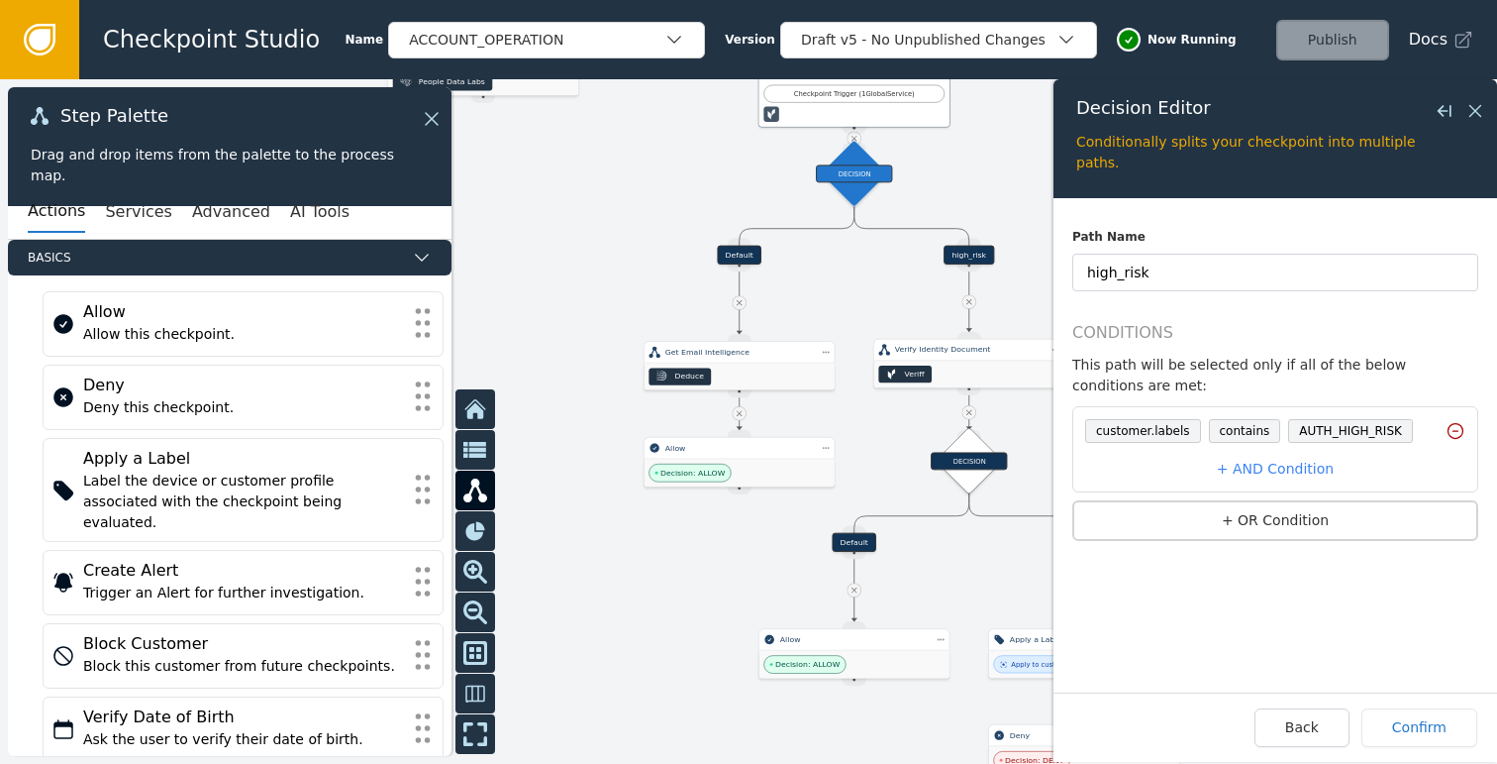
click at [1452, 426] on icon at bounding box center [1456, 431] width 20 height 20
click at [1278, 423] on button "+ Condition" at bounding box center [1275, 426] width 406 height 41
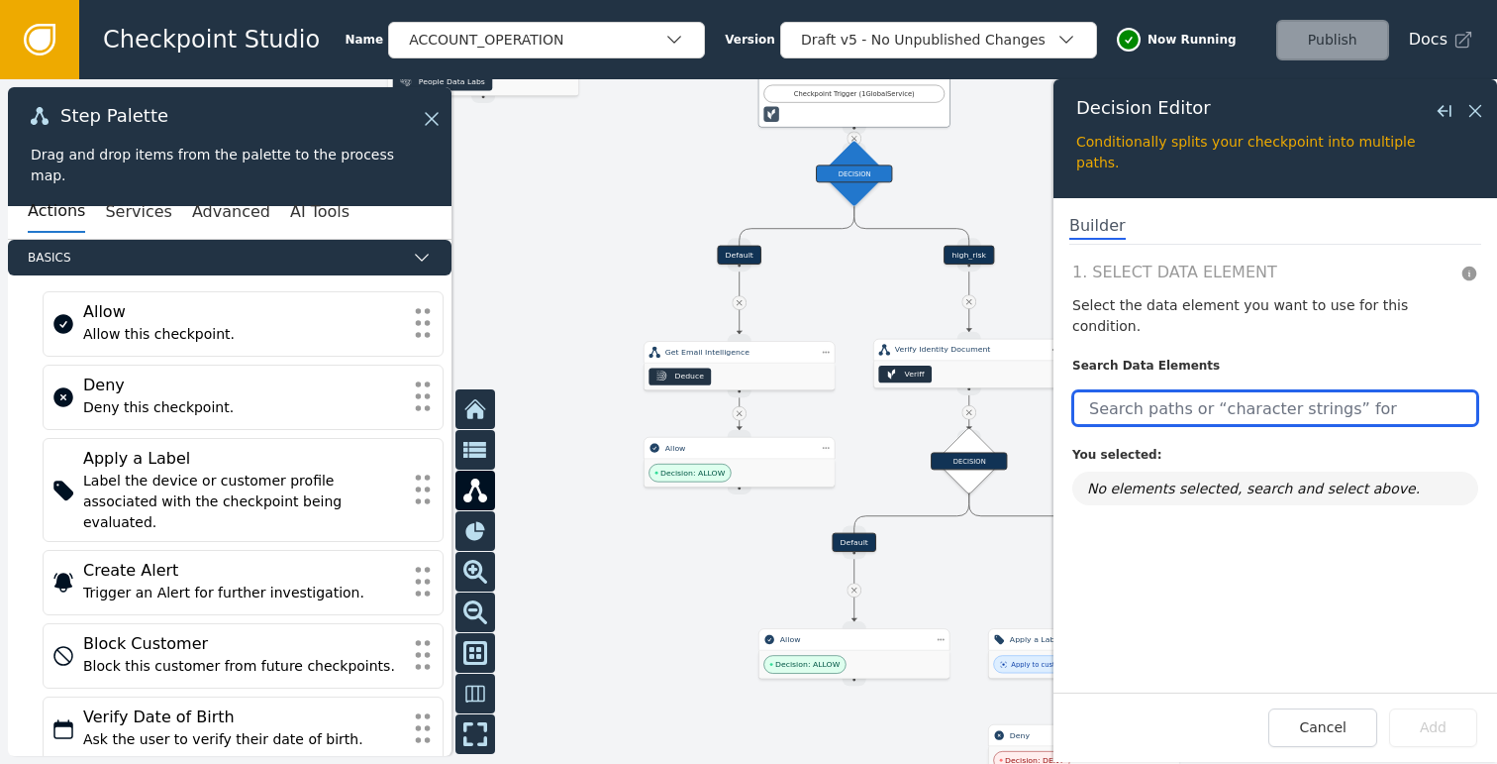
click at [1193, 390] on input "text" at bounding box center [1275, 408] width 406 height 36
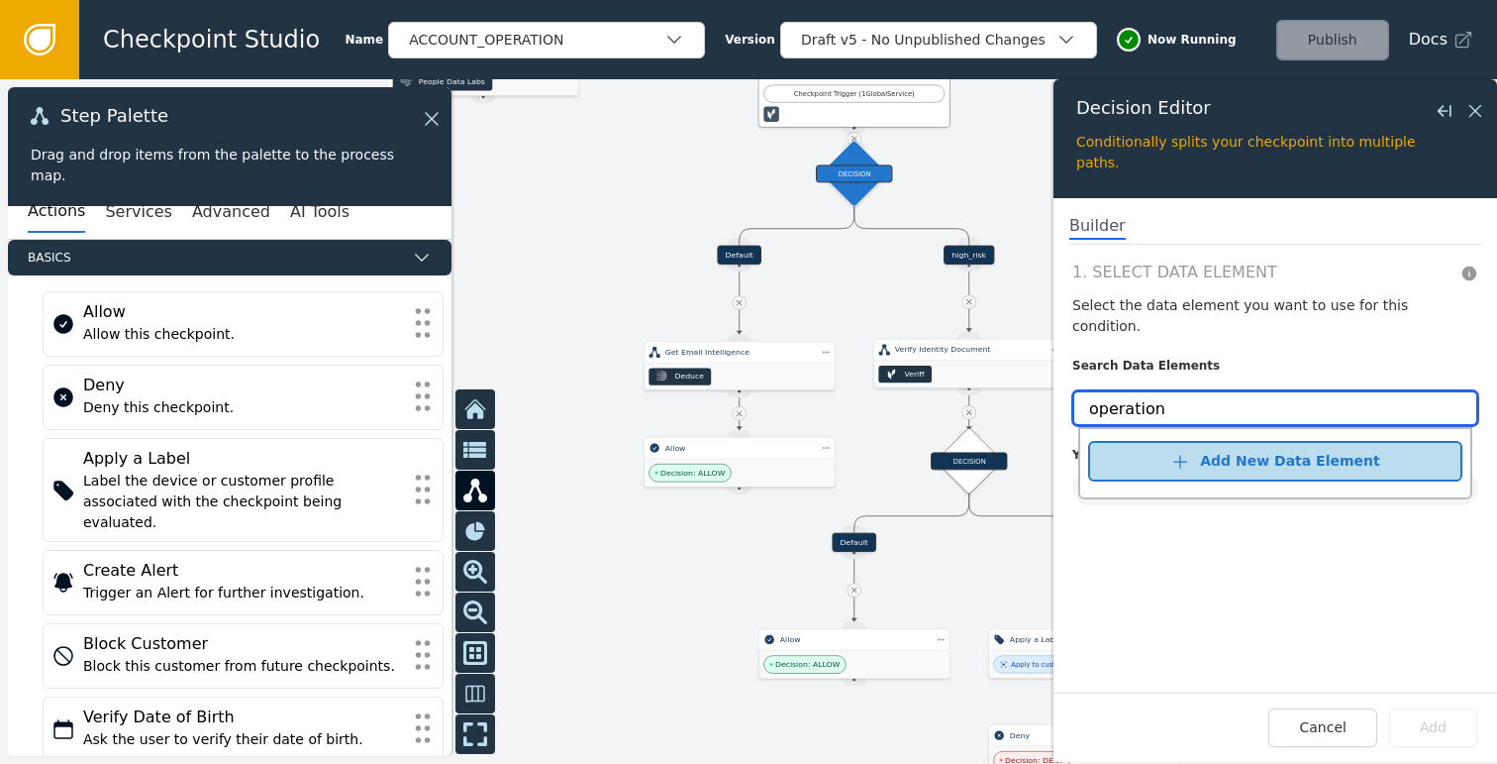
type input "operation"
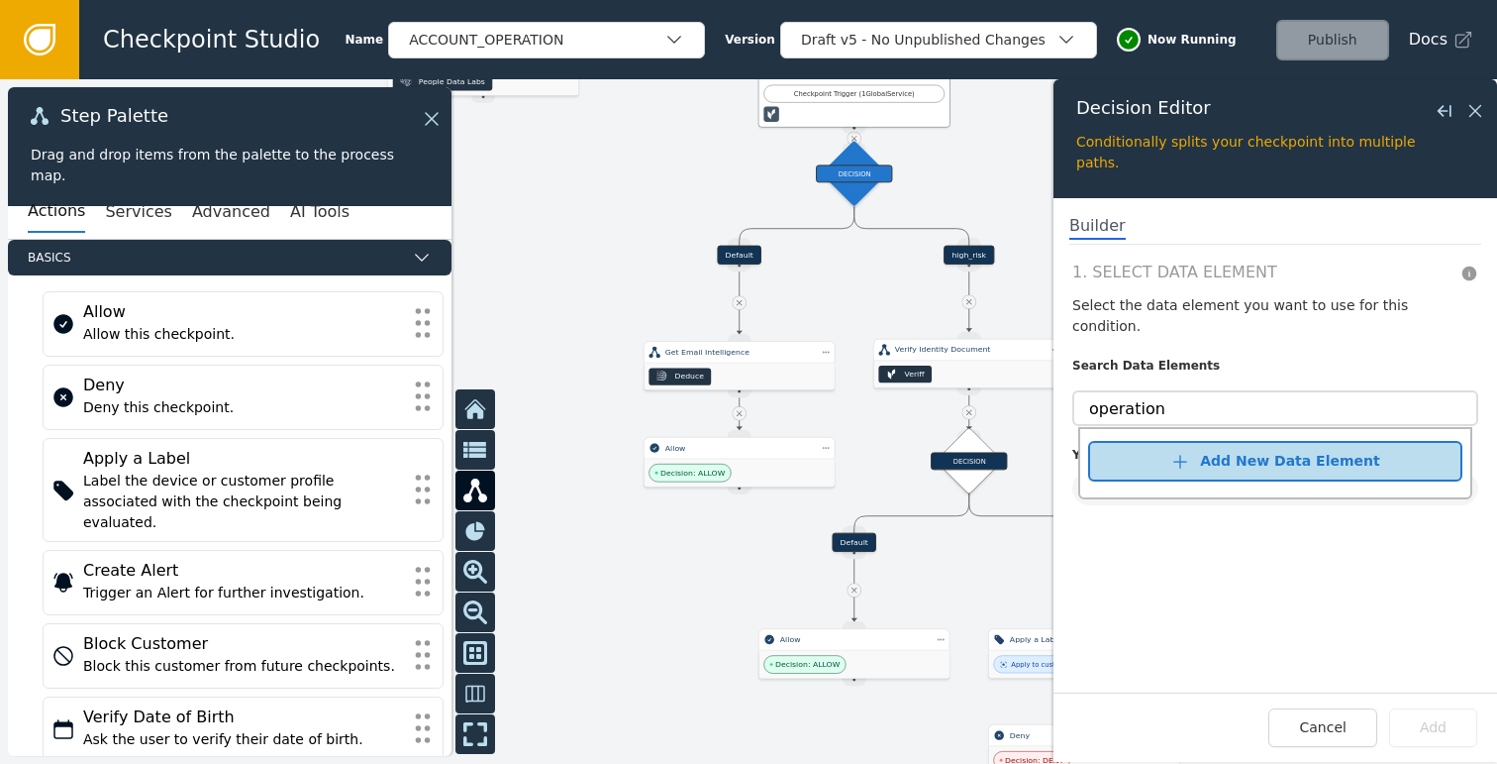
click at [1219, 451] on div "Add New Data Element" at bounding box center [1289, 461] width 179 height 21
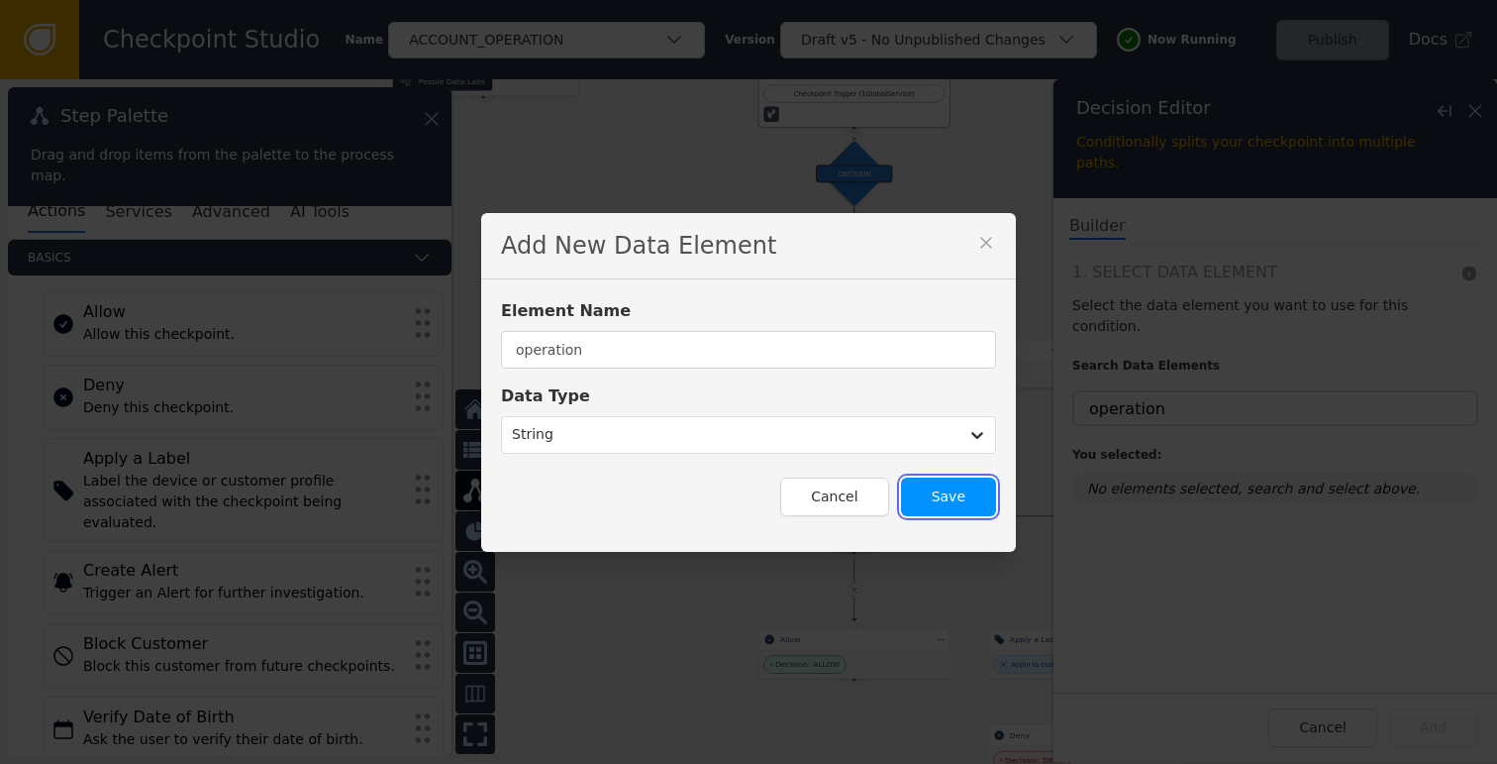
click at [986, 497] on button "Save" at bounding box center [948, 496] width 95 height 39
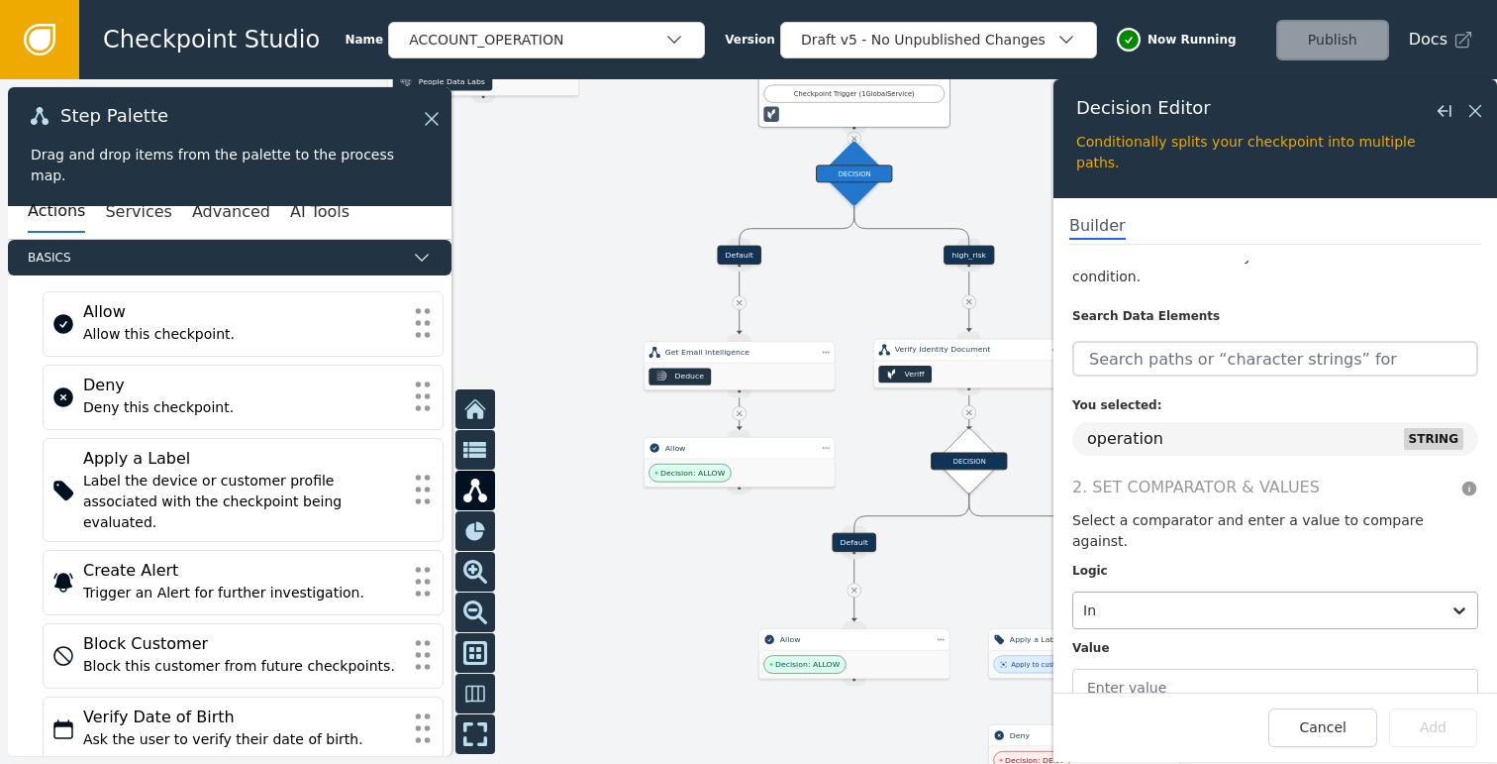
click at [1158, 596] on div at bounding box center [1257, 610] width 348 height 28
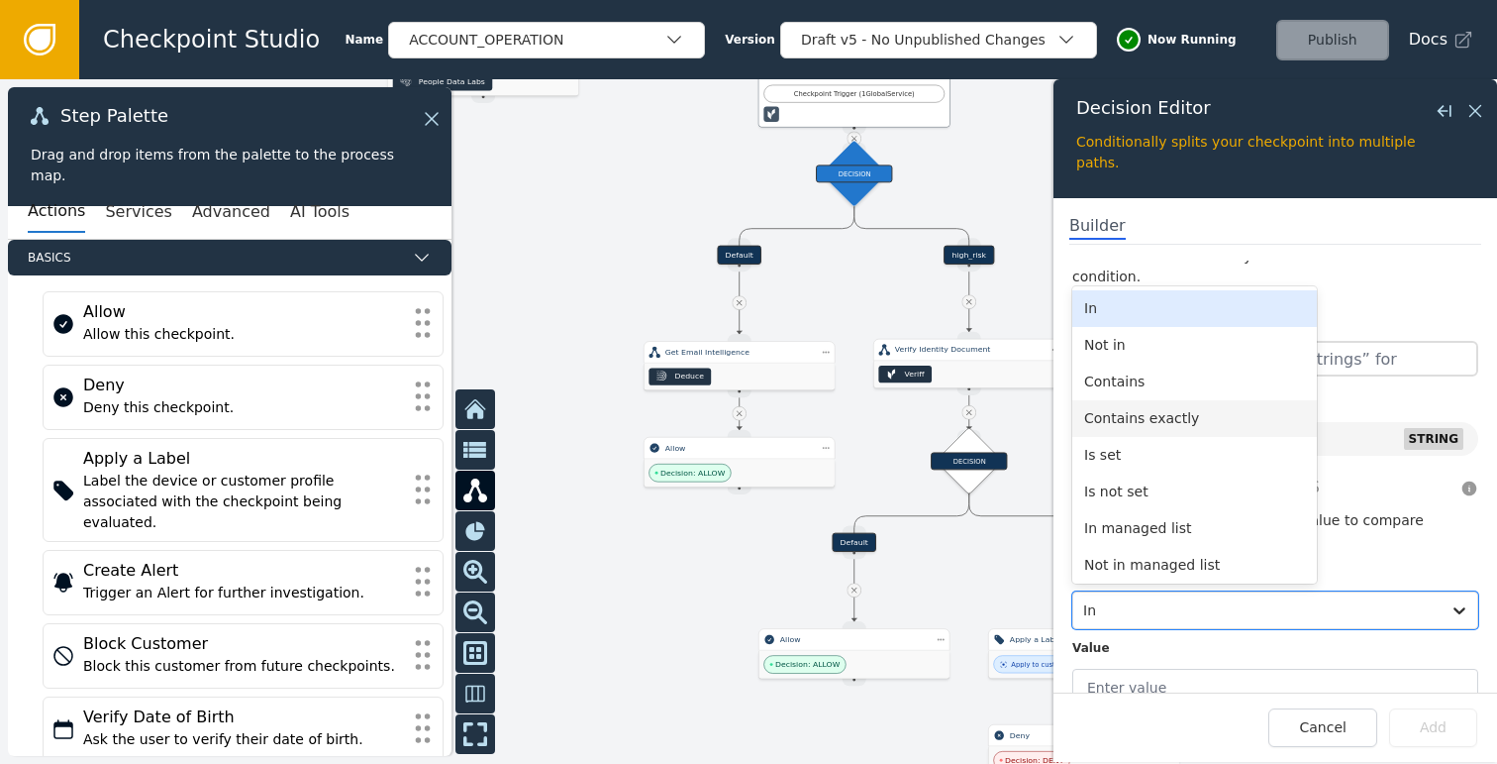
click at [1163, 400] on div "Contains exactly" at bounding box center [1194, 418] width 245 height 37
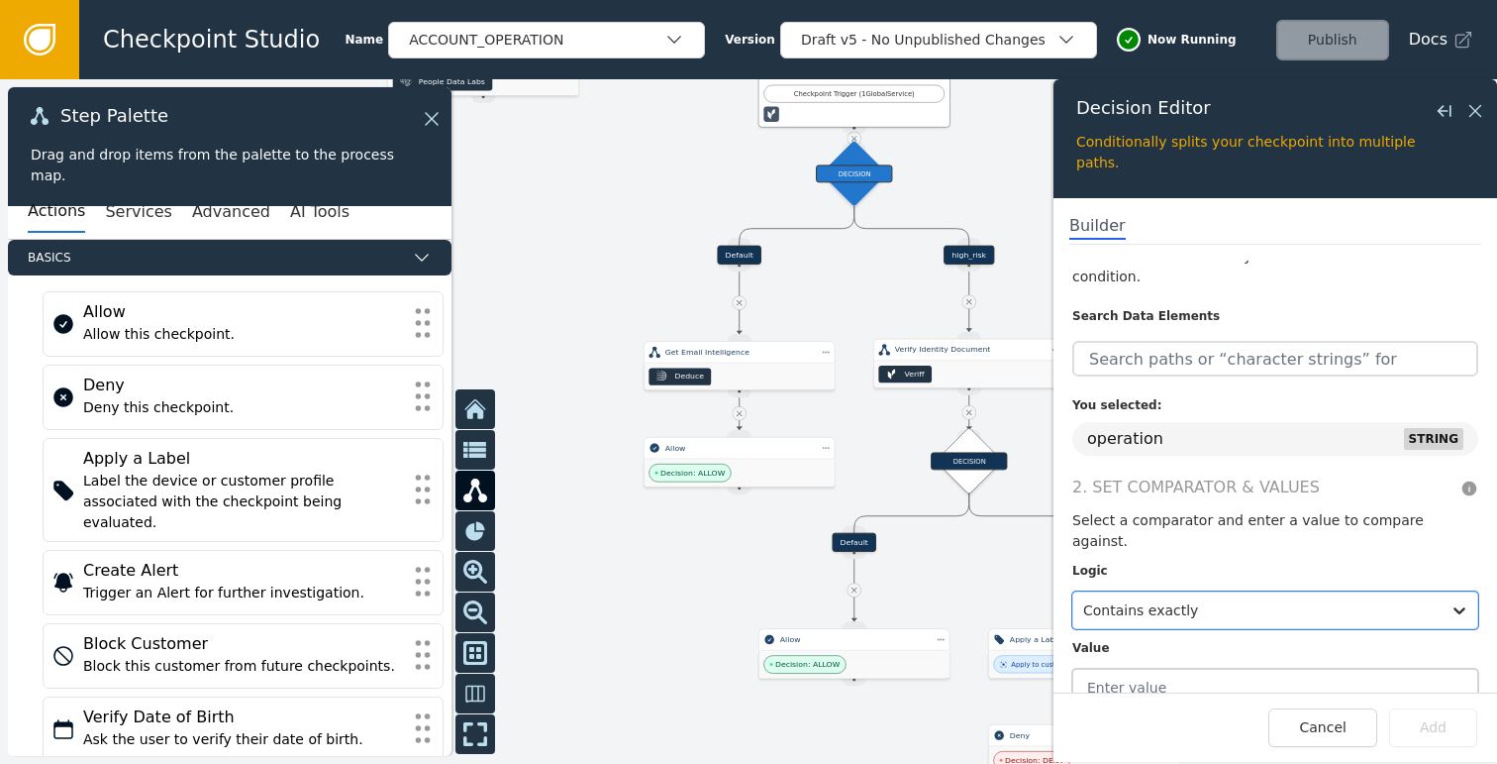
click at [1150, 668] on input "text" at bounding box center [1275, 687] width 406 height 38
type input "OUTBOUND_CALL_CREATE"
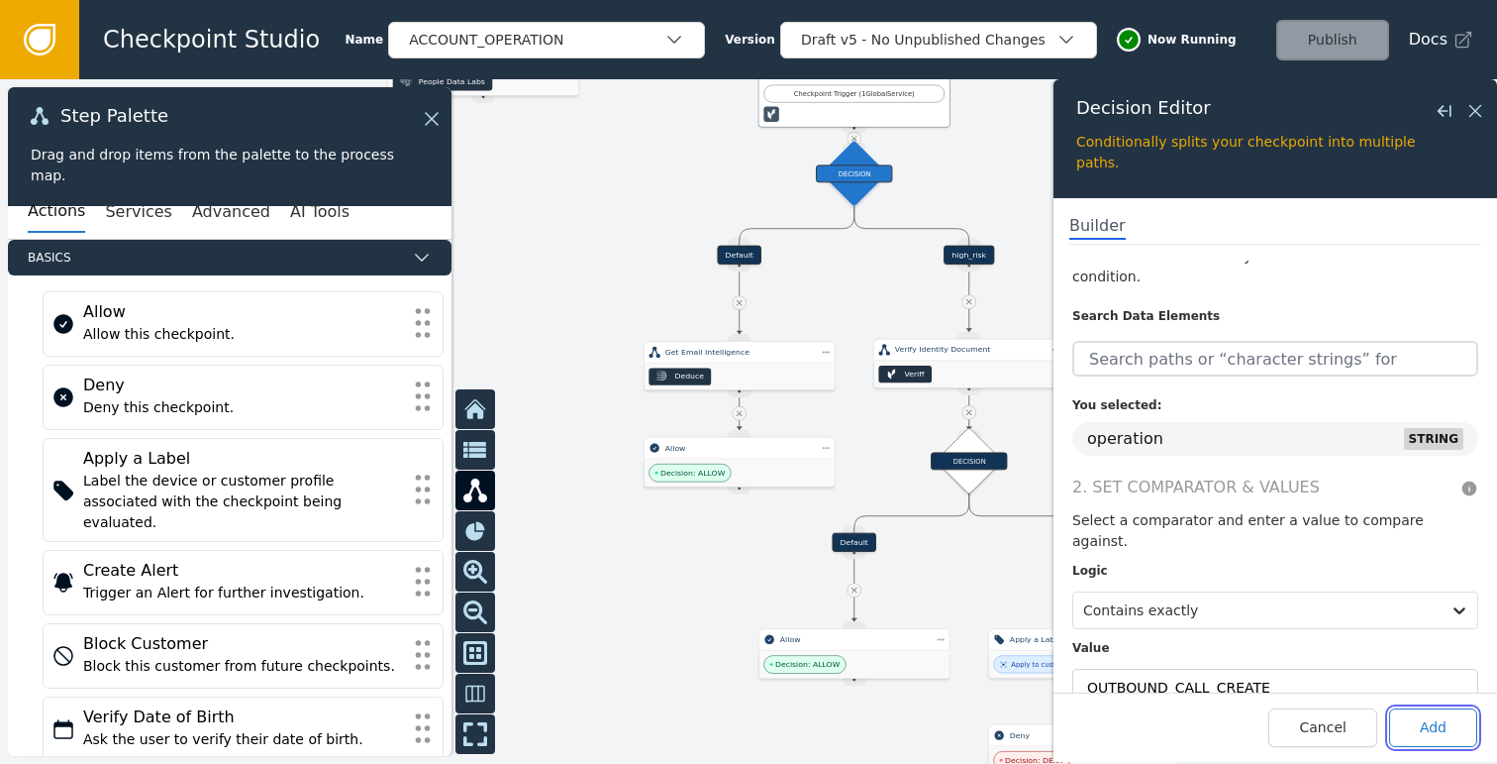
click at [1433, 738] on button "Add" at bounding box center [1433, 727] width 88 height 39
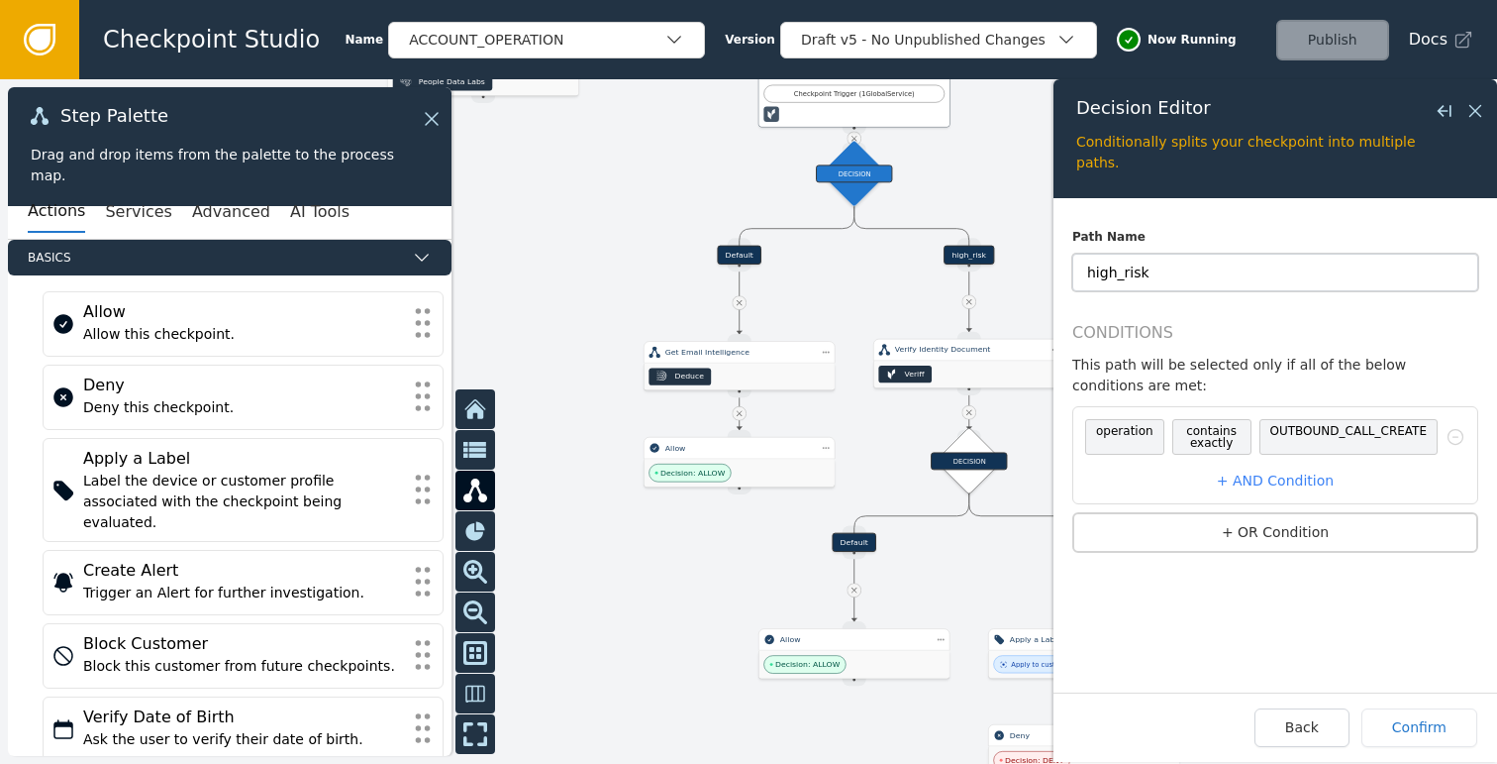
click at [1130, 276] on input "high_risk" at bounding box center [1275, 273] width 406 height 38
paste input "curl -X POST "http://localhost:3001/call" \ -H "Authorization: Bearer 641b5d95-…"
click at [1153, 273] on input "high_risk" at bounding box center [1275, 273] width 406 height 38
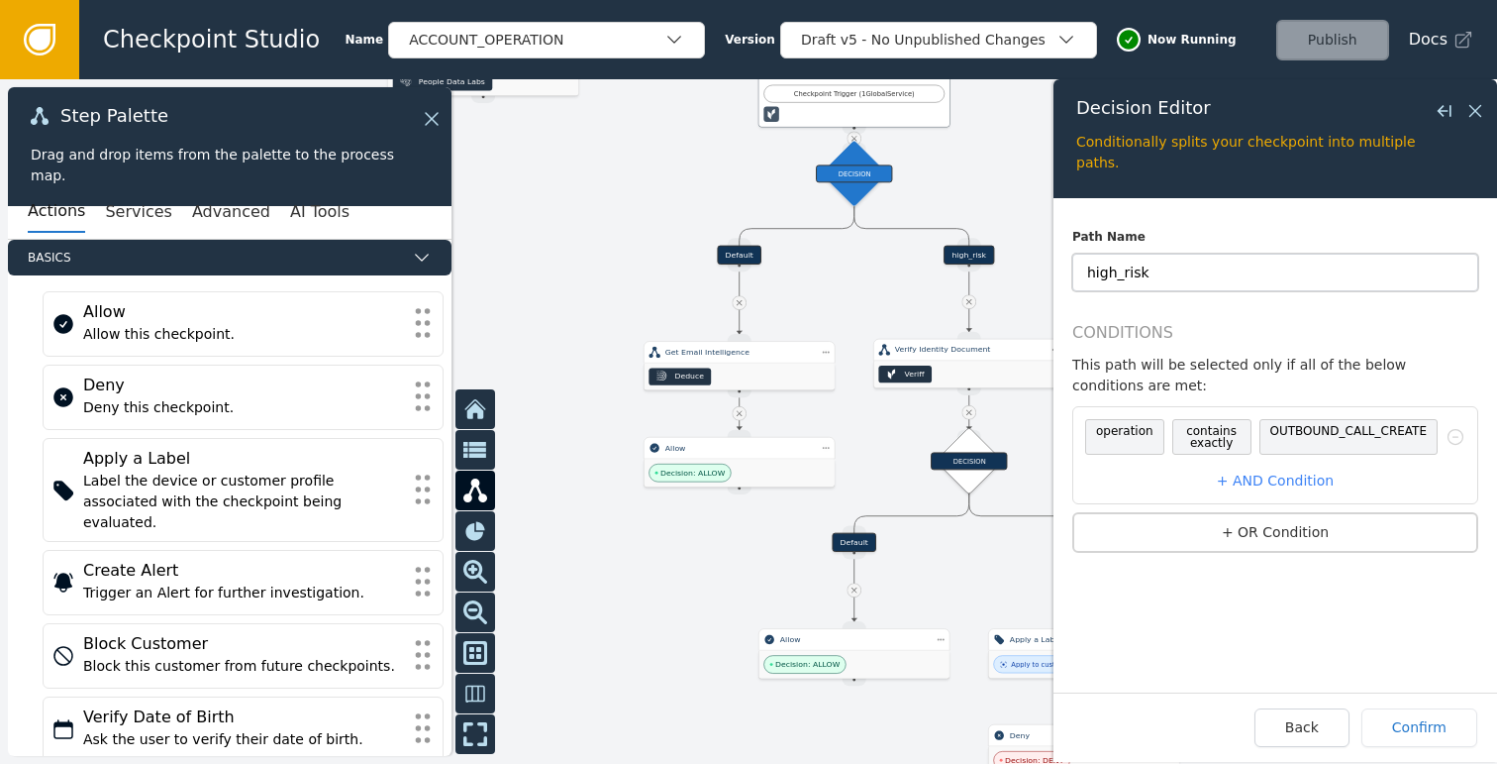
click at [1153, 273] on input "high_risk" at bounding box center [1275, 273] width 406 height 38
paste input "OUTBOUND_CALL_CREATE"
type input "OUTBOUND_CALL_CREATE"
click at [1416, 732] on button "Confirm" at bounding box center [1420, 727] width 116 height 39
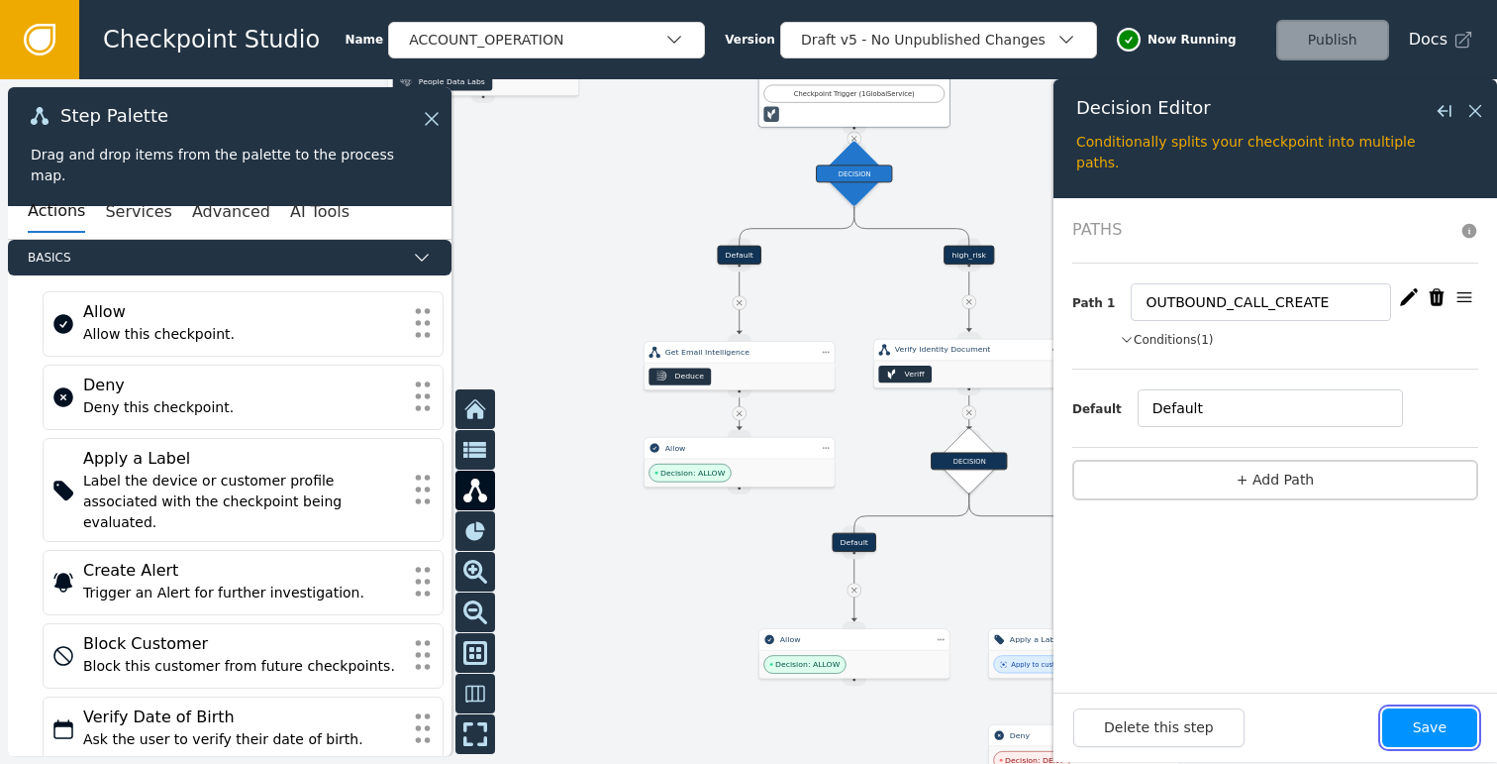
click at [1416, 731] on button "Save" at bounding box center [1429, 727] width 95 height 39
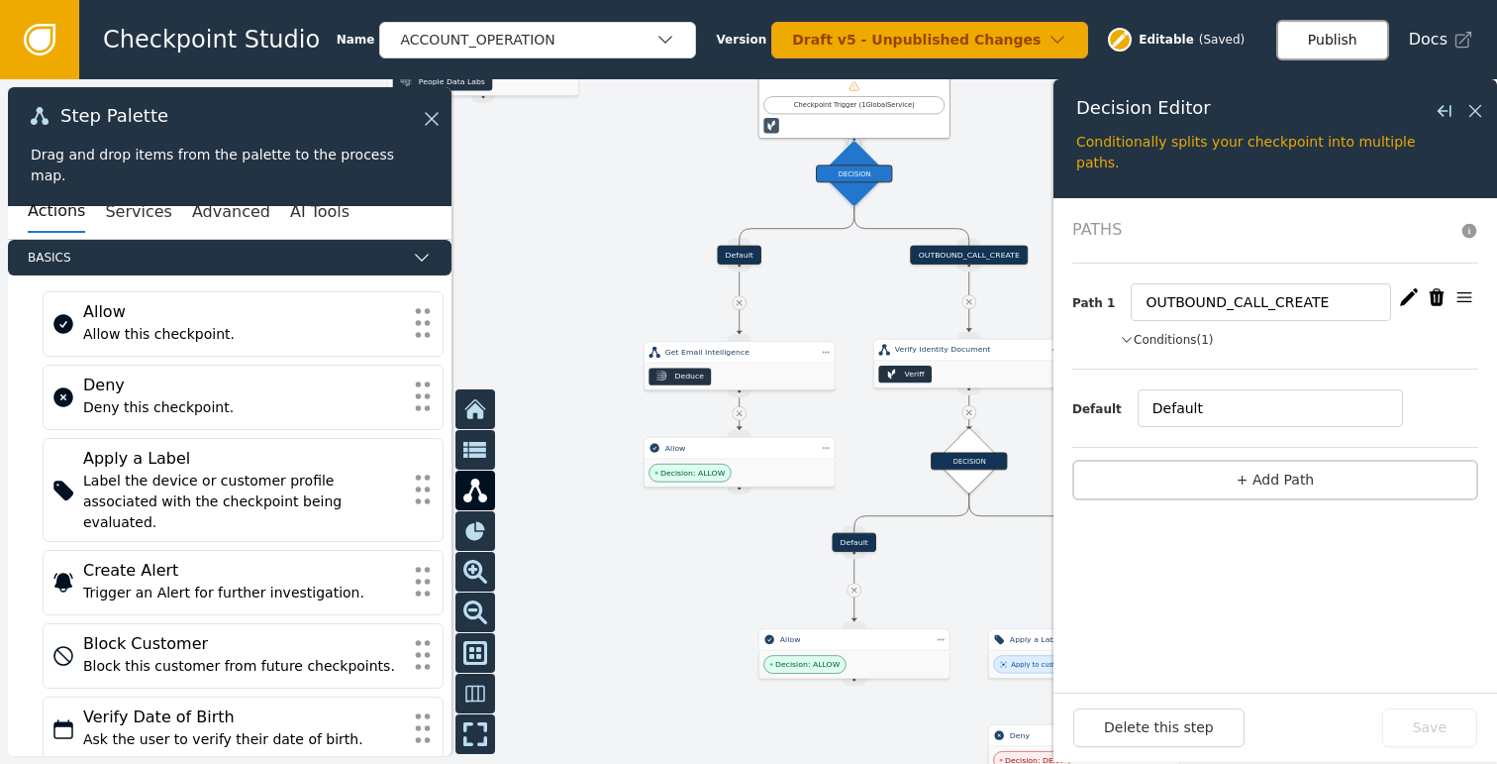
click at [1317, 43] on button "Publish" at bounding box center [1332, 40] width 113 height 41
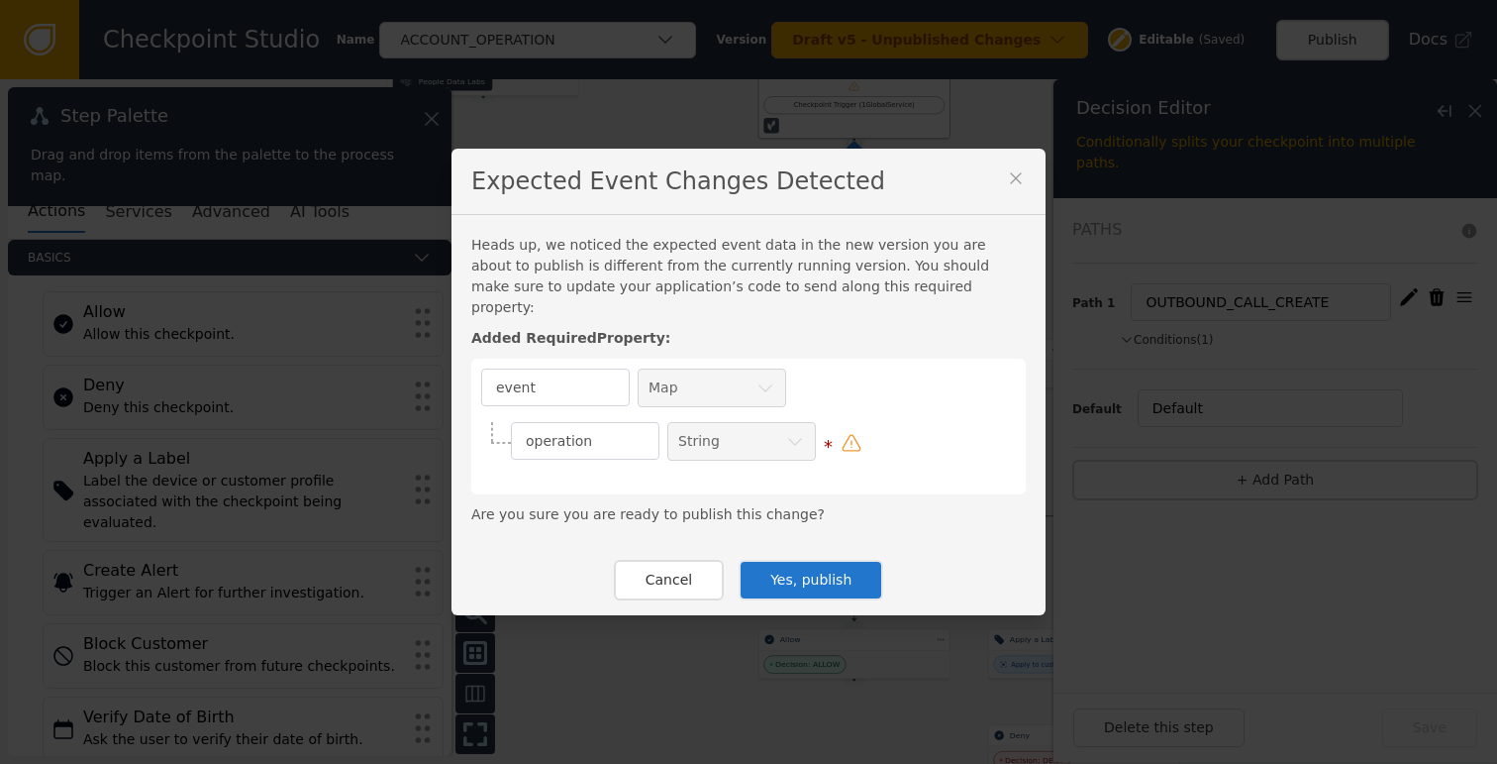
click at [822, 575] on button "Yes, publish" at bounding box center [811, 580] width 145 height 41
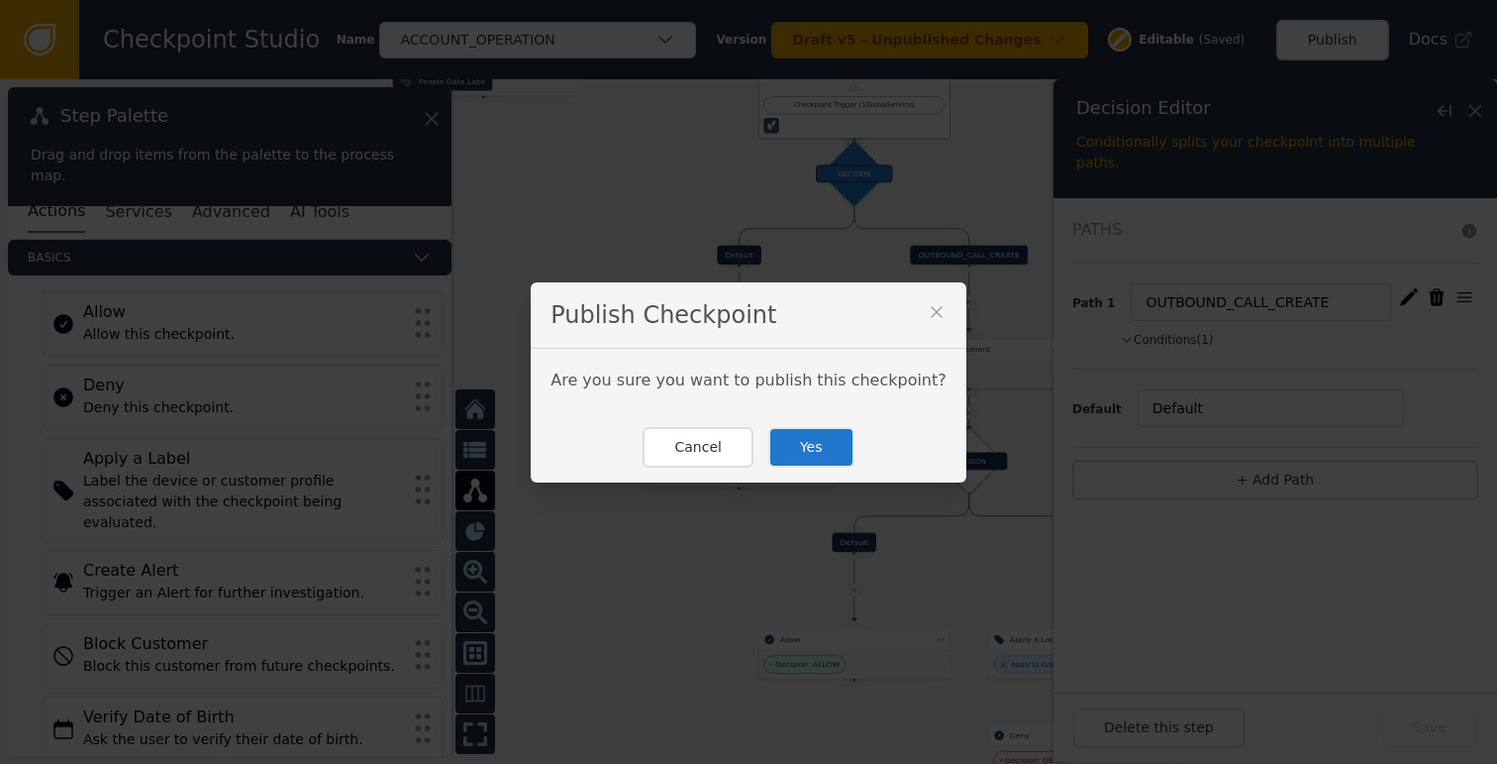
click at [809, 448] on button "Yes" at bounding box center [811, 447] width 86 height 41
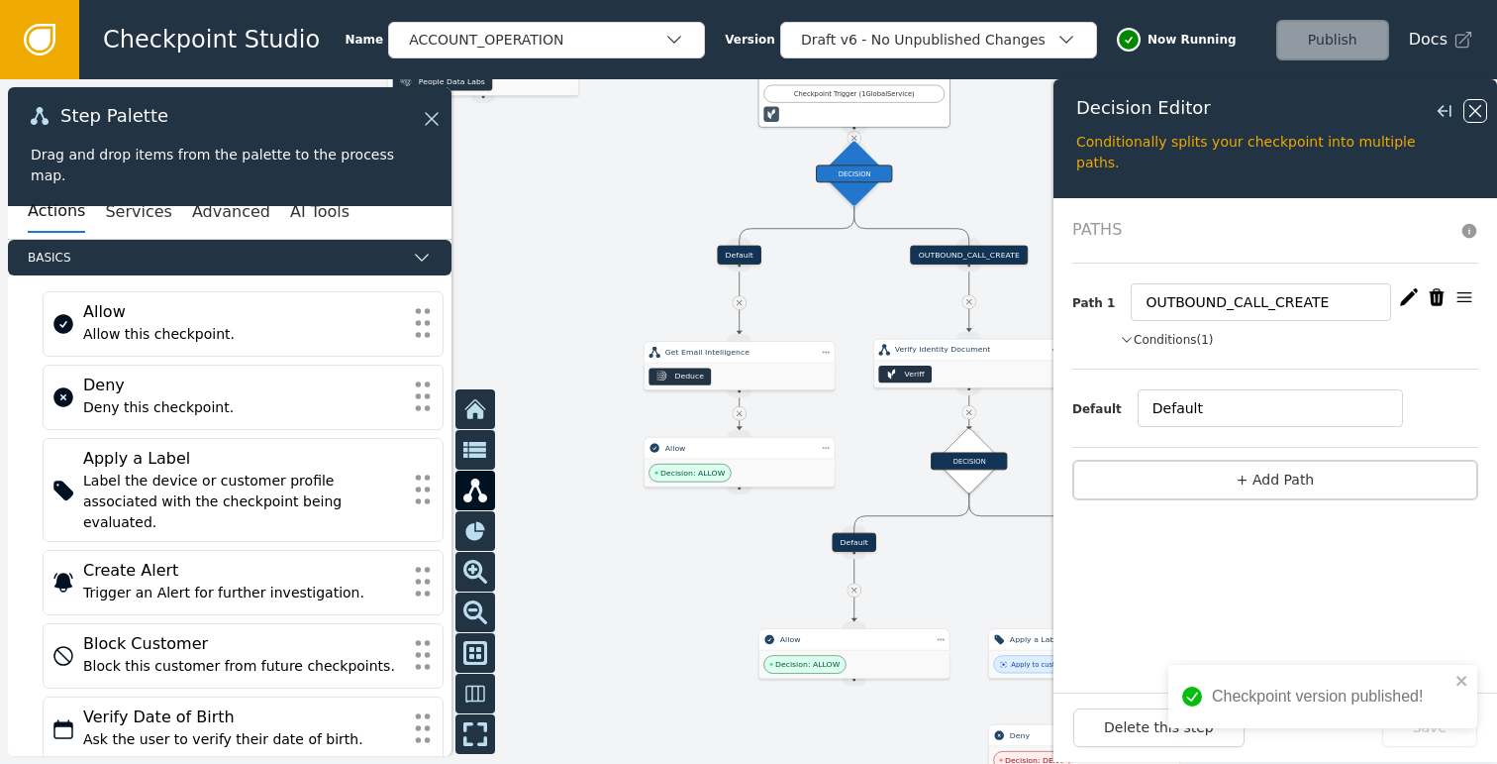
click at [1479, 113] on icon at bounding box center [1476, 111] width 22 height 22
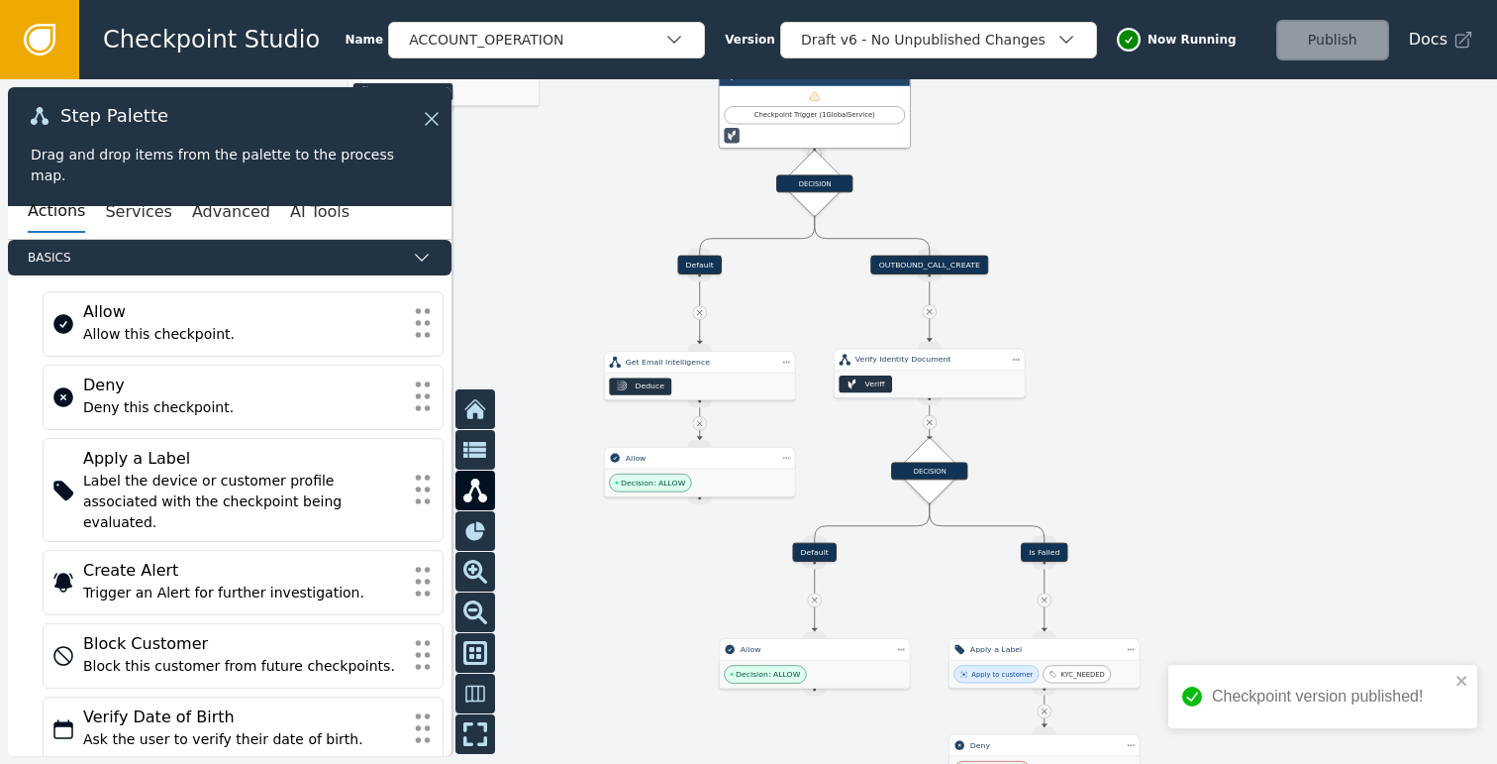
drag, startPoint x: 1264, startPoint y: 265, endPoint x: 1224, endPoint y: 275, distance: 40.8
click at [1224, 275] on div at bounding box center [748, 421] width 1497 height 684
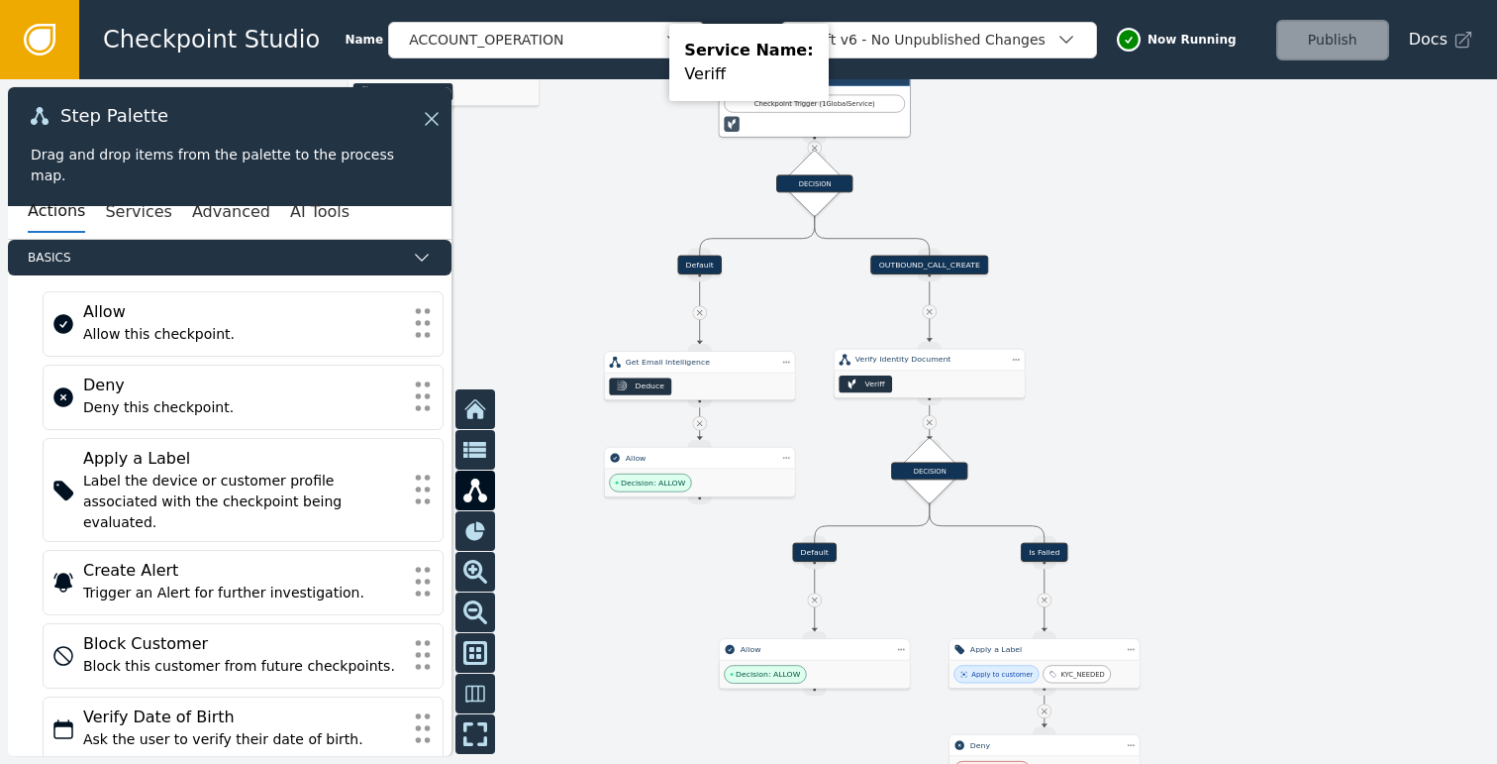
click at [669, 59] on div "Service Name: Veriff" at bounding box center [748, 62] width 158 height 77
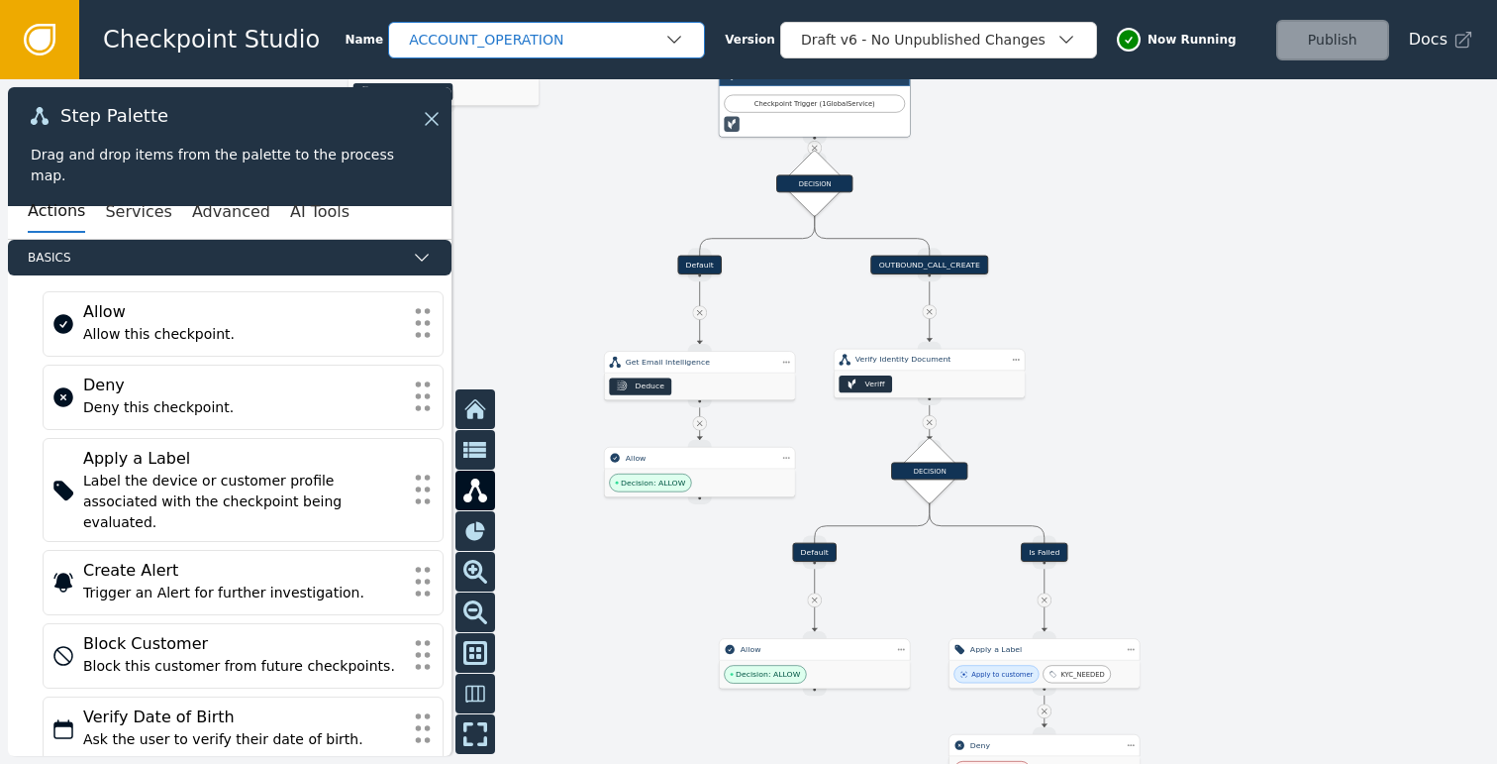
click at [664, 47] on icon "button" at bounding box center [674, 40] width 20 height 20
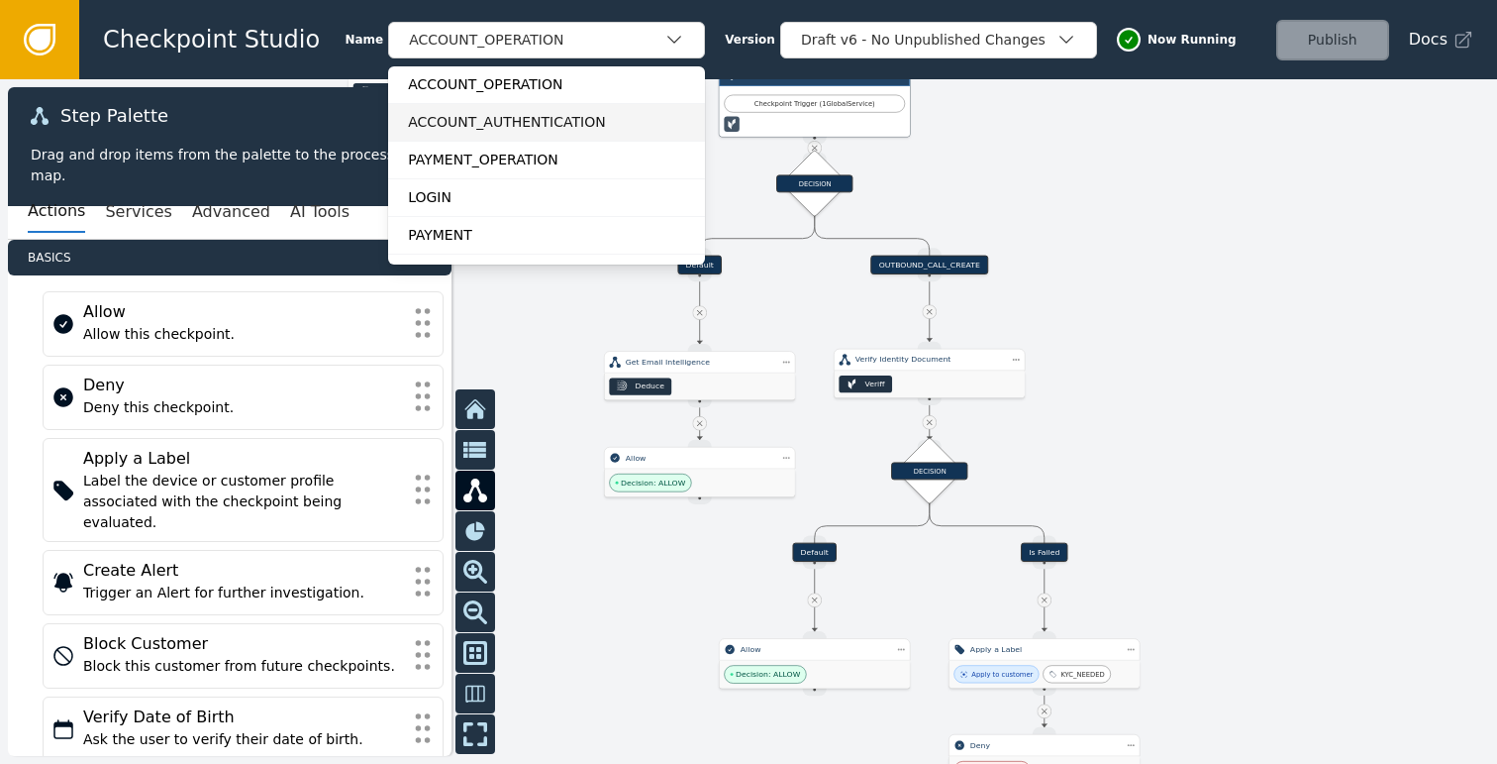
click at [548, 115] on div "ACCOUNT_AUTHENTICATION" at bounding box center [546, 122] width 277 height 21
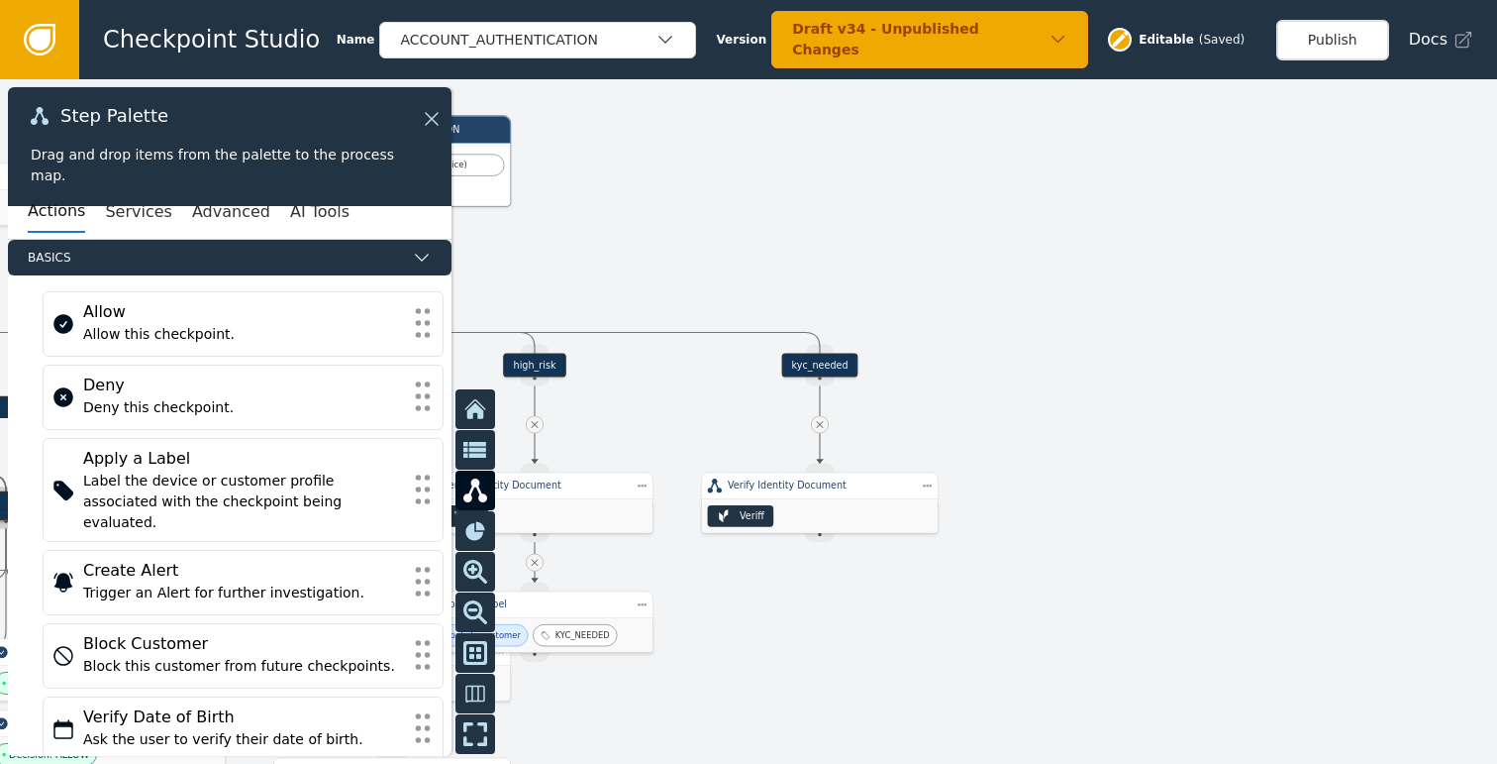
drag, startPoint x: 956, startPoint y: 458, endPoint x: 1140, endPoint y: 410, distance: 190.5
click at [1140, 410] on div at bounding box center [748, 421] width 1497 height 684
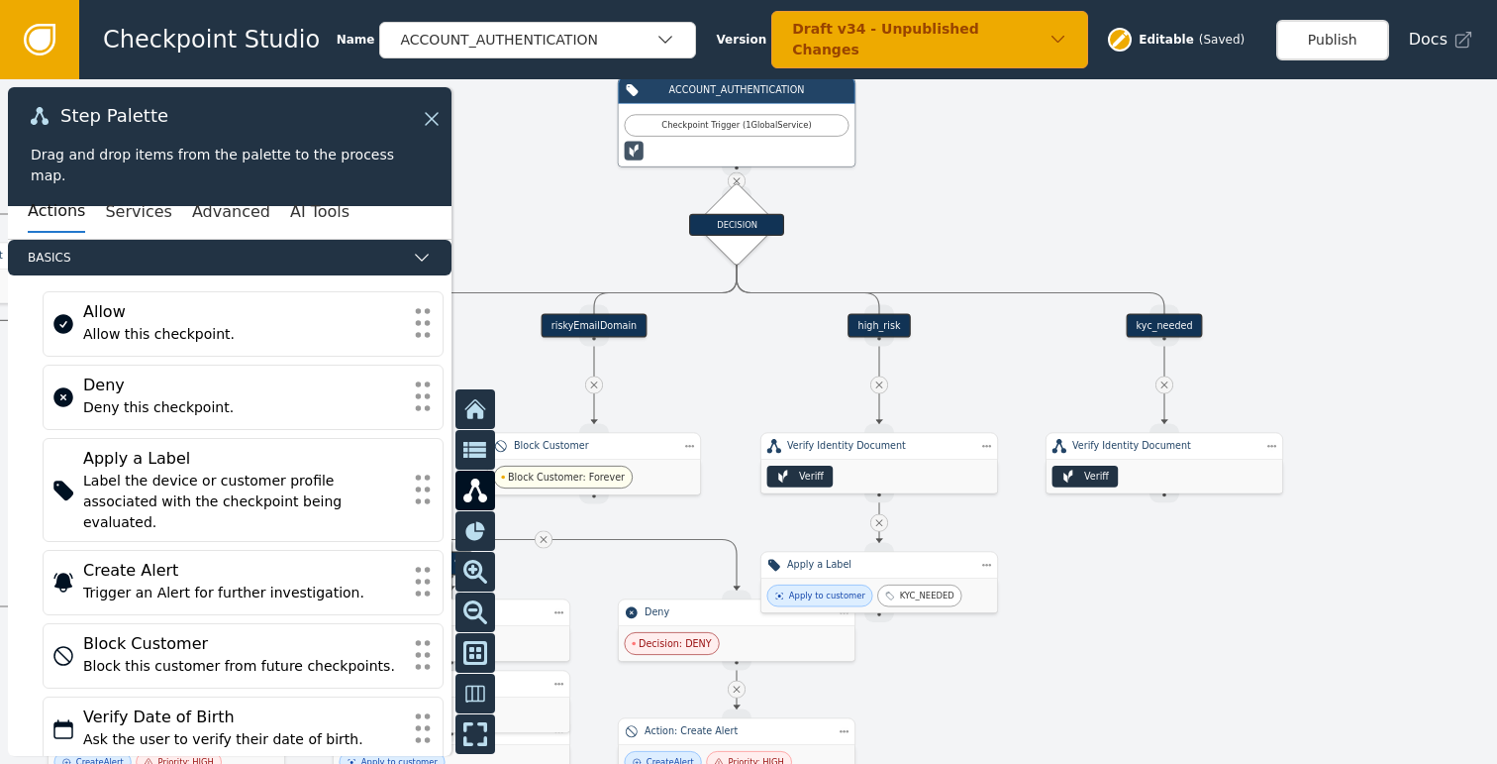
drag, startPoint x: 1169, startPoint y: 334, endPoint x: 1345, endPoint y: 334, distance: 176.3
click at [1345, 334] on div at bounding box center [748, 421] width 1497 height 684
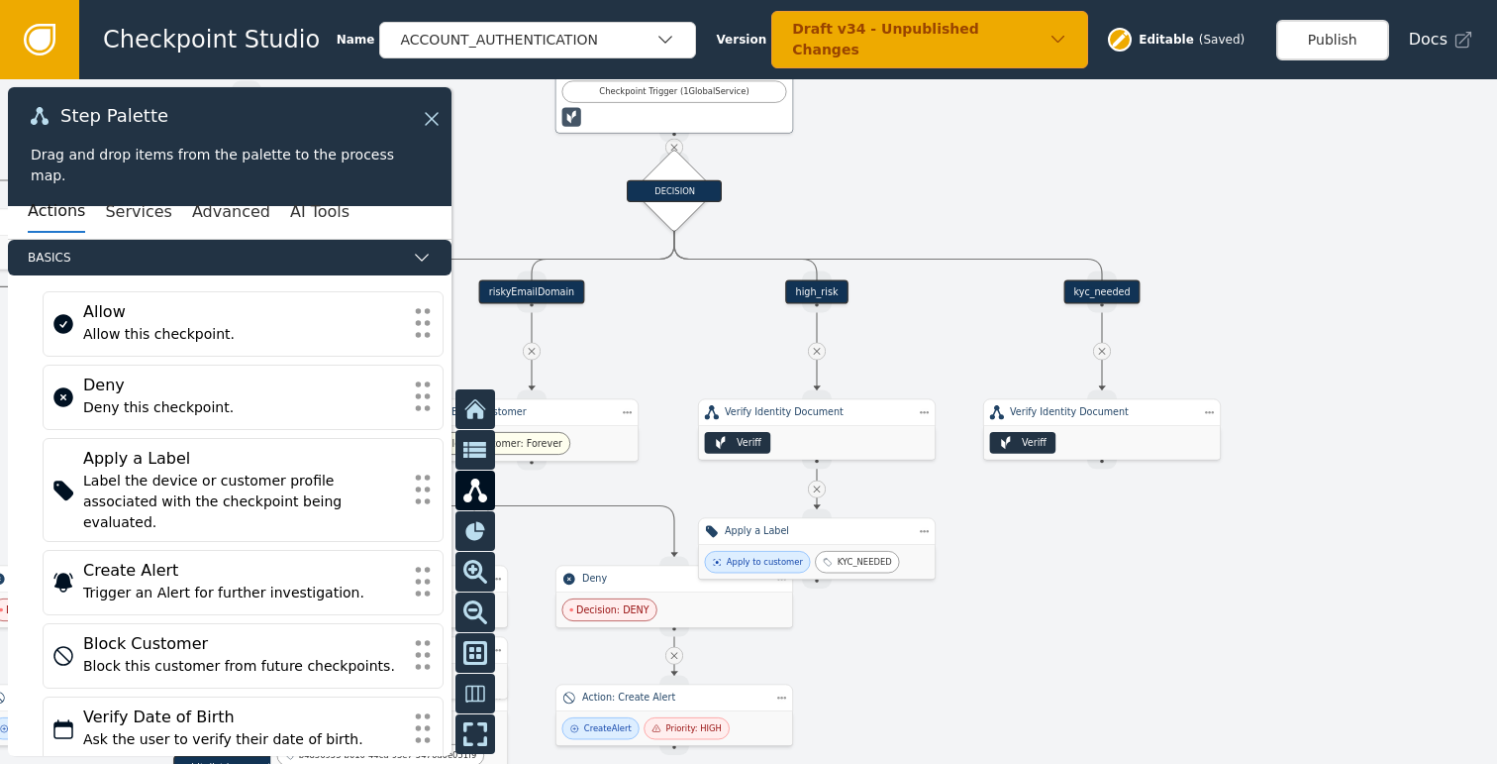
drag, startPoint x: 1255, startPoint y: 231, endPoint x: 1192, endPoint y: 197, distance: 70.9
click at [1192, 197] on div at bounding box center [748, 421] width 1497 height 684
click at [814, 489] on icon at bounding box center [817, 488] width 12 height 12
click at [920, 531] on div "Step Actions Menu Duplicate Delete" at bounding box center [986, 565] width 143 height 82
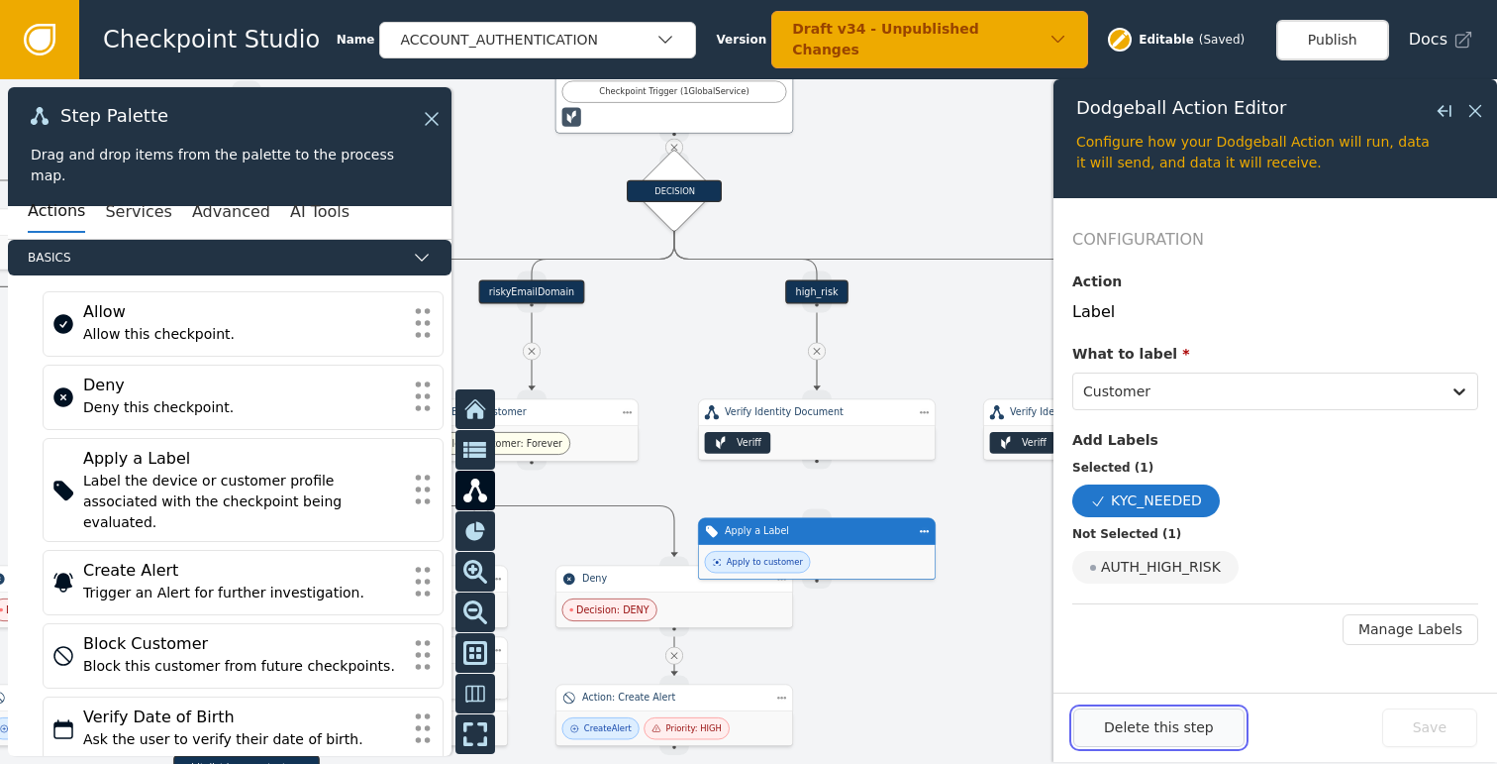
click at [1150, 724] on button "Delete this step" at bounding box center [1158, 727] width 171 height 39
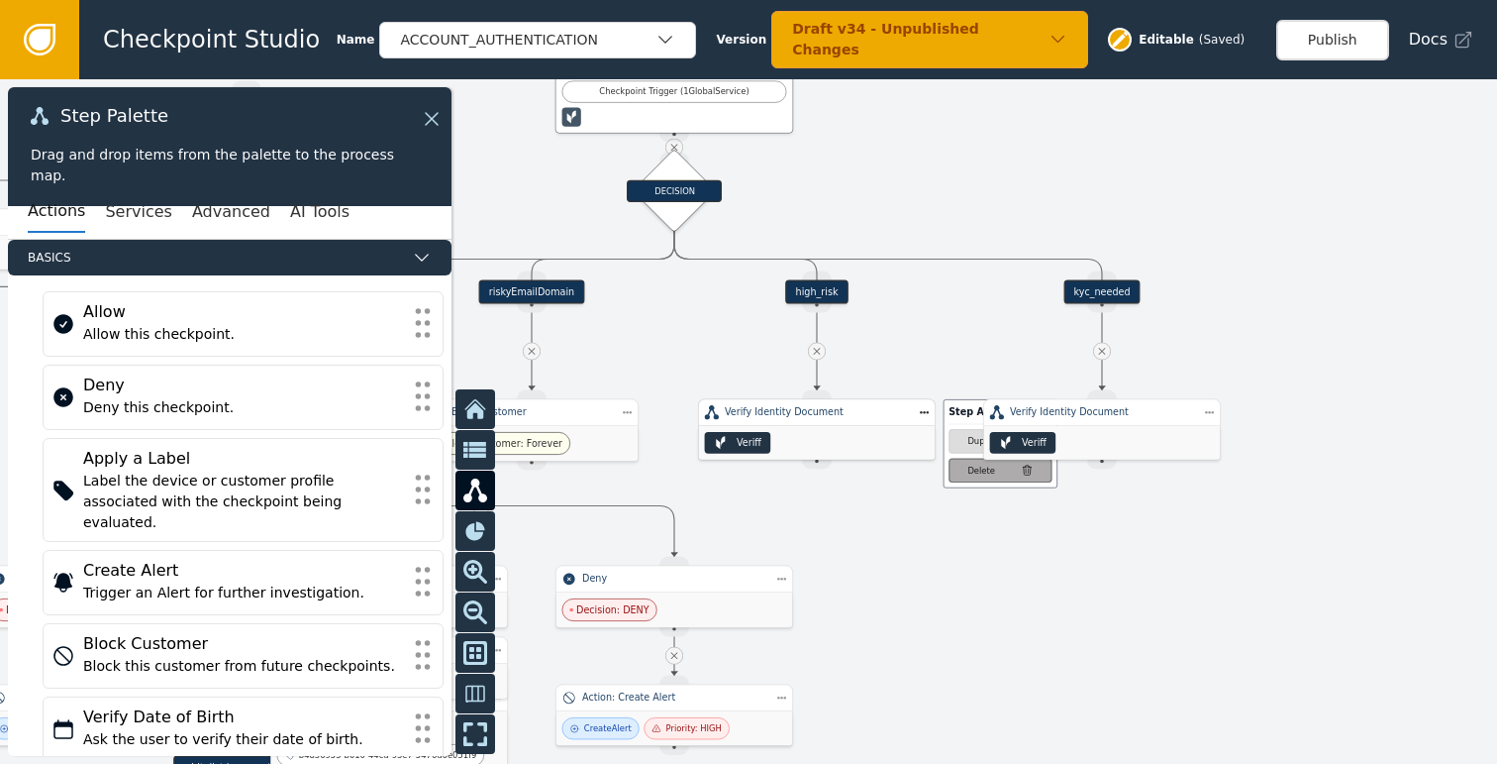
click at [980, 474] on div "Delete" at bounding box center [981, 470] width 28 height 13
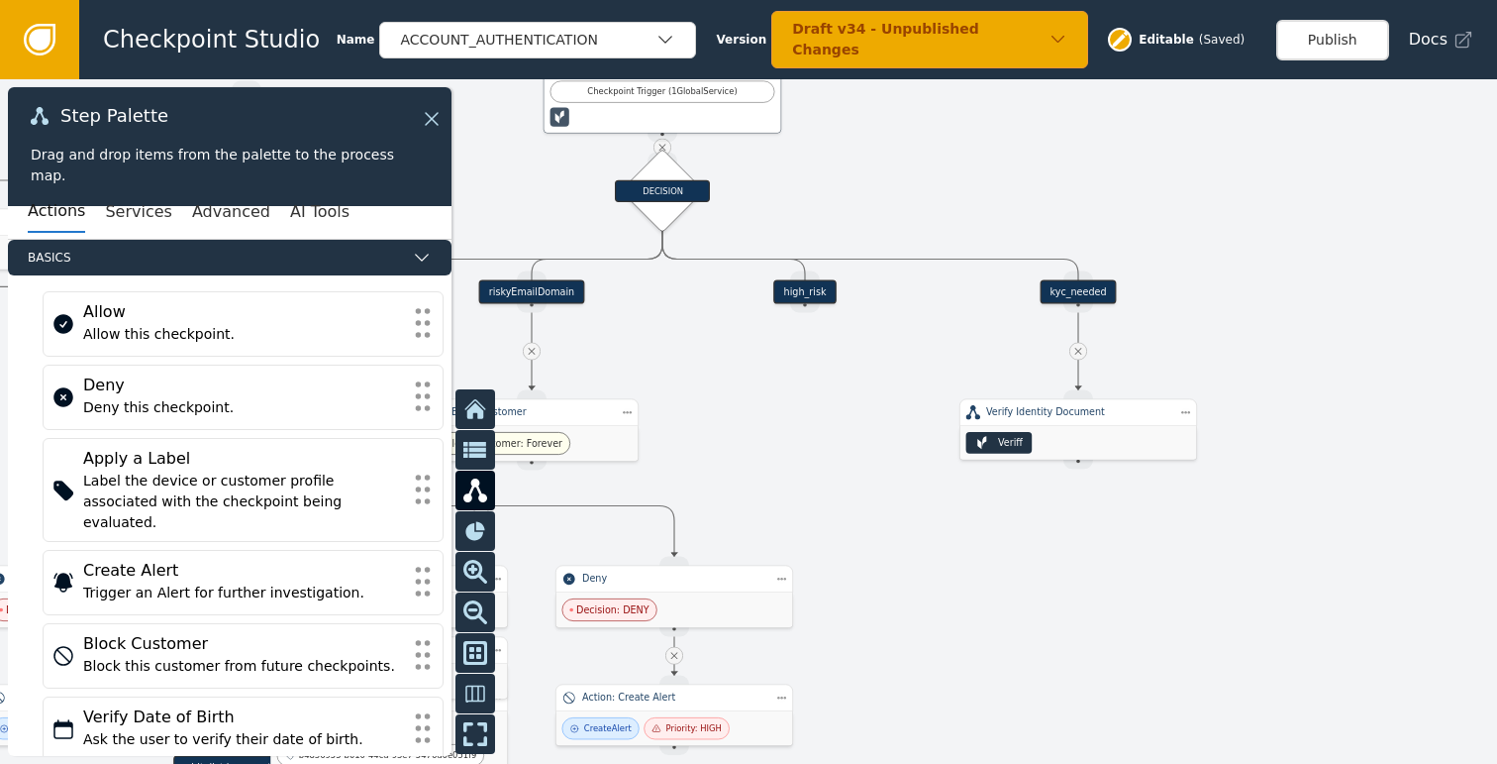
click at [809, 289] on div "high_risk" at bounding box center [804, 292] width 62 height 24
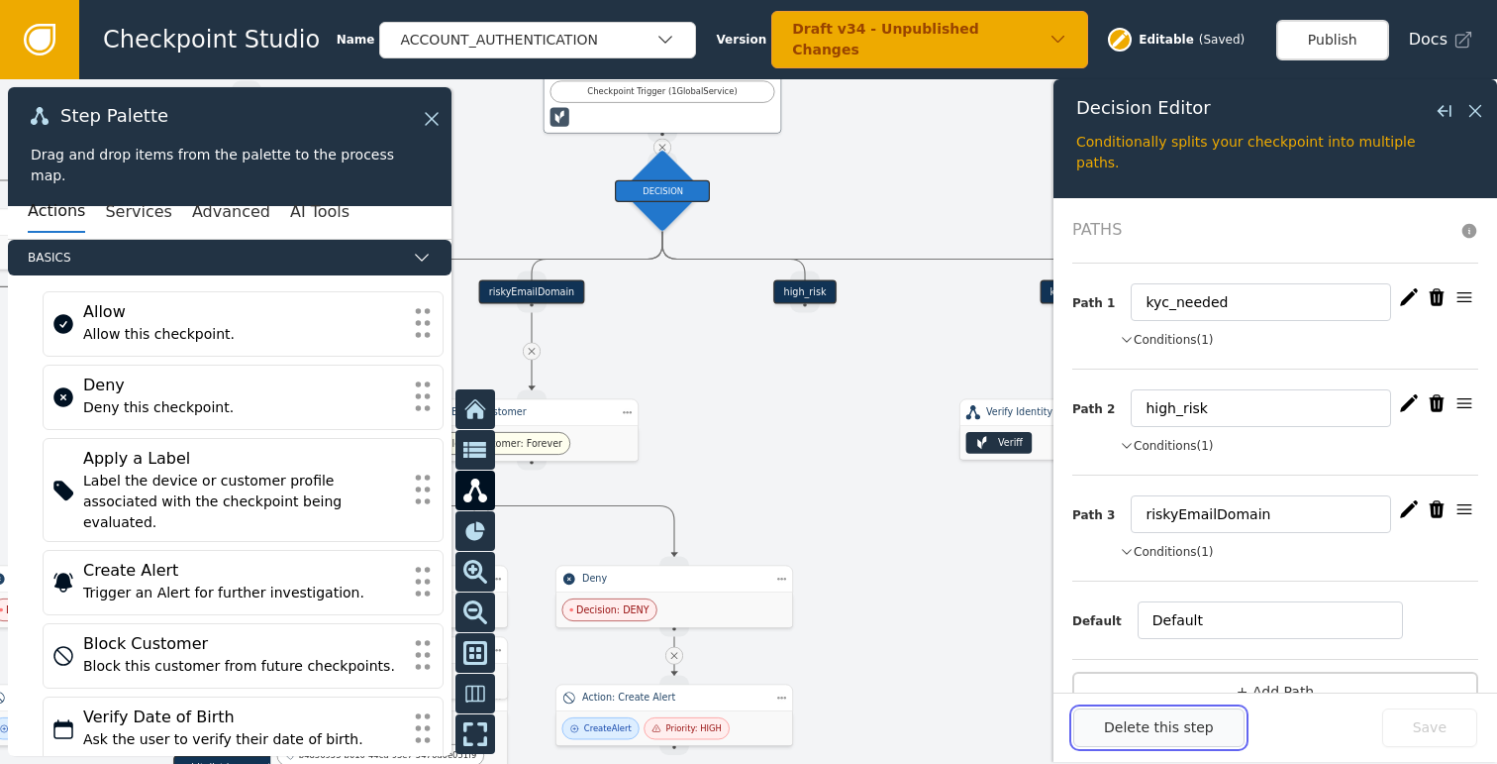
click at [1141, 726] on button "Delete this step" at bounding box center [1158, 727] width 171 height 39
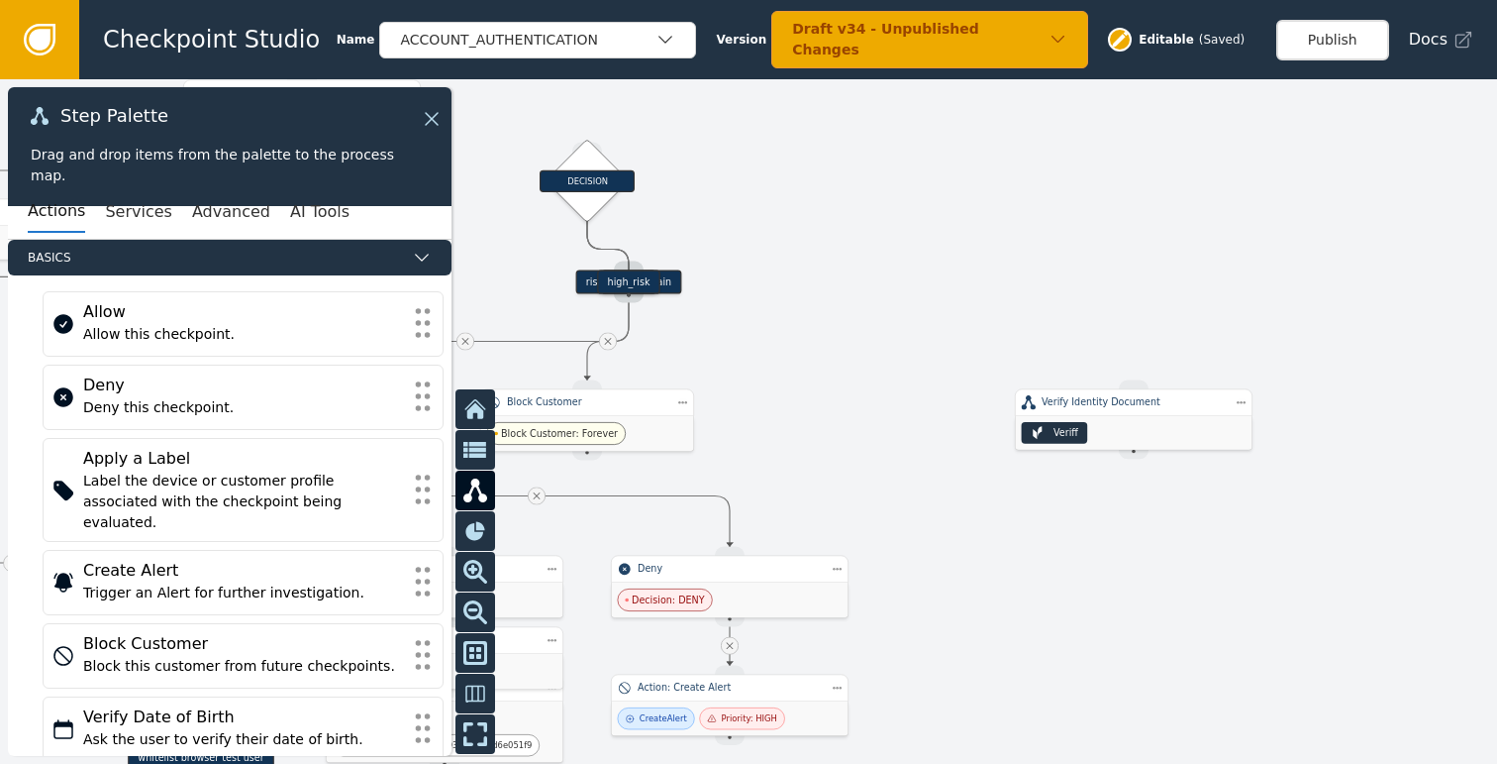
drag, startPoint x: 697, startPoint y: 370, endPoint x: 757, endPoint y: 358, distance: 60.6
click at [757, 358] on div at bounding box center [748, 421] width 1497 height 684
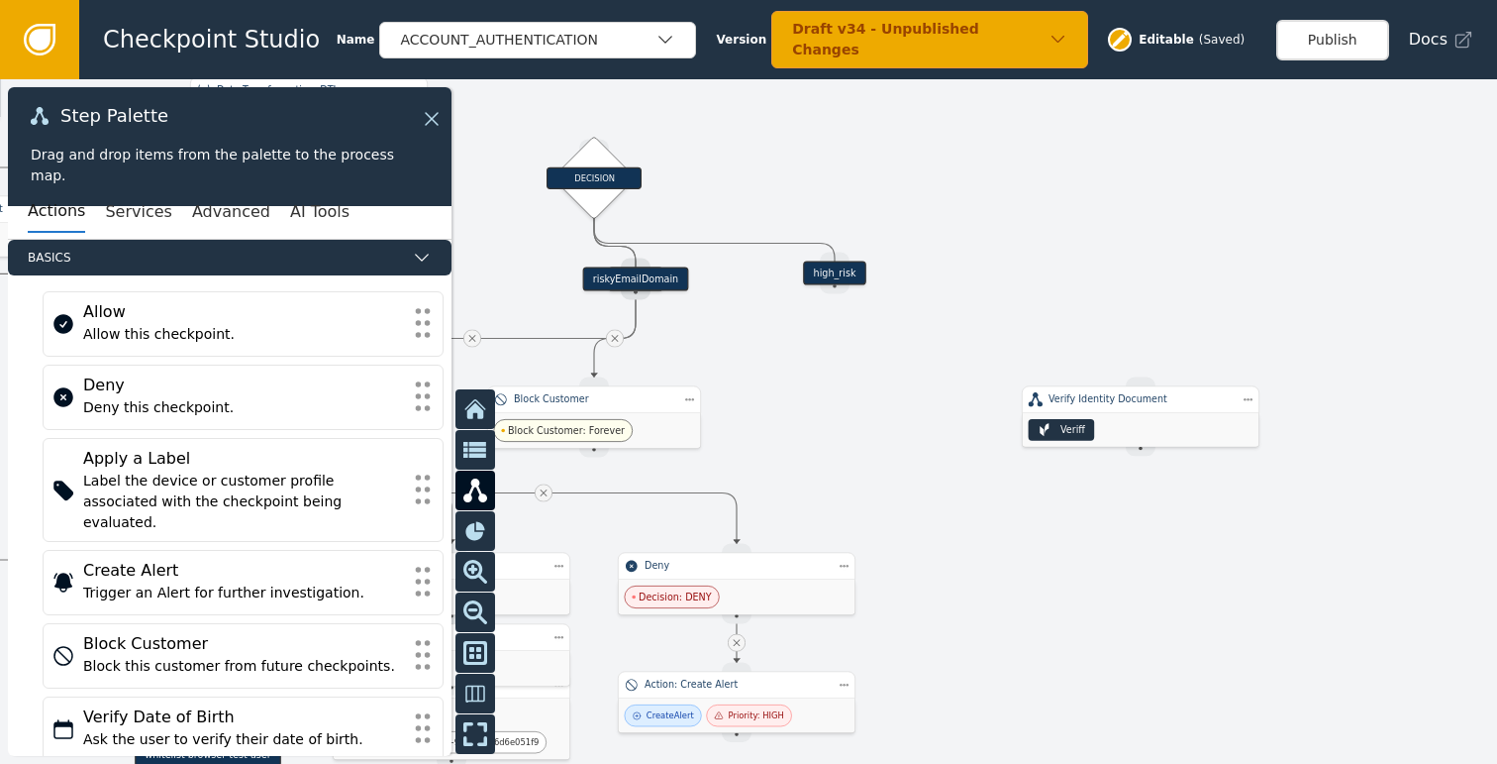
drag, startPoint x: 637, startPoint y: 280, endPoint x: 850, endPoint y: 274, distance: 213.0
click at [850, 274] on div "high_risk" at bounding box center [834, 273] width 62 height 24
drag, startPoint x: 607, startPoint y: 183, endPoint x: 645, endPoint y: 165, distance: 41.6
click at [645, 165] on div "DECISION" at bounding box center [632, 160] width 95 height 22
click at [958, 216] on div at bounding box center [748, 421] width 1497 height 684
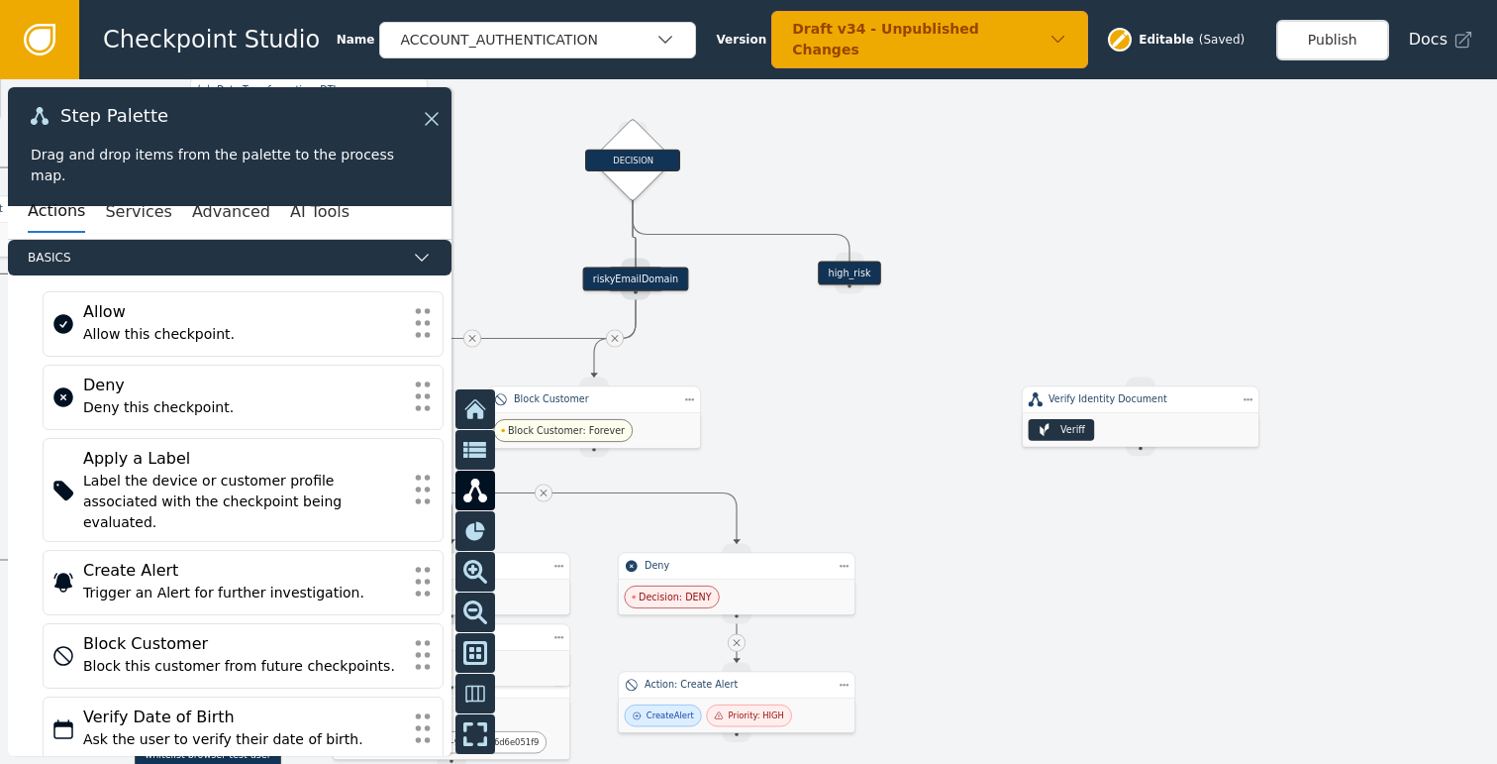
click at [854, 382] on div at bounding box center [748, 421] width 1497 height 684
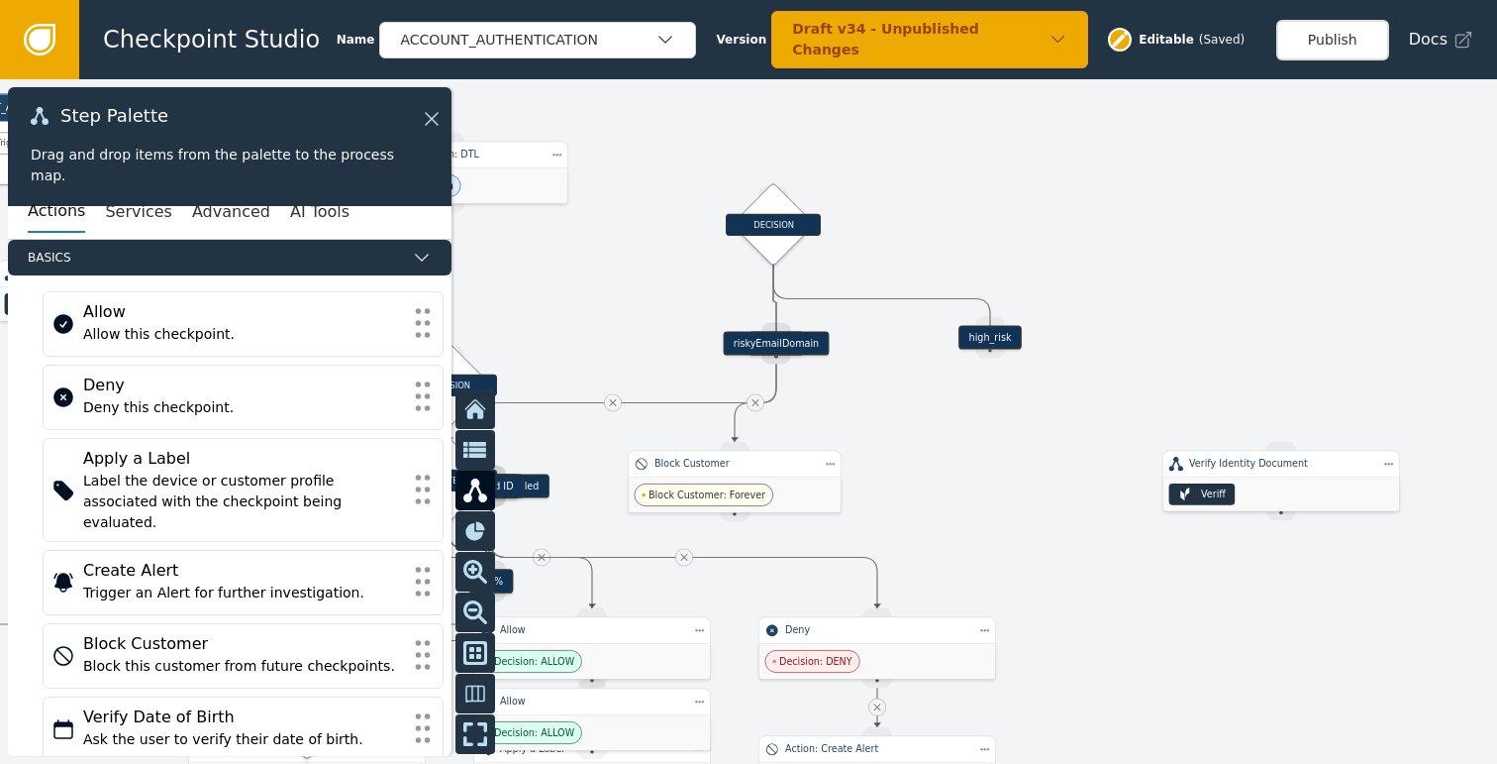
drag, startPoint x: 843, startPoint y: 403, endPoint x: 969, endPoint y: 469, distance: 143.1
click at [969, 469] on div at bounding box center [748, 421] width 1497 height 684
drag, startPoint x: 771, startPoint y: 215, endPoint x: 868, endPoint y: 187, distance: 100.9
click at [868, 187] on div "DECISION" at bounding box center [871, 197] width 95 height 22
click at [1265, 473] on div "Verify Identity Document" at bounding box center [1282, 465] width 238 height 28
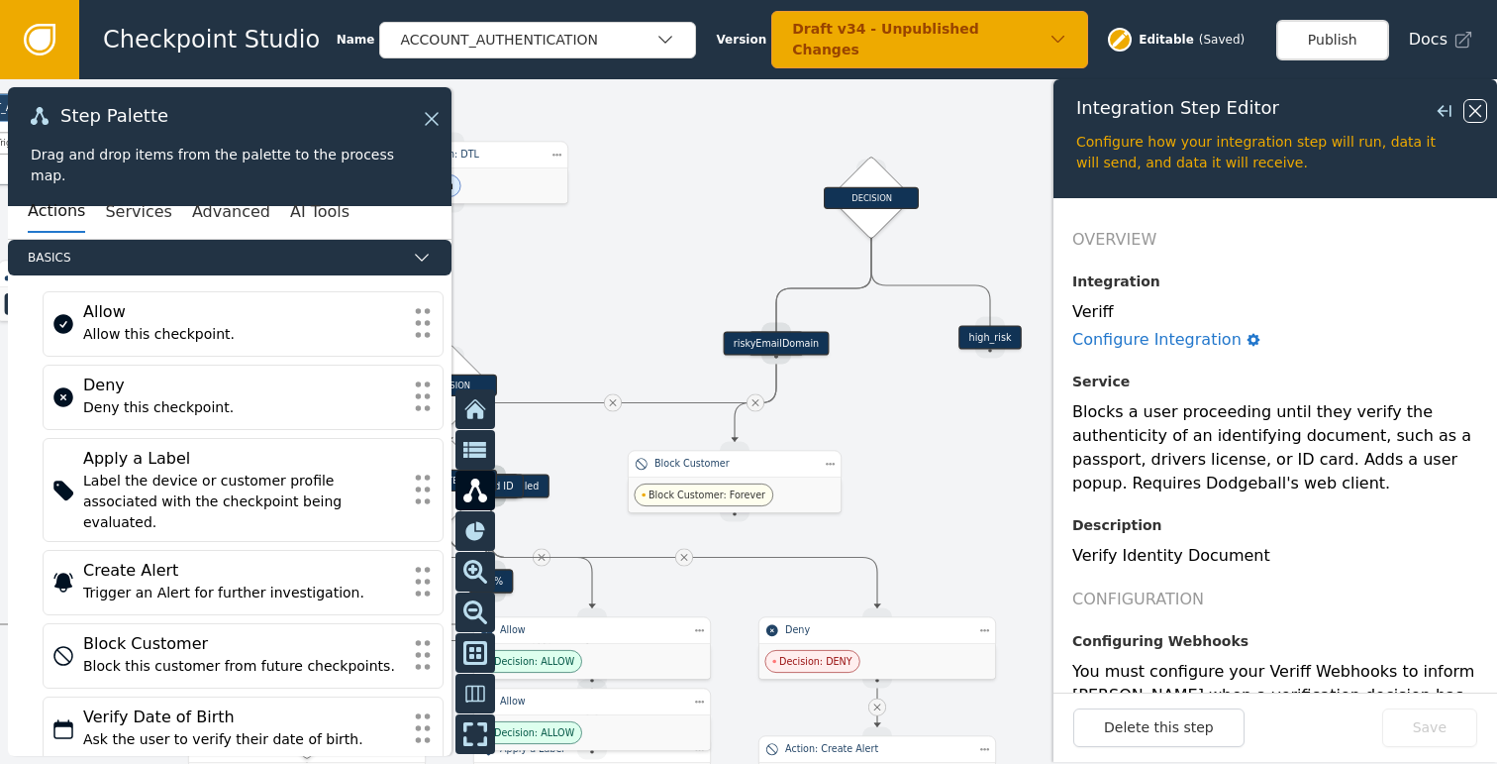
click at [1473, 112] on icon at bounding box center [1476, 111] width 22 height 22
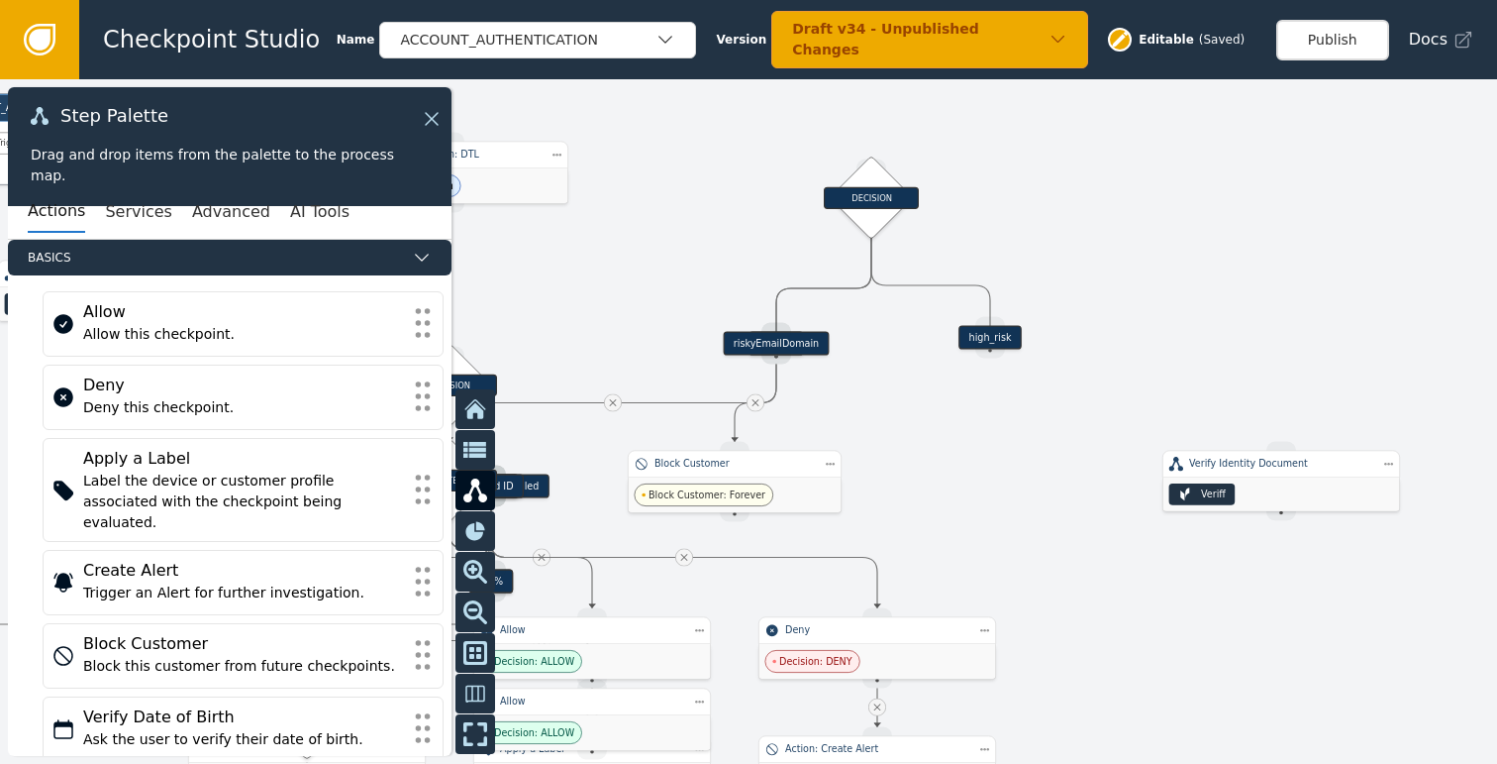
click at [1012, 338] on div "high_risk" at bounding box center [990, 338] width 62 height 24
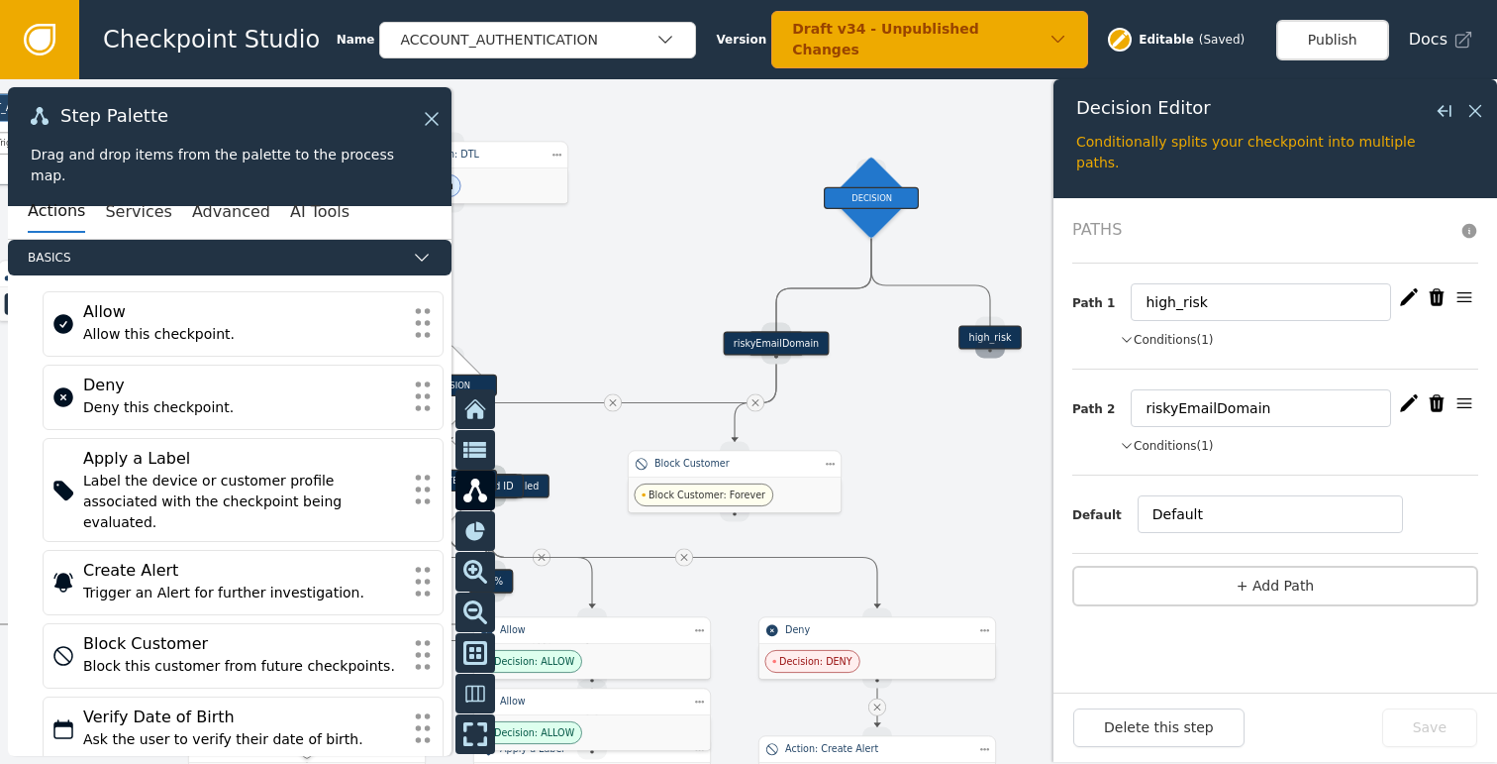
click at [980, 341] on div "Source Handle for step" at bounding box center [990, 350] width 30 height 18
click at [1460, 107] on div "Close flyout" at bounding box center [1460, 111] width 53 height 24
click at [1471, 107] on icon at bounding box center [1476, 111] width 12 height 12
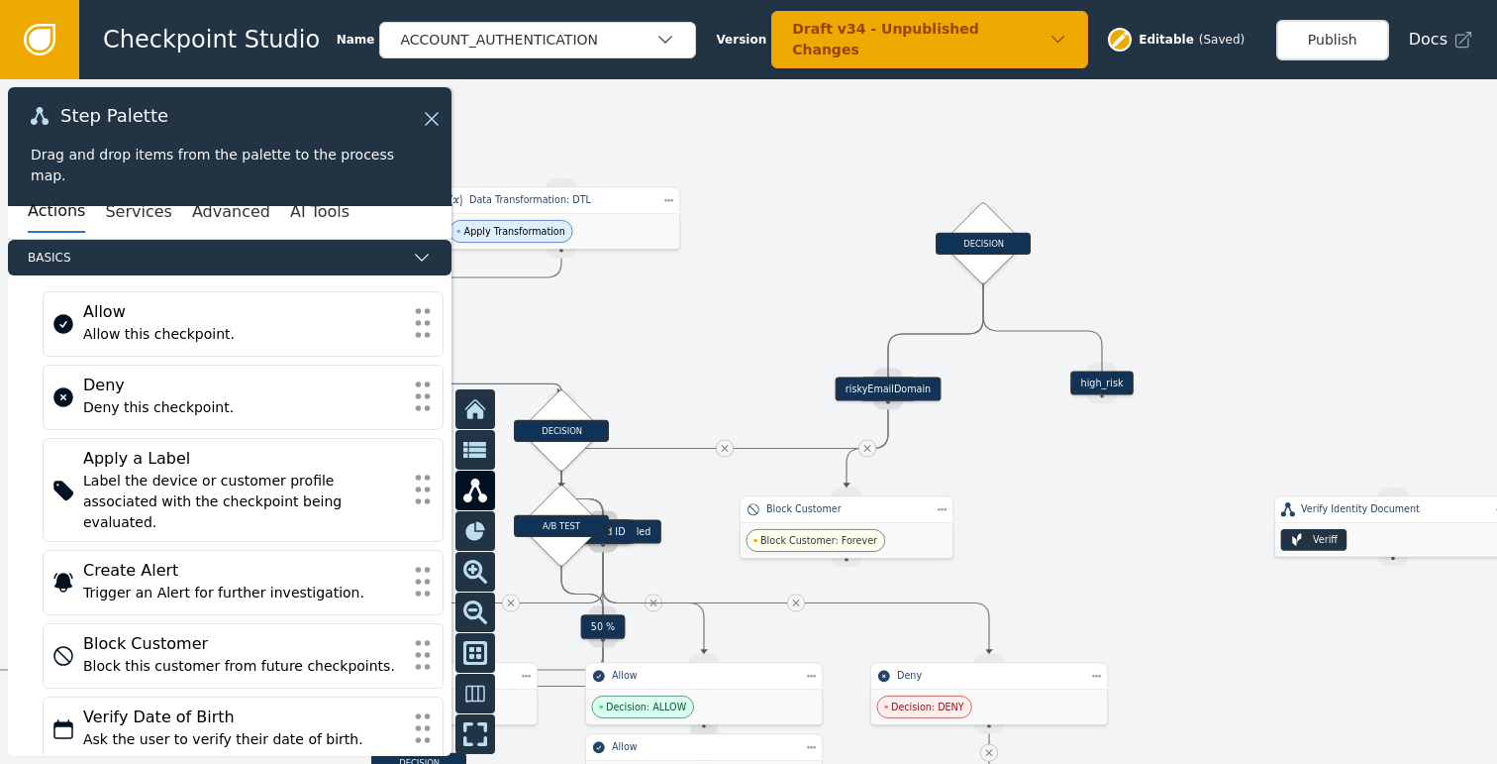
drag, startPoint x: 1061, startPoint y: 402, endPoint x: 1169, endPoint y: 454, distance: 119.6
click at [1170, 455] on div at bounding box center [748, 421] width 1497 height 684
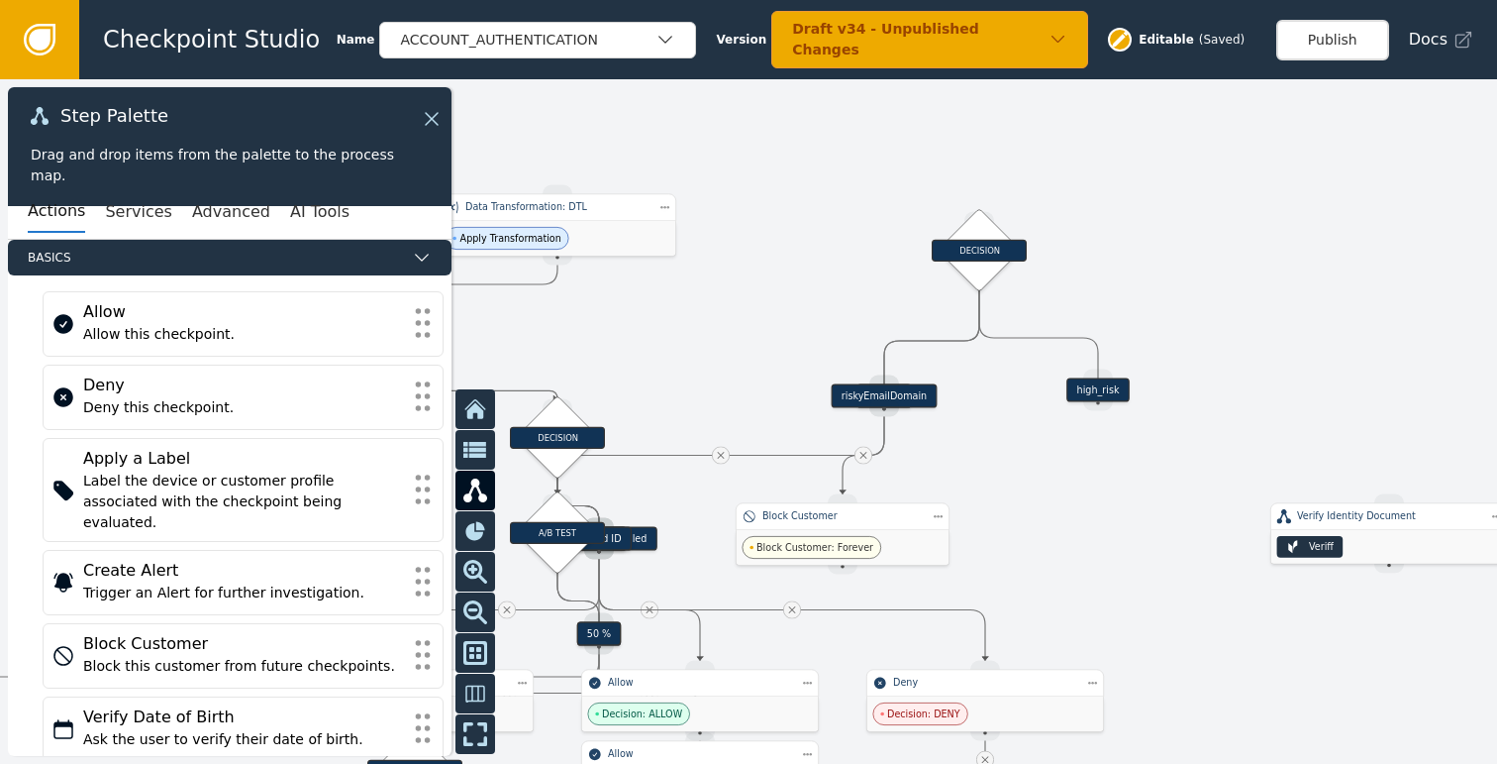
drag, startPoint x: 1003, startPoint y: 509, endPoint x: 1094, endPoint y: 510, distance: 91.1
click at [1089, 510] on div at bounding box center [748, 421] width 1497 height 684
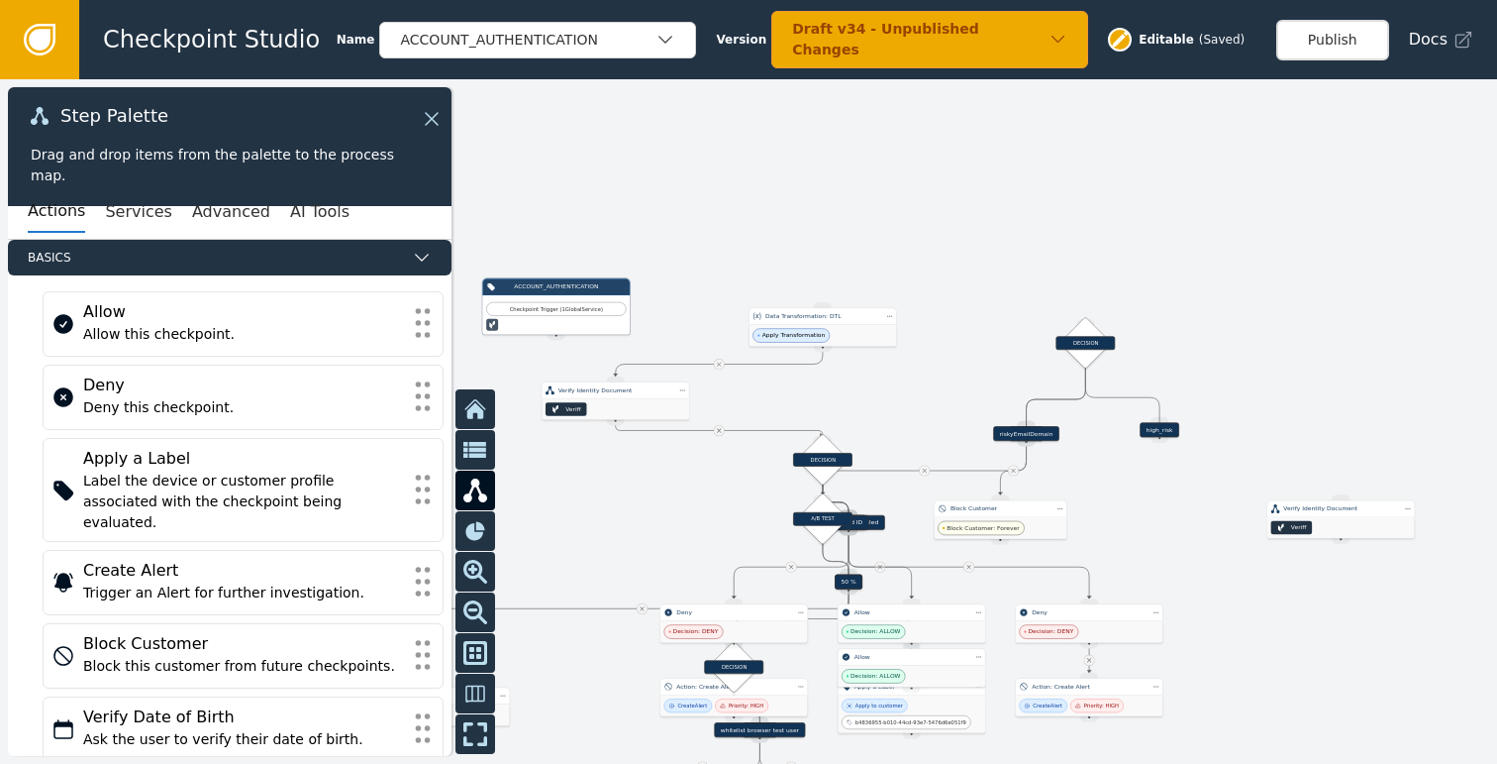
click at [1027, 37] on div "Draft v34 - Unpublished Changes" at bounding box center [920, 40] width 256 height 42
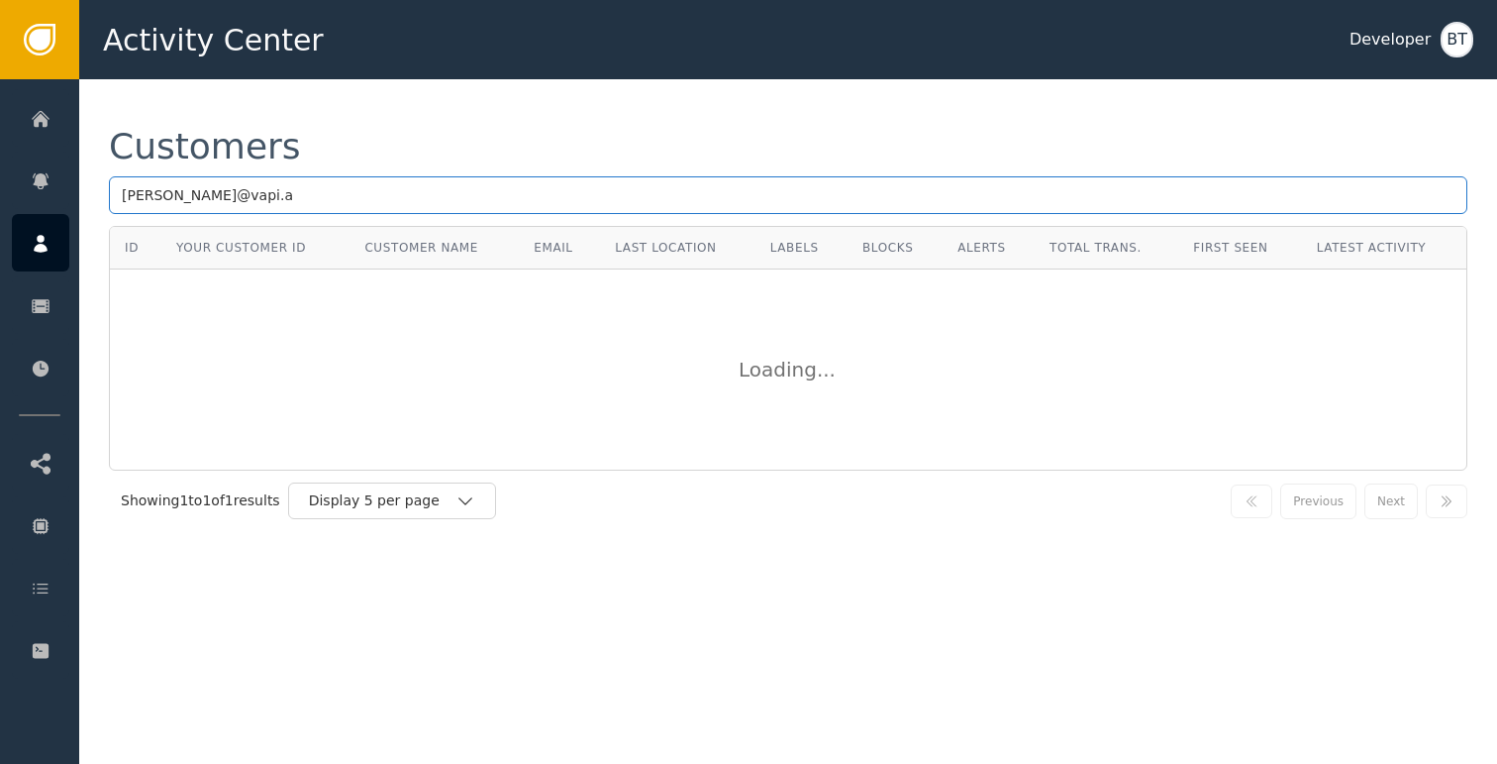
type input "[PERSON_NAME][EMAIL_ADDRESS]"
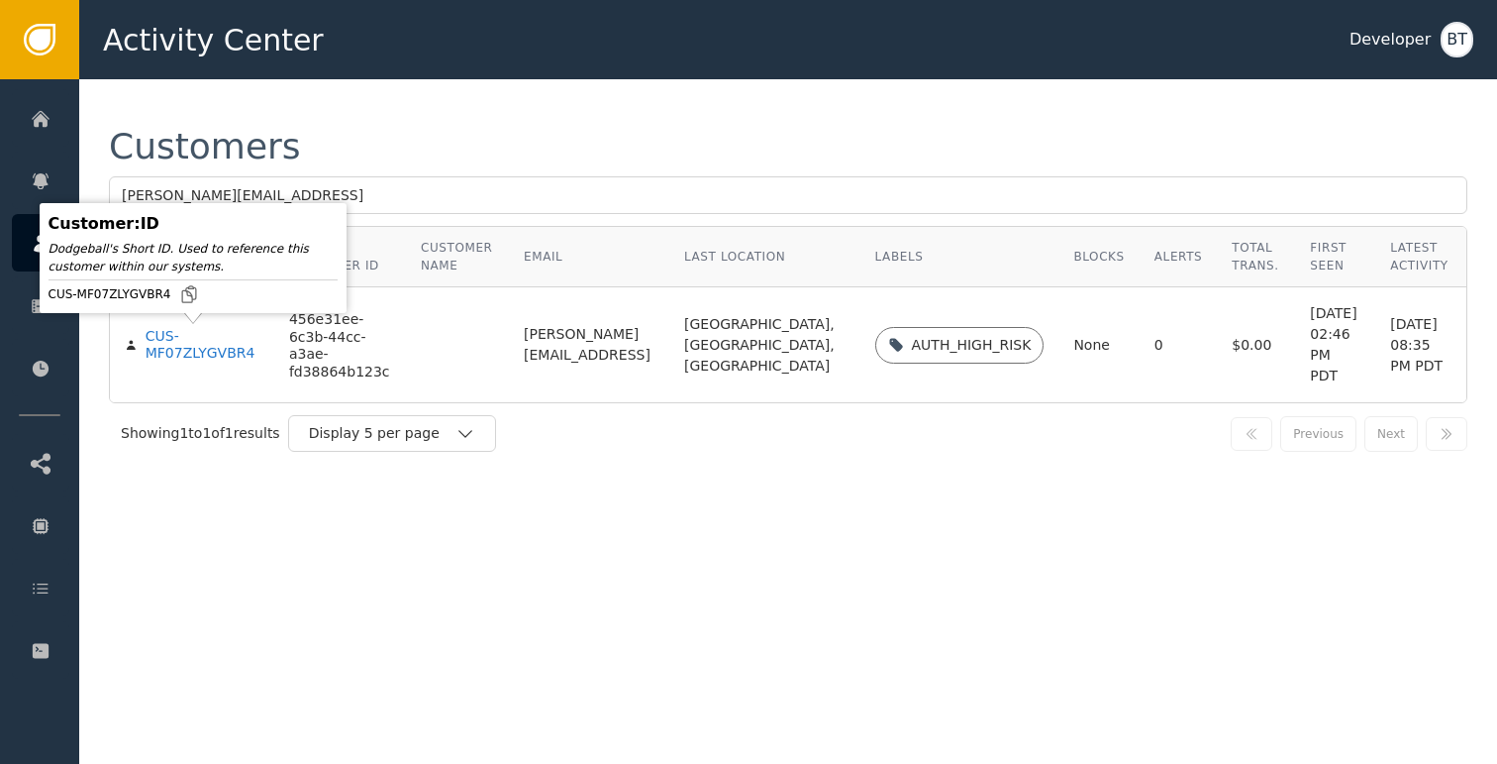
click at [183, 368] on td "CUS-MF07ZLYGVBR4" at bounding box center [192, 344] width 164 height 115
click at [185, 356] on div "CUS-MF07ZLYGVBR4" at bounding box center [203, 345] width 114 height 35
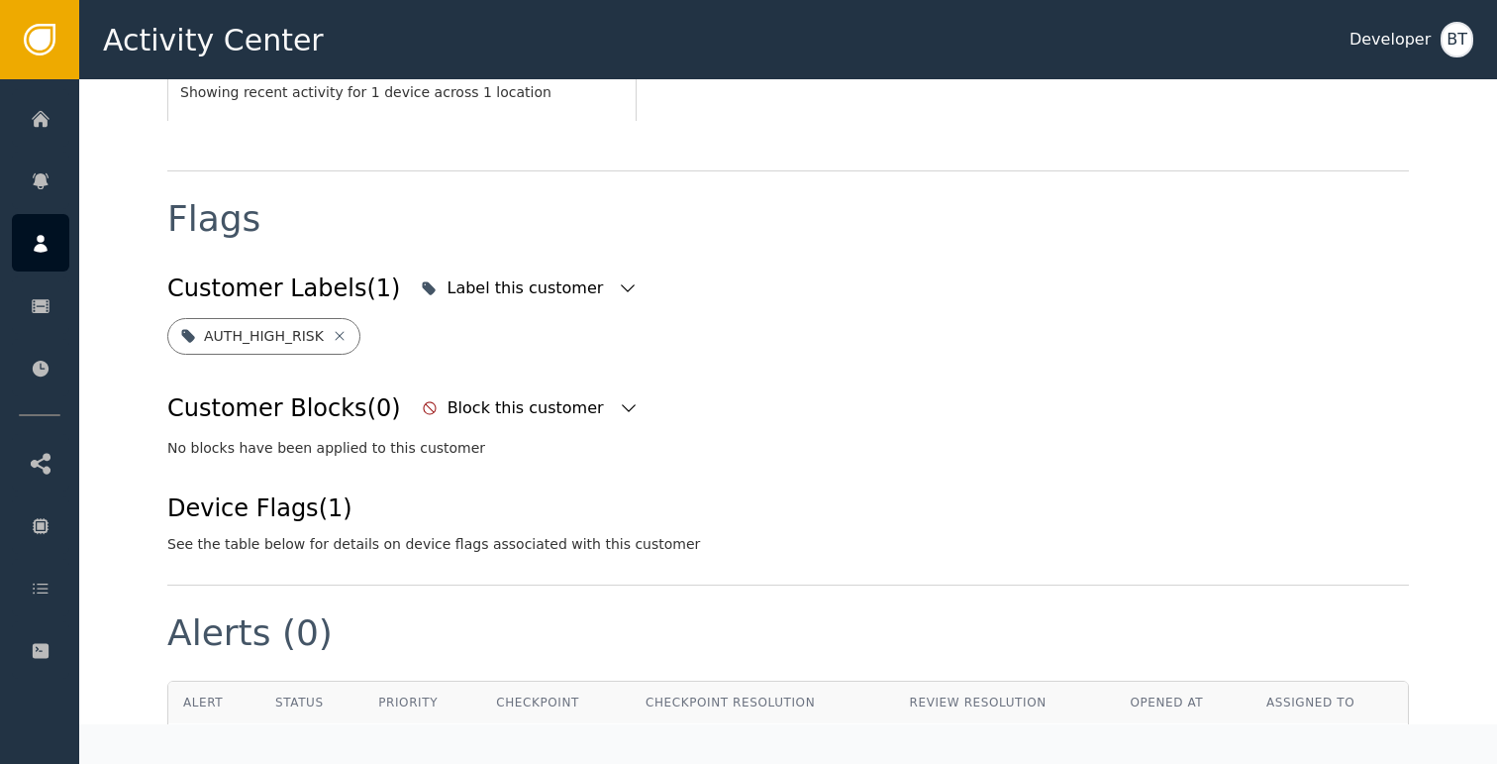
scroll to position [718, 0]
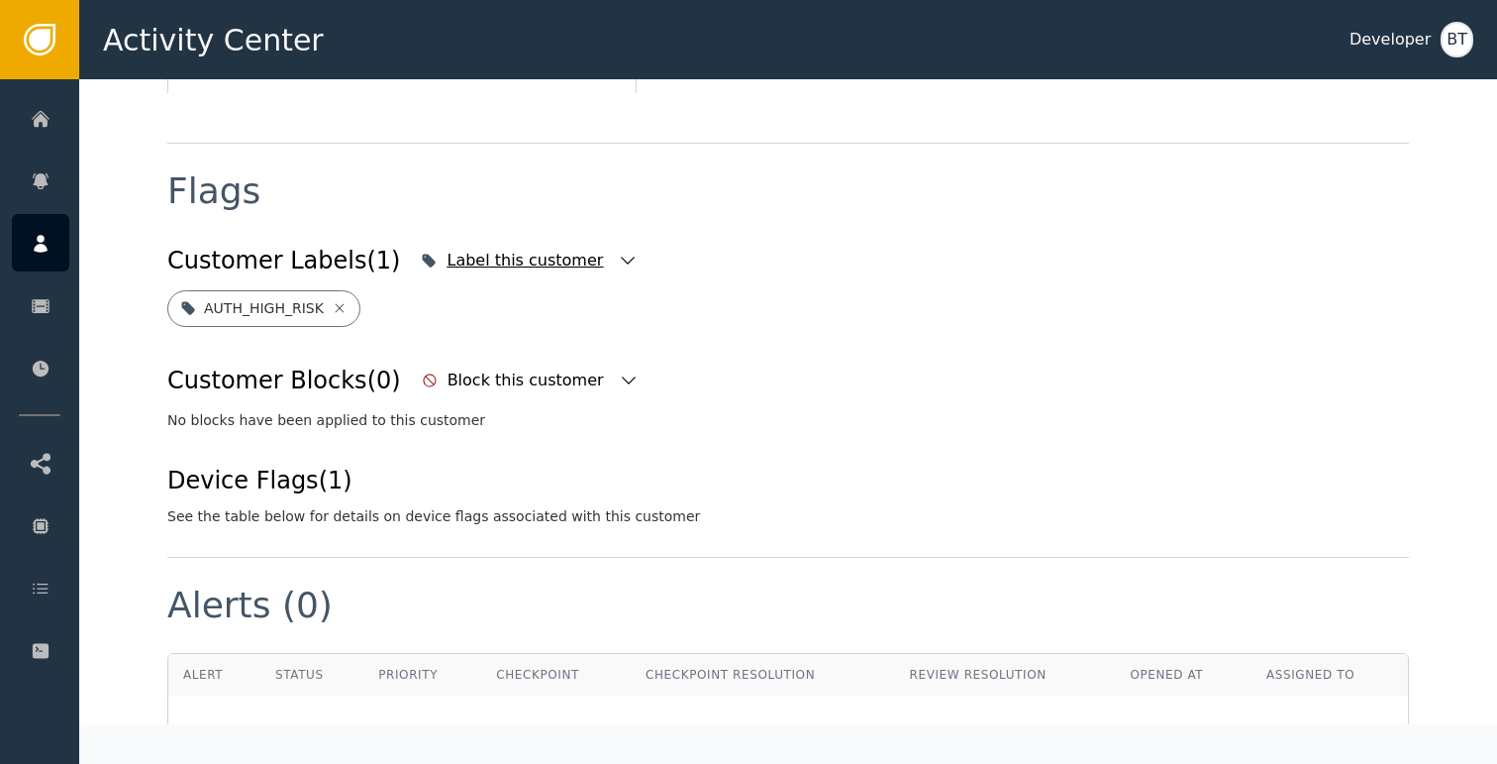
click at [618, 251] on icon "button" at bounding box center [628, 261] width 20 height 20
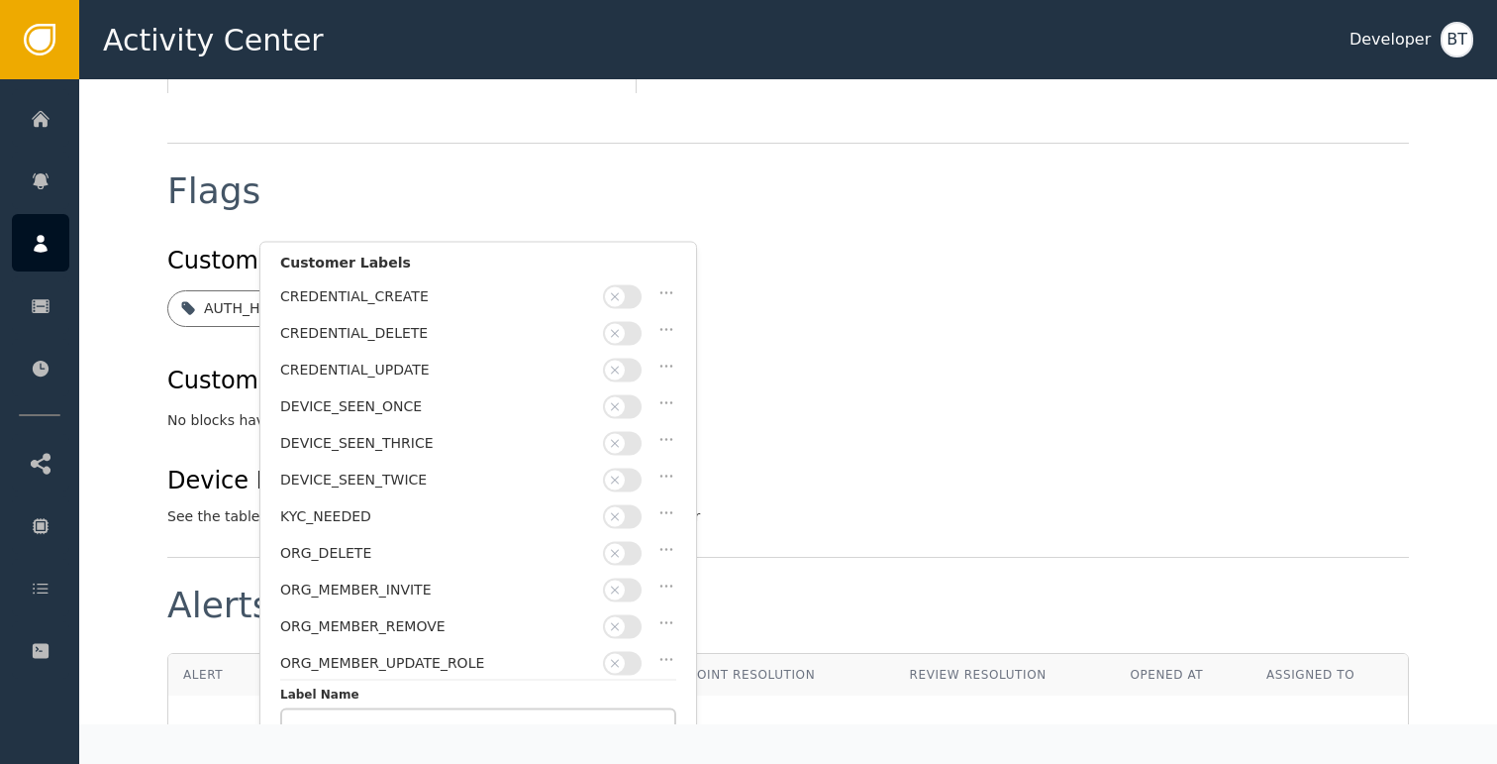
scroll to position [288, 0]
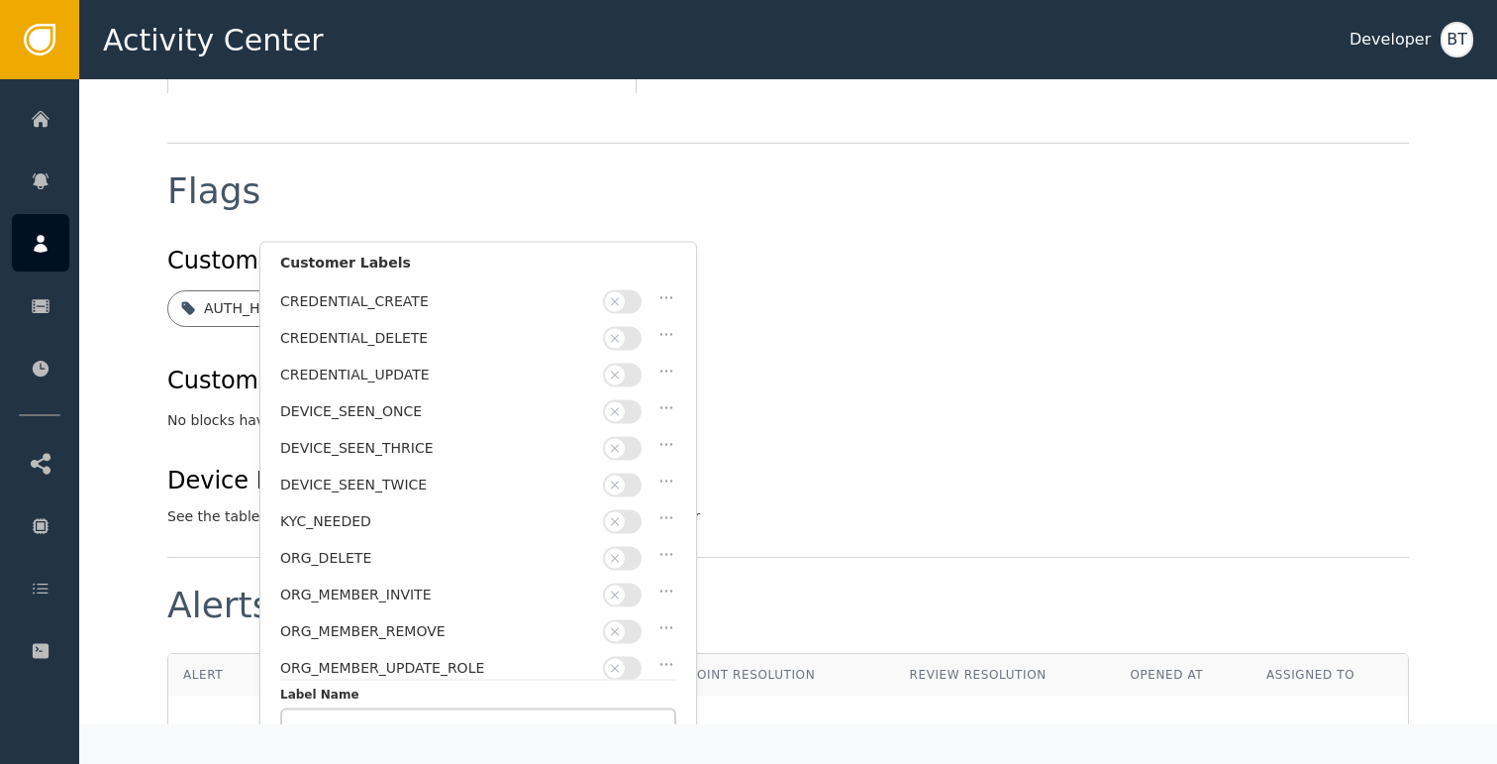
click at [871, 358] on div "Customer Blocks (0) Block this customer" at bounding box center [788, 380] width 1242 height 44
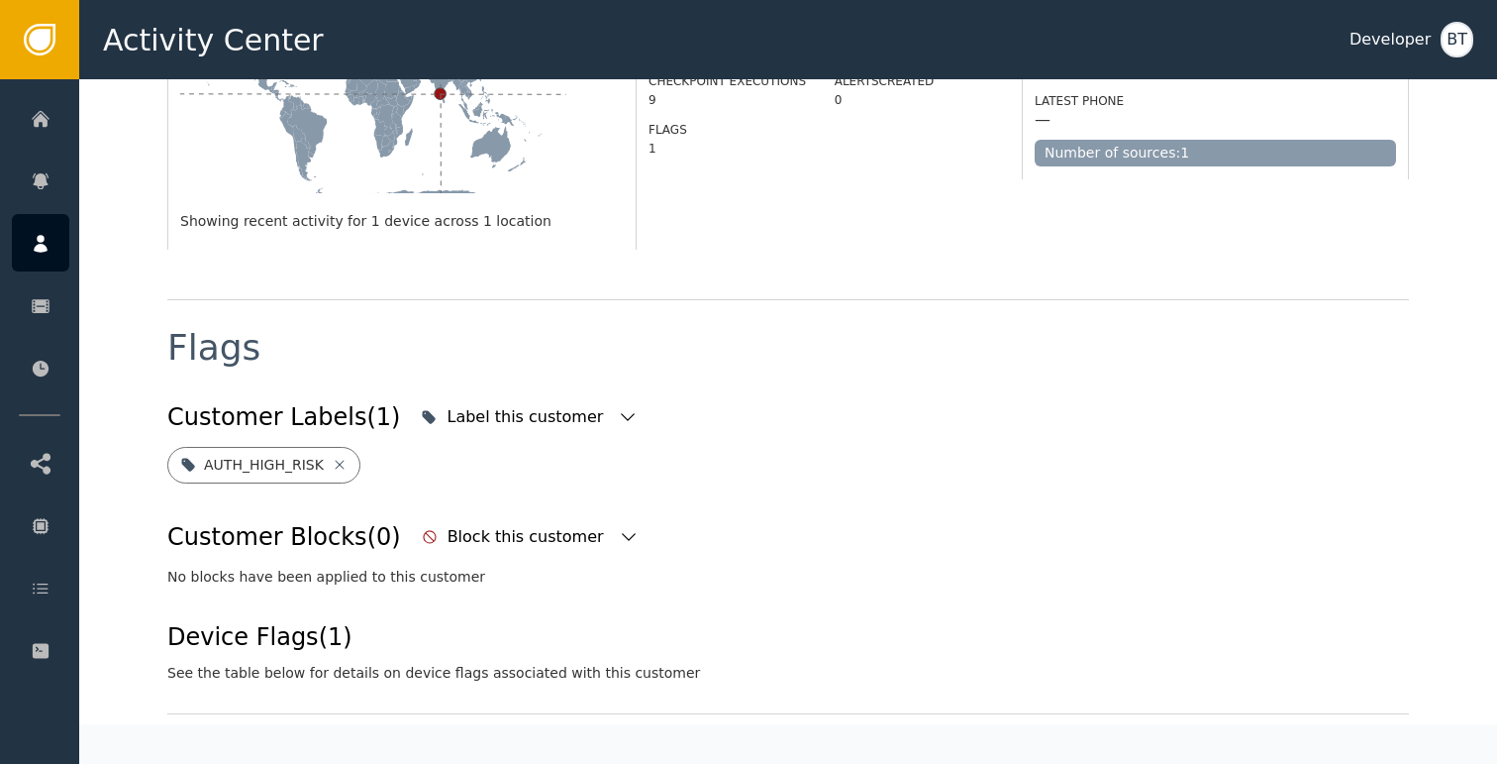
scroll to position [586, 0]
